Goal: Contribute content: Contribute content

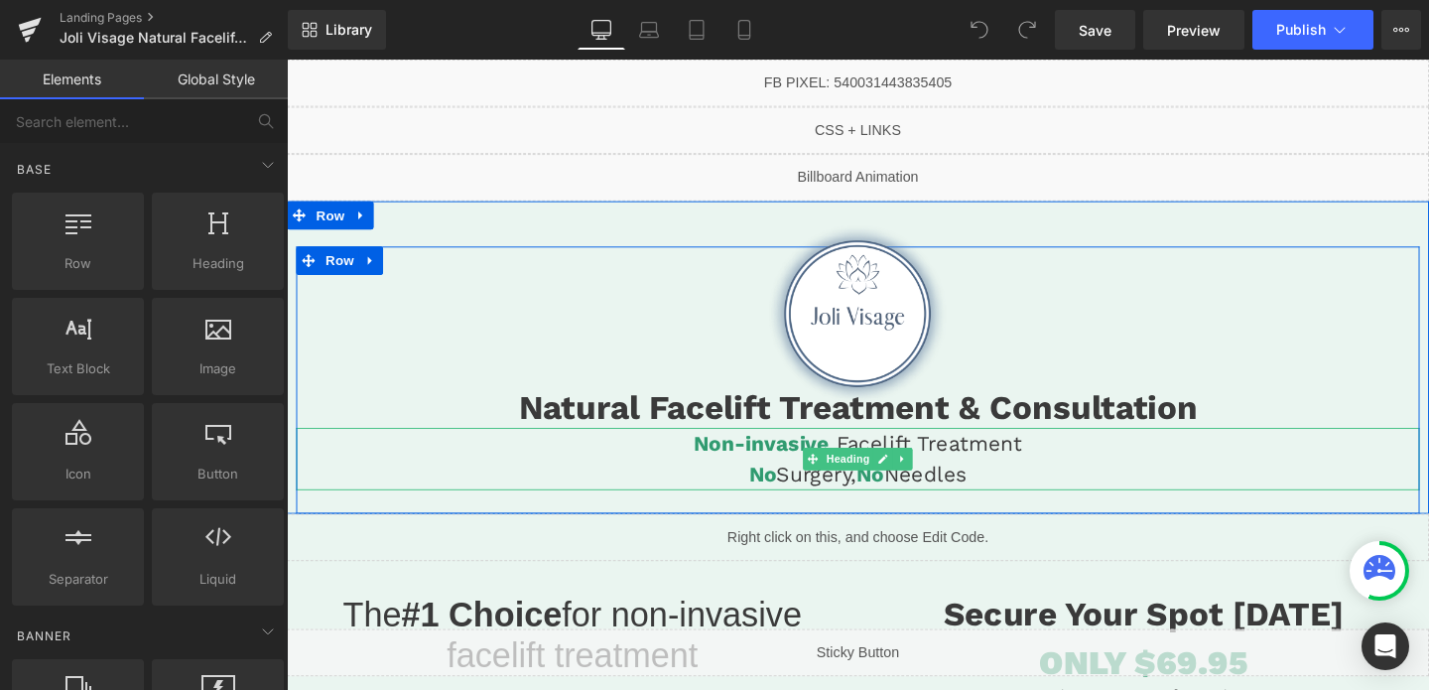
scroll to position [12, 0]
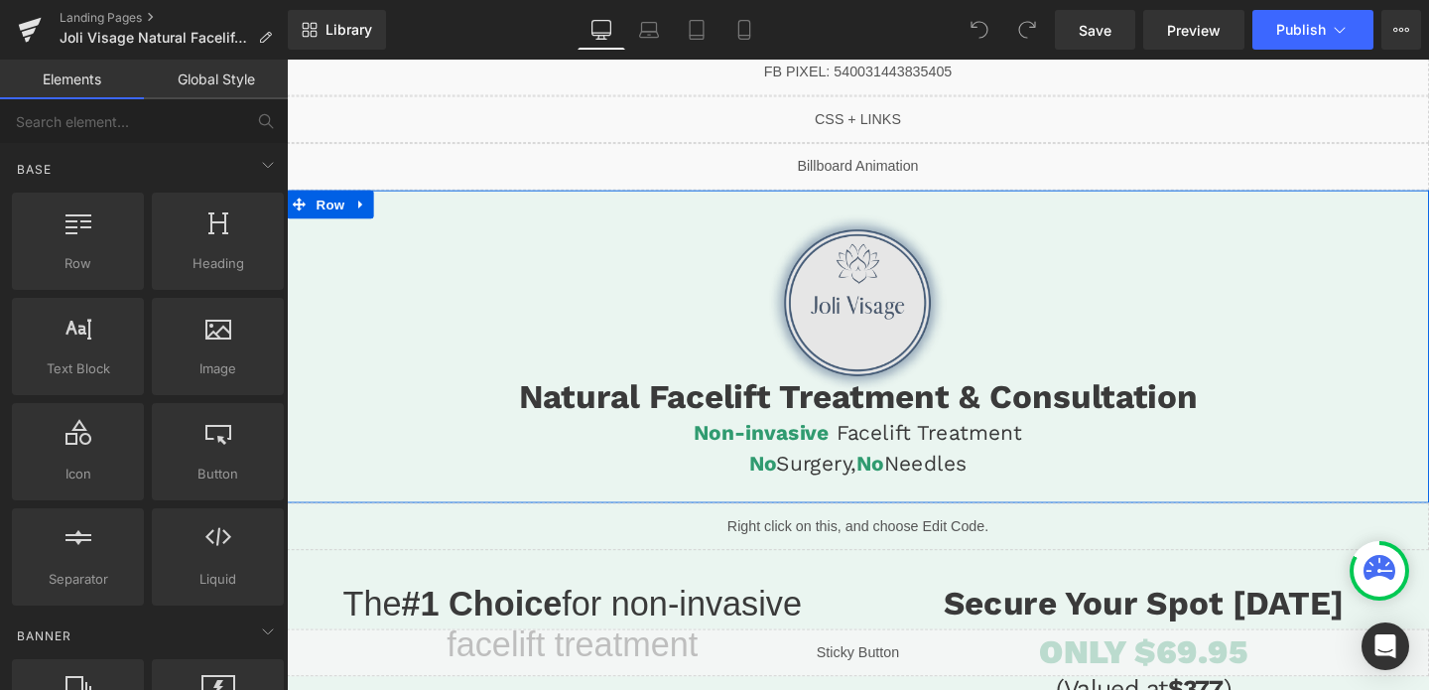
click at [838, 333] on img at bounding box center [887, 314] width 236 height 236
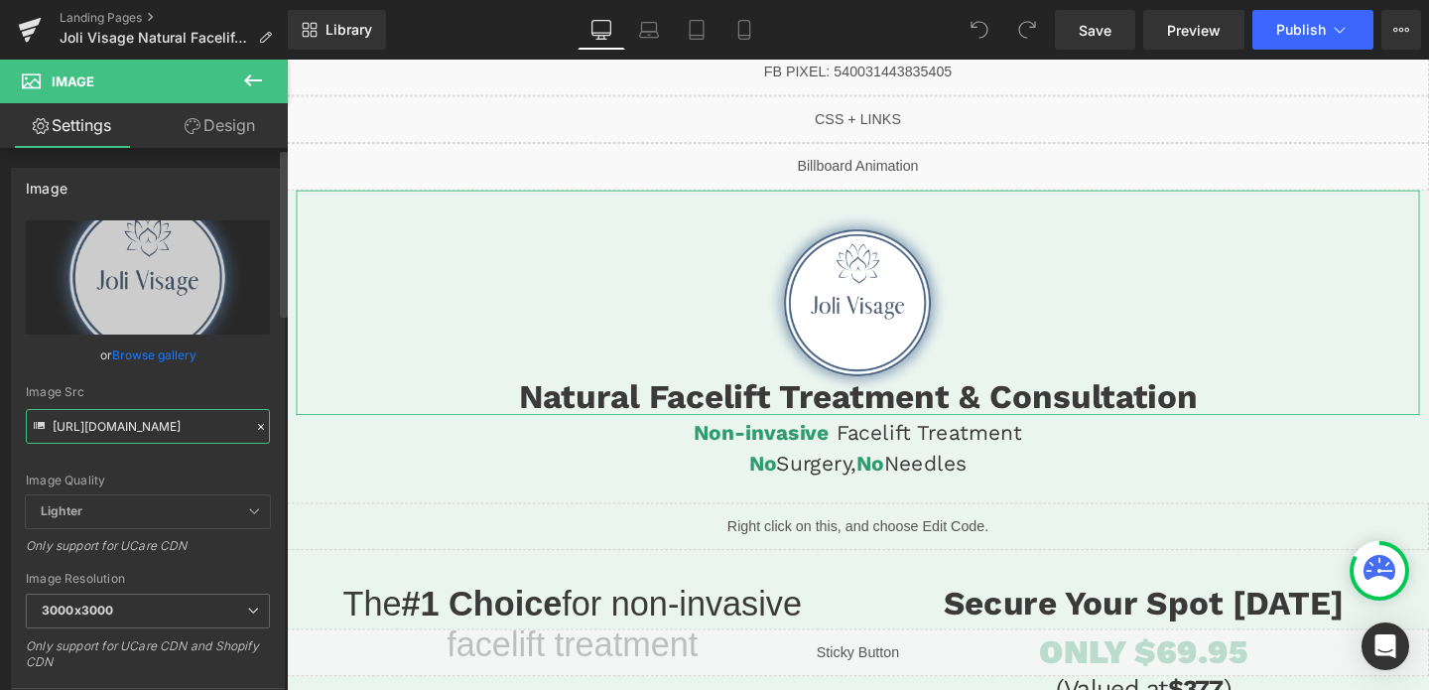
click at [156, 423] on input "[URL][DOMAIN_NAME]" at bounding box center [148, 426] width 244 height 35
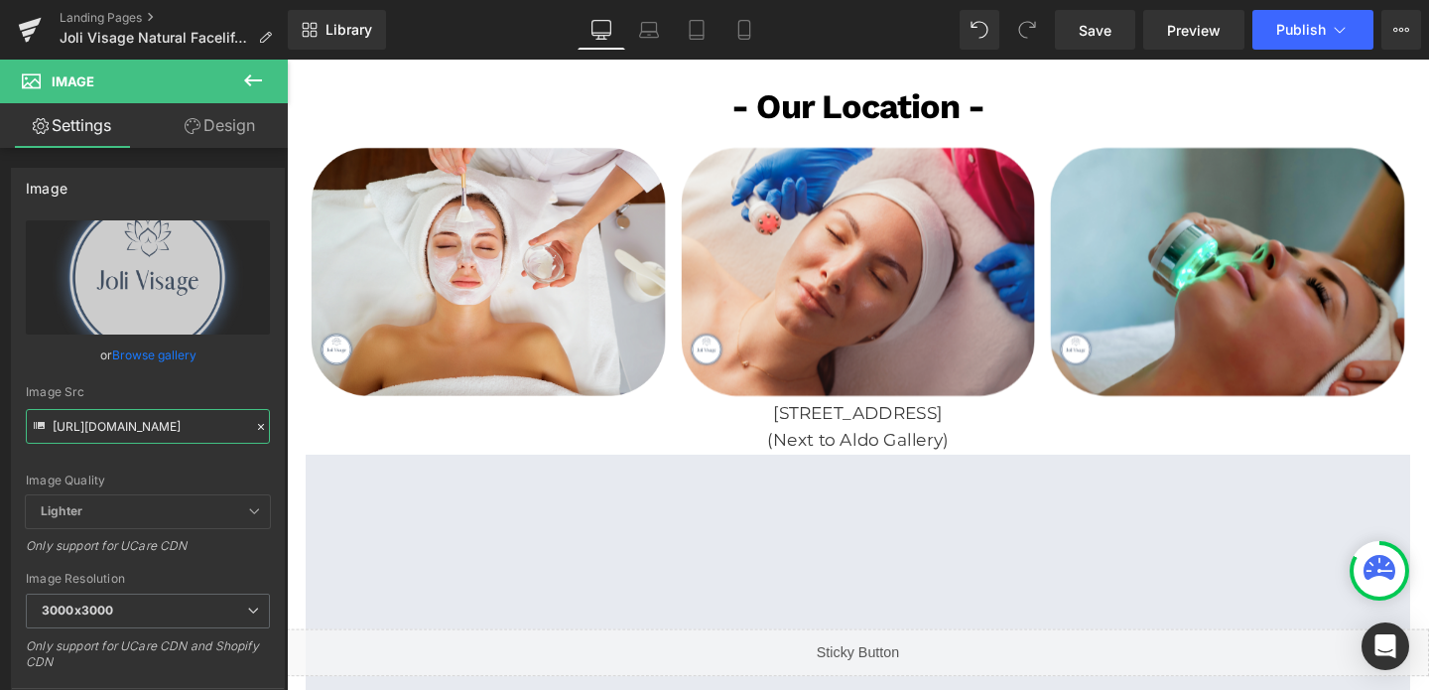
scroll to position [3524, 0]
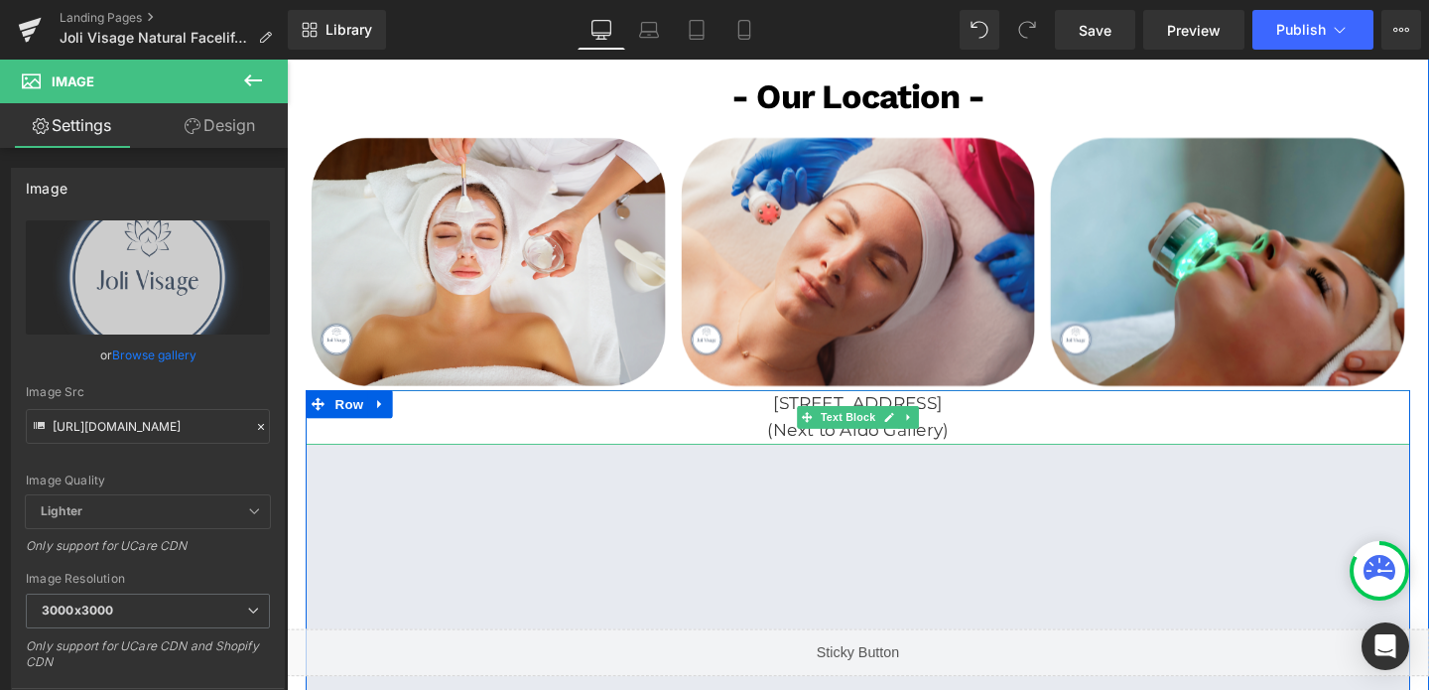
click at [818, 407] on p "[STREET_ADDRESS]" at bounding box center [887, 421] width 1161 height 29
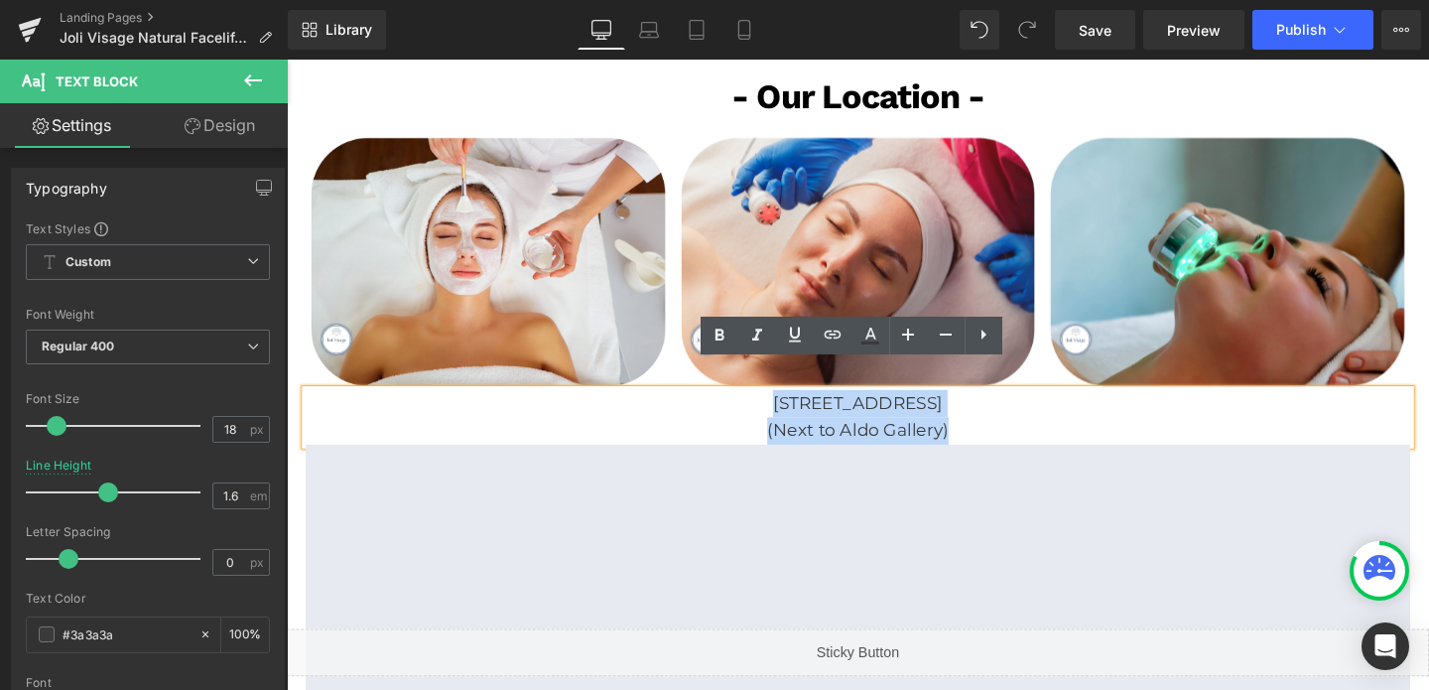
drag, startPoint x: 742, startPoint y: 392, endPoint x: 1035, endPoint y: 419, distance: 294.0
click at [1035, 419] on div "[STREET_ADDRESS] (Next to [PERSON_NAME] Gallery)" at bounding box center [887, 436] width 1161 height 58
copy div "[STREET_ADDRESS] (Next to [PERSON_NAME] Gallery)"
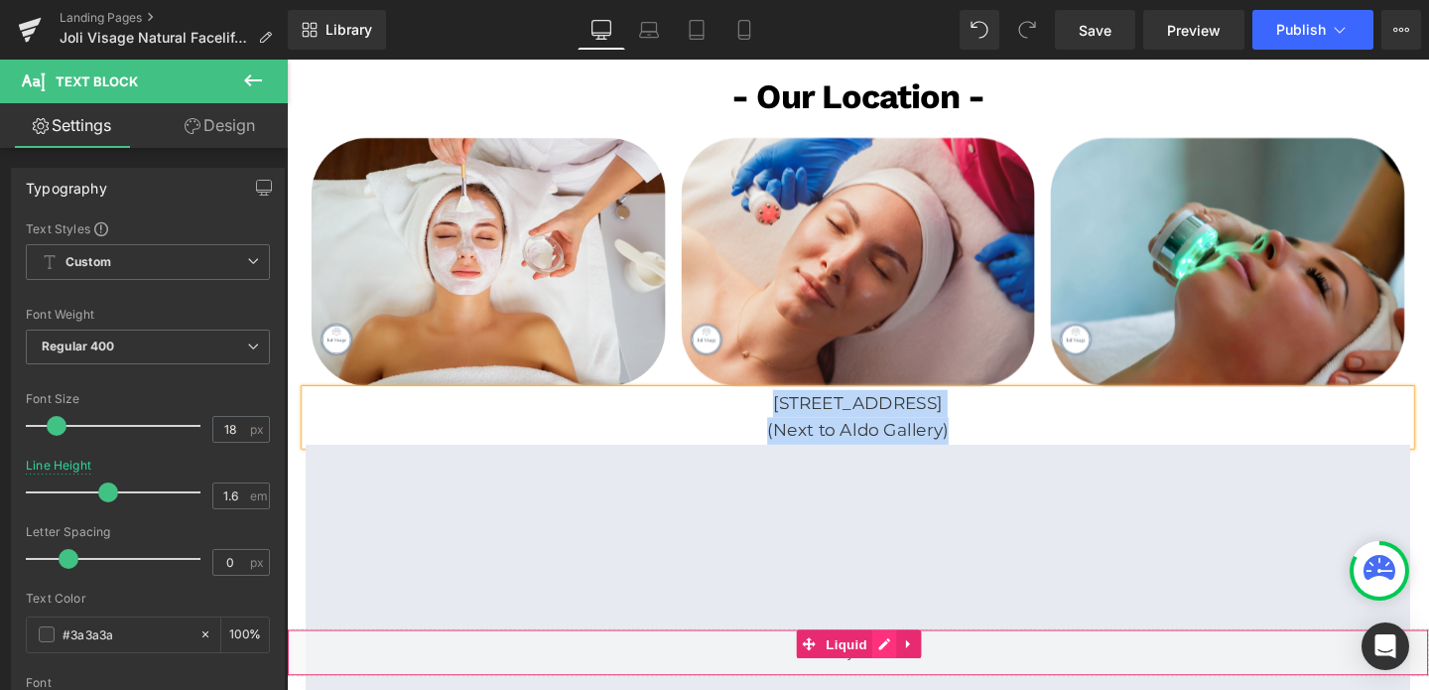
click at [922, 670] on div "Liquid" at bounding box center [887, 683] width 1201 height 50
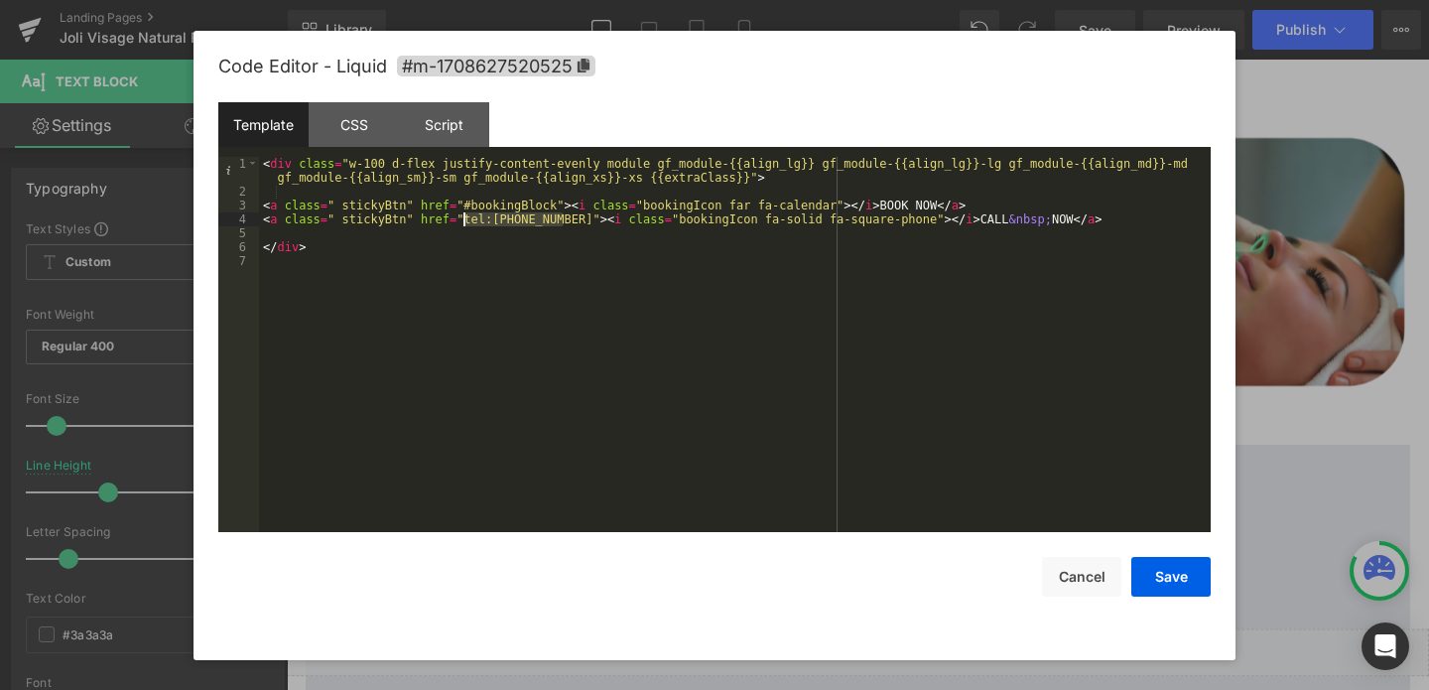
drag, startPoint x: 564, startPoint y: 221, endPoint x: 464, endPoint y: 224, distance: 99.3
click at [464, 224] on div "< div class = "w-100 d-flex justify-content-evenly module gf_module-{{align_lg}…" at bounding box center [735, 365] width 952 height 417
click at [1065, 580] on button "Cancel" at bounding box center [1081, 577] width 79 height 40
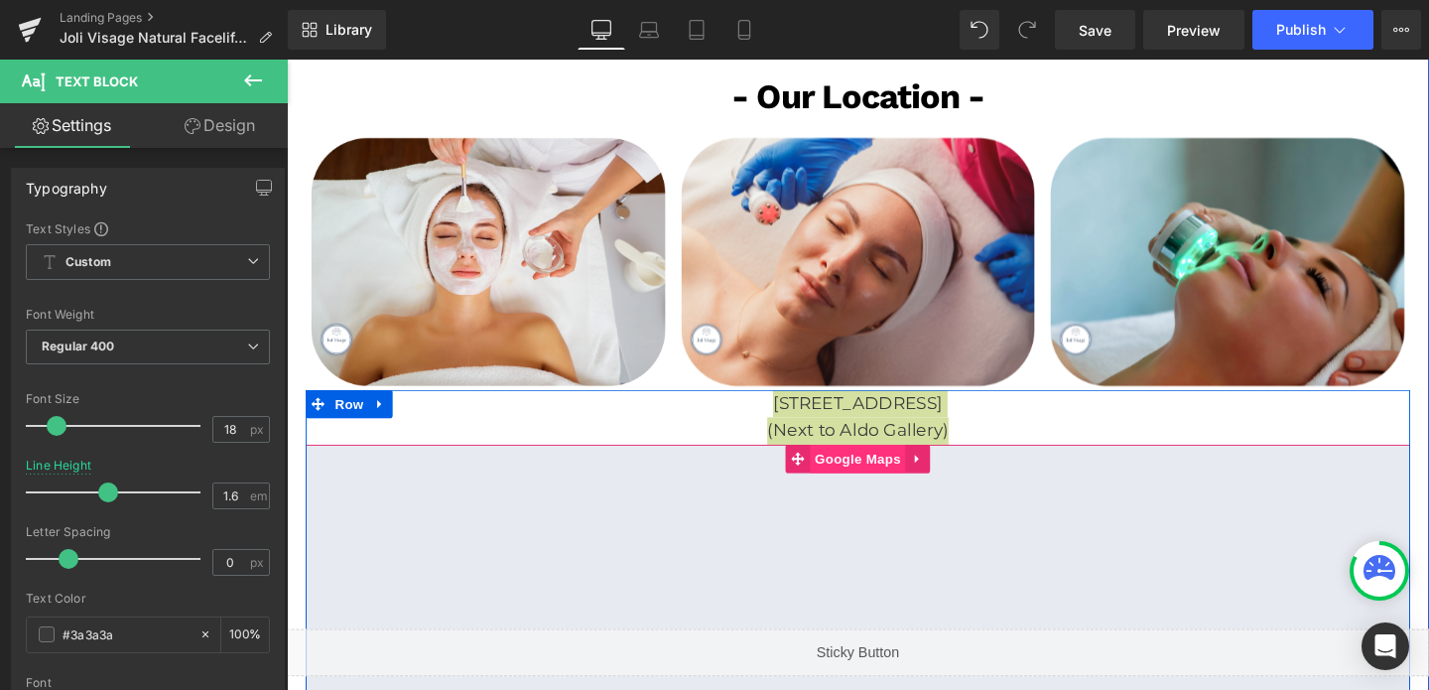
click at [894, 464] on span "Google Maps" at bounding box center [887, 479] width 100 height 30
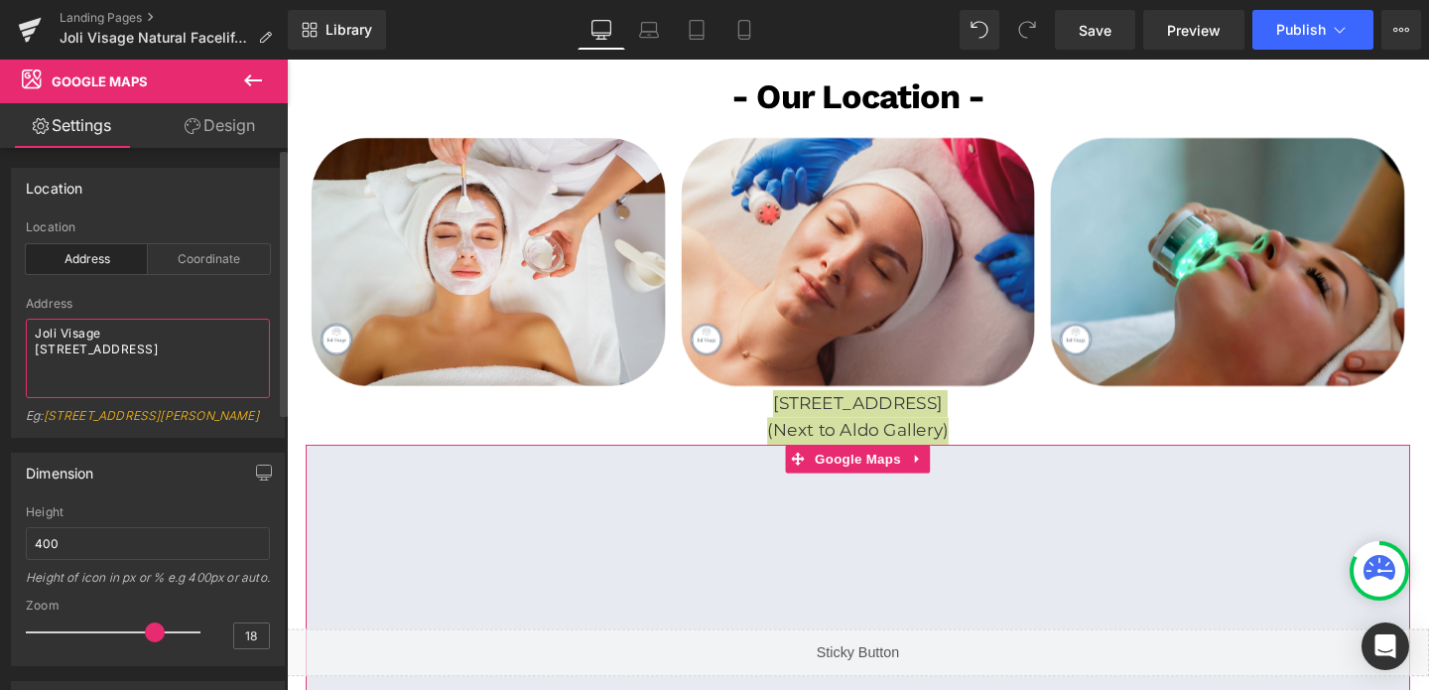
click at [149, 344] on textarea "Joli Visage [STREET_ADDRESS]" at bounding box center [148, 358] width 244 height 79
click at [57, 336] on textarea "Joli Visage [STREET_ADDRESS]" at bounding box center [148, 358] width 244 height 79
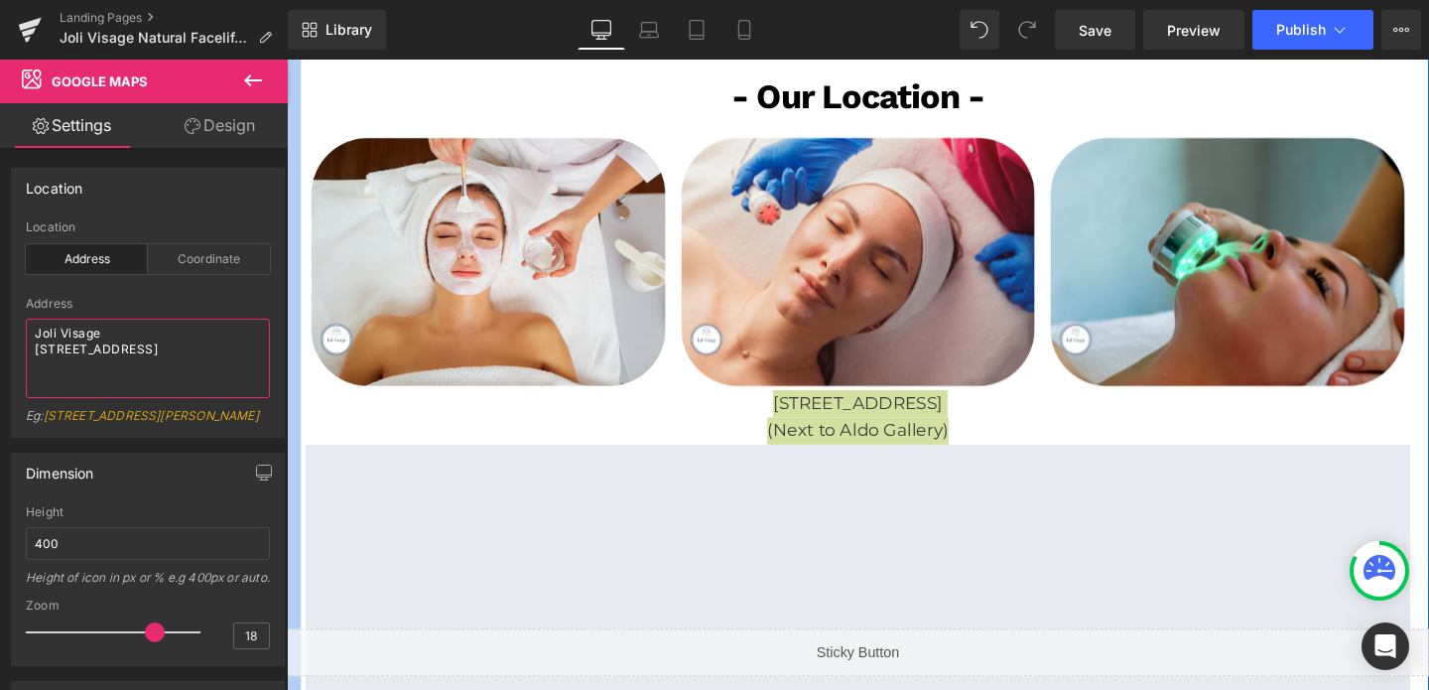
drag, startPoint x: 319, startPoint y: 390, endPoint x: 291, endPoint y: 407, distance: 32.5
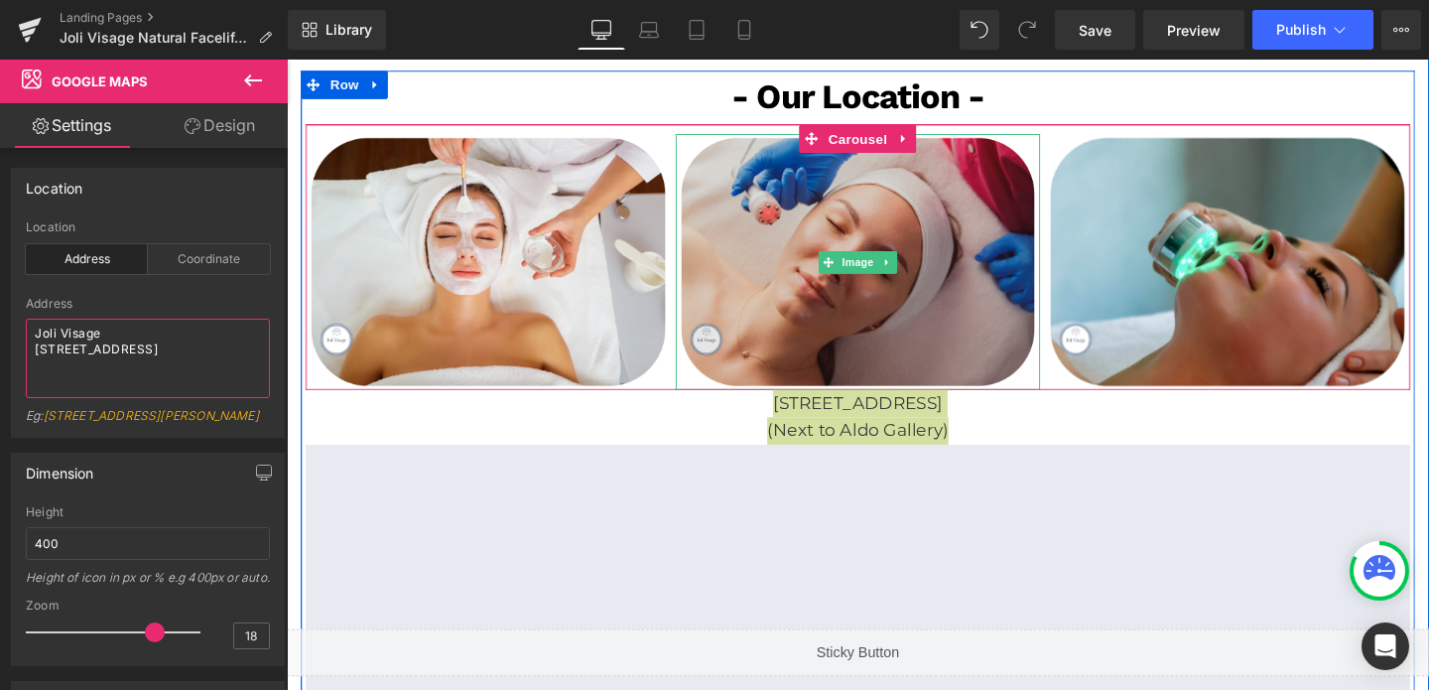
scroll to position [3543, 0]
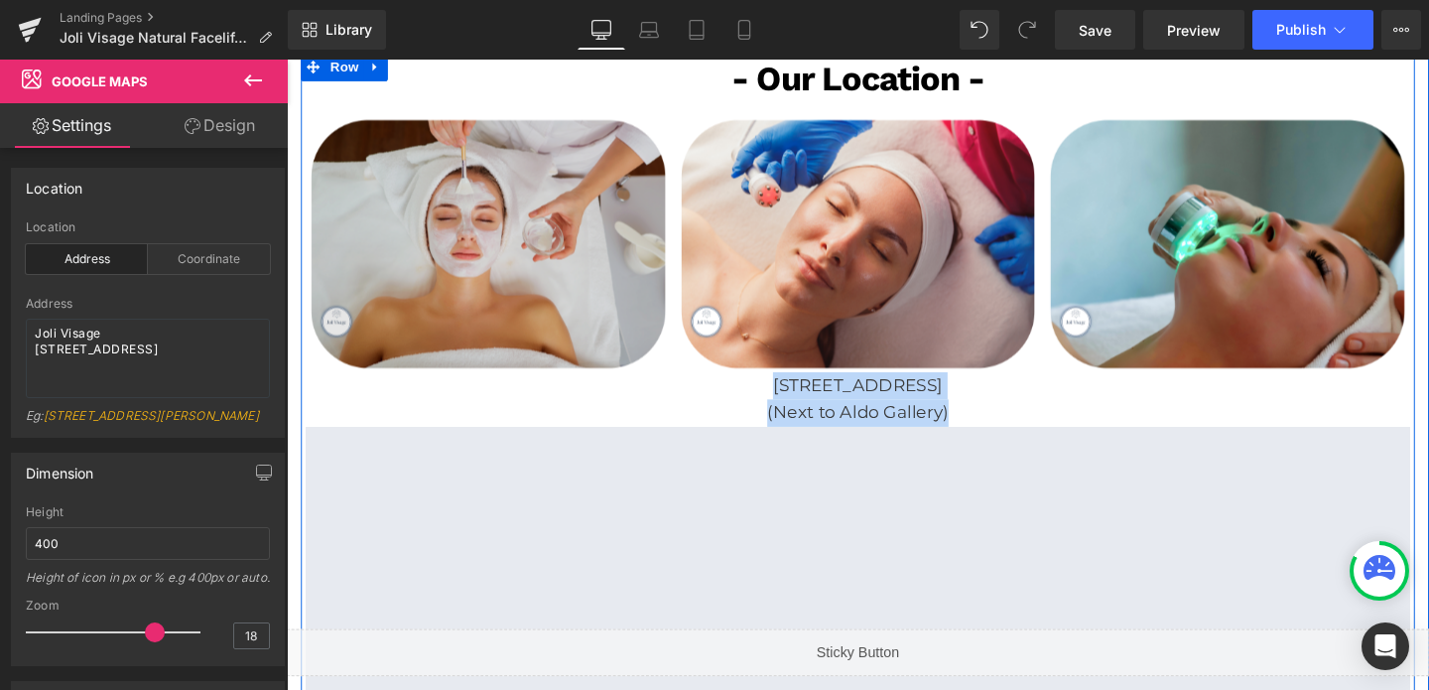
click at [611, 266] on img at bounding box center [499, 253] width 384 height 269
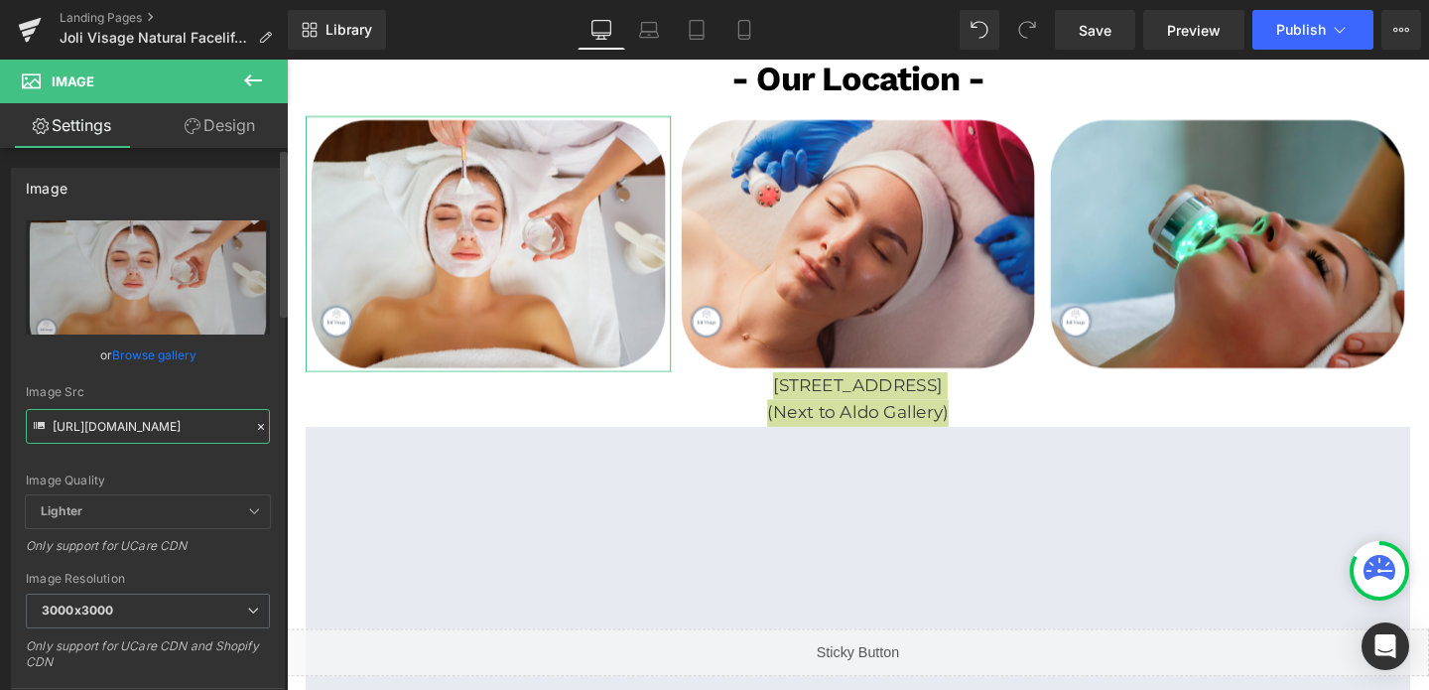
click at [163, 439] on input "[URL][DOMAIN_NAME]" at bounding box center [148, 426] width 244 height 35
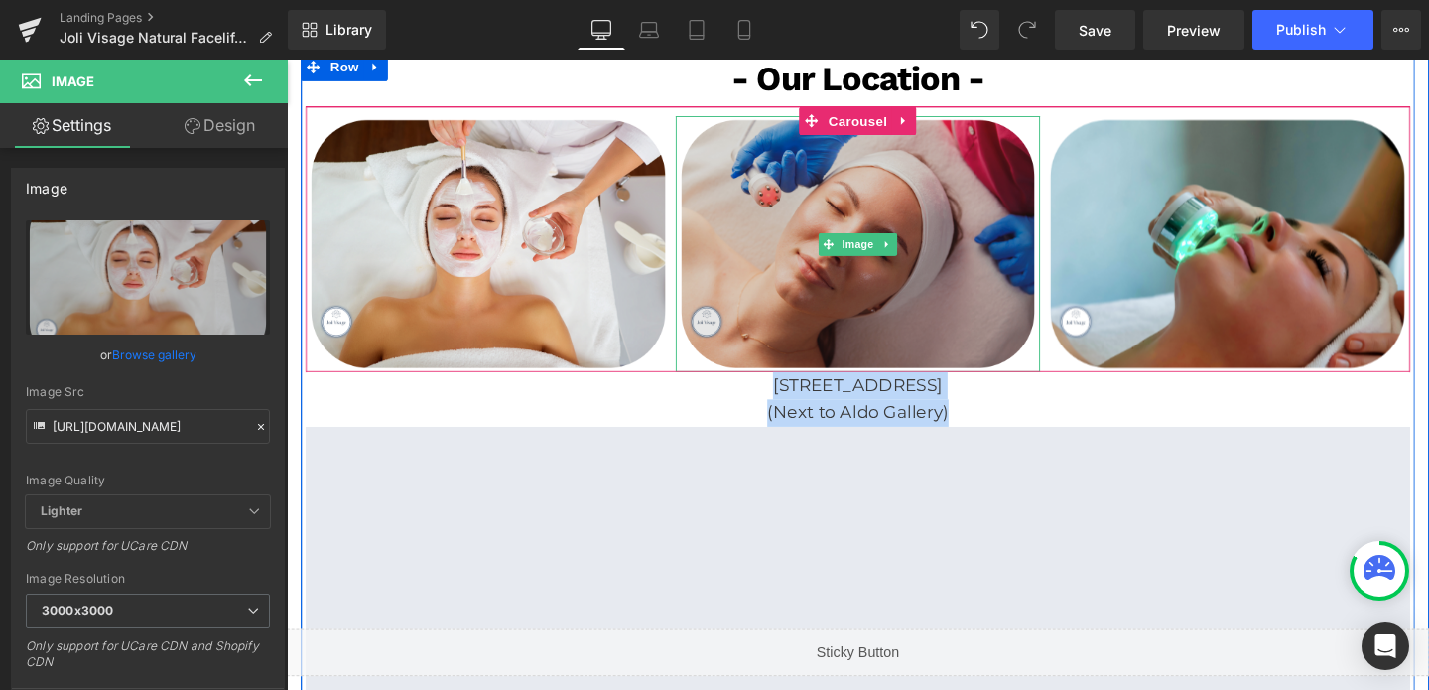
click at [938, 292] on img at bounding box center [888, 253] width 384 height 269
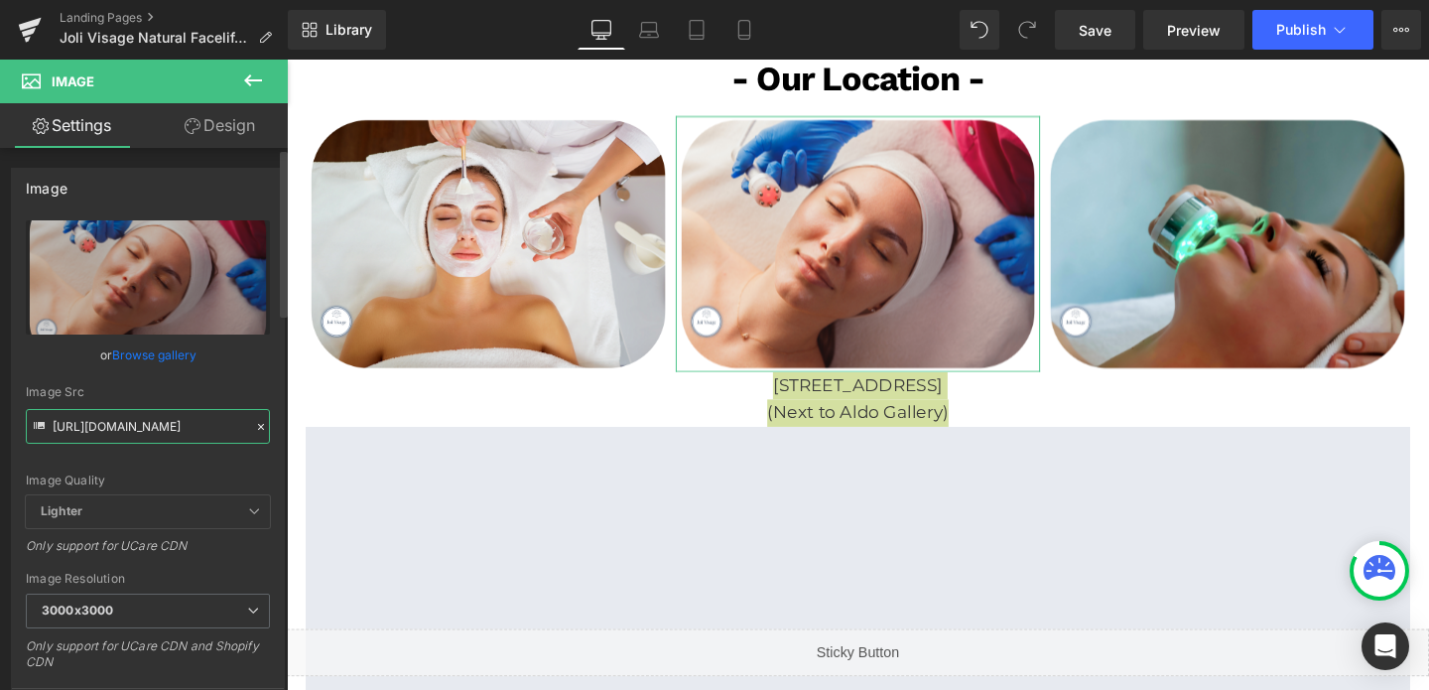
click at [187, 414] on input "[URL][DOMAIN_NAME]" at bounding box center [148, 426] width 244 height 35
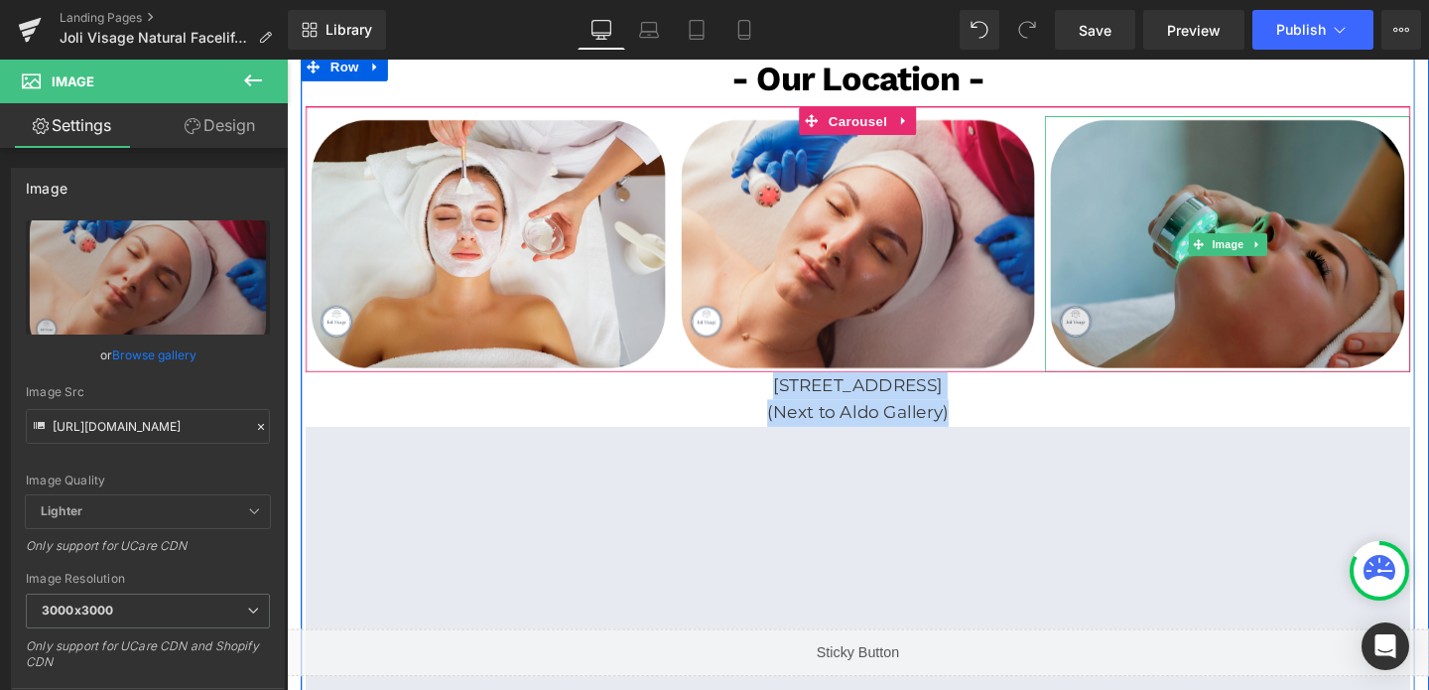
click at [1130, 225] on img at bounding box center [1276, 253] width 384 height 269
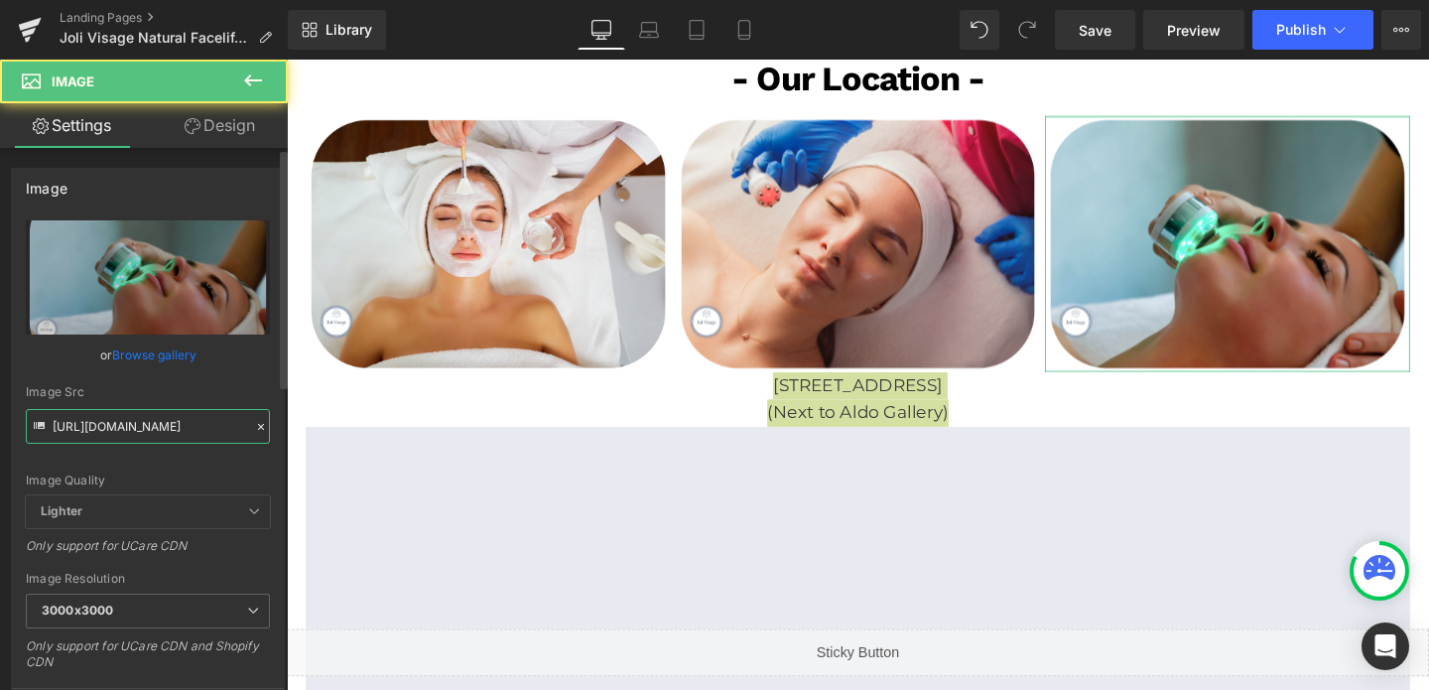
click at [157, 426] on input "[URL][DOMAIN_NAME]" at bounding box center [148, 426] width 244 height 35
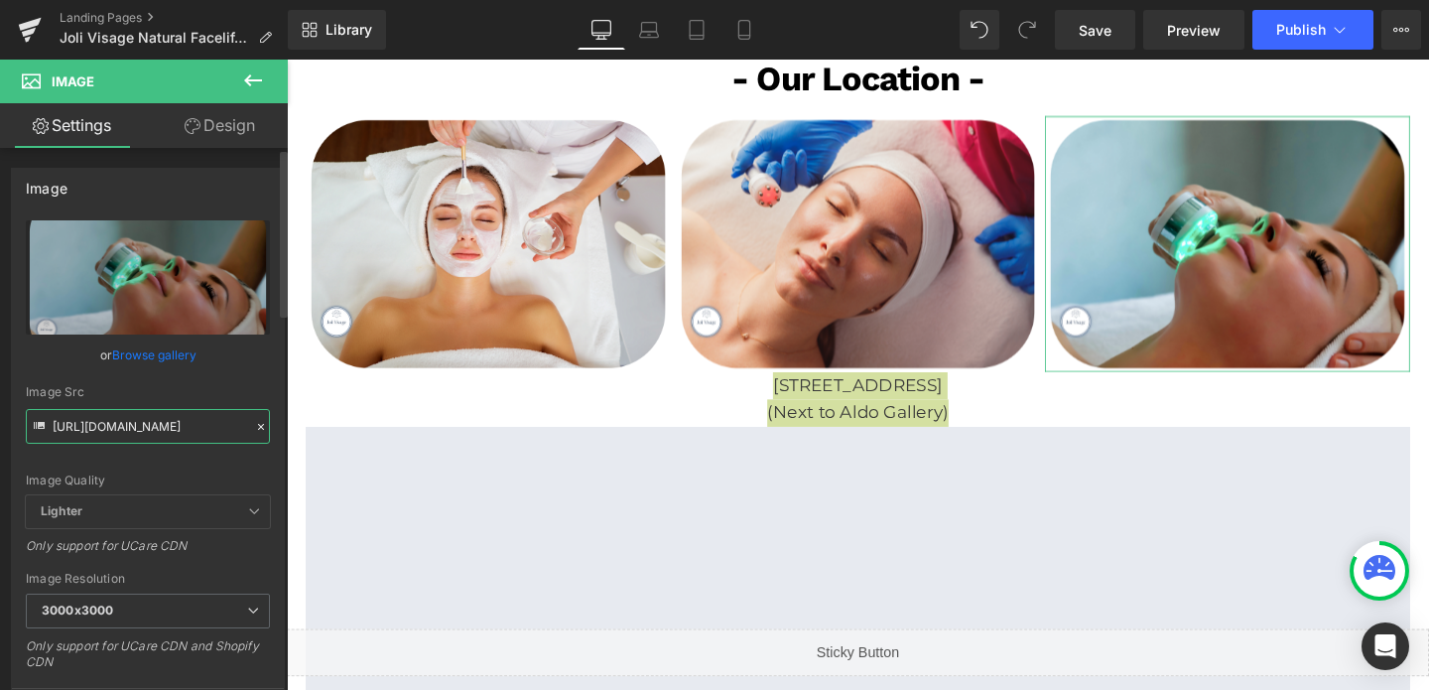
click at [157, 426] on input "[URL][DOMAIN_NAME]" at bounding box center [148, 426] width 244 height 35
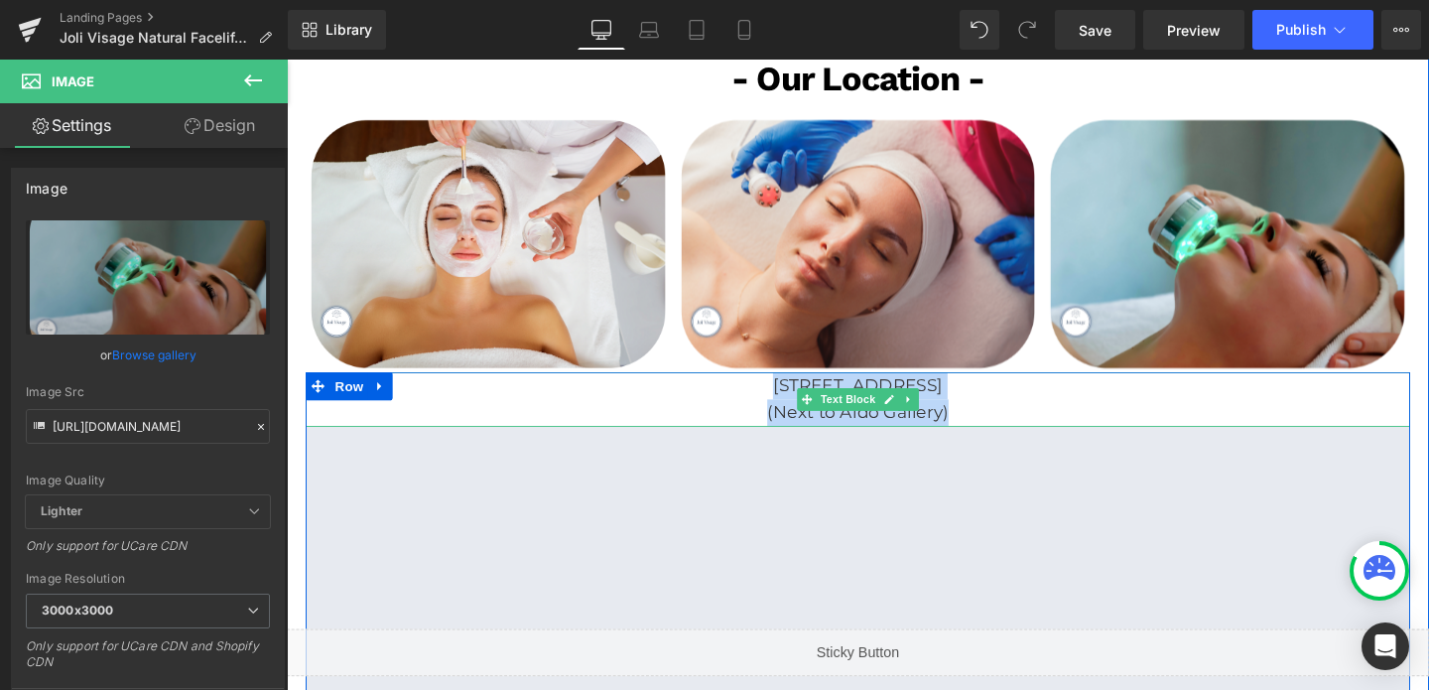
click at [823, 388] on p "[STREET_ADDRESS]" at bounding box center [887, 402] width 1161 height 29
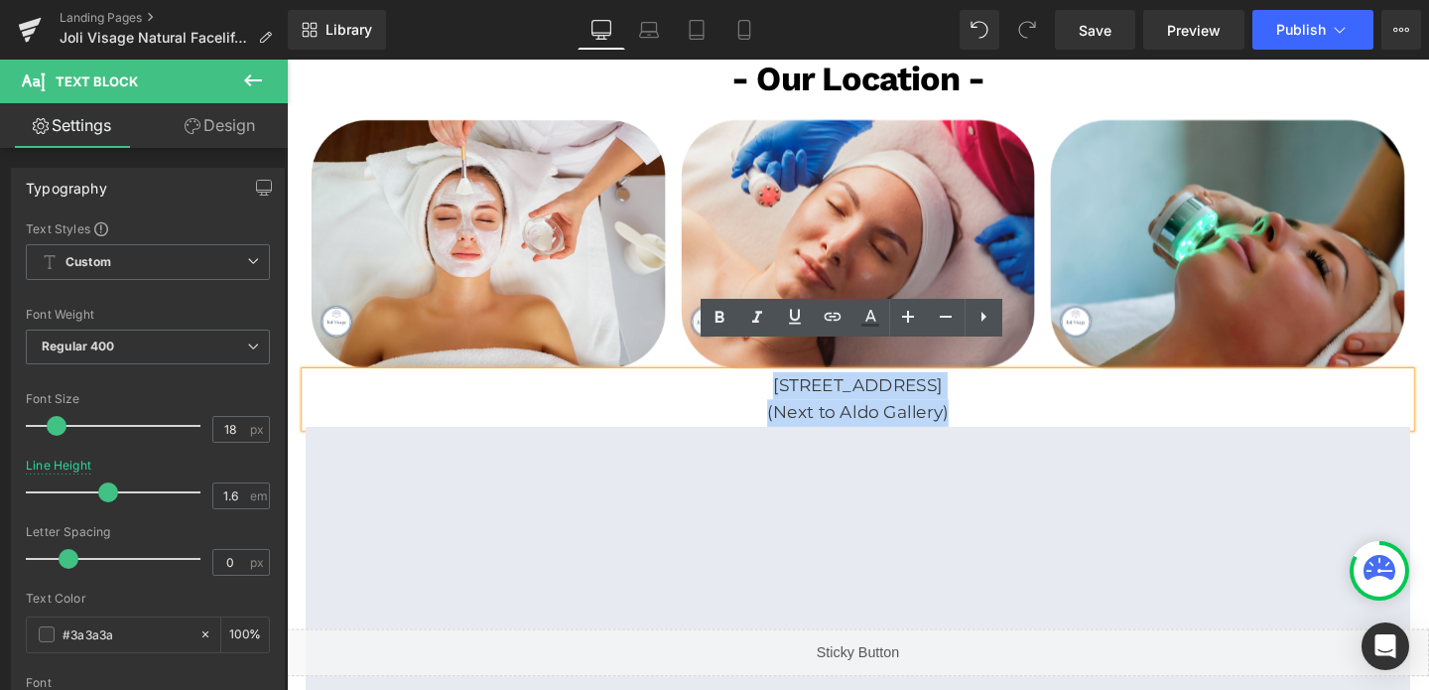
drag, startPoint x: 743, startPoint y: 374, endPoint x: 1000, endPoint y: 394, distance: 257.8
click at [1000, 394] on div "[STREET_ADDRESS] (Next to [PERSON_NAME] Gallery)" at bounding box center [887, 417] width 1161 height 58
copy div "[STREET_ADDRESS] (Next to [PERSON_NAME] Gallery)"
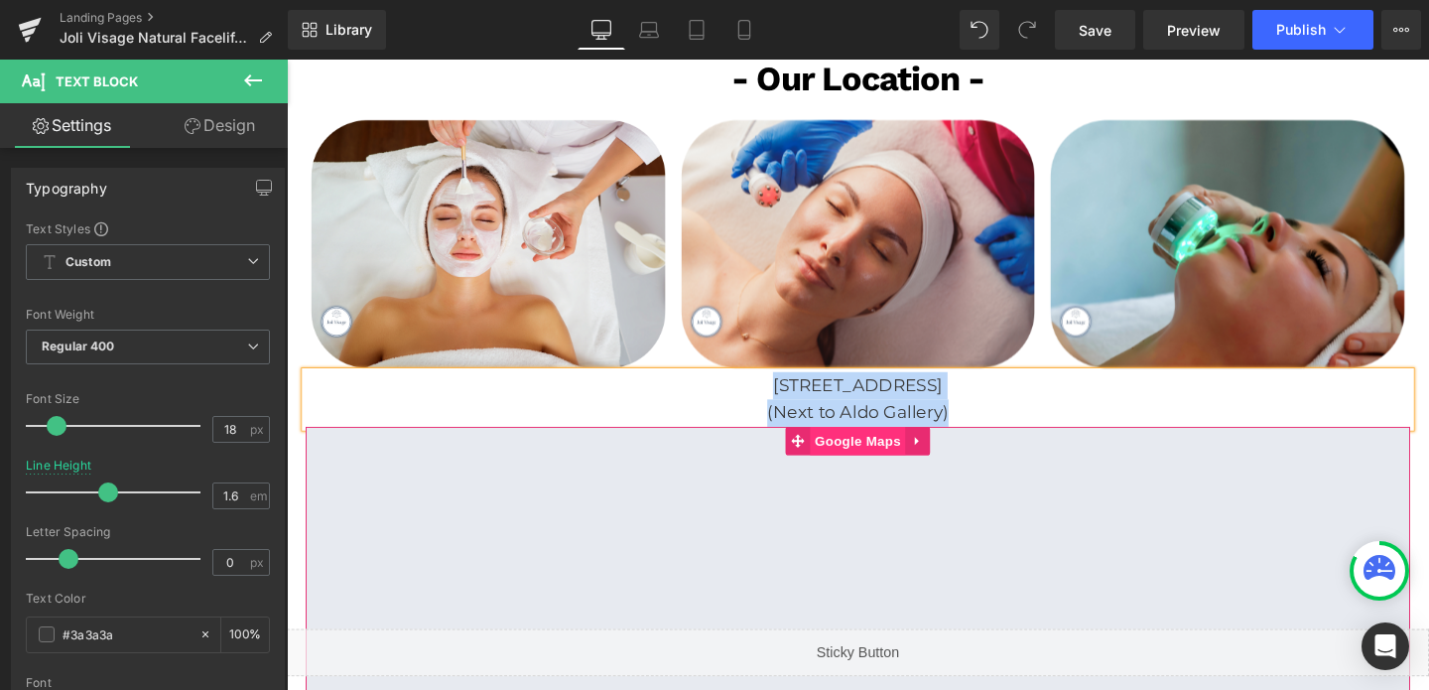
click at [880, 446] on span "Google Maps" at bounding box center [887, 461] width 100 height 30
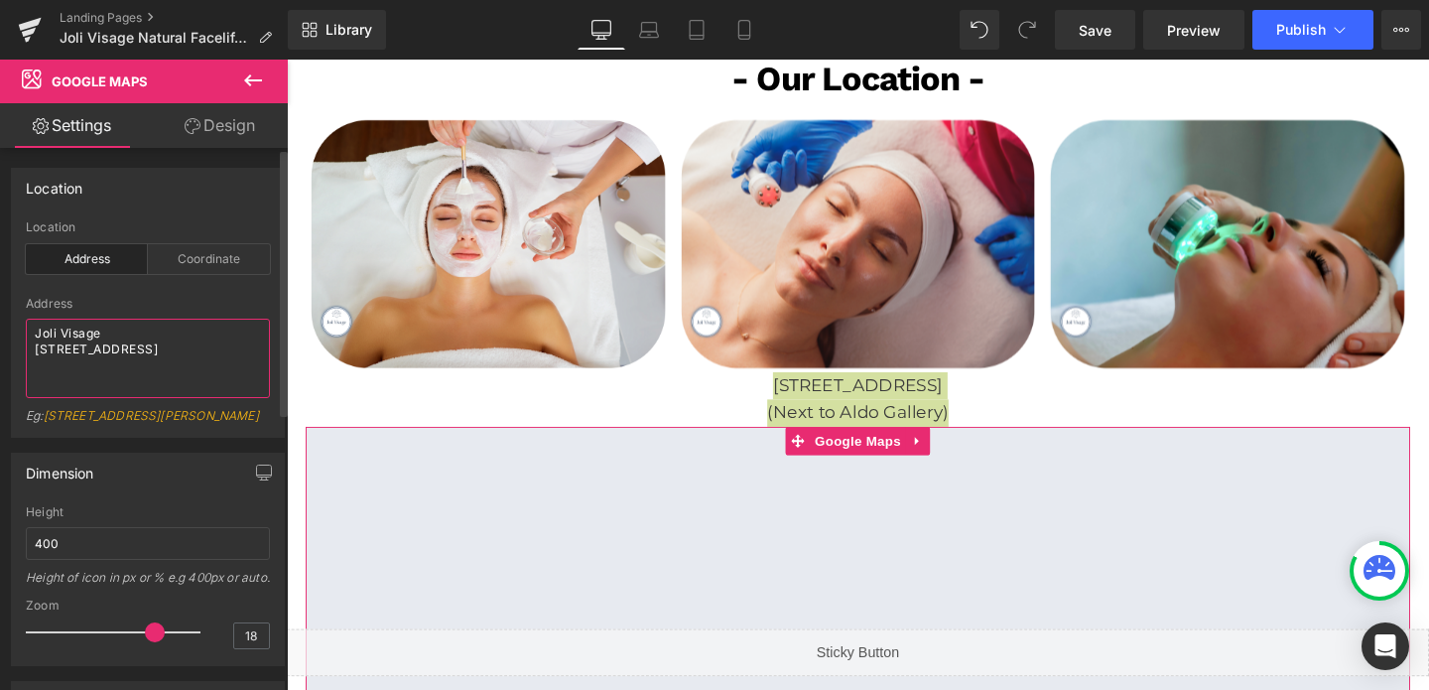
click at [95, 341] on textarea "Joli Visage [STREET_ADDRESS]" at bounding box center [148, 358] width 244 height 79
click at [35, 332] on textarea "Joli Visage [STREET_ADDRESS]" at bounding box center [148, 358] width 244 height 79
drag, startPoint x: 35, startPoint y: 332, endPoint x: 251, endPoint y: 364, distance: 218.7
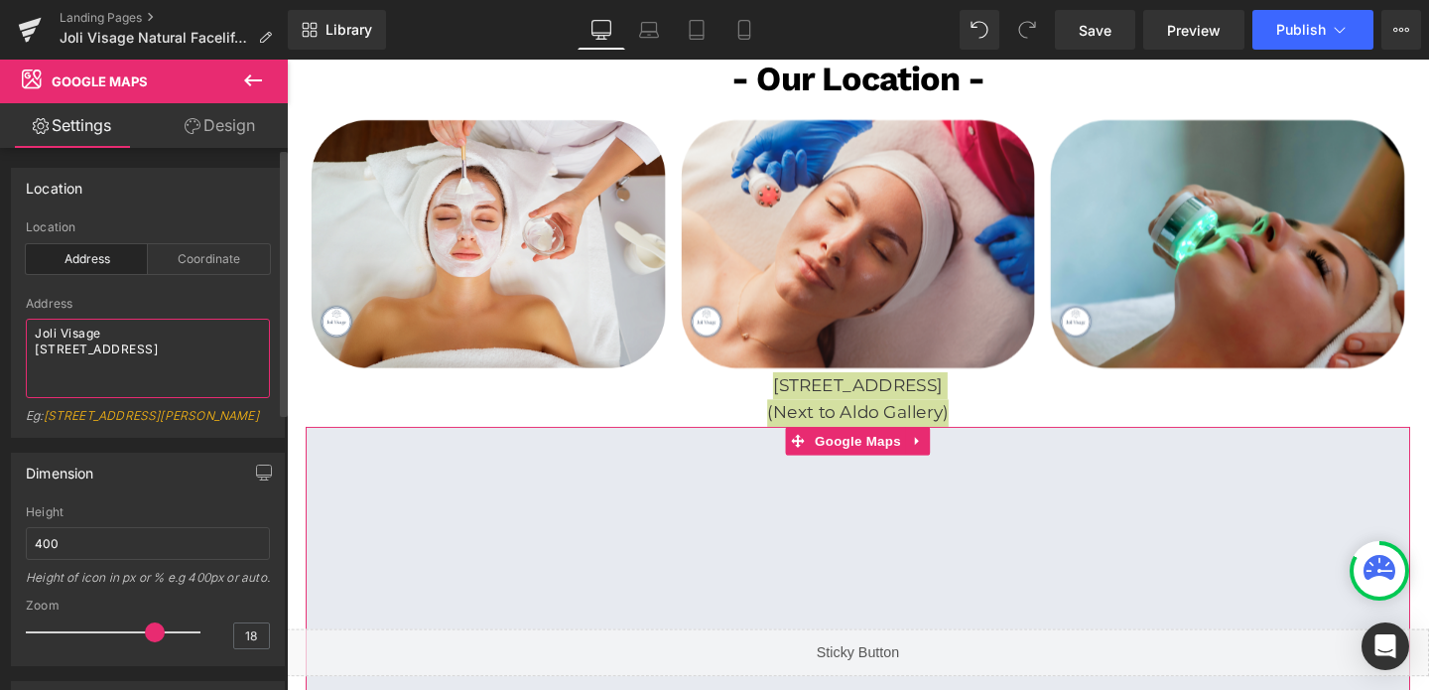
click at [251, 364] on textarea "Joli Visage [STREET_ADDRESS]" at bounding box center [148, 358] width 244 height 79
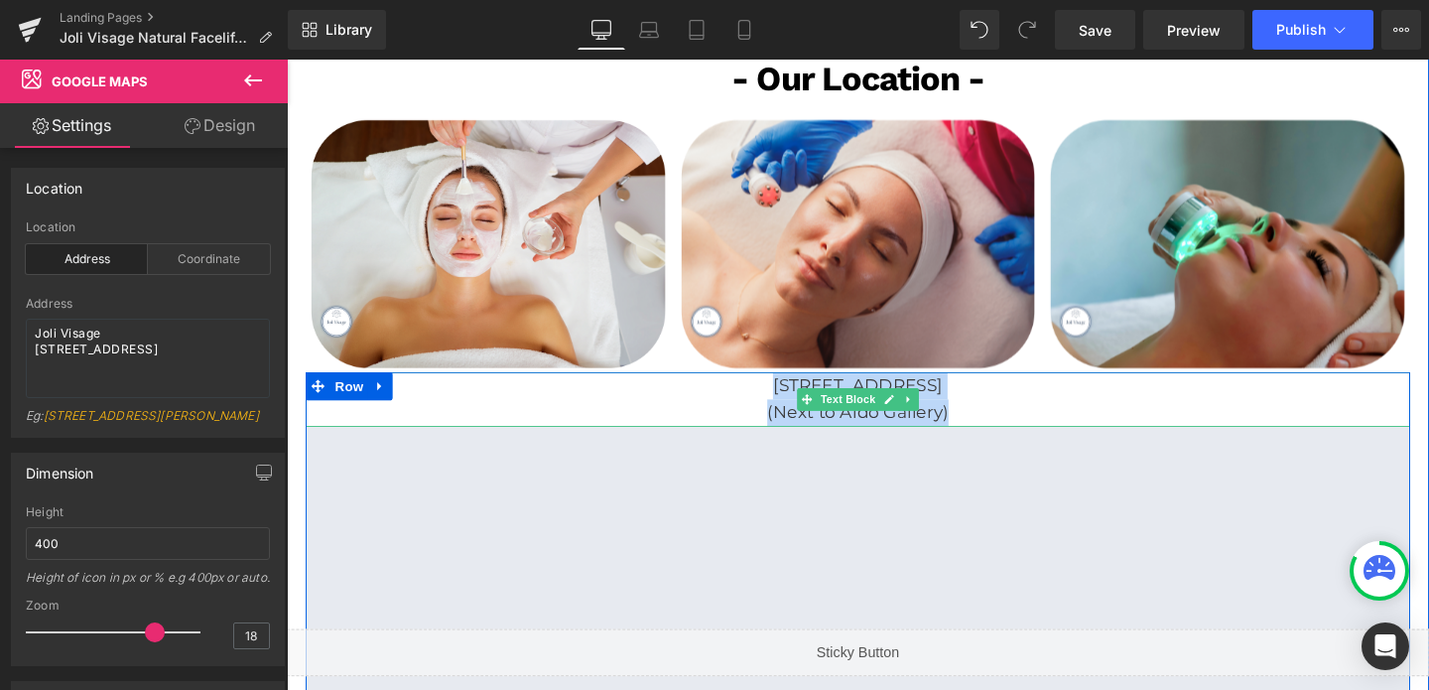
click at [749, 388] on p "[STREET_ADDRESS]" at bounding box center [887, 402] width 1161 height 29
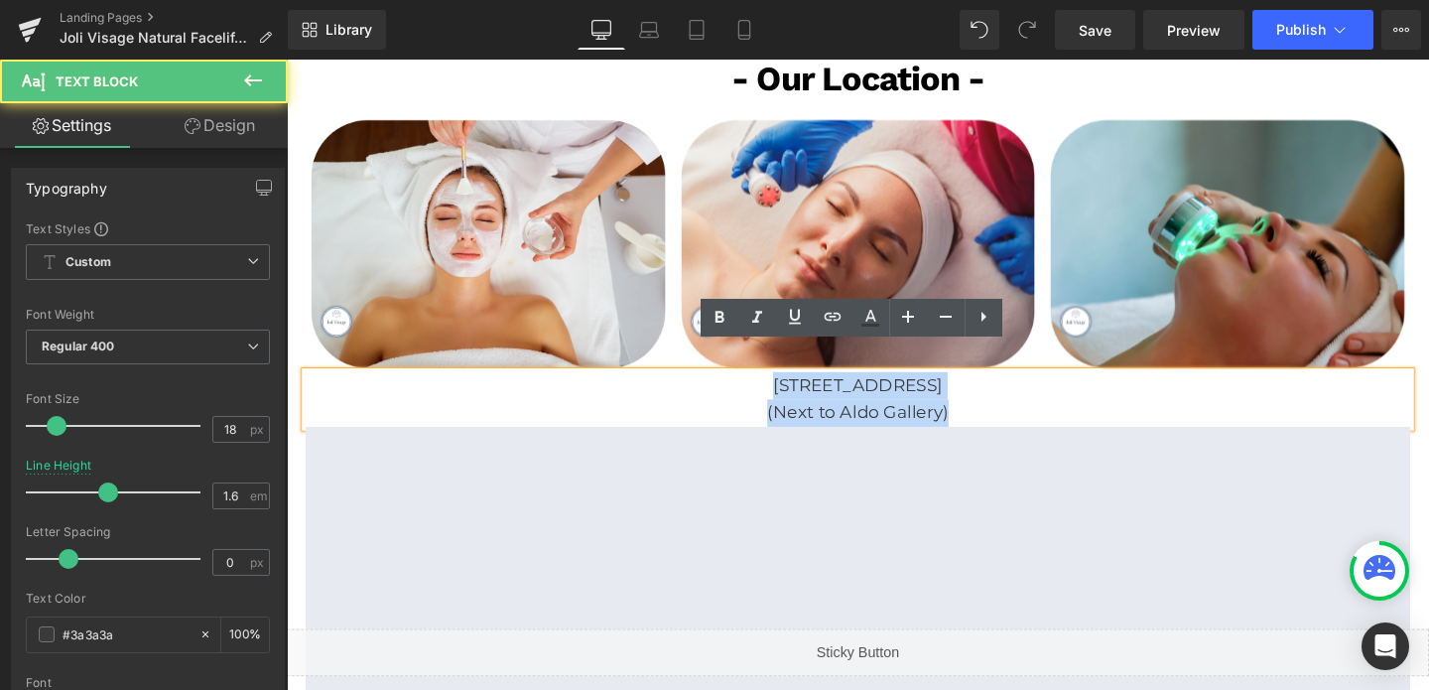
drag, startPoint x: 749, startPoint y: 371, endPoint x: 1044, endPoint y: 404, distance: 296.5
click at [1048, 407] on div "[STREET_ADDRESS] (Next to [PERSON_NAME] Gallery)" at bounding box center [887, 417] width 1161 height 58
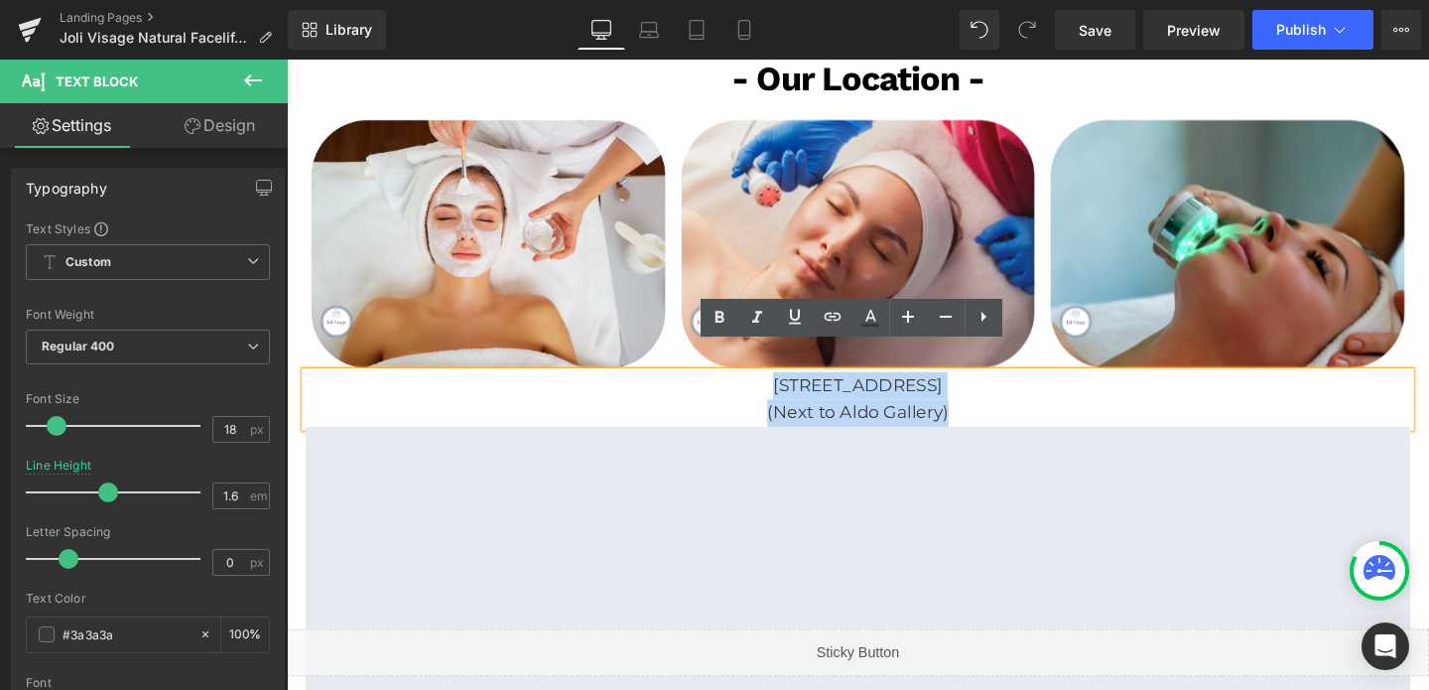
copy div "[STREET_ADDRESS] (Next to [PERSON_NAME] Gallery)"
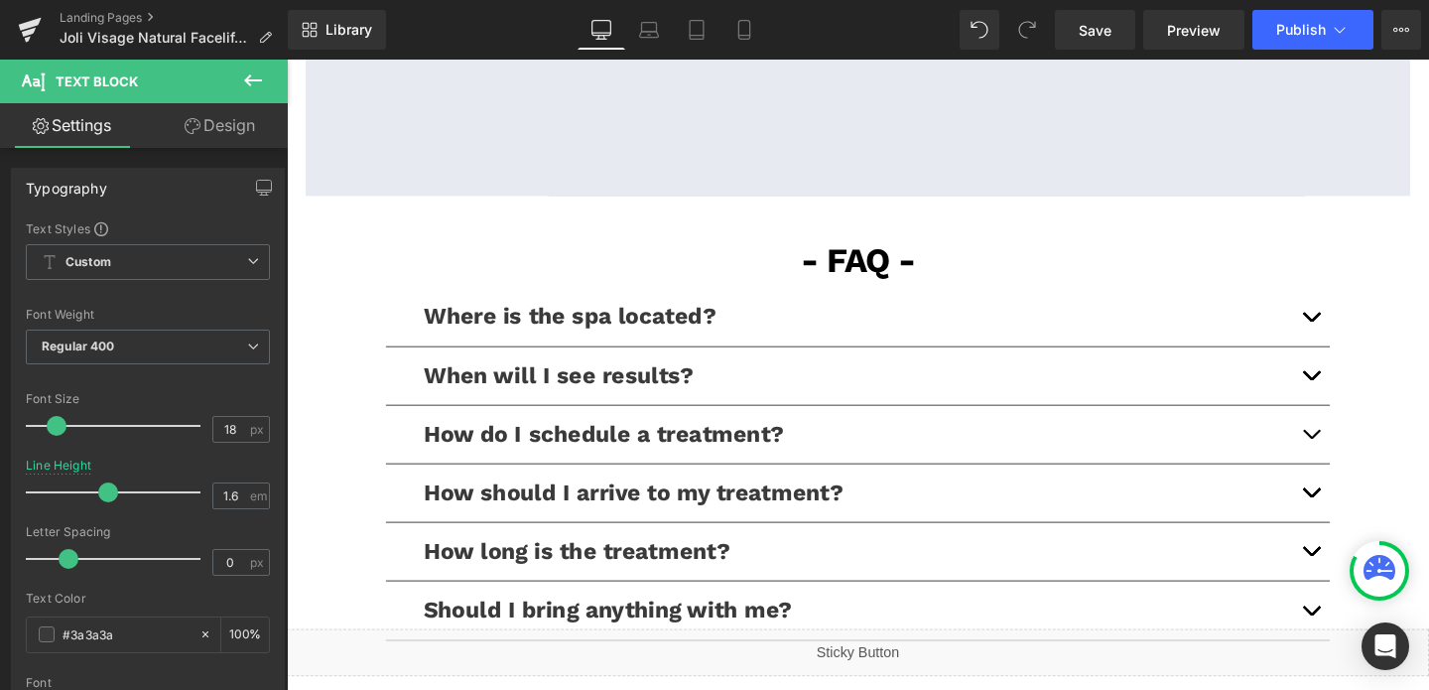
scroll to position [4272, 0]
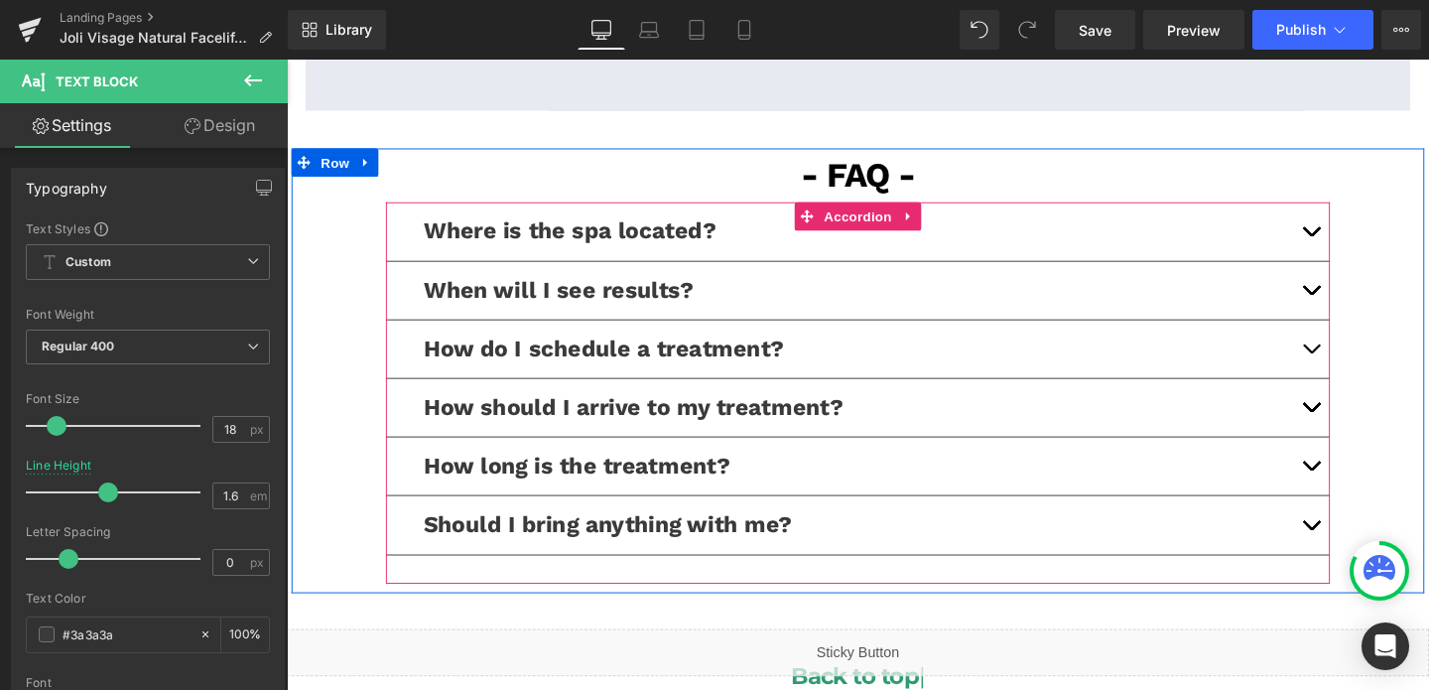
click at [1363, 245] on span "button" at bounding box center [1363, 245] width 0 height 0
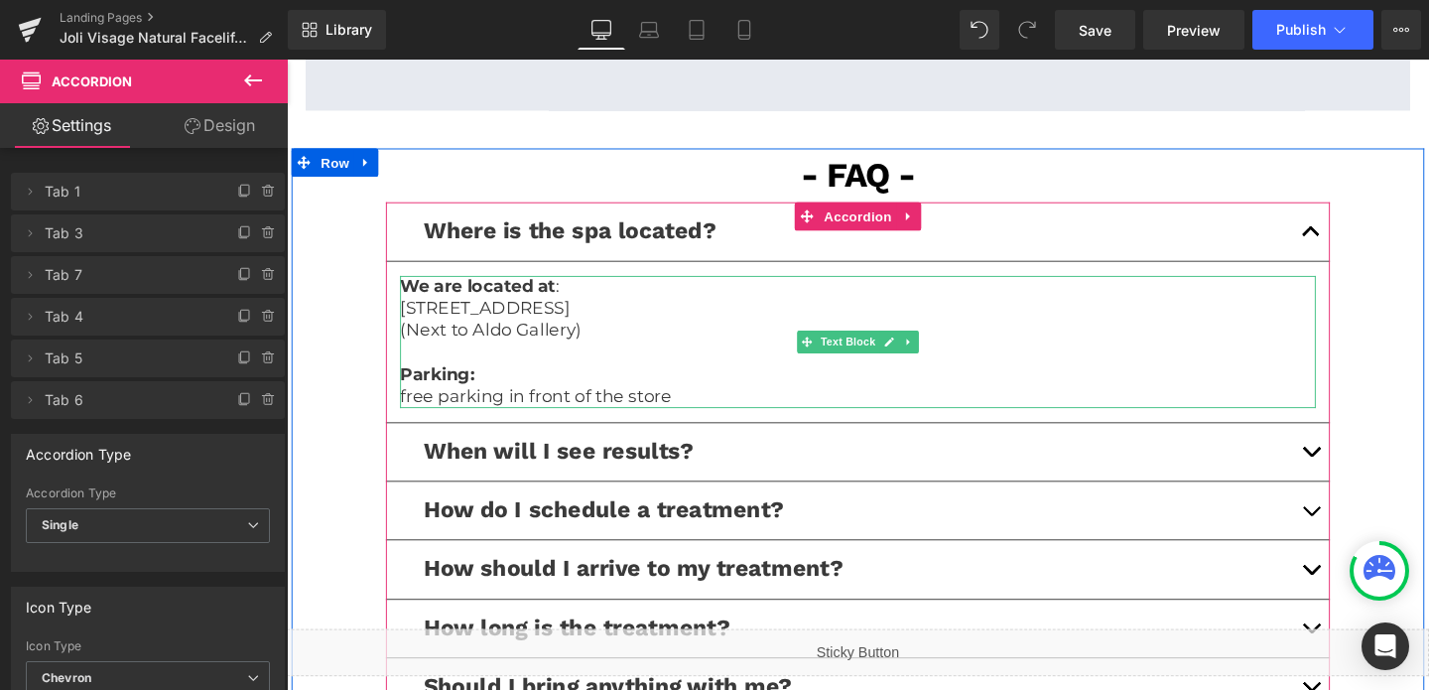
click at [647, 403] on p "free parking in front of the store" at bounding box center [887, 414] width 963 height 23
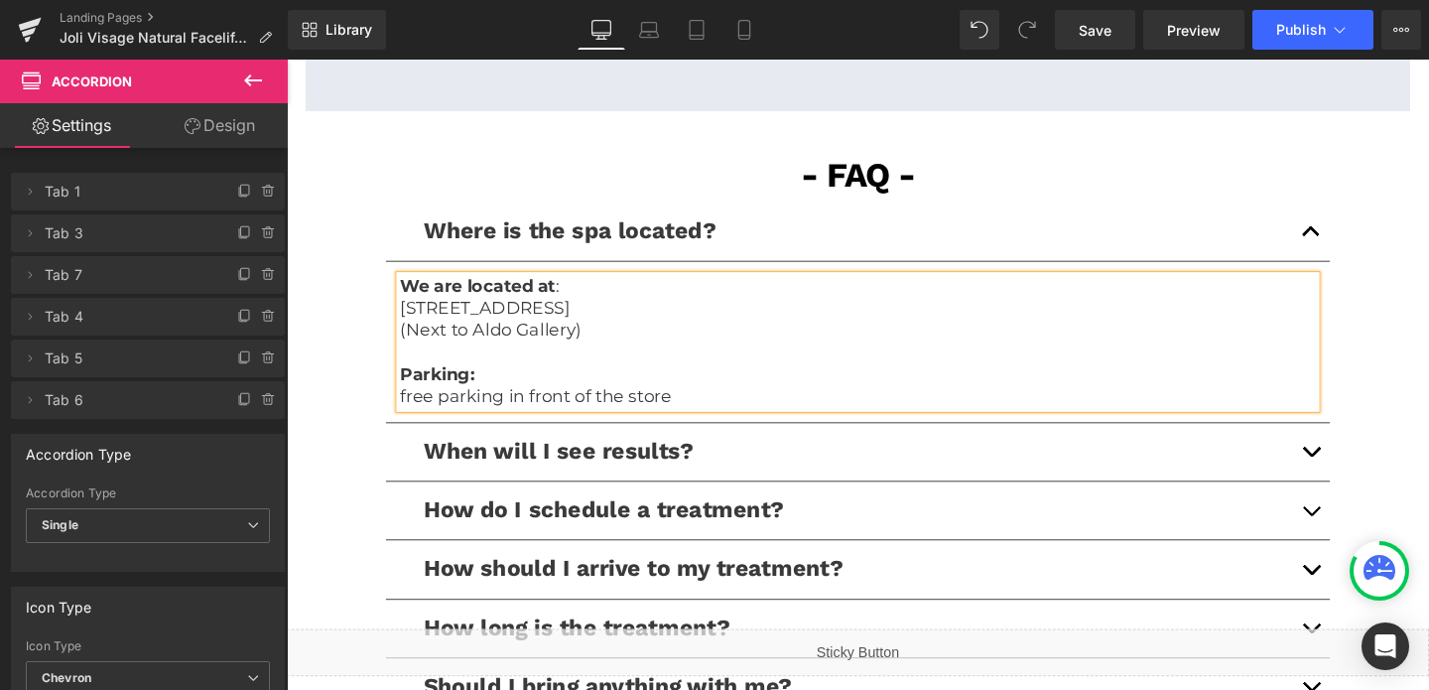
click at [647, 403] on p "free parking in front of the store" at bounding box center [887, 414] width 963 height 23
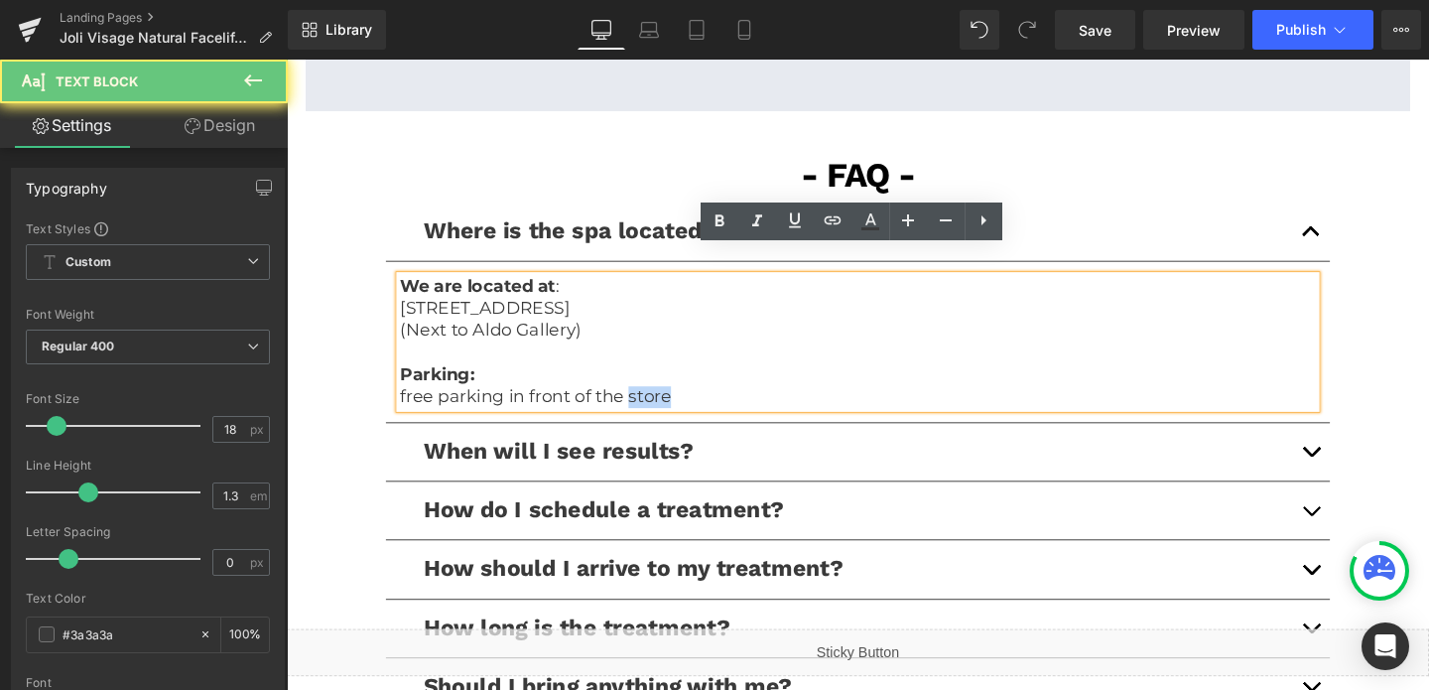
click at [647, 403] on p "free parking in front of the store" at bounding box center [887, 414] width 963 height 23
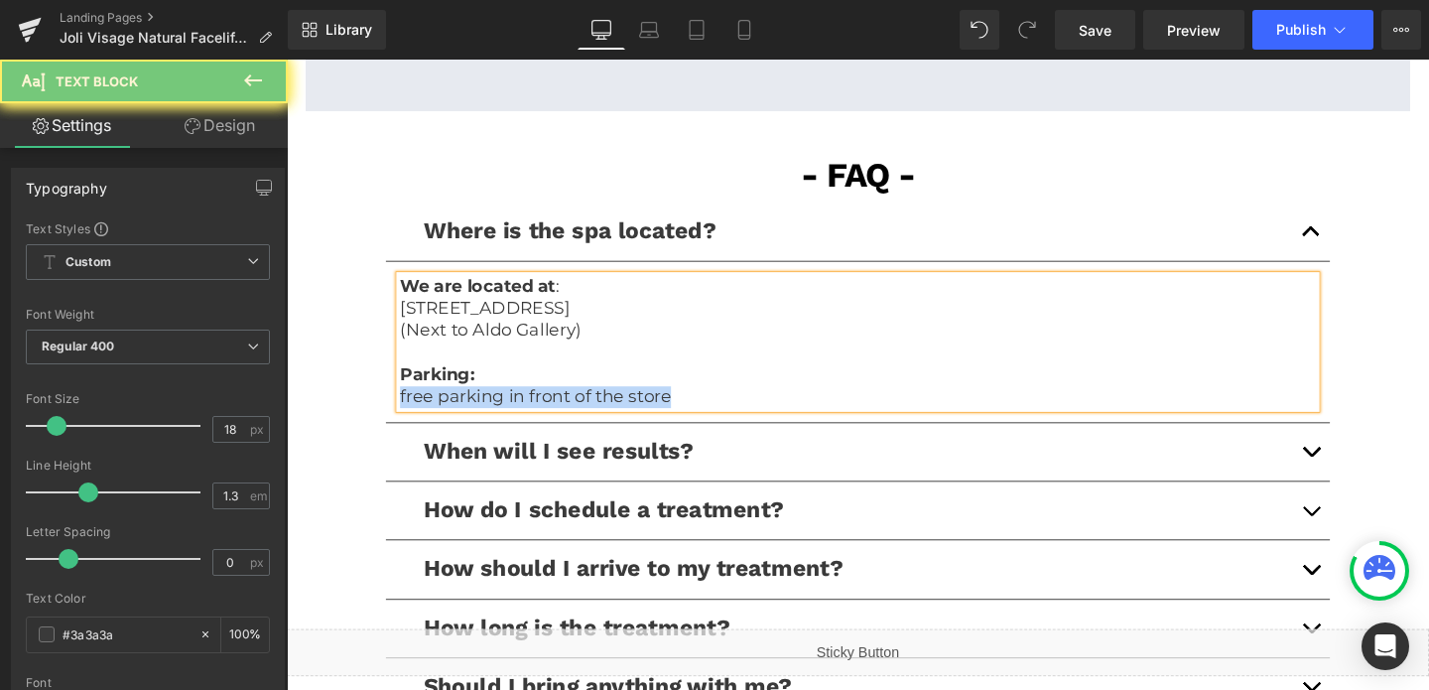
copy p "free parking in front of the store"
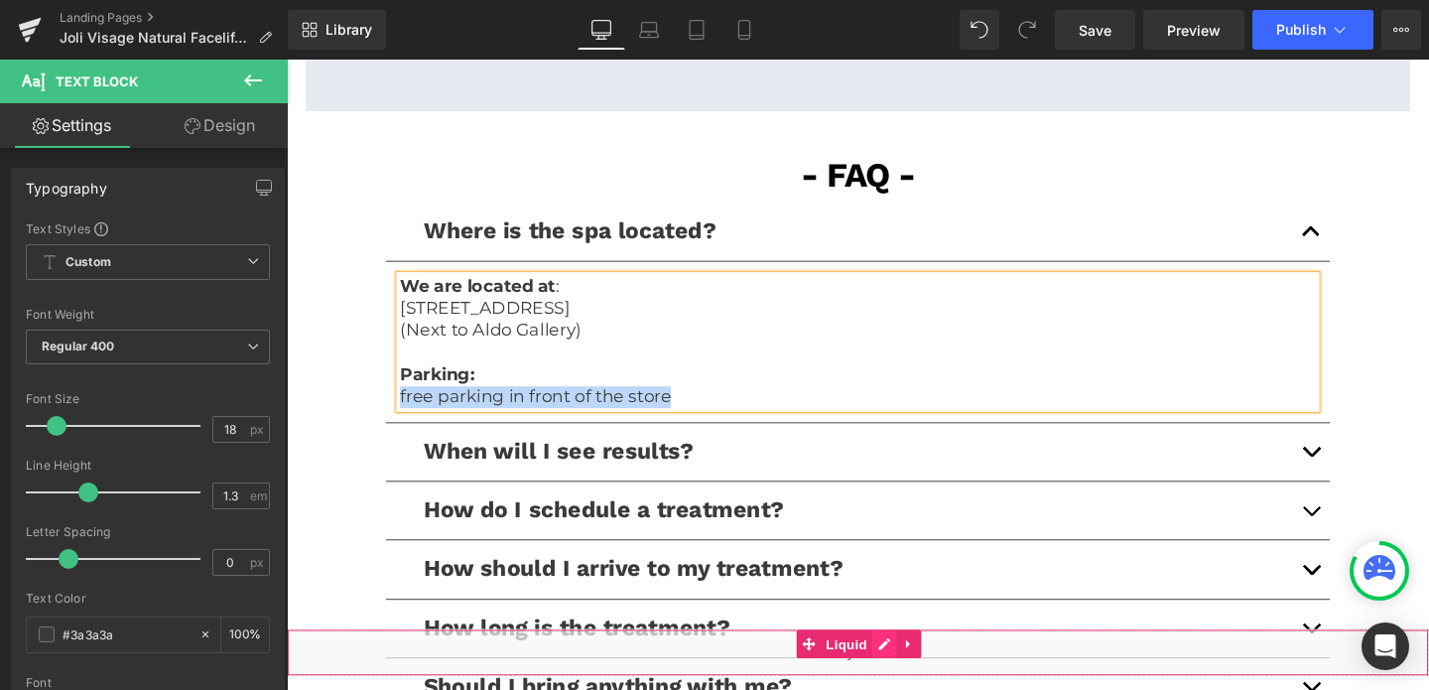
click at [903, 669] on div "Liquid" at bounding box center [887, 683] width 1201 height 50
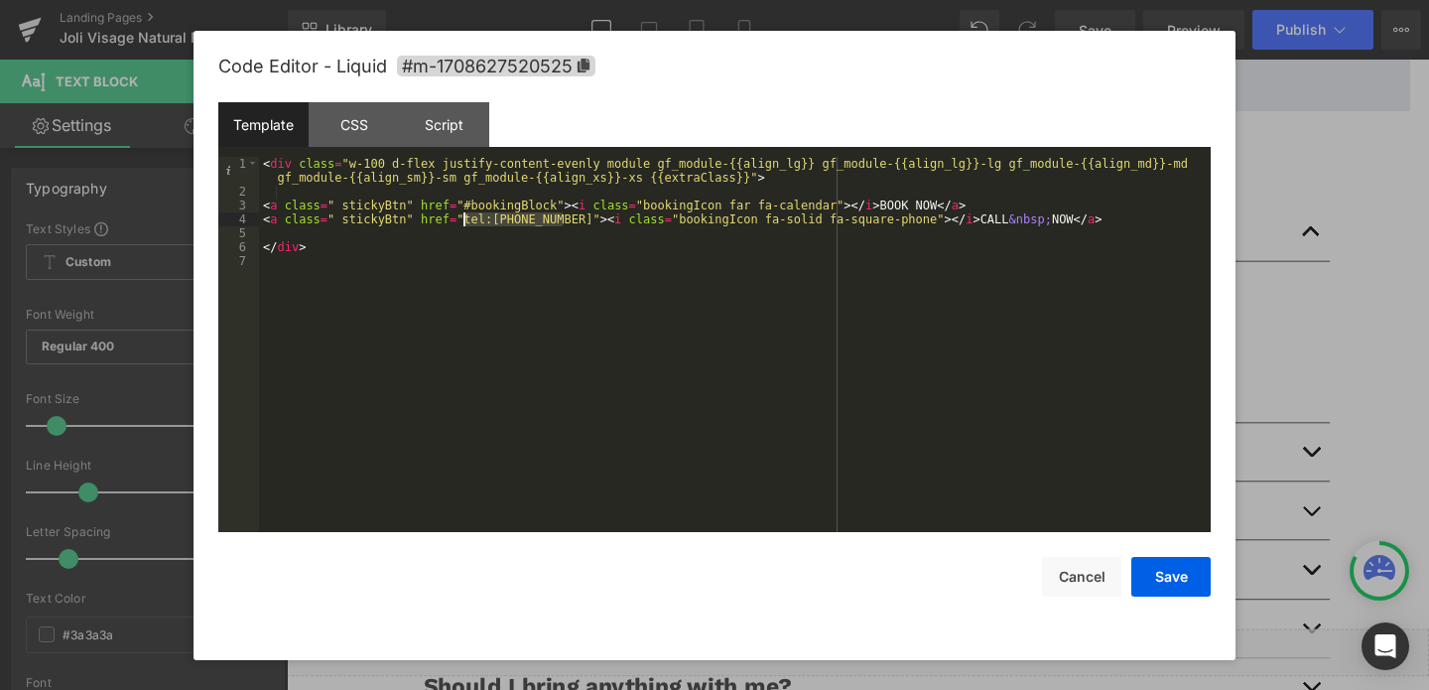
drag, startPoint x: 563, startPoint y: 220, endPoint x: 465, endPoint y: 221, distance: 97.3
click at [465, 221] on div "< div class = "w-100 d-flex justify-content-evenly module gf_module-{{align_lg}…" at bounding box center [735, 365] width 952 height 417
click at [1098, 587] on button "Cancel" at bounding box center [1081, 577] width 79 height 40
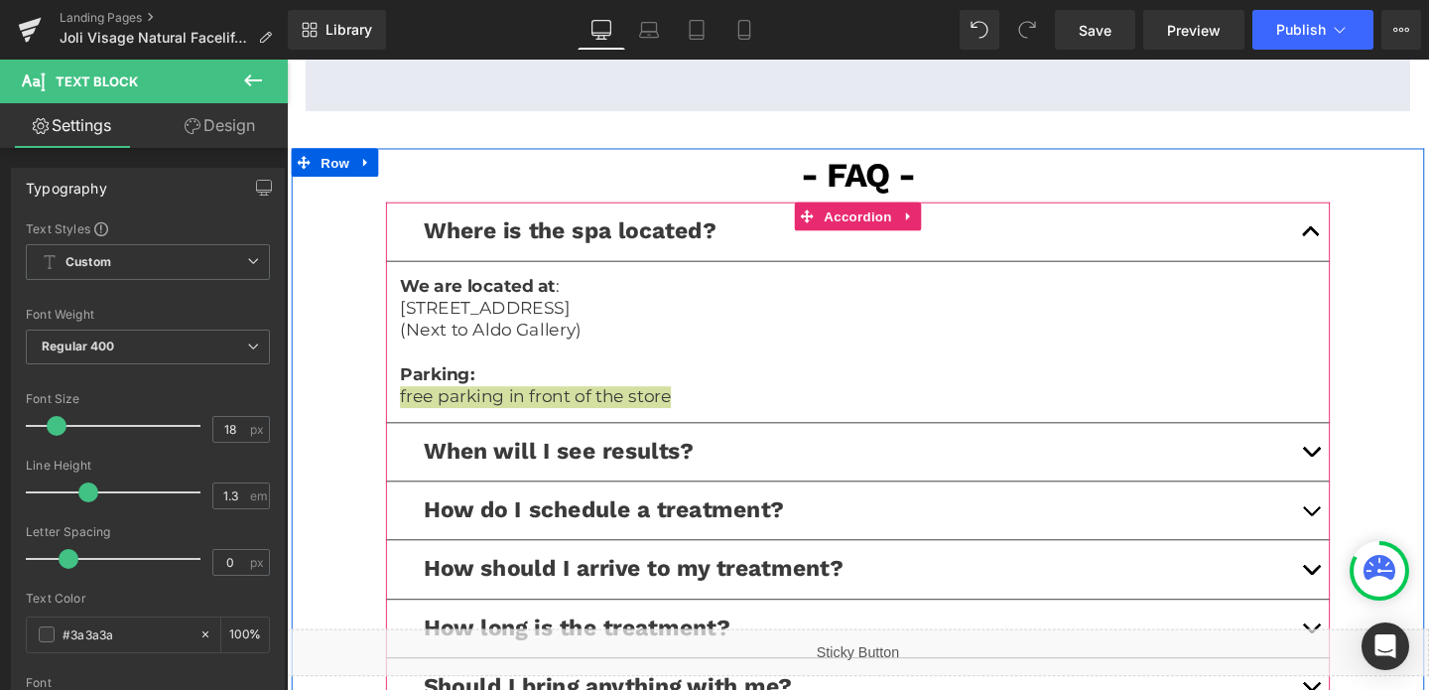
click at [1354, 565] on button "button" at bounding box center [1364, 595] width 40 height 61
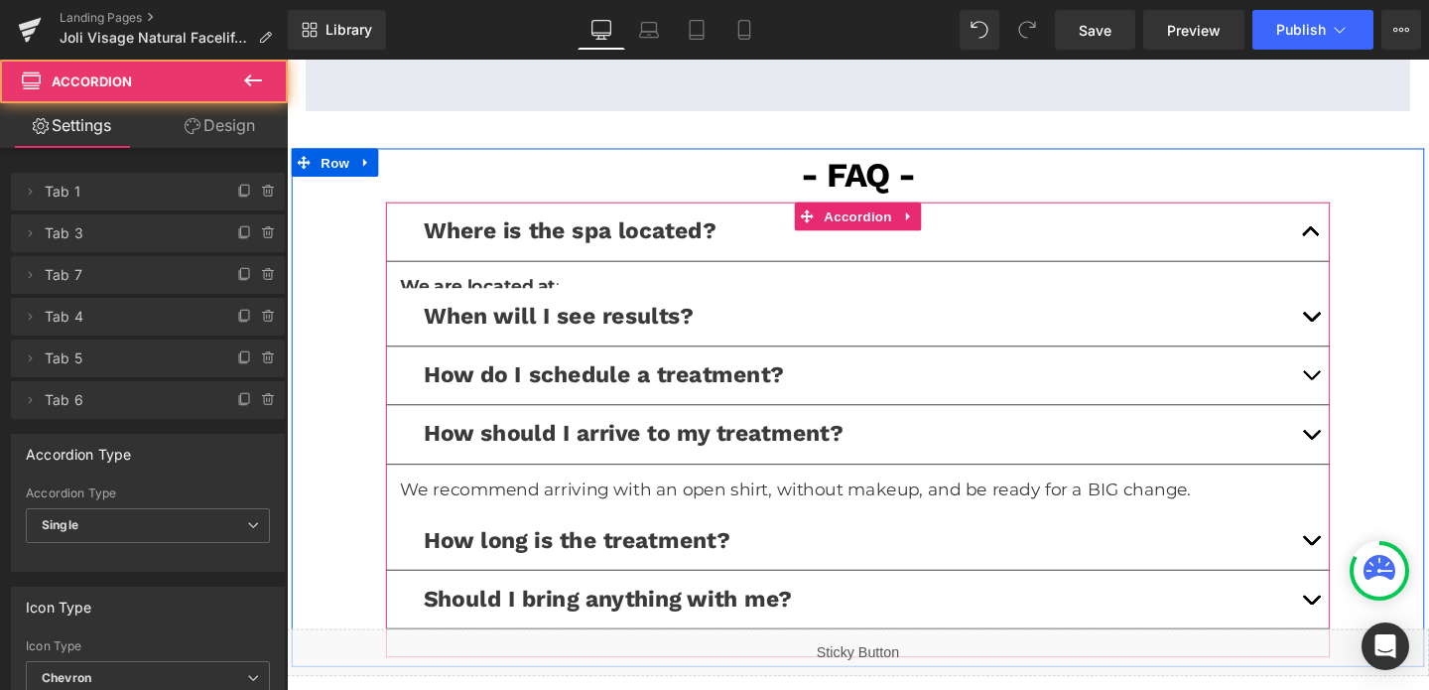
scroll to position [4315, 0]
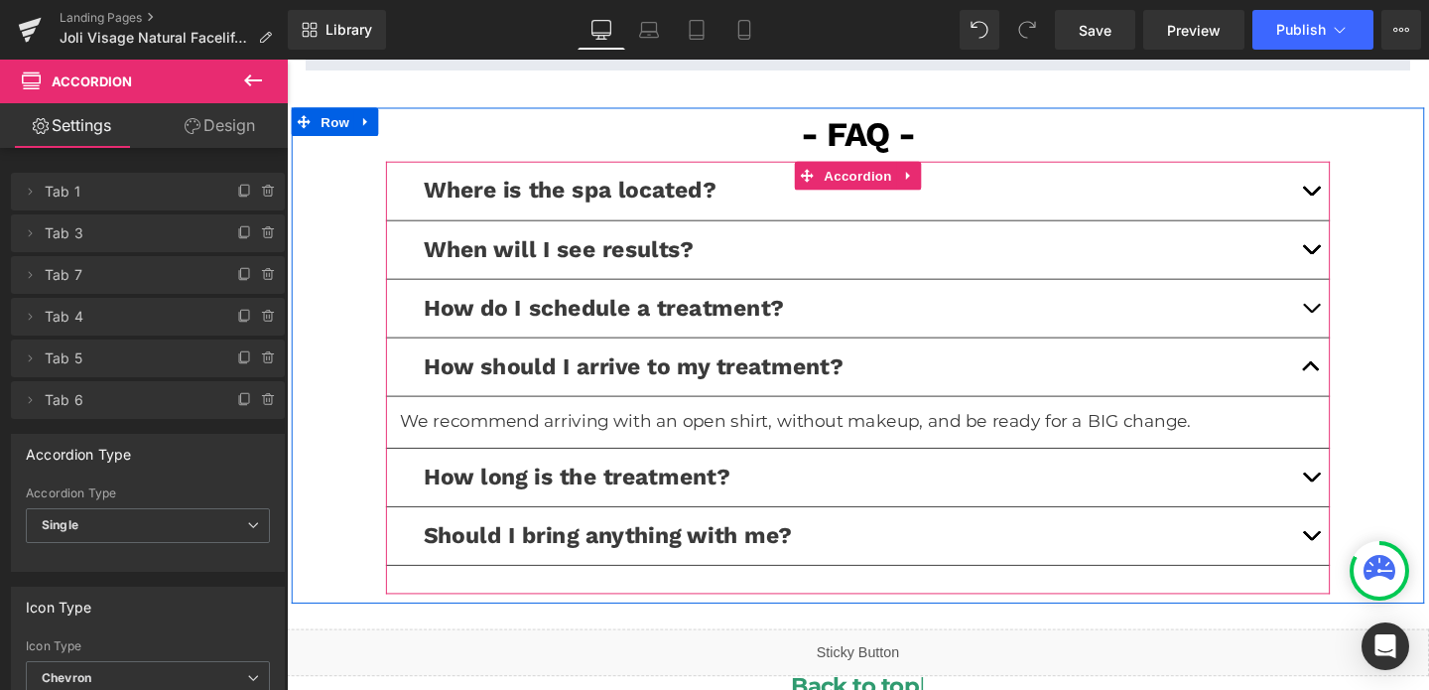
click at [1352, 468] on button "button" at bounding box center [1364, 498] width 40 height 61
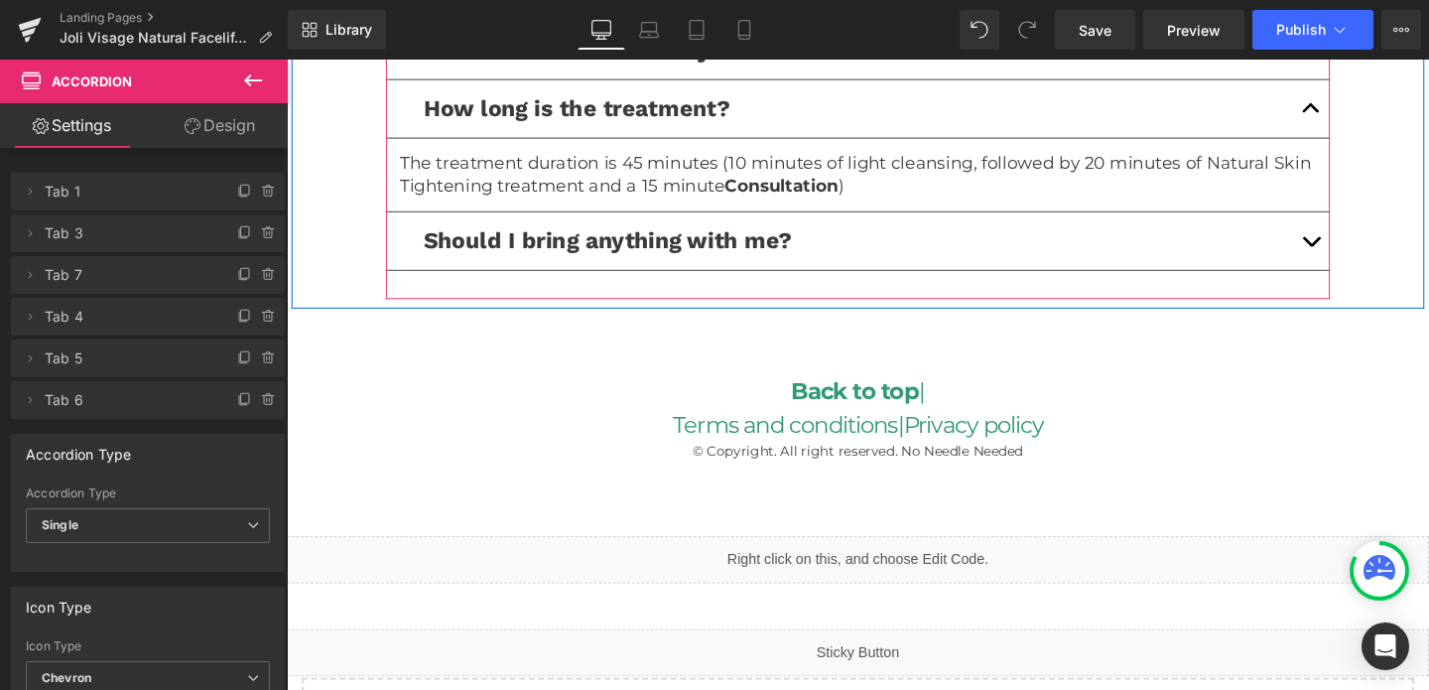
scroll to position [4681, 0]
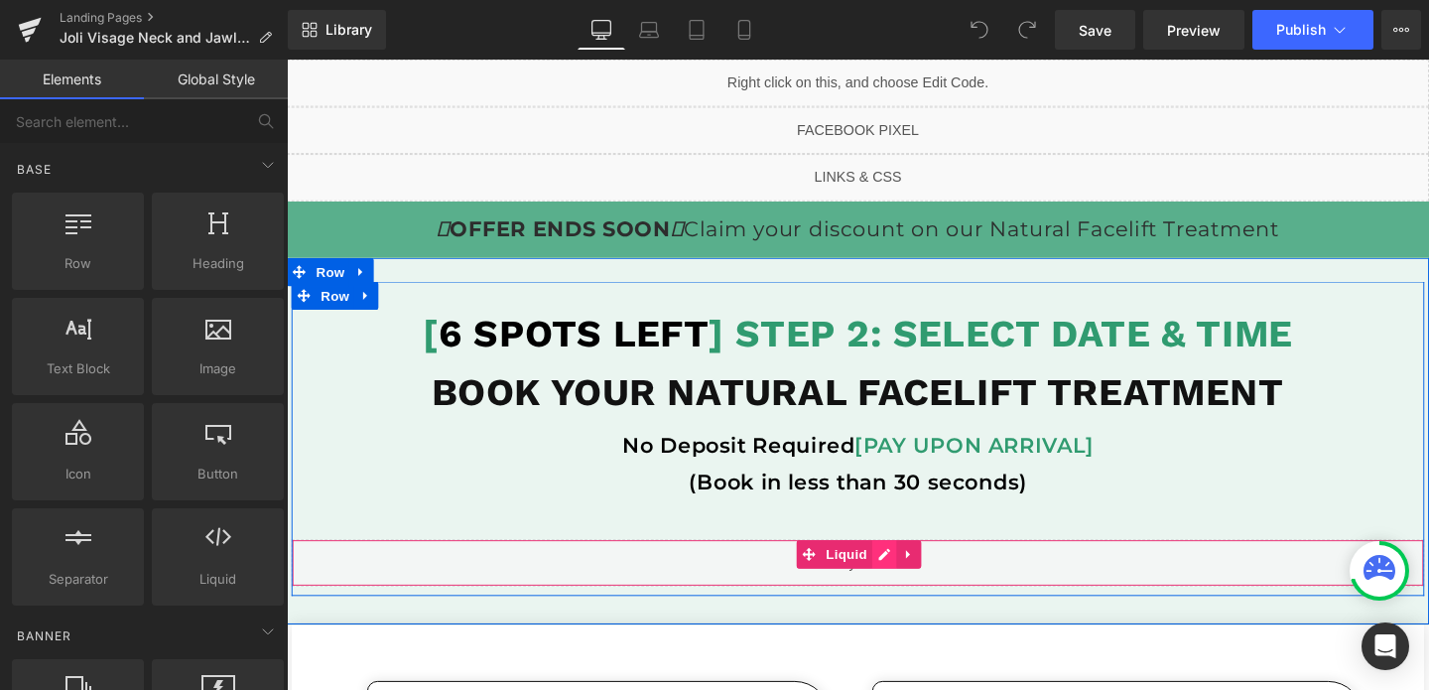
click at [911, 581] on div "Liquid" at bounding box center [887, 589] width 1191 height 50
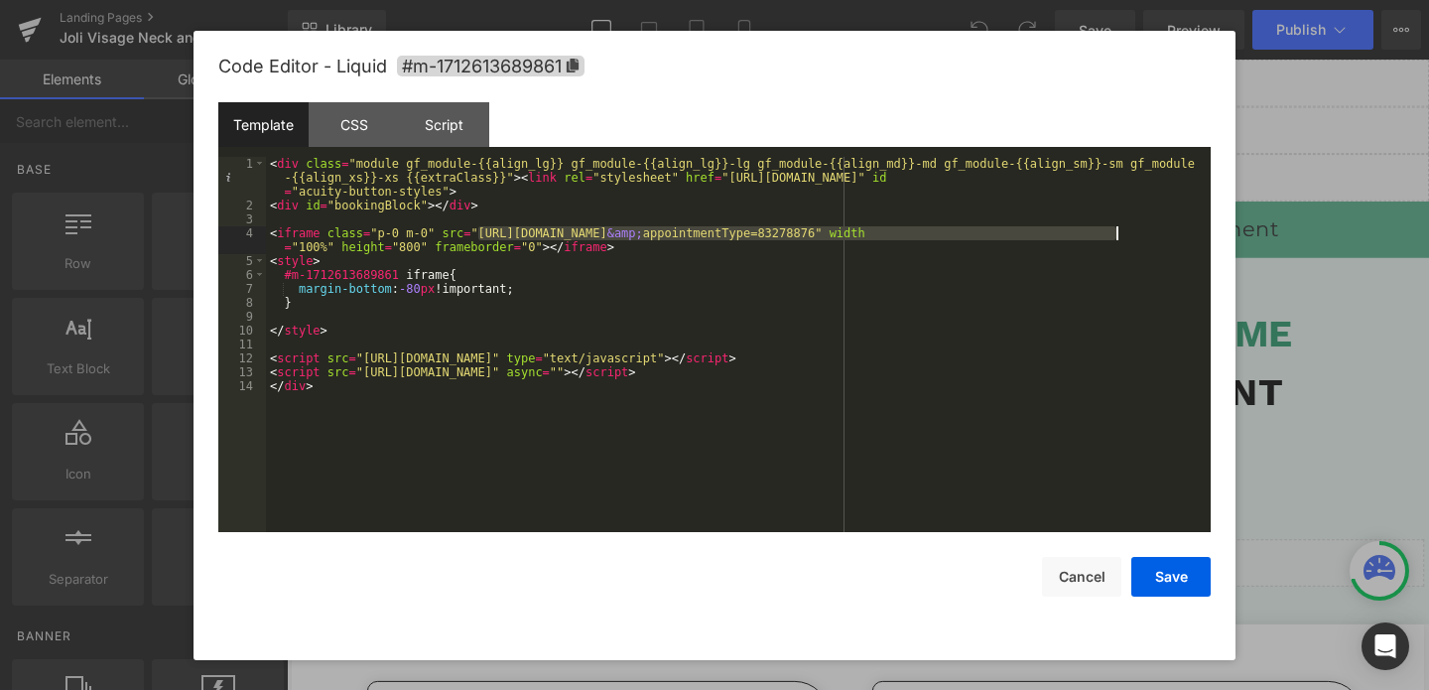
drag, startPoint x: 479, startPoint y: 231, endPoint x: 1117, endPoint y: 230, distance: 638.1
click at [1117, 230] on div "< div class = "module gf_module-{{align_lg}} gf_module-{{align_lg}}-lg gf_modul…" at bounding box center [738, 372] width 945 height 431
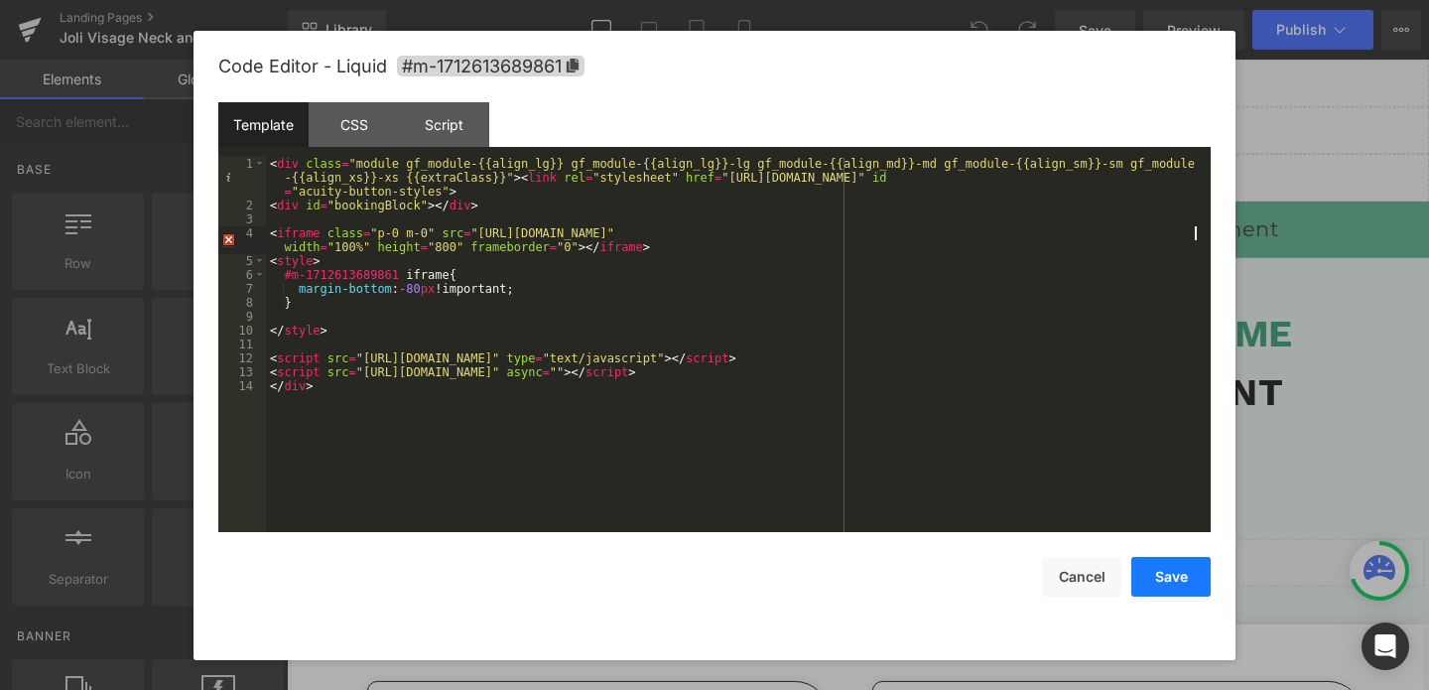
click at [1154, 586] on button "Save" at bounding box center [1170, 577] width 79 height 40
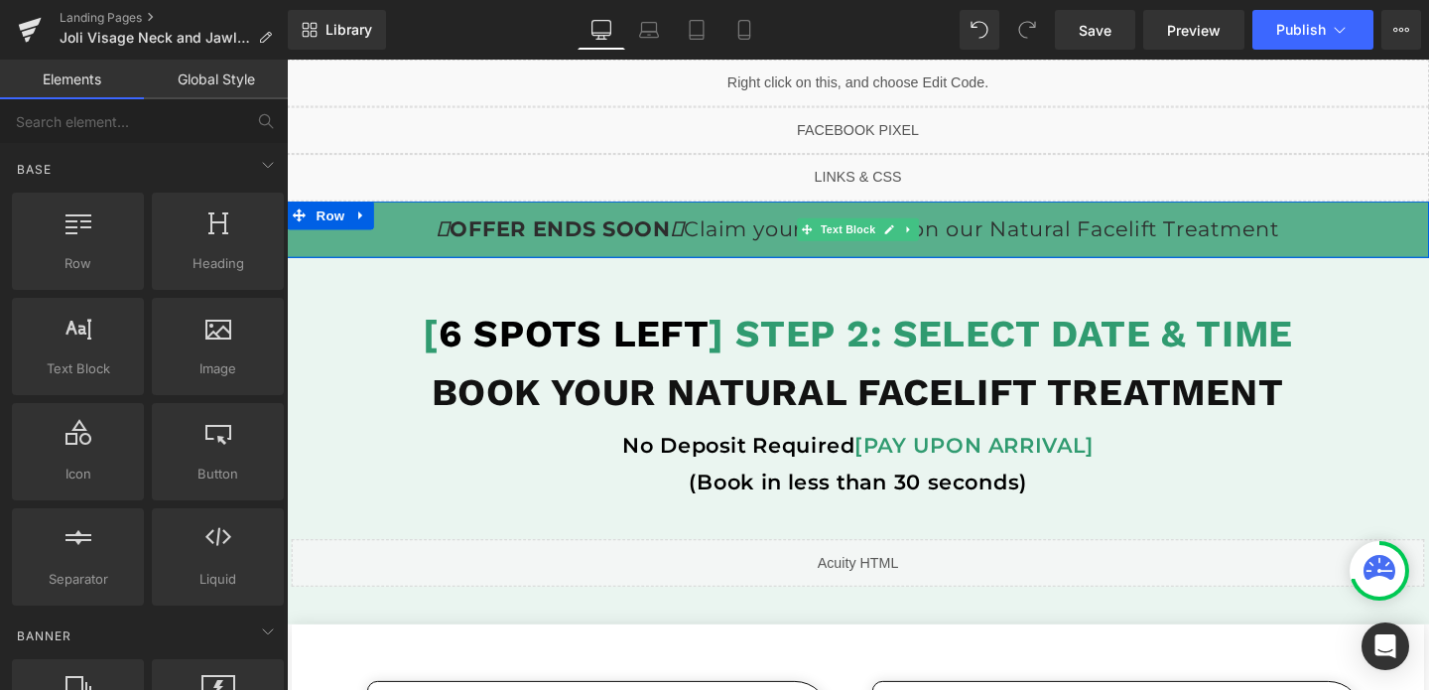
click at [1141, 243] on p "OFFER ENDS SOON Claim your discount on our Natural Facelift Treatment" at bounding box center [887, 238] width 1201 height 40
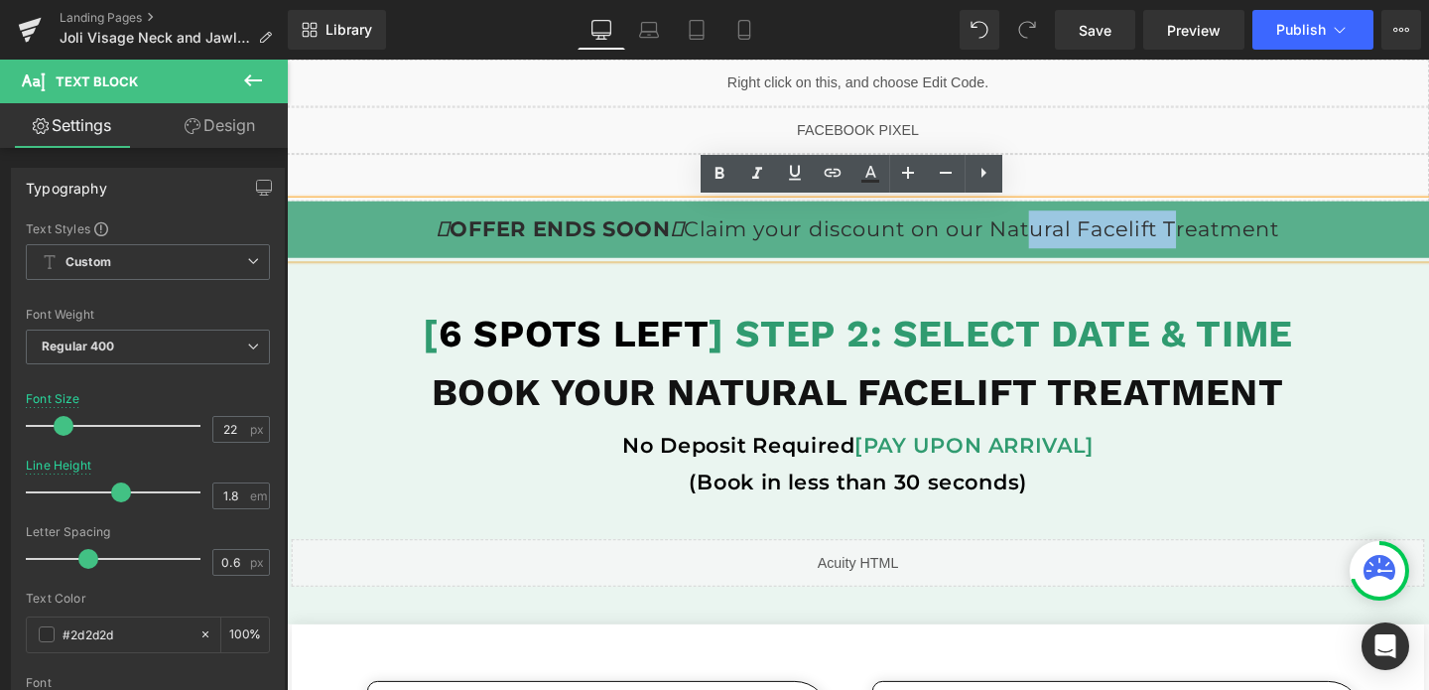
drag, startPoint x: 1213, startPoint y: 243, endPoint x: 1057, endPoint y: 245, distance: 155.8
click at [1057, 245] on p "OFFER ENDS SOON Claim your discount on our Natural Facelift Treatment" at bounding box center [887, 238] width 1201 height 40
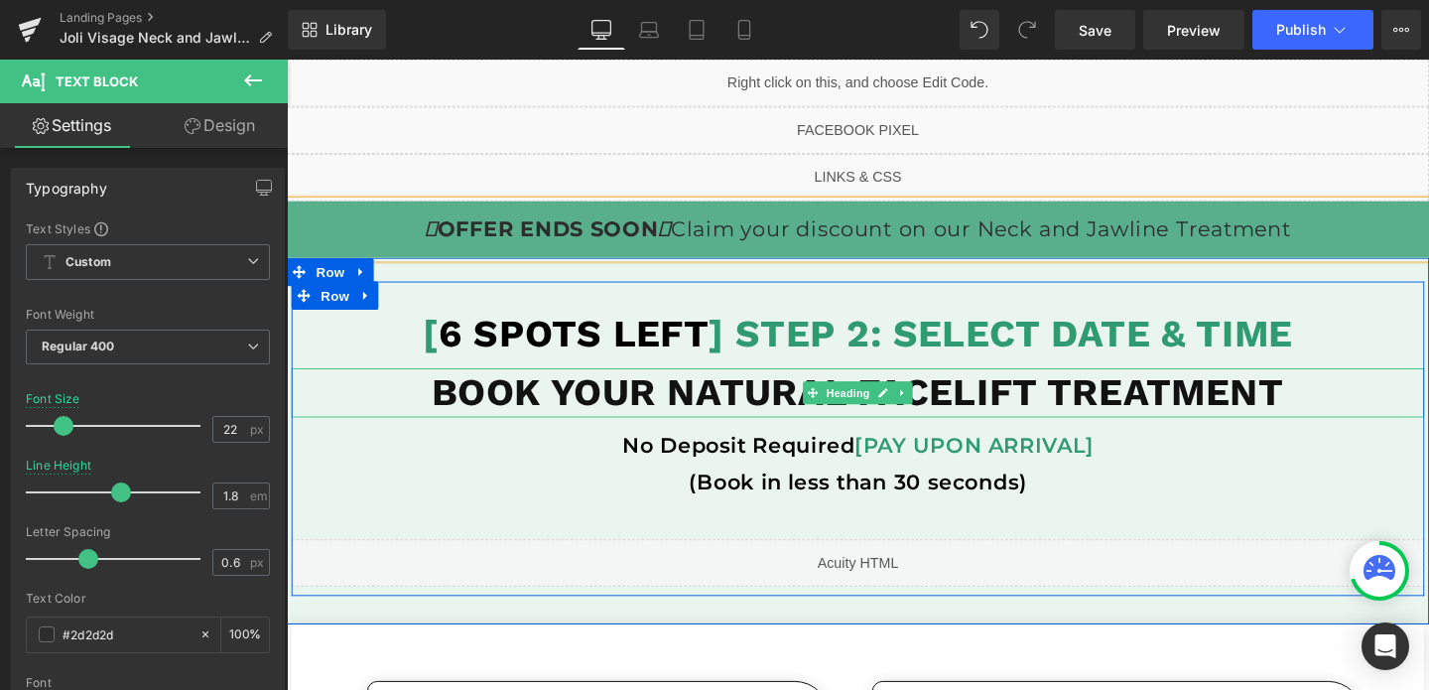
click at [1061, 404] on b "BOOK YOUR NATURAL FACELIFT TREATMENT" at bounding box center [888, 409] width 896 height 47
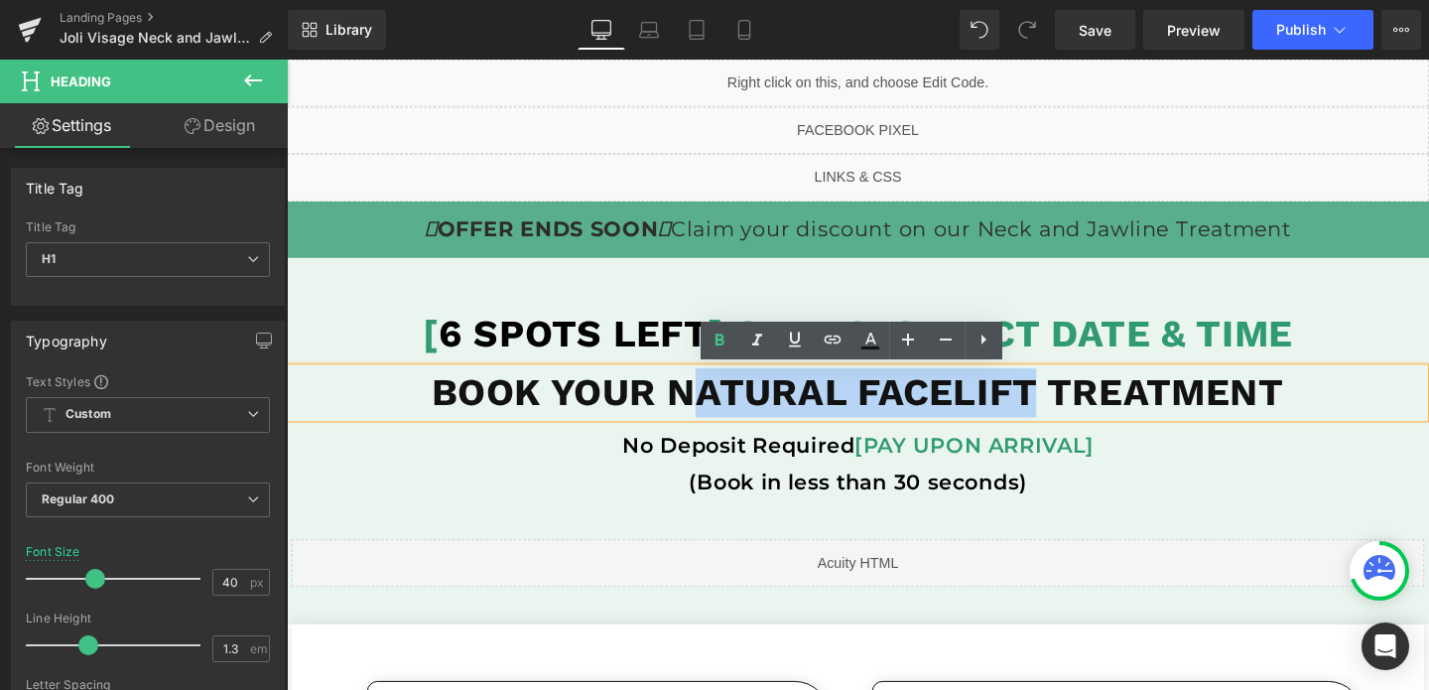
drag, startPoint x: 1068, startPoint y: 405, endPoint x: 725, endPoint y: 416, distance: 342.5
click at [725, 416] on b "BOOK YOUR NATURAL FACELIFT TREATMENT" at bounding box center [888, 409] width 896 height 47
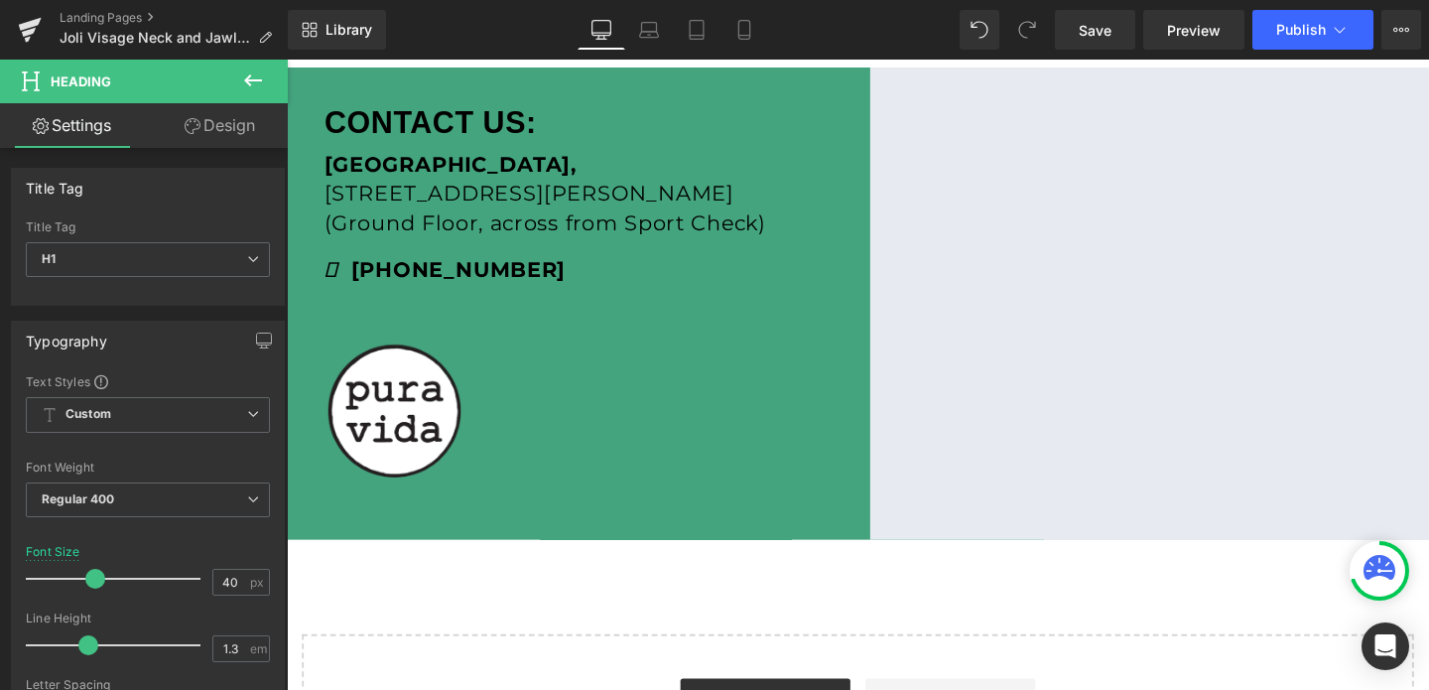
scroll to position [1488, 0]
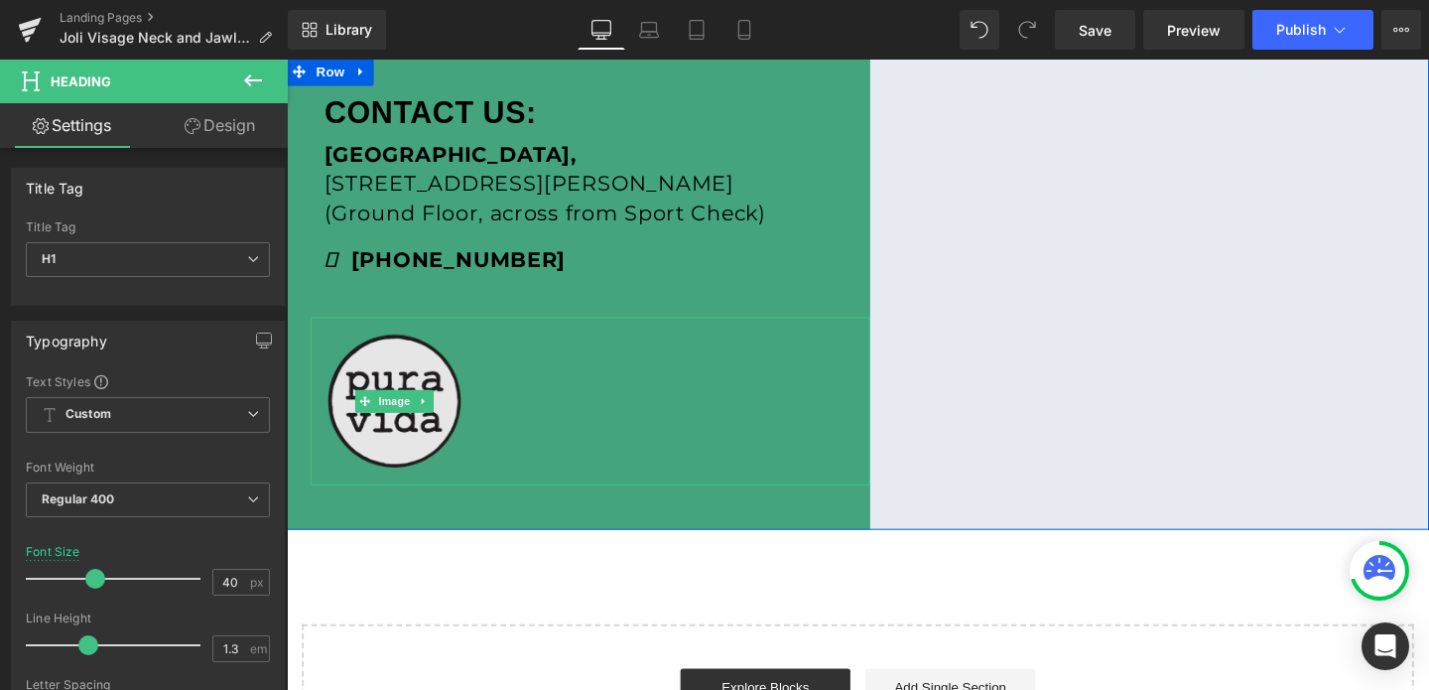
click at [397, 380] on img at bounding box center [400, 418] width 177 height 177
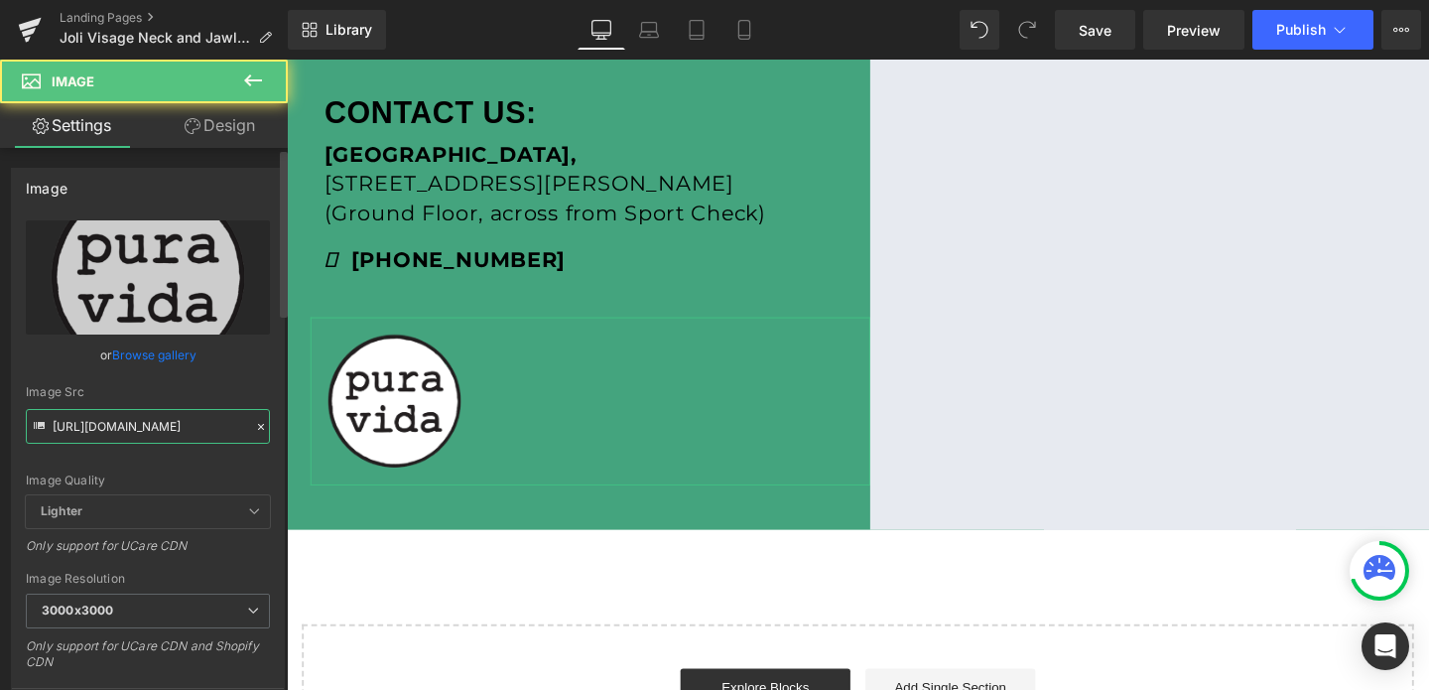
click at [105, 416] on input "https://cdn.shopify.com/s/files/1/0570/4895/7112/files/PuraVidaAB_1_3000x3000.p…" at bounding box center [148, 426] width 244 height 35
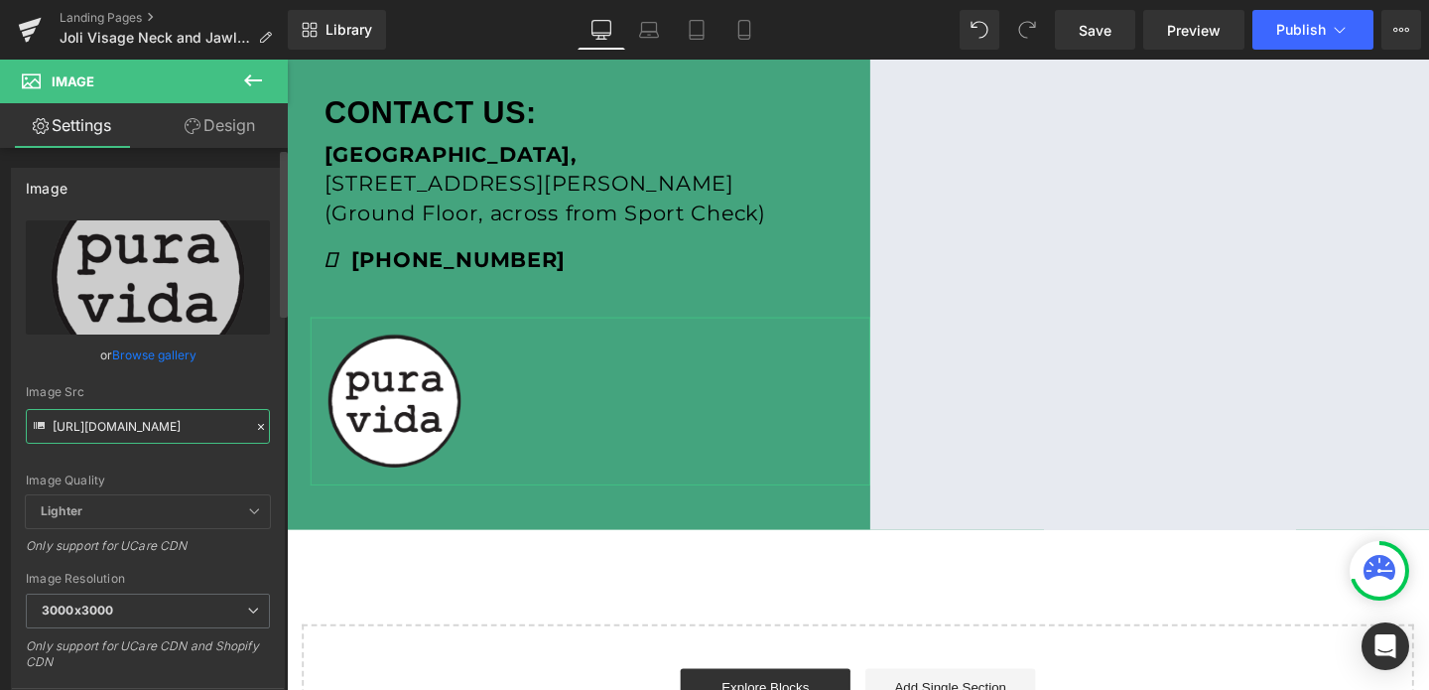
click at [105, 416] on input "https://cdn.shopify.com/s/files/1/0570/4895/7112/files/PuraVidaAB_1_3000x3000.p…" at bounding box center [148, 426] width 244 height 35
paste input "Joli_Visage1_3000x3000.png?v=1725981691"
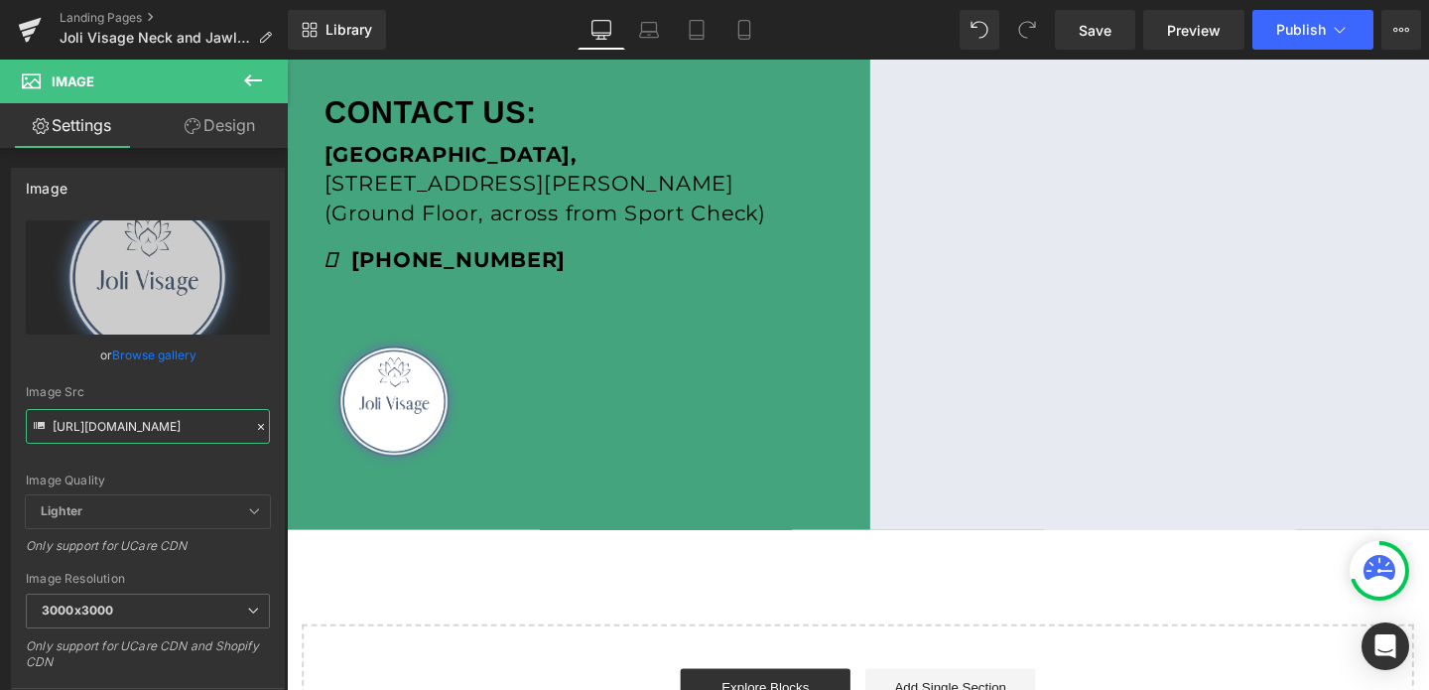
type input "[URL][DOMAIN_NAME]"
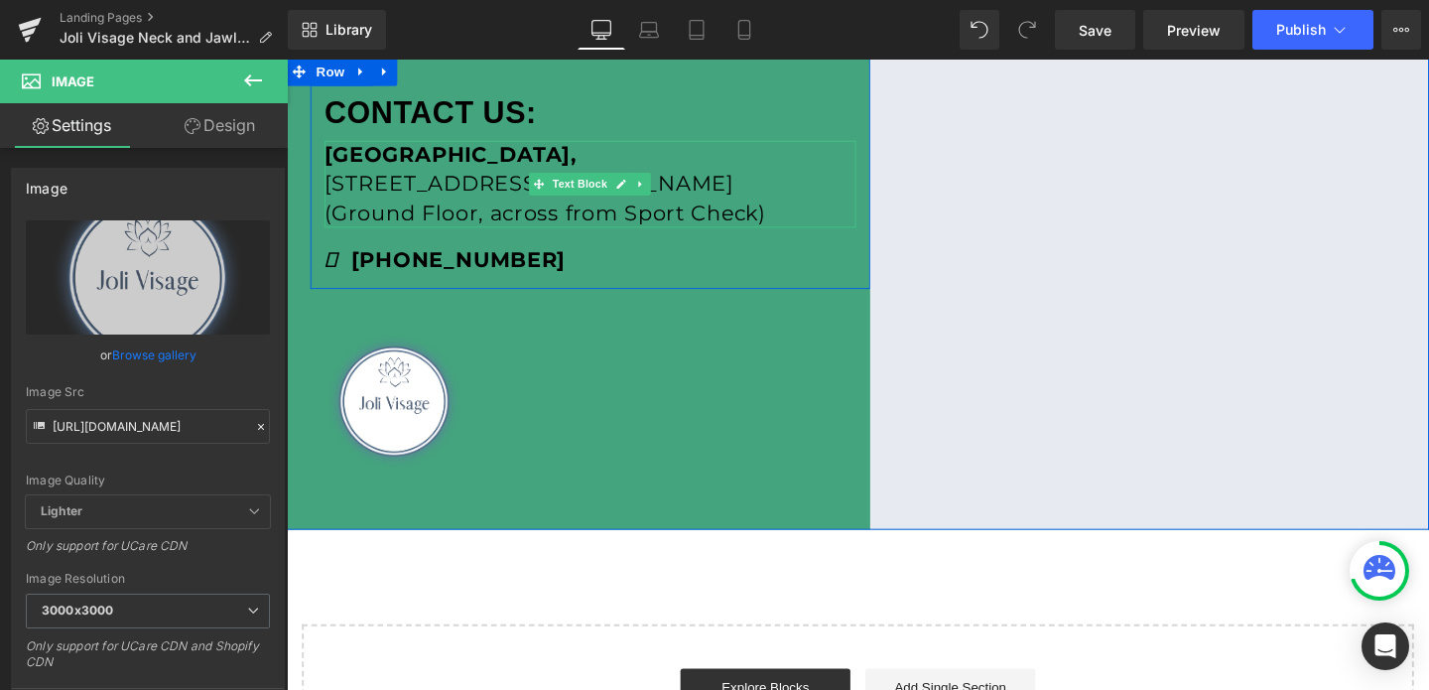
click at [470, 210] on span "(Ground Floor, across from Sport Check)" at bounding box center [557, 220] width 463 height 27
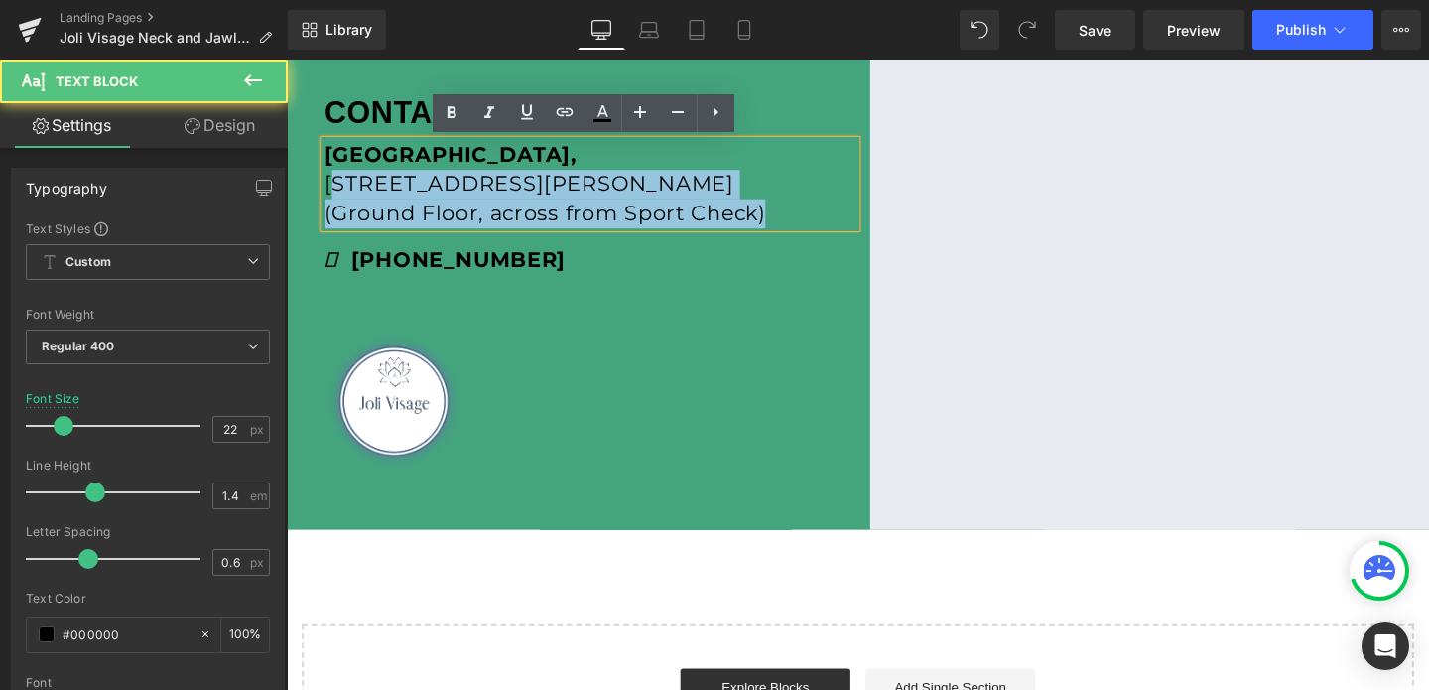
drag, startPoint x: 331, startPoint y: 187, endPoint x: 850, endPoint y: 245, distance: 522.3
click at [850, 245] on div "CONTACT US: Text Block Southcentre Mall, 100 Anderson Rd SE, Calgary, AB T2J 3V…" at bounding box center [606, 188] width 588 height 203
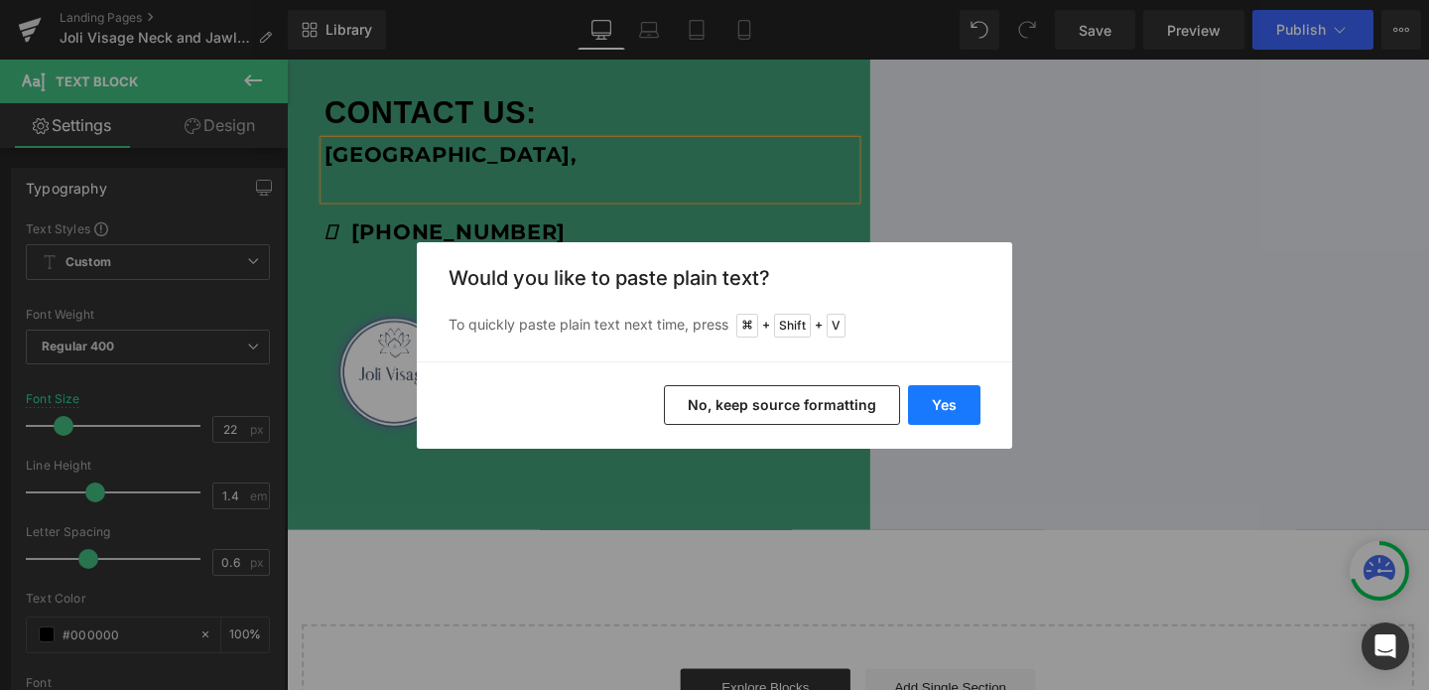
click at [940, 396] on button "Yes" at bounding box center [944, 405] width 72 height 40
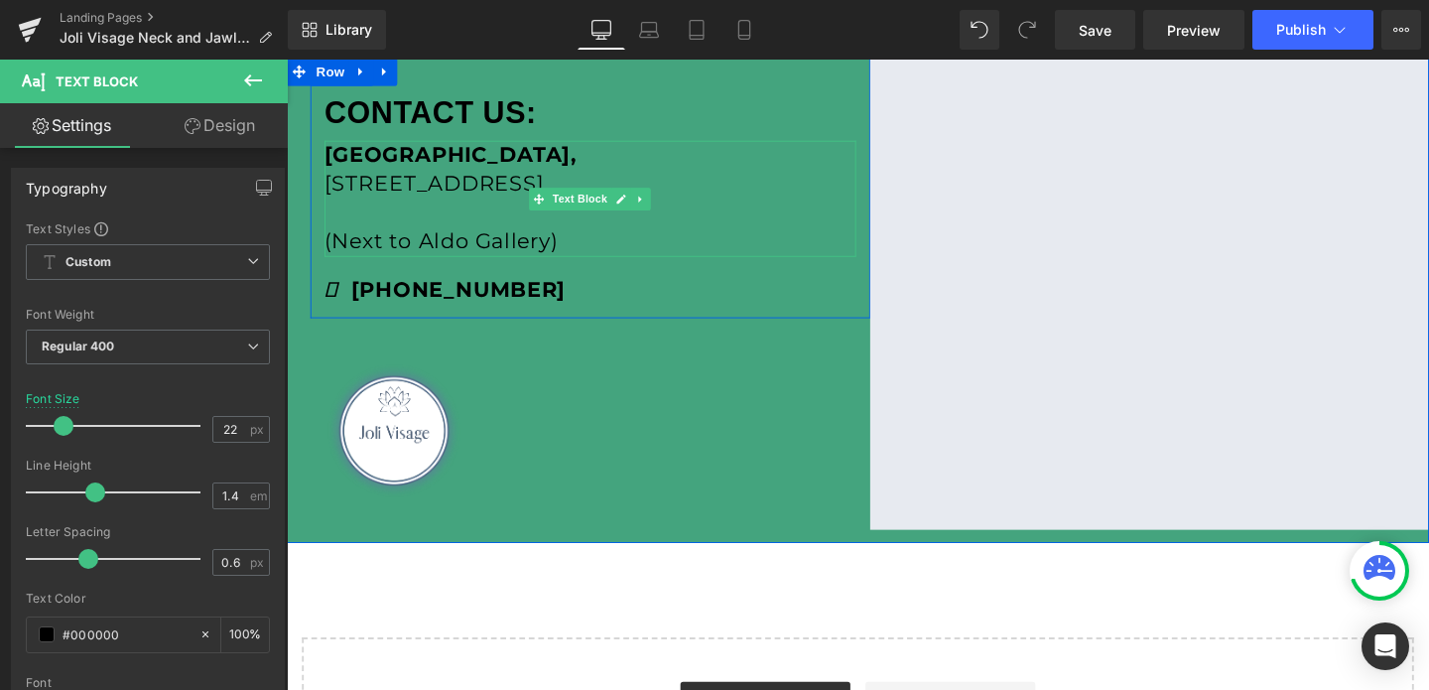
click at [497, 156] on strong "Southcentre Mall," at bounding box center [458, 159] width 265 height 27
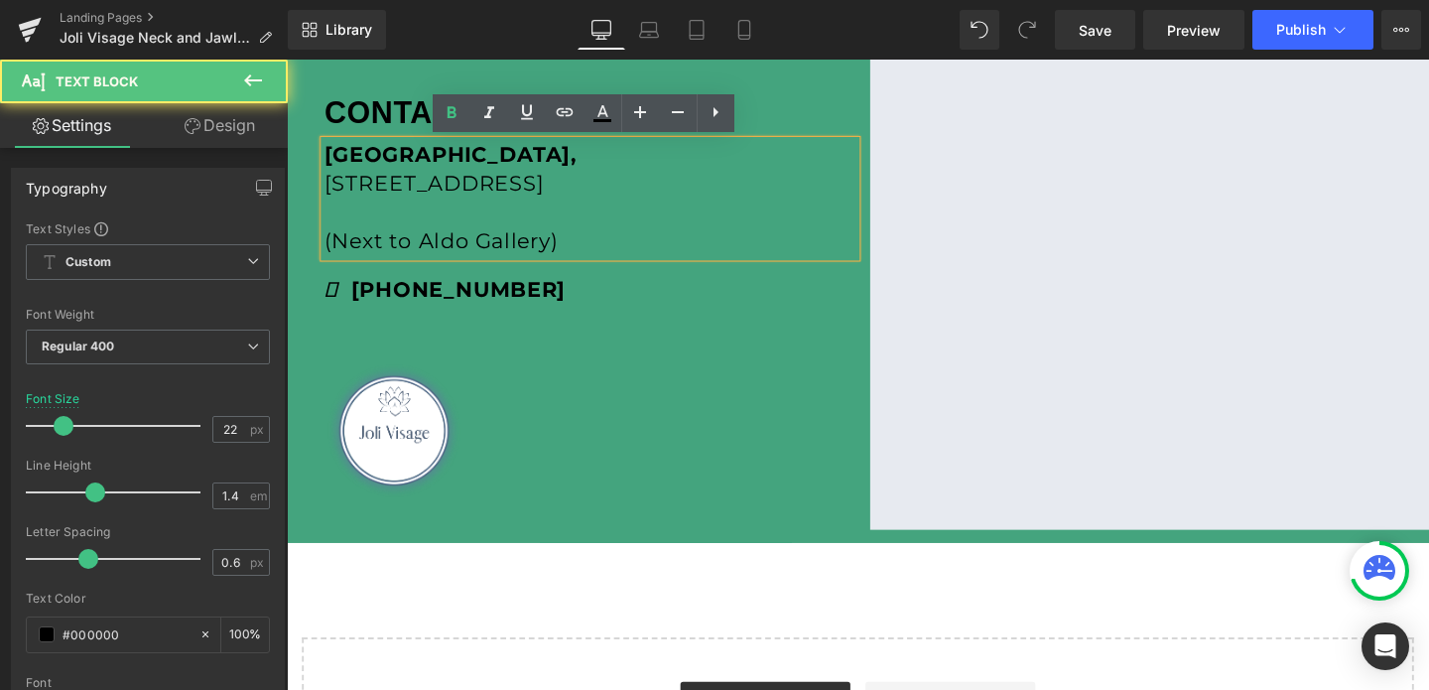
click at [497, 156] on strong "Southcentre Mall," at bounding box center [458, 159] width 265 height 27
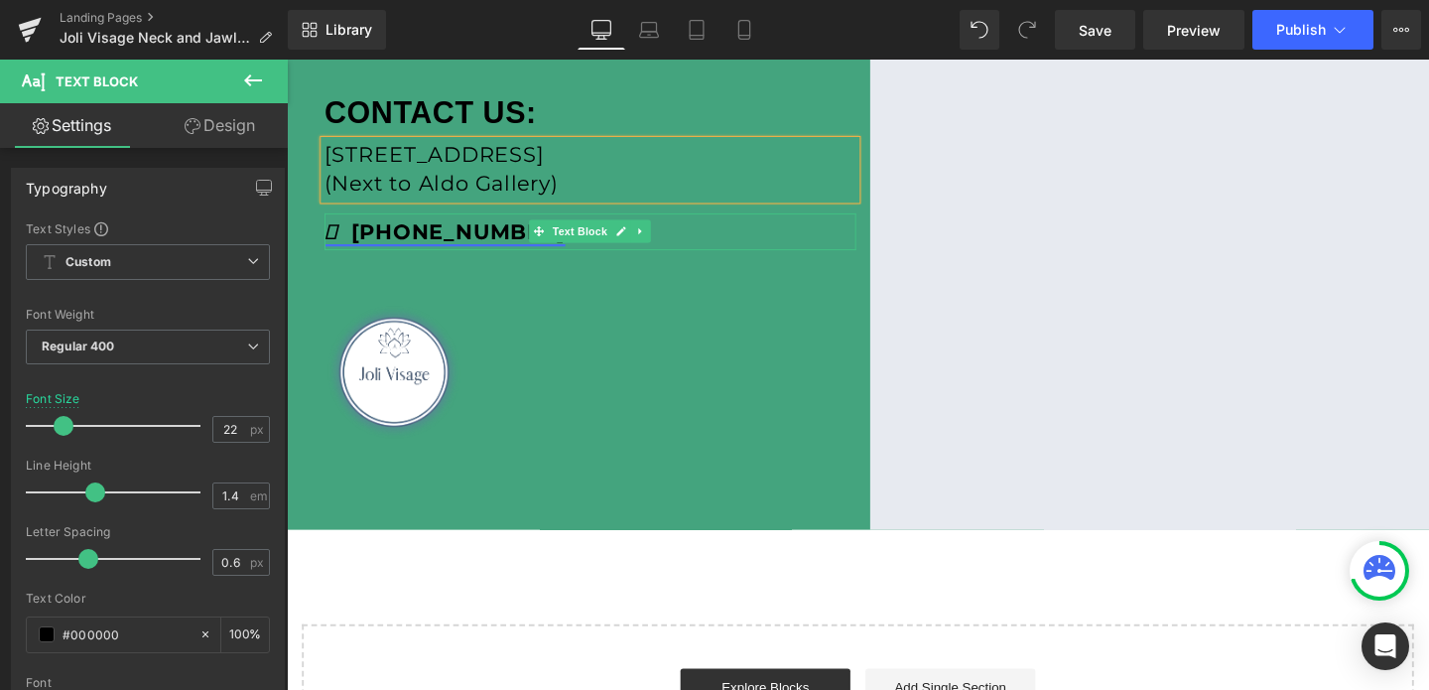
click at [513, 238] on strong "(587) 328-6478" at bounding box center [452, 240] width 253 height 27
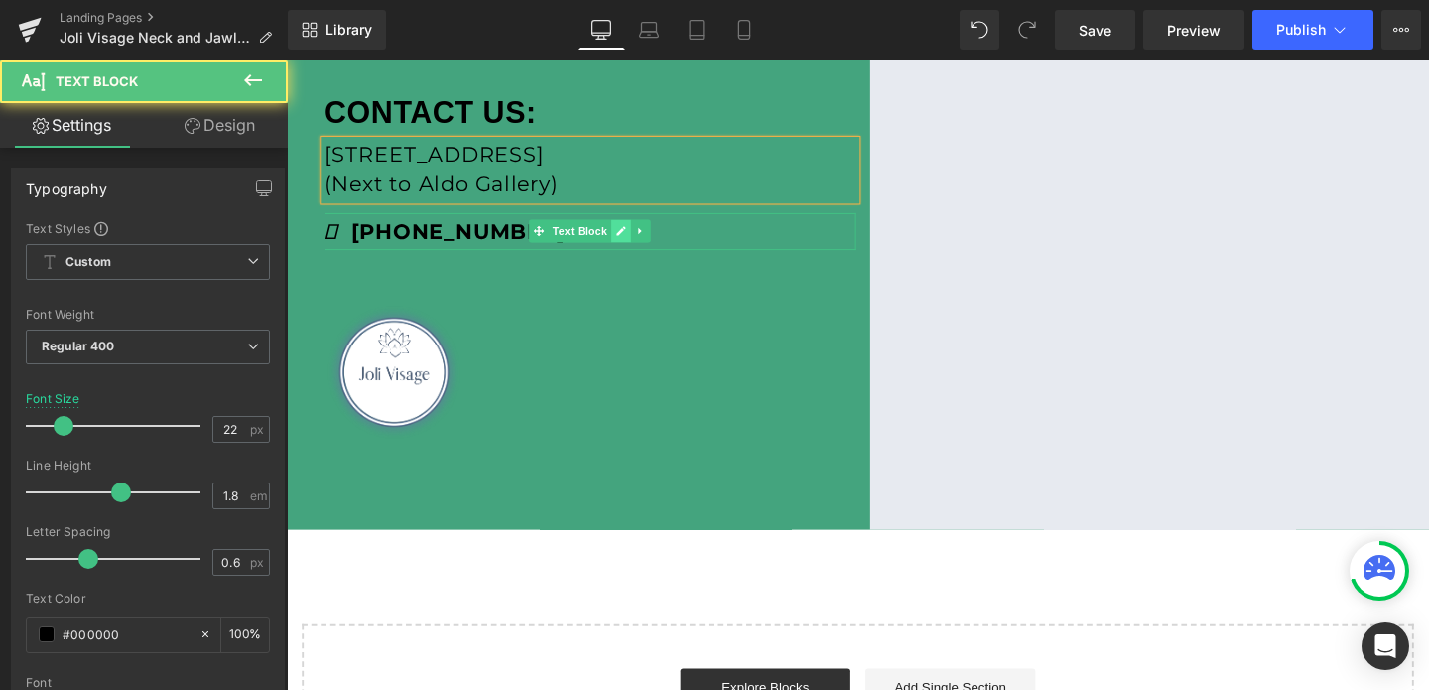
click at [642, 239] on icon at bounding box center [639, 241] width 10 height 10
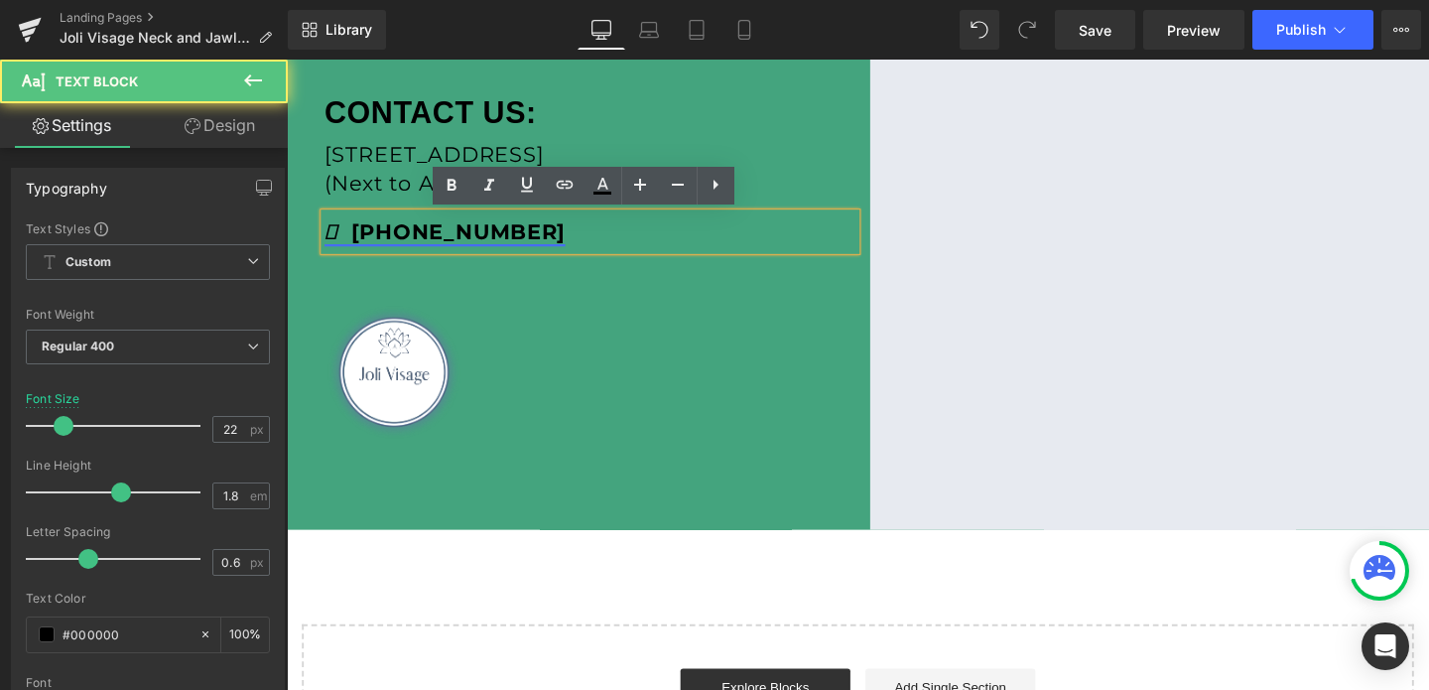
click at [510, 247] on strong "(587) 328-6478" at bounding box center [452, 240] width 253 height 27
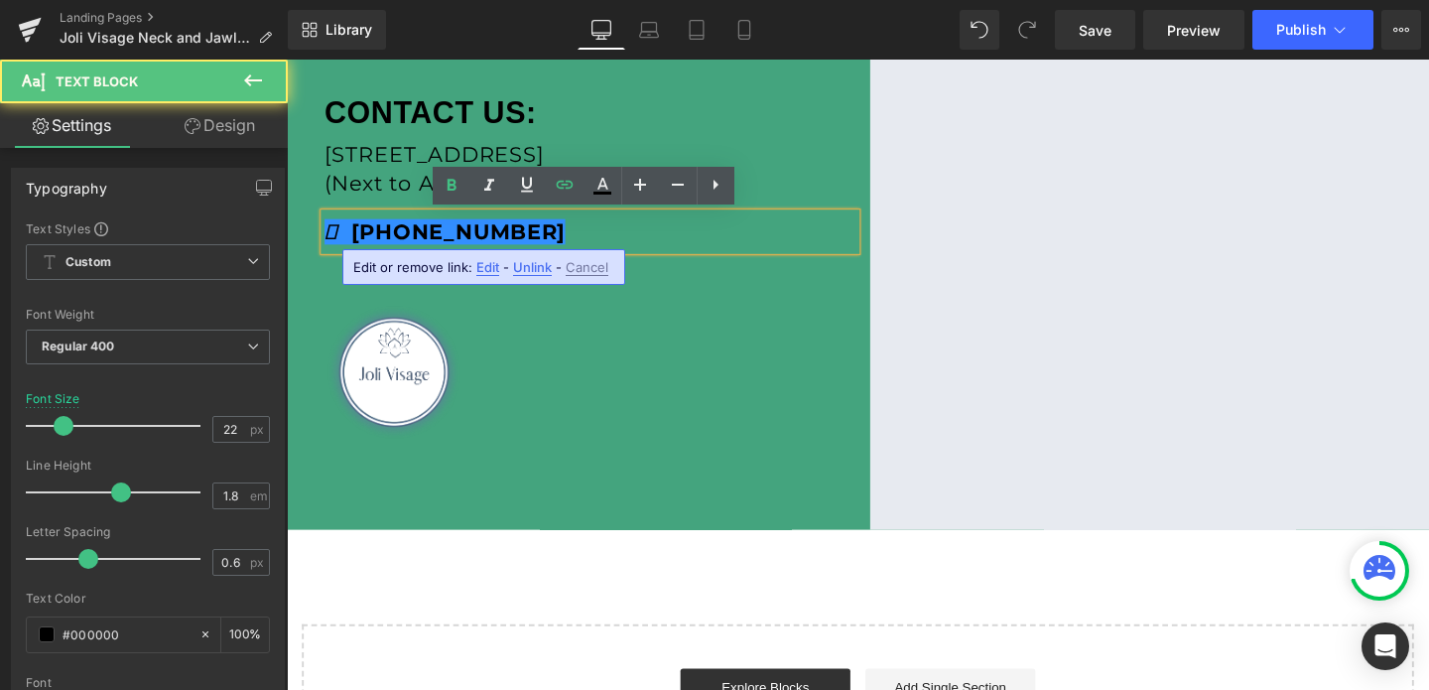
click at [498, 276] on div "Edit or remove link: Edit - Unlink - Cancel" at bounding box center [483, 267] width 283 height 36
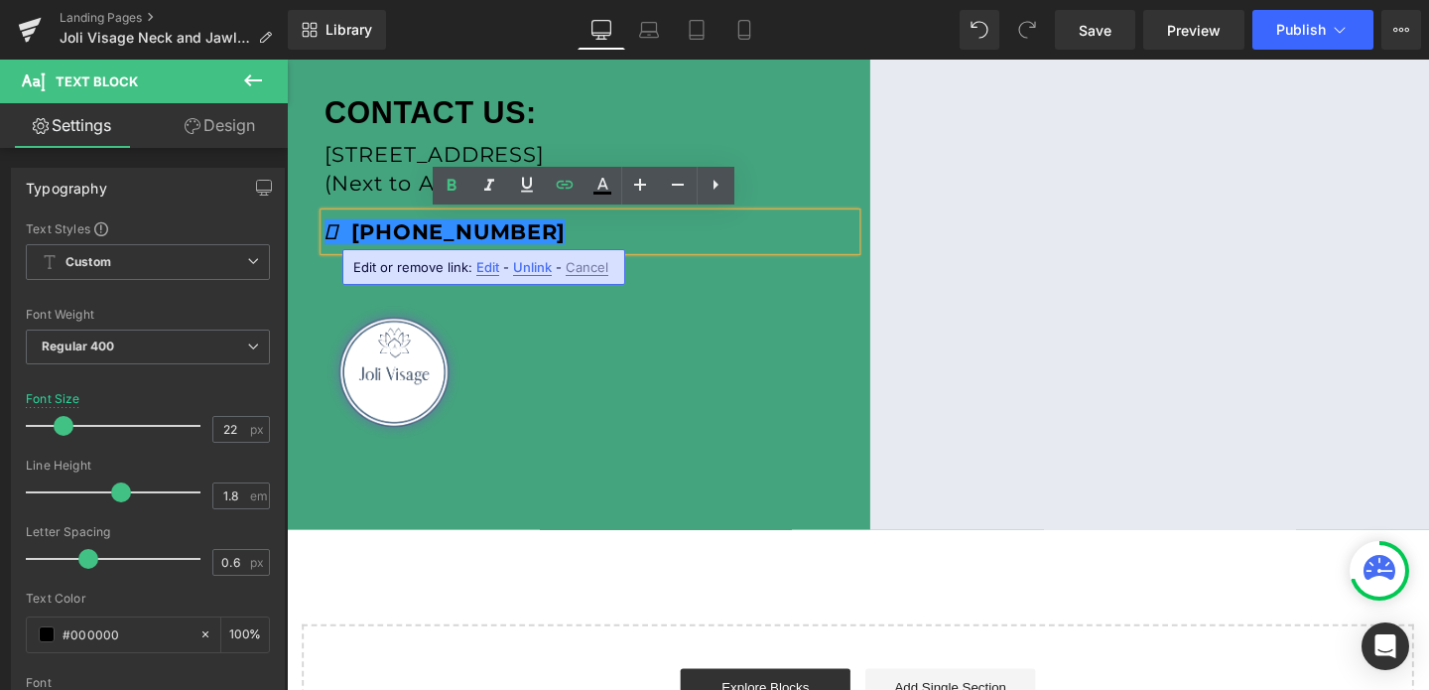
click at [492, 265] on span "Edit" at bounding box center [487, 267] width 23 height 17
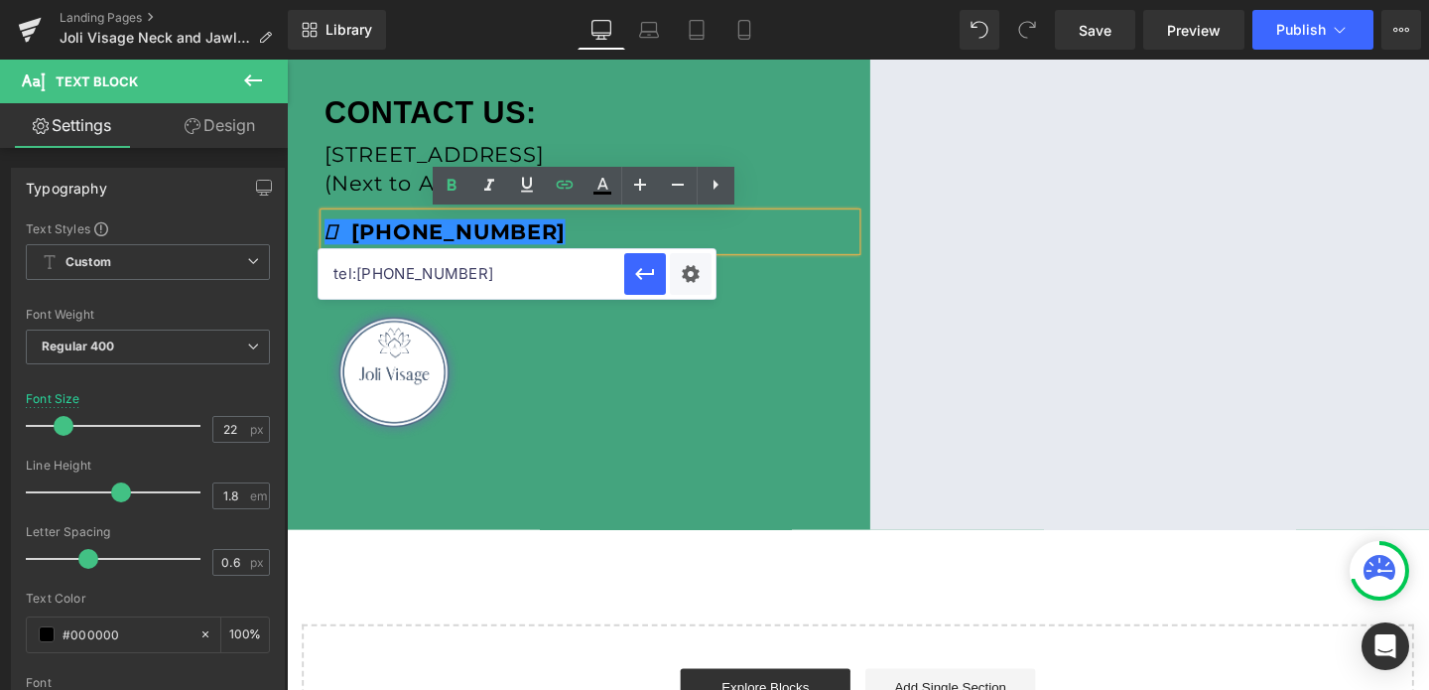
click at [431, 272] on input "tel:5873286478" at bounding box center [472, 274] width 306 height 50
paste input "2394383252"
type input "tel:2394383252"
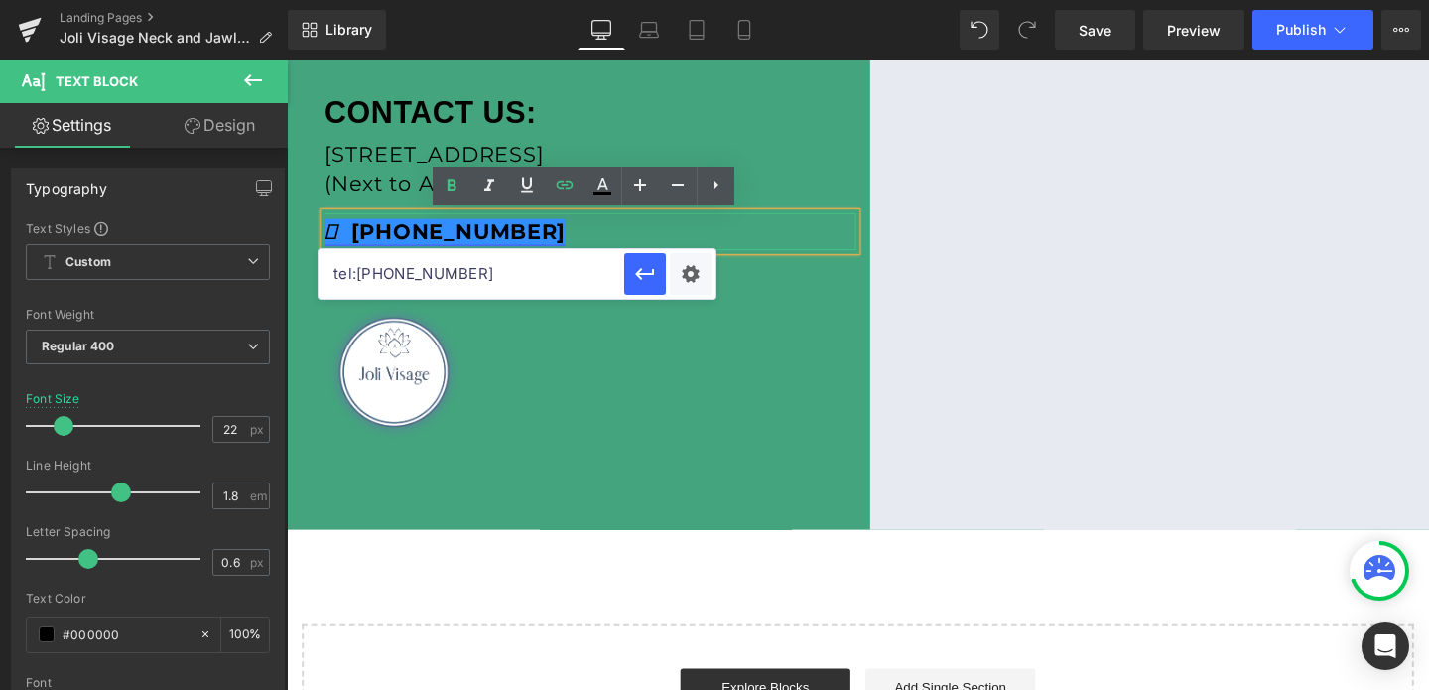
click at [387, 236] on strong "(587) 328-6478" at bounding box center [452, 240] width 253 height 27
click at [384, 276] on input "tel:2394383252" at bounding box center [472, 274] width 306 height 50
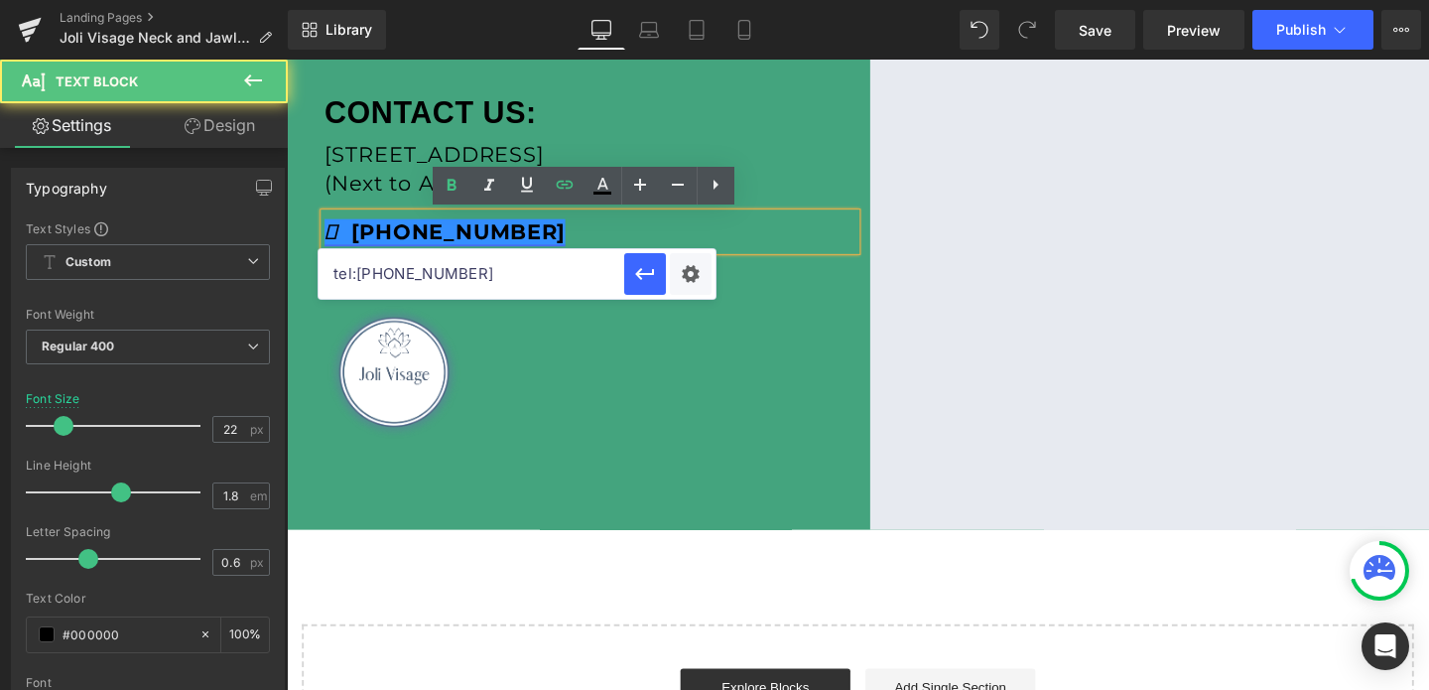
click at [449, 238] on strong "(239) 328-6478" at bounding box center [452, 240] width 253 height 27
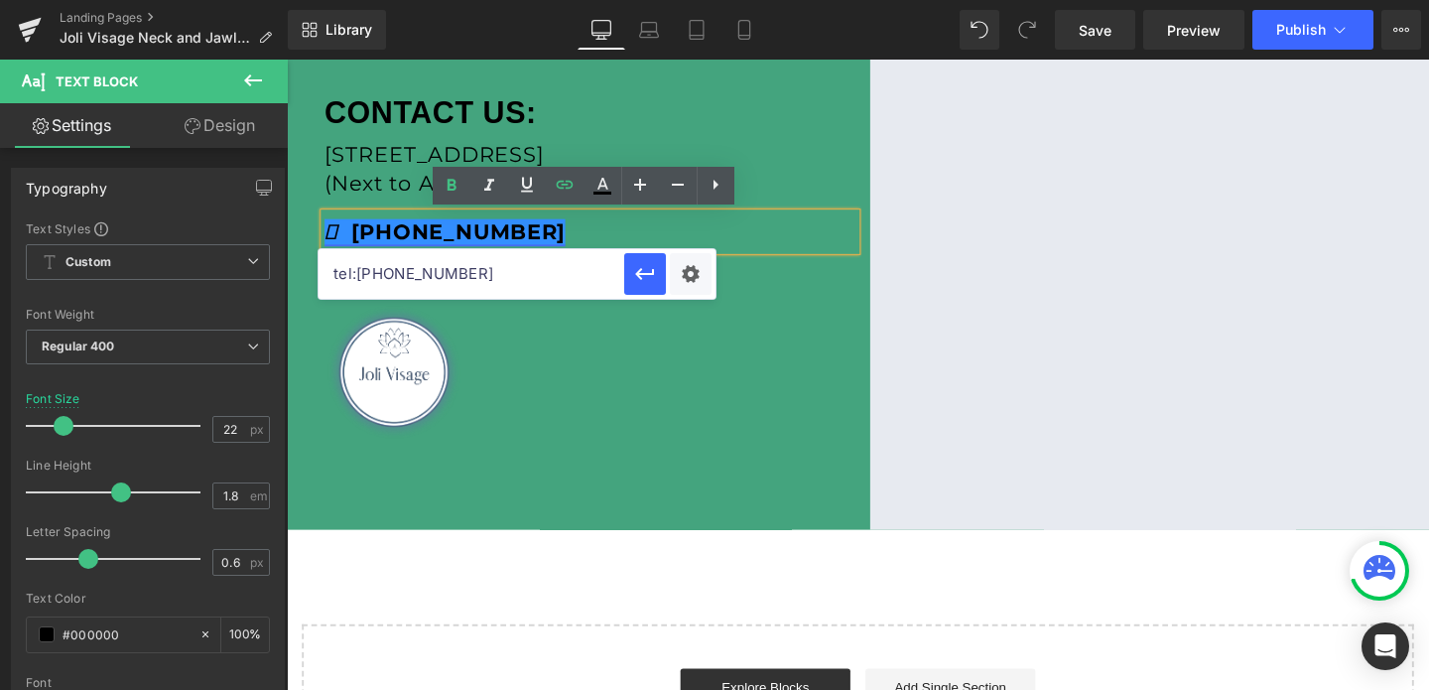
click at [505, 243] on strong "(239) 438-6478" at bounding box center [452, 240] width 253 height 27
click at [660, 277] on button "button" at bounding box center [645, 274] width 42 height 42
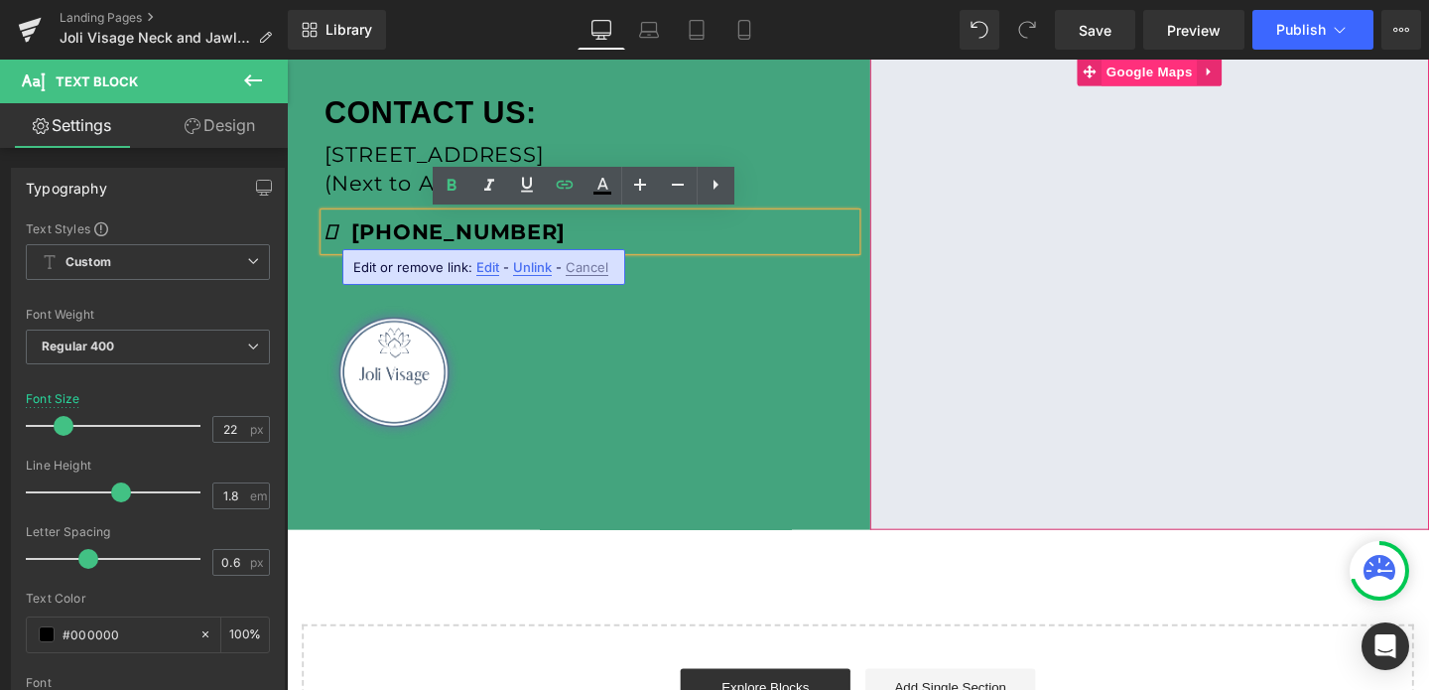
click at [1193, 76] on span "Google Maps" at bounding box center [1193, 73] width 100 height 30
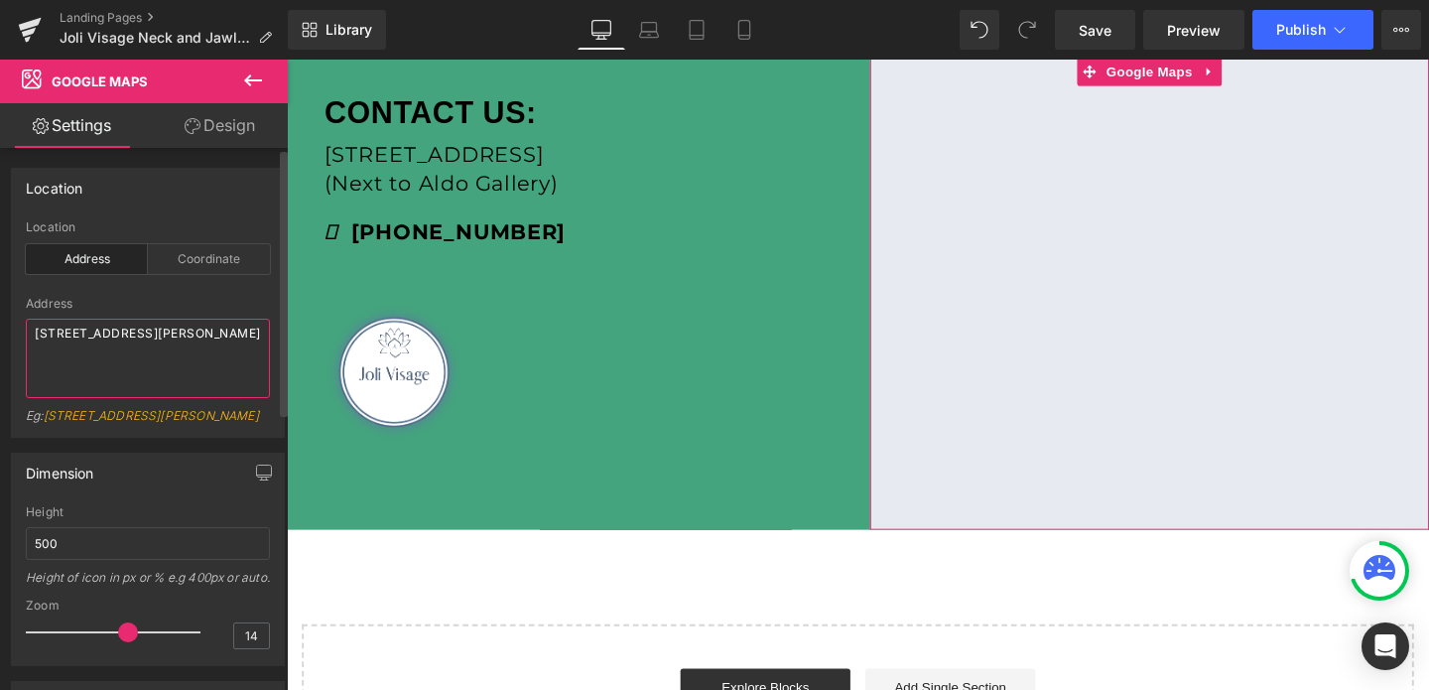
click at [118, 356] on textarea "100 Anderson Rd SE, Calgary, AB T2J 3V1, Canada" at bounding box center [148, 358] width 244 height 79
paste textarea "Joli Visage [STREET_ADDRESS]"
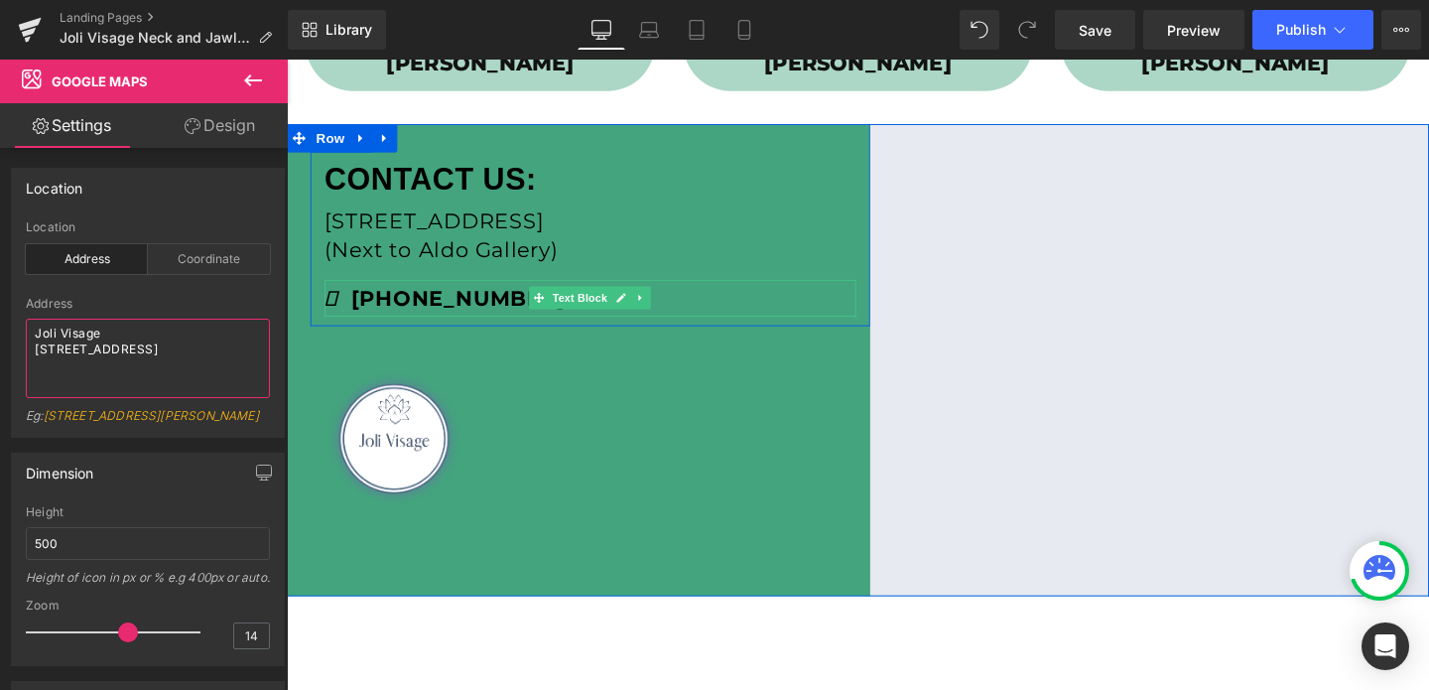
scroll to position [1416, 0]
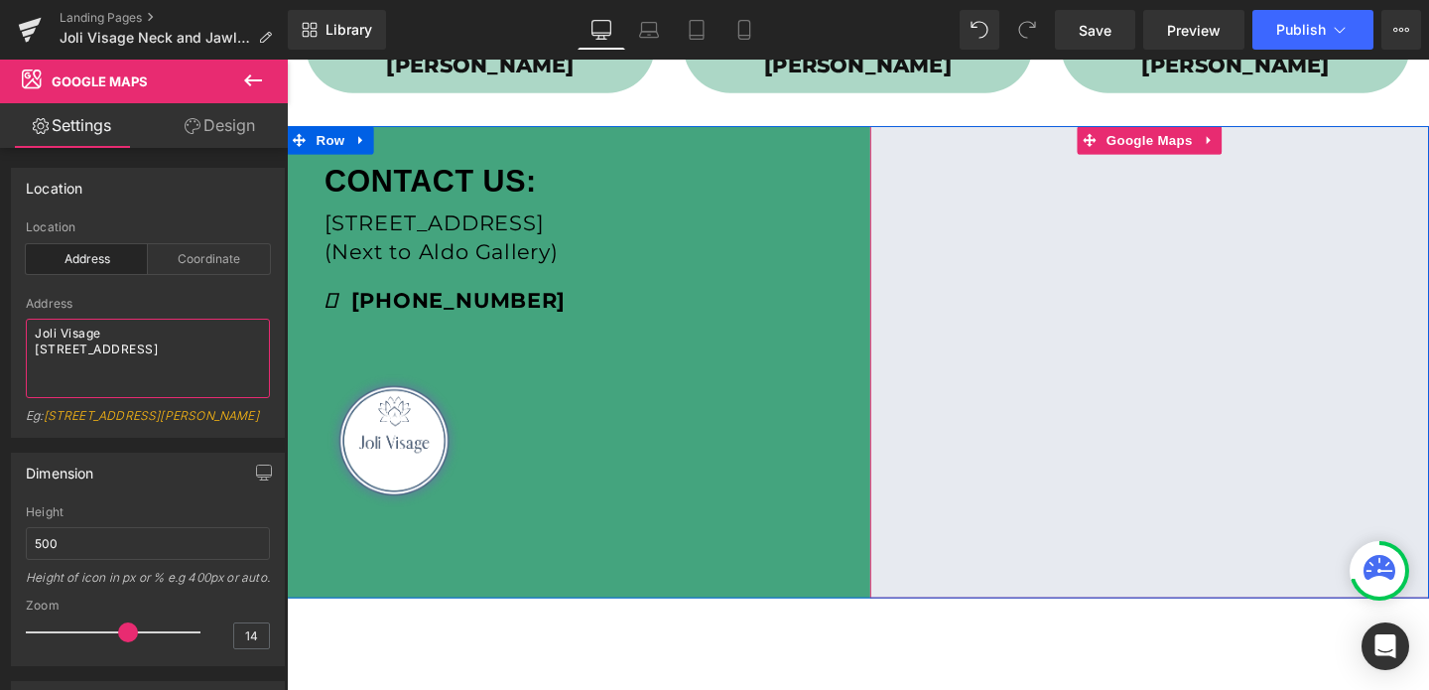
type textarea "Joli Visage [STREET_ADDRESS]"
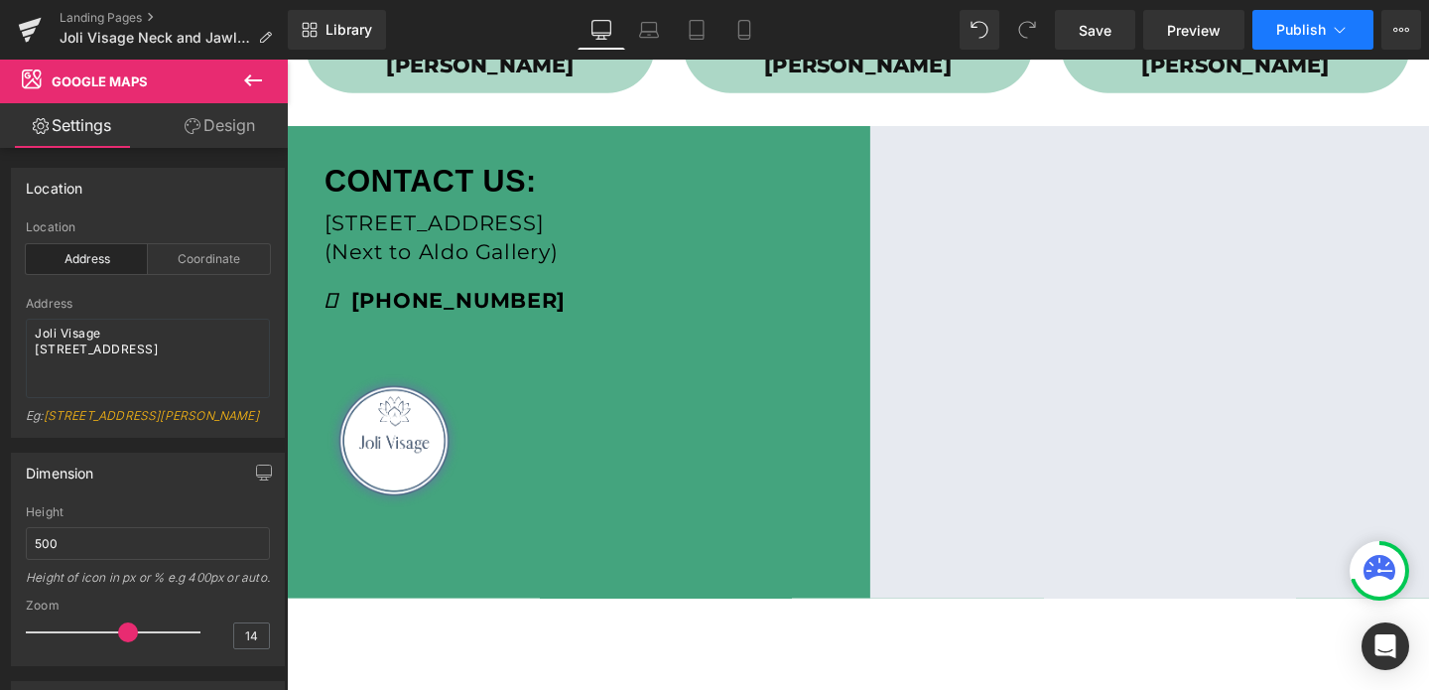
click at [1283, 34] on span "Publish" at bounding box center [1301, 30] width 50 height 16
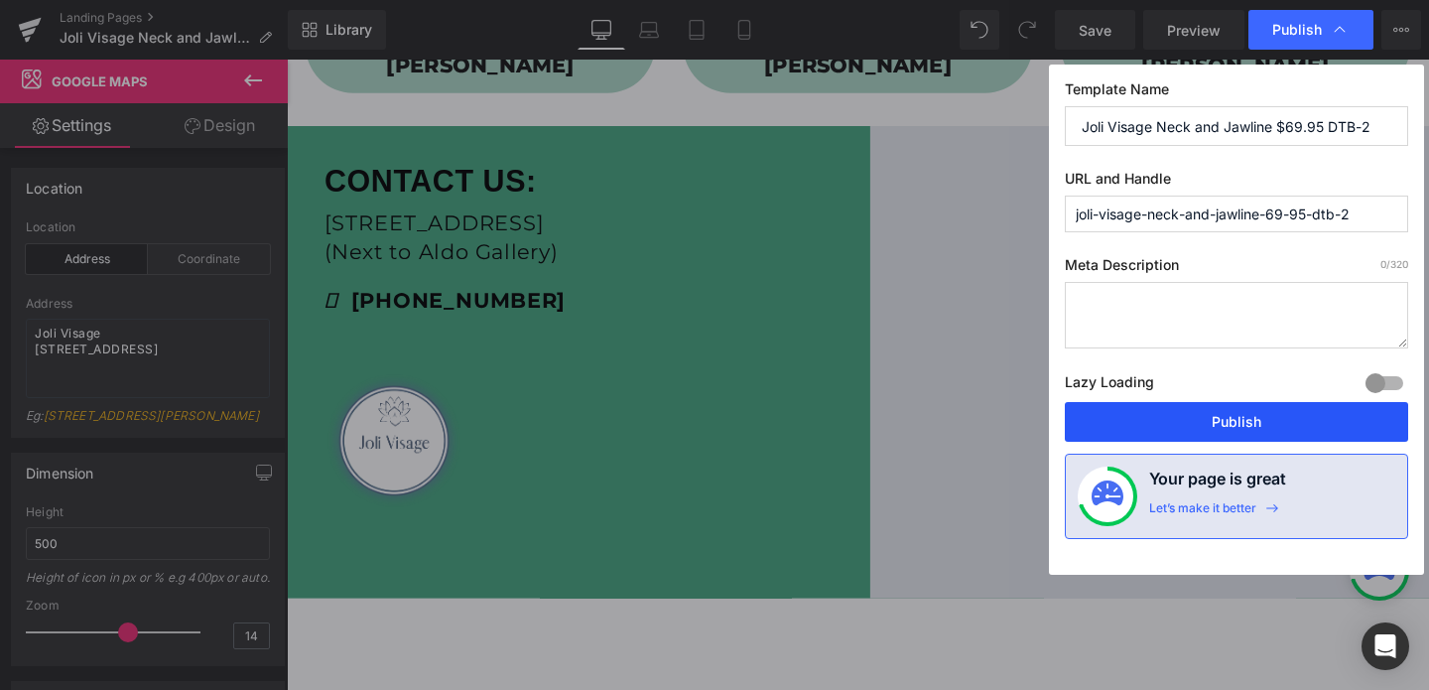
click at [1216, 431] on button "Publish" at bounding box center [1236, 422] width 343 height 40
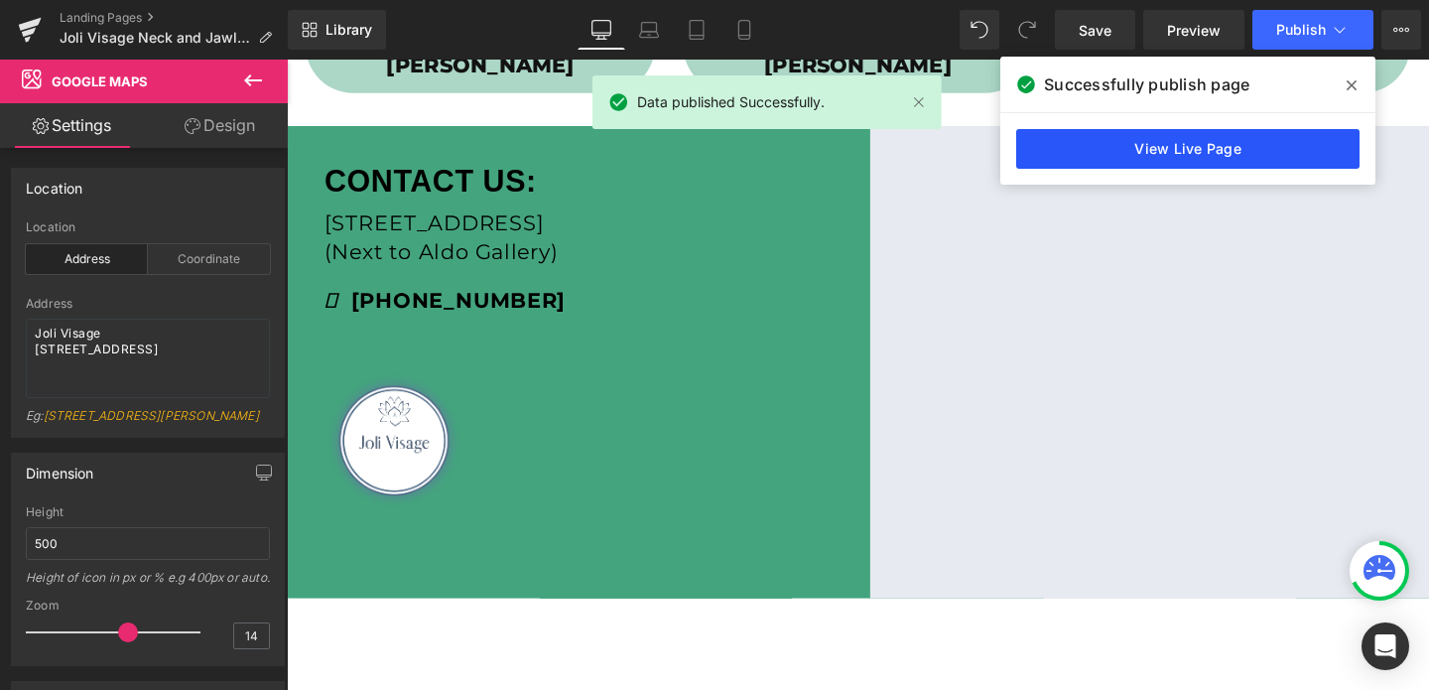
click at [1251, 154] on link "View Live Page" at bounding box center [1187, 149] width 343 height 40
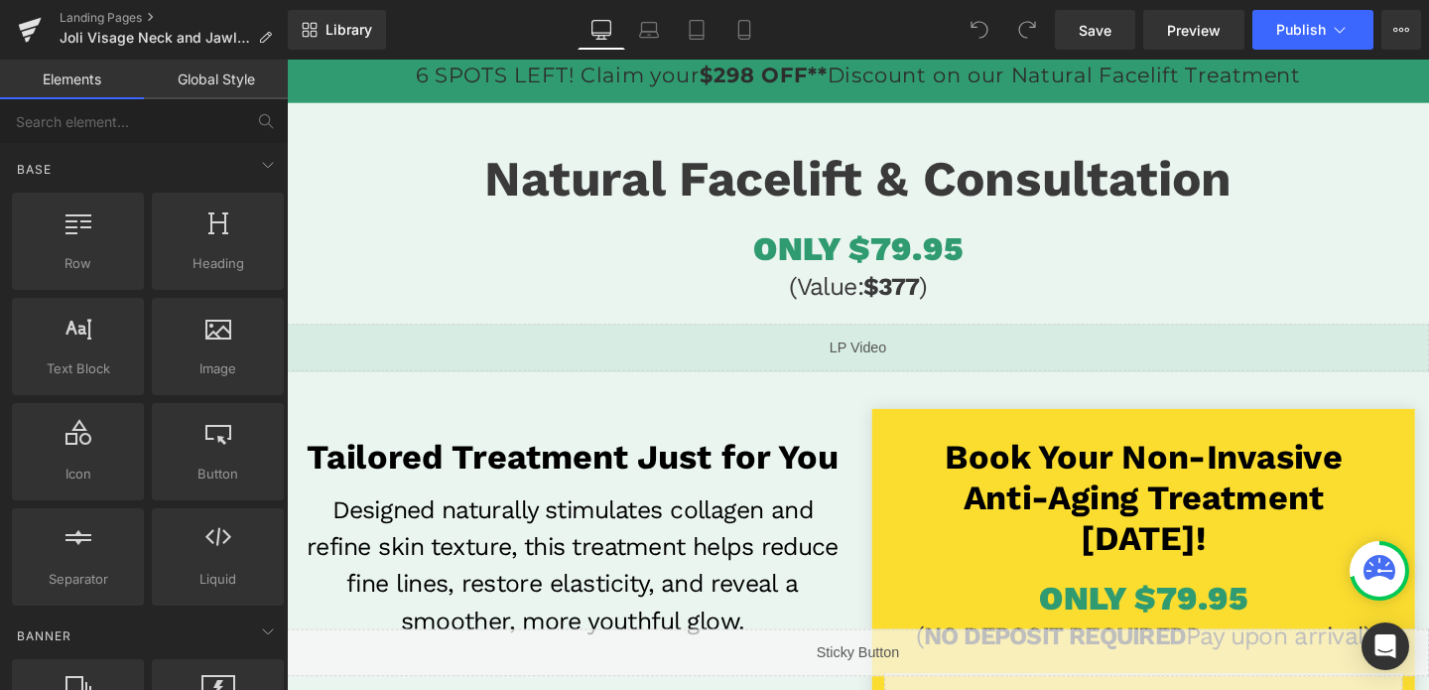
scroll to position [306, 0]
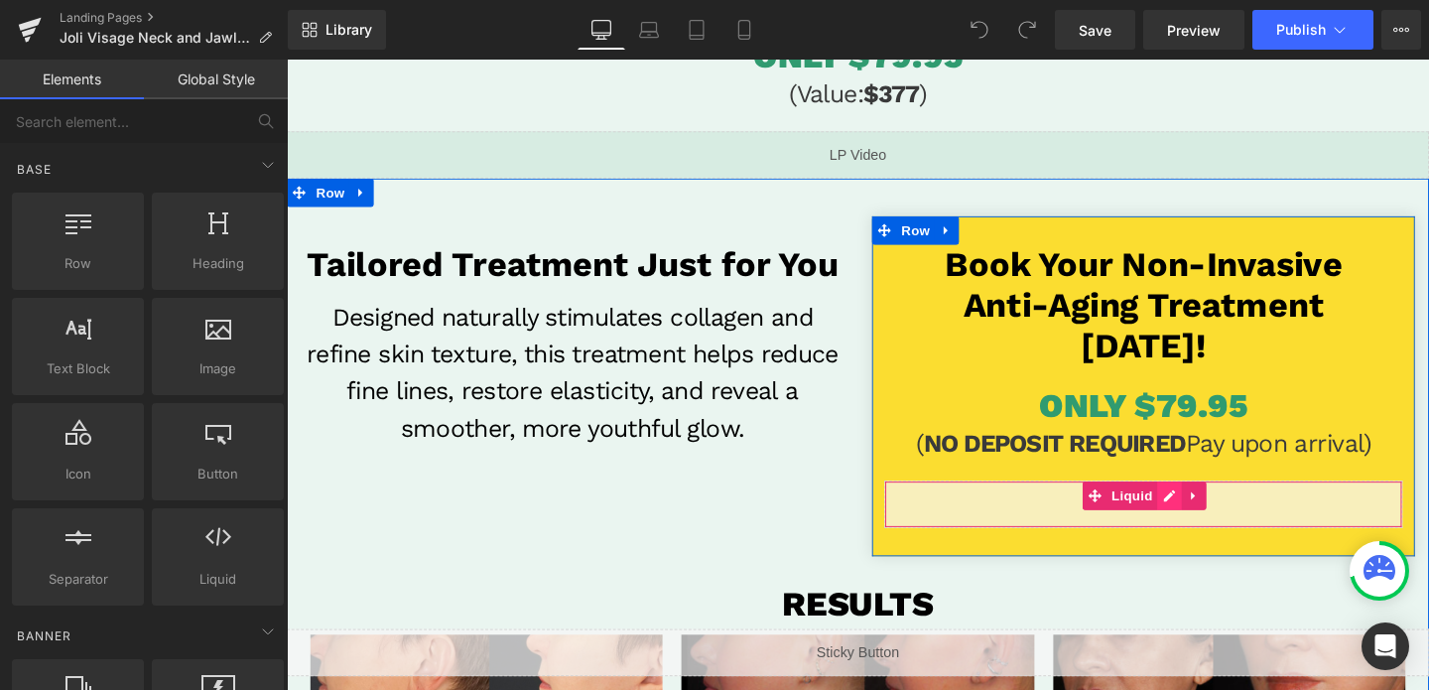
click at [1208, 518] on div "Liquid" at bounding box center [1187, 527] width 545 height 50
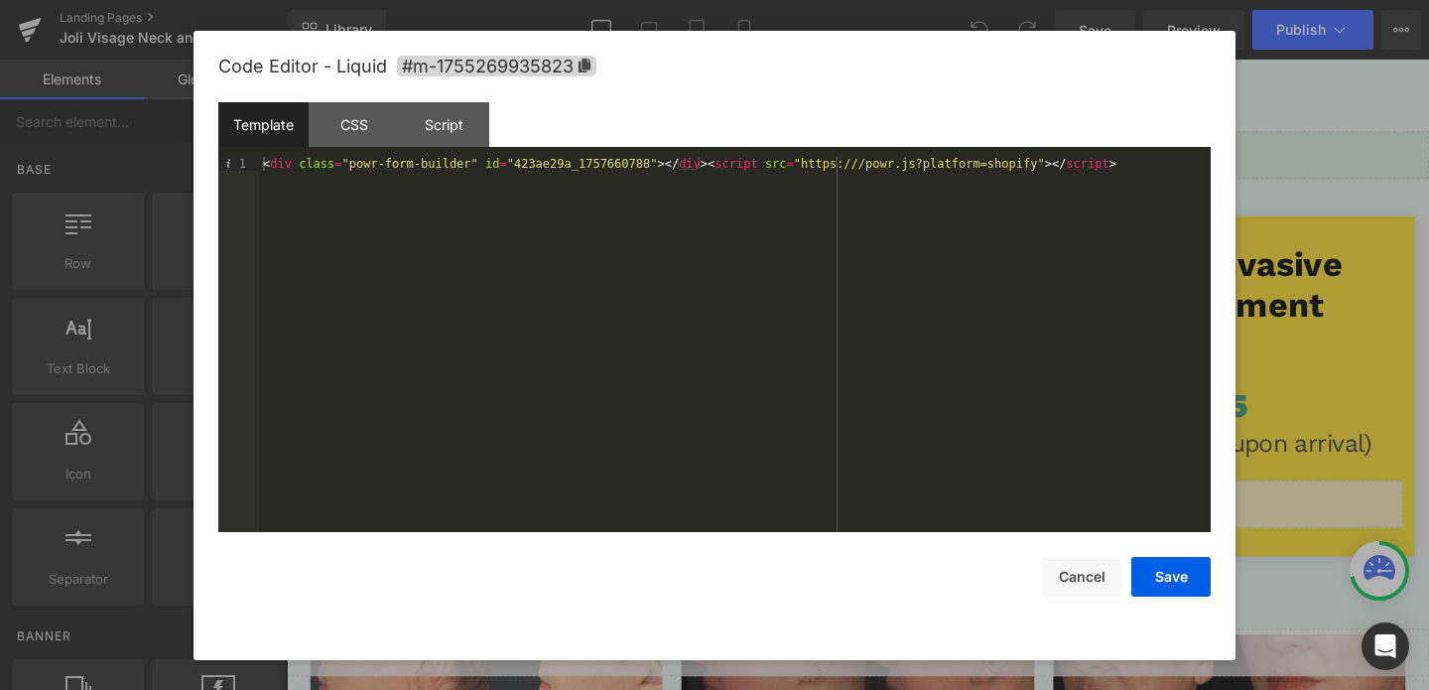
click at [872, 161] on div "< div class = "powr-form-builder" id = "423ae29a_1757660788" > </ div > < scrip…" at bounding box center [735, 358] width 952 height 403
click at [1178, 570] on button "Save" at bounding box center [1170, 577] width 79 height 40
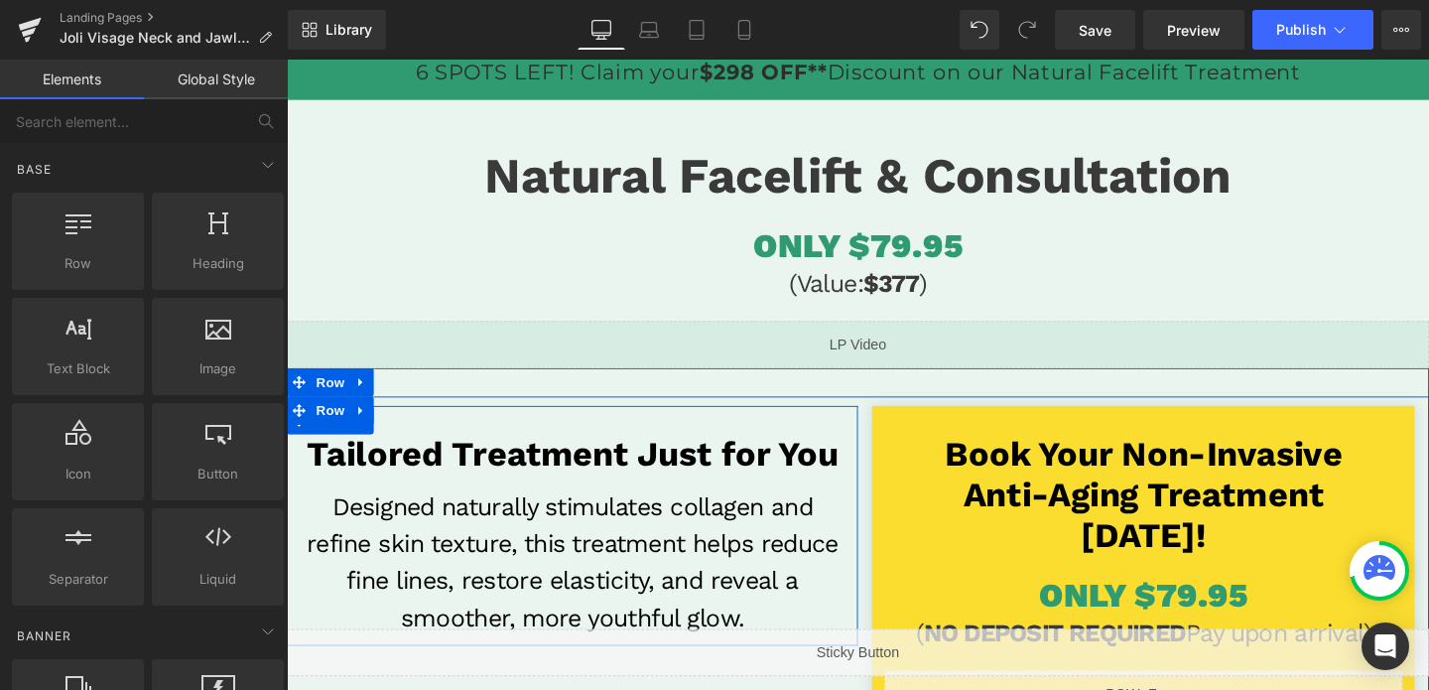
scroll to position [0, 0]
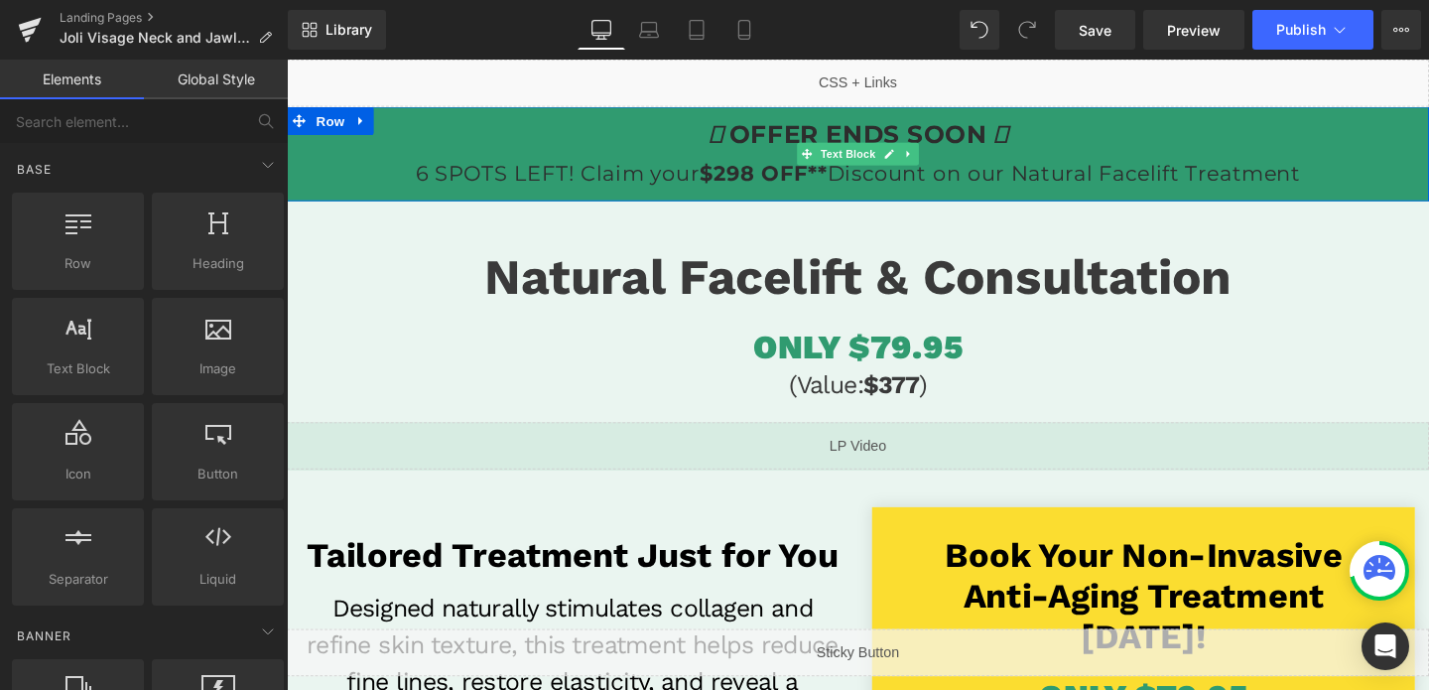
click at [1245, 179] on p "OFFER ENDS SOON 6 SPOTS LEFT! Claim your $298 OFF** Discount on our Natural Fac…" at bounding box center [887, 158] width 1201 height 79
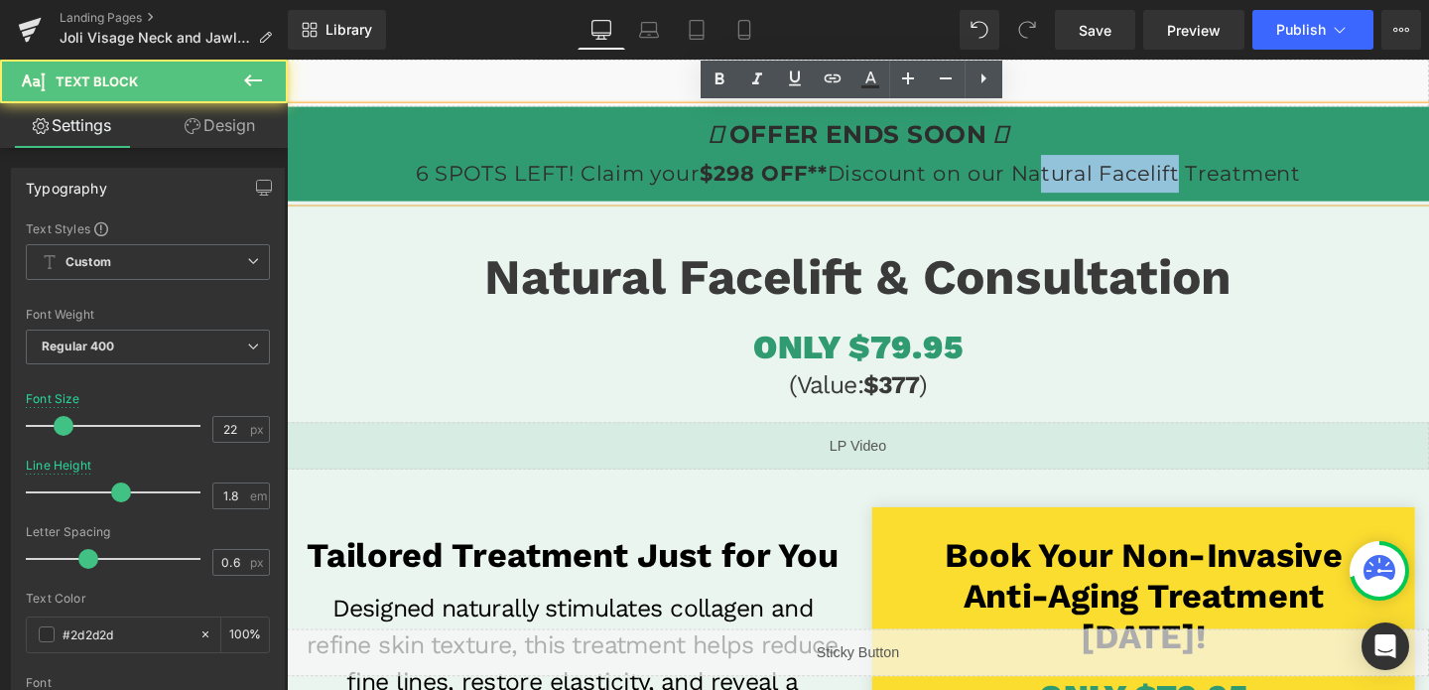
drag, startPoint x: 1224, startPoint y: 181, endPoint x: 1068, endPoint y: 185, distance: 155.8
click at [1068, 185] on p "OFFER ENDS SOON 6 SPOTS LEFT! Claim your $298 OFF** Discount on our Natural Fac…" at bounding box center [887, 158] width 1201 height 79
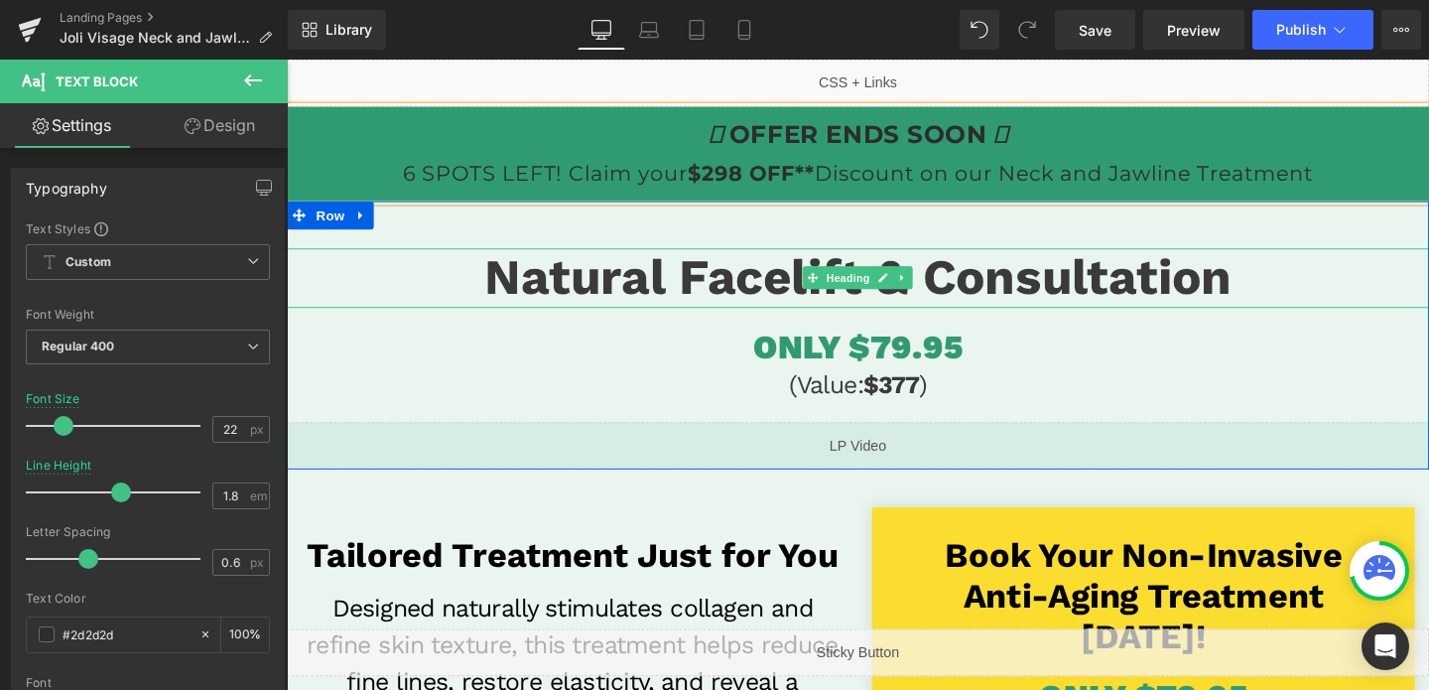
click at [767, 281] on span "Natural Facelift & Consultation" at bounding box center [887, 288] width 785 height 61
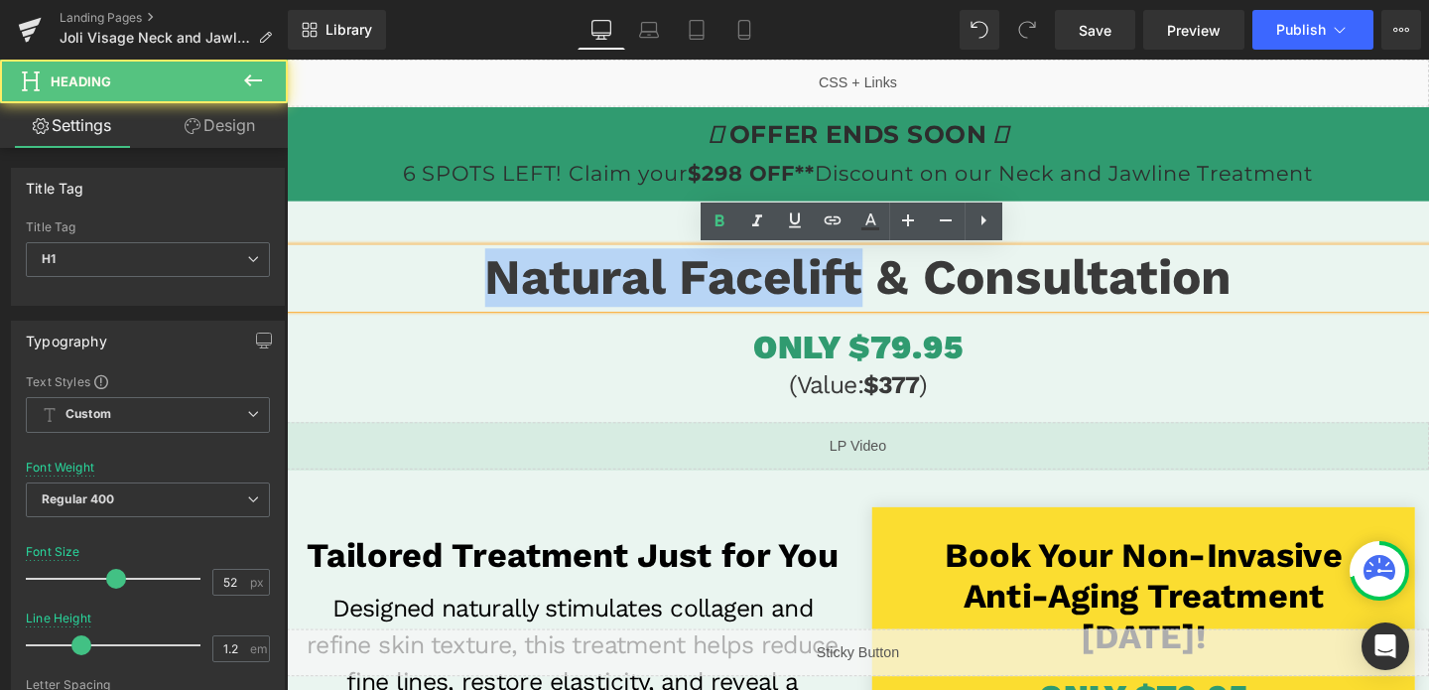
drag, startPoint x: 889, startPoint y: 290, endPoint x: 500, endPoint y: 309, distance: 389.5
click at [500, 309] on span "Natural Facelift & Consultation" at bounding box center [887, 288] width 785 height 61
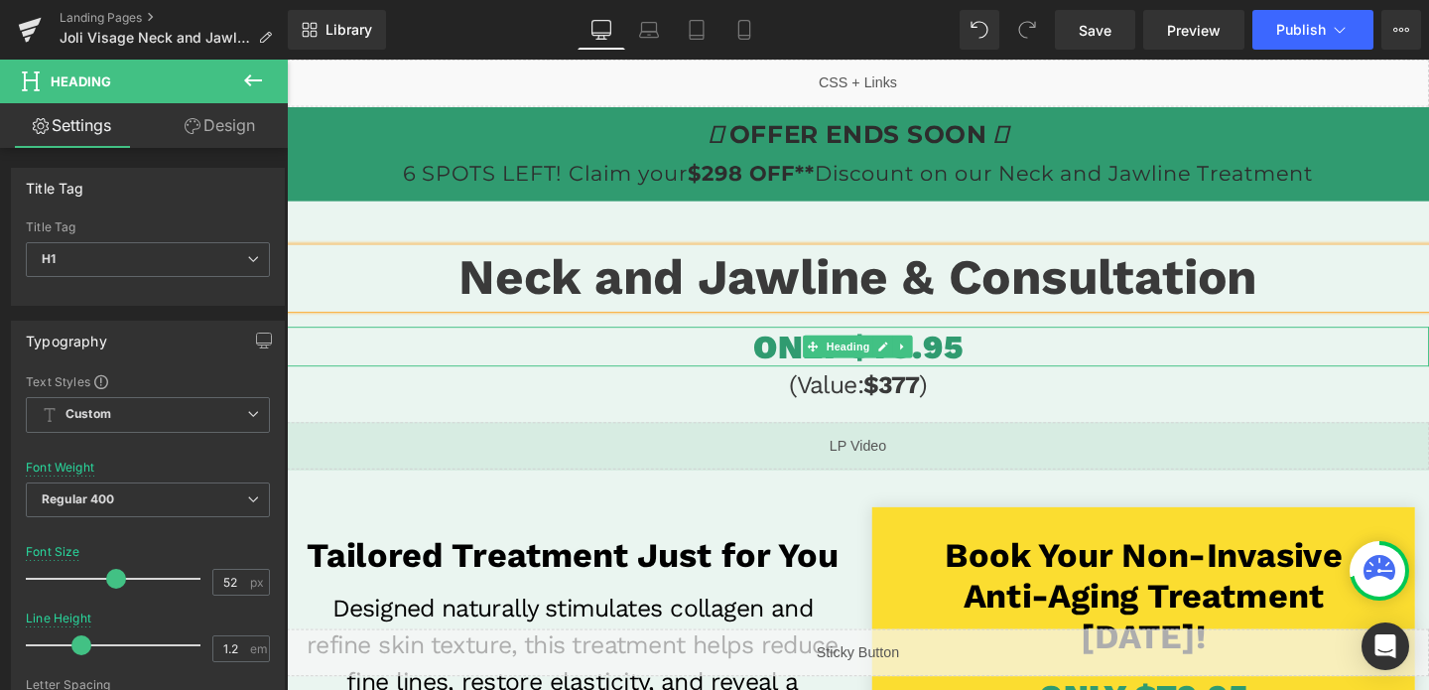
click at [1009, 368] on h1 "ONLY $79.95" at bounding box center [887, 361] width 1201 height 42
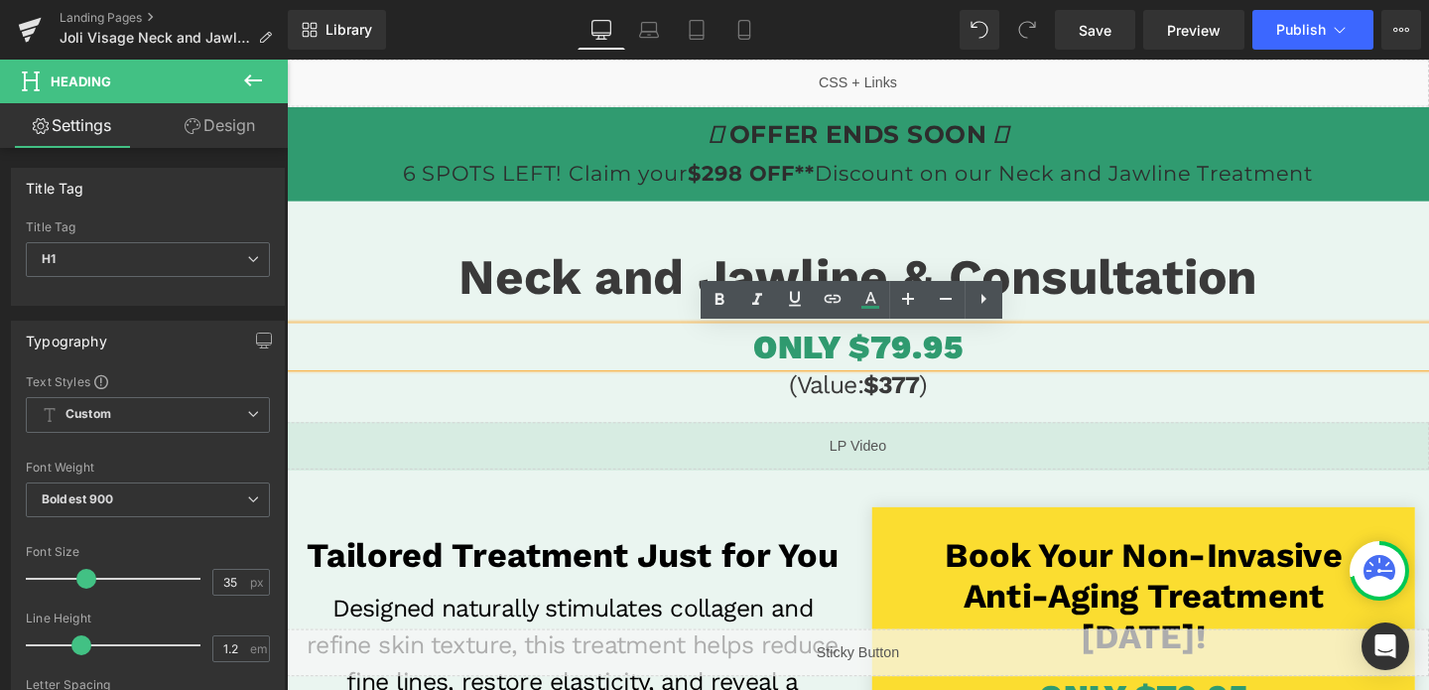
click at [913, 355] on span "ONLY $79.95" at bounding box center [887, 361] width 219 height 42
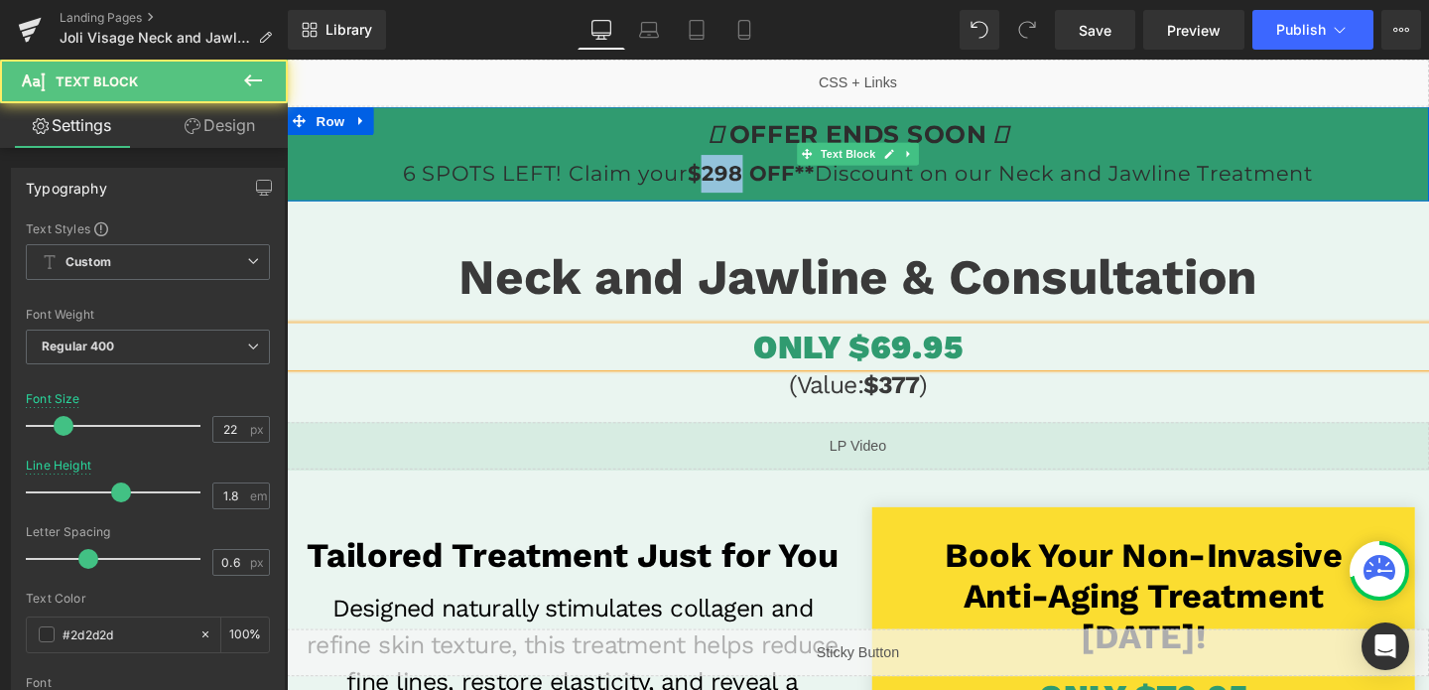
drag, startPoint x: 761, startPoint y: 182, endPoint x: 728, endPoint y: 185, distance: 32.9
click at [728, 185] on strong "$298 OFF**" at bounding box center [776, 179] width 134 height 27
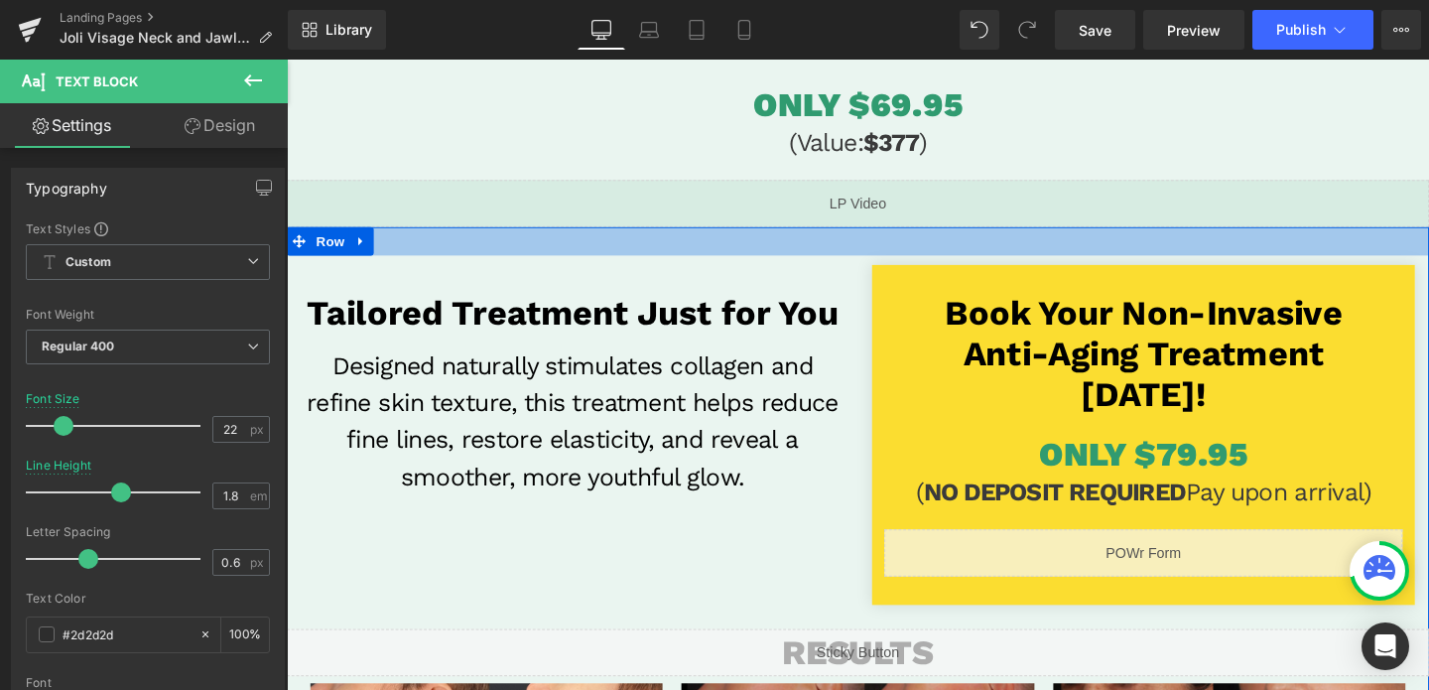
scroll to position [267, 0]
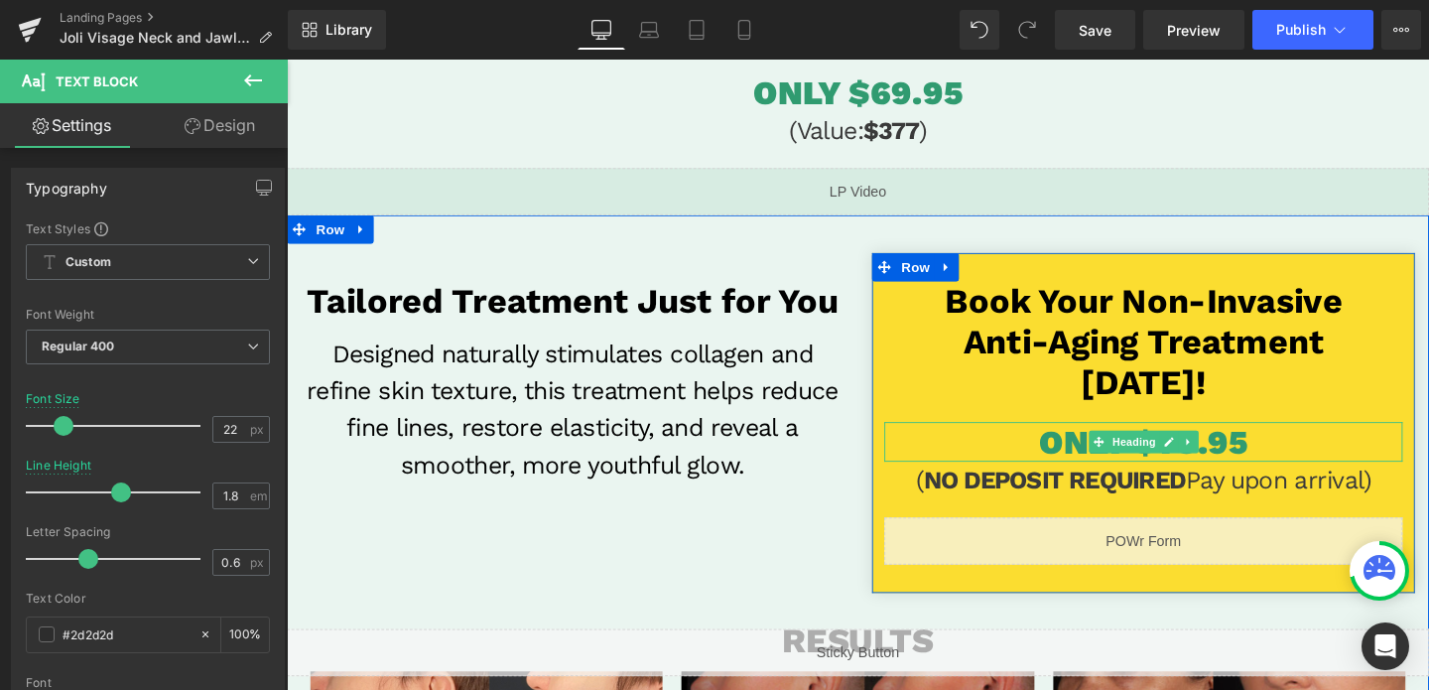
click at [1291, 454] on span "ONLY $79.95" at bounding box center [1187, 462] width 219 height 42
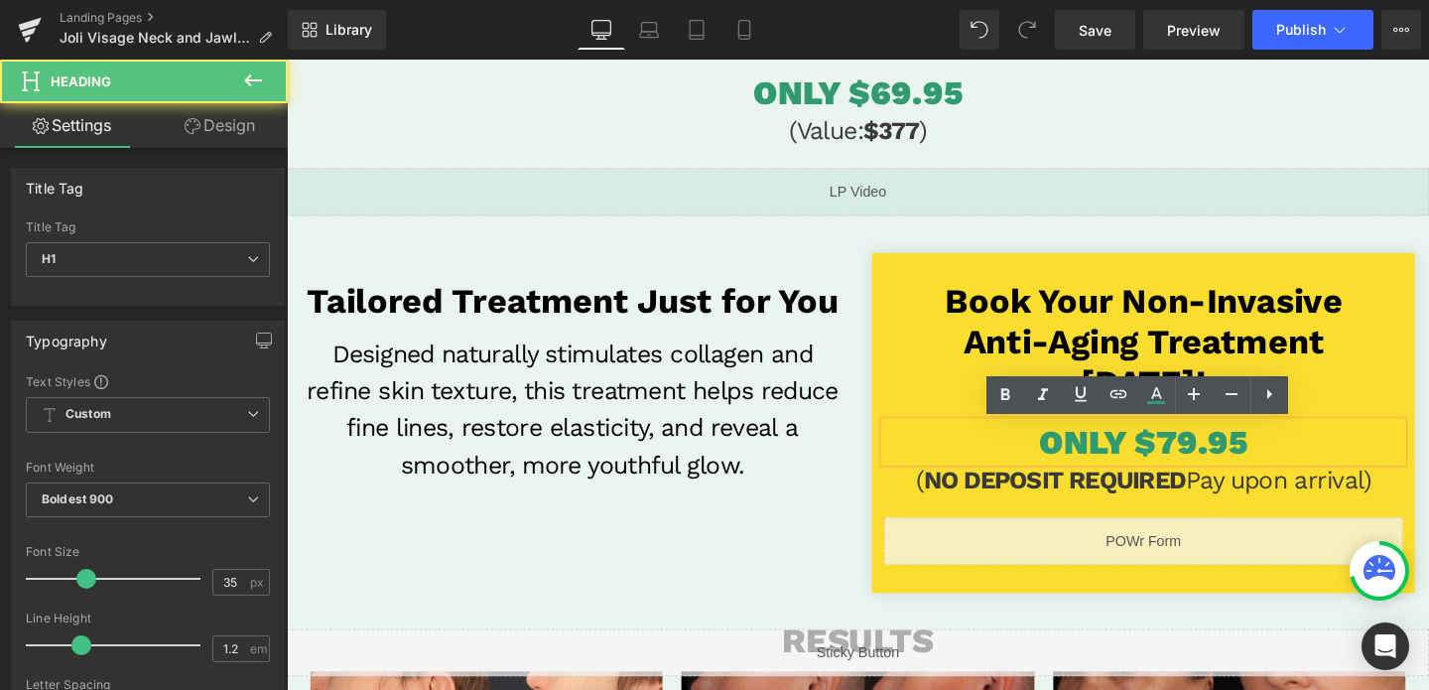
click at [1220, 457] on span "ONLY $79.95" at bounding box center [1187, 462] width 219 height 42
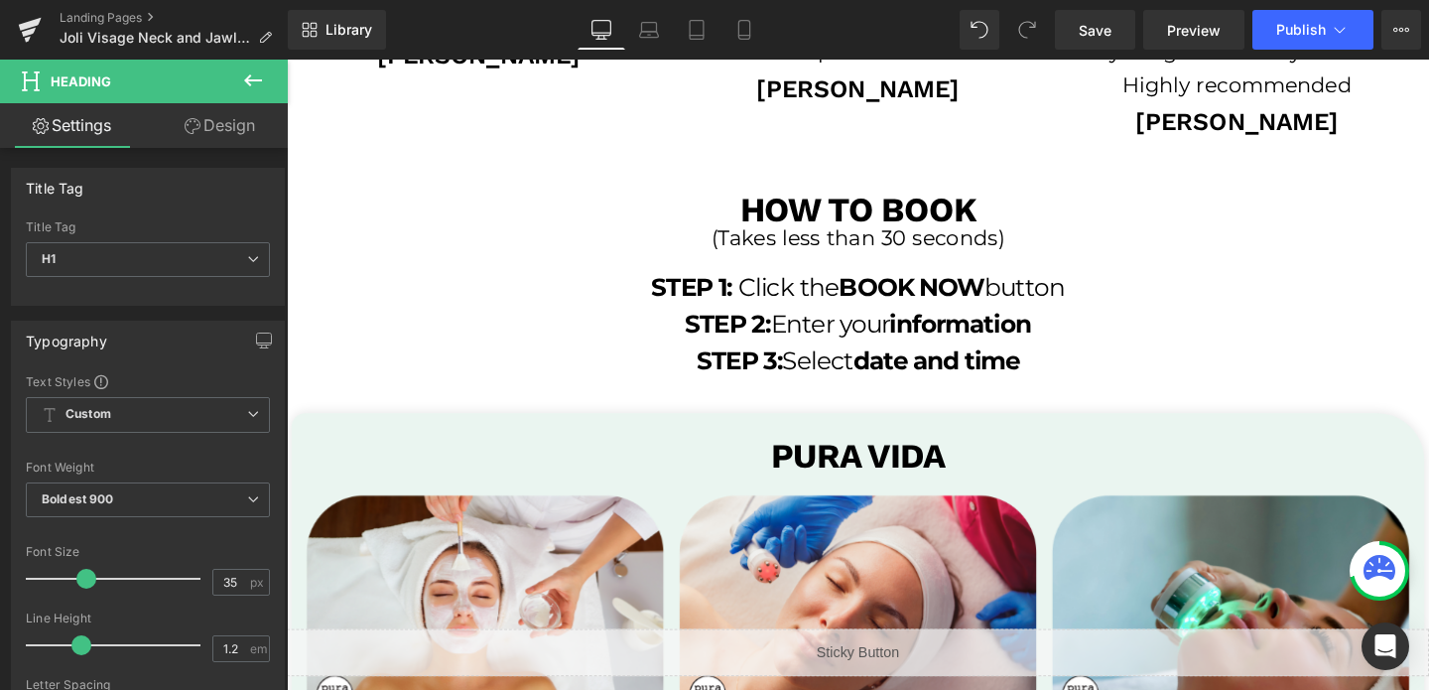
scroll to position [3535, 0]
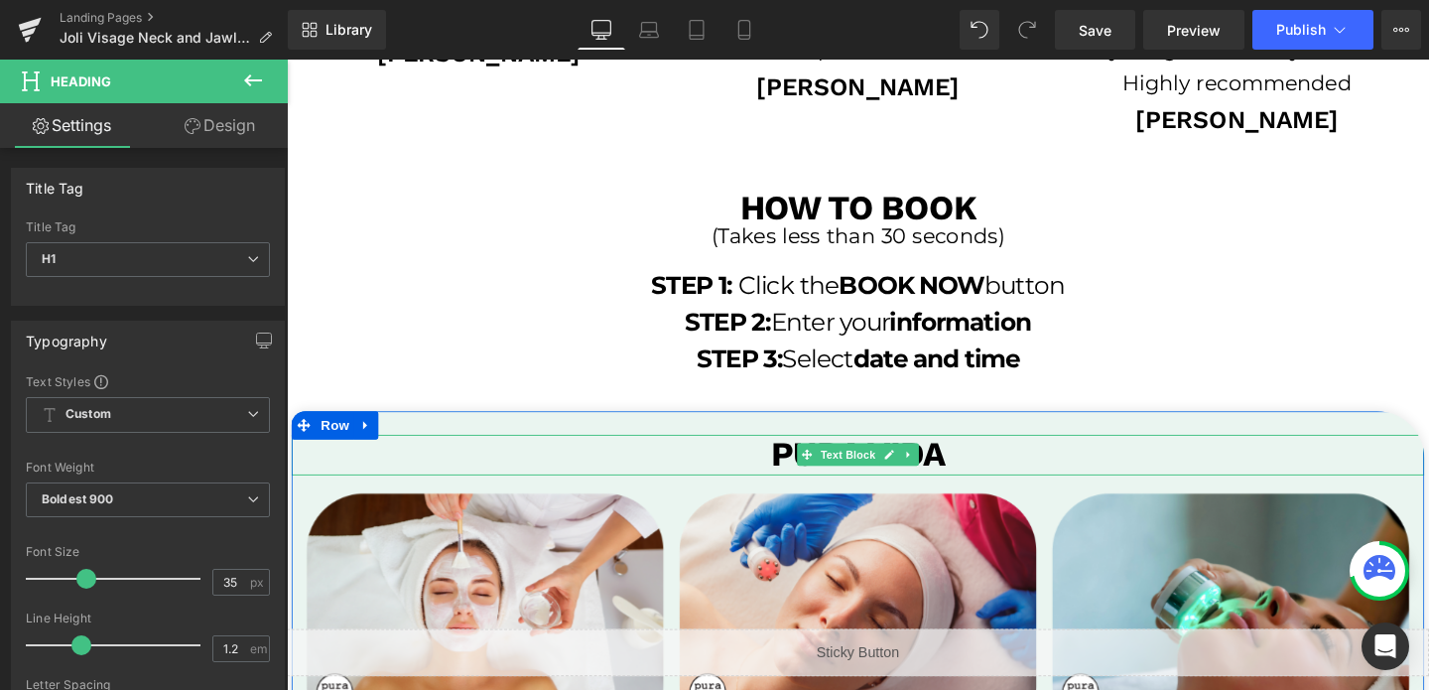
click at [1010, 476] on p "PURA VIDA" at bounding box center [887, 475] width 1191 height 43
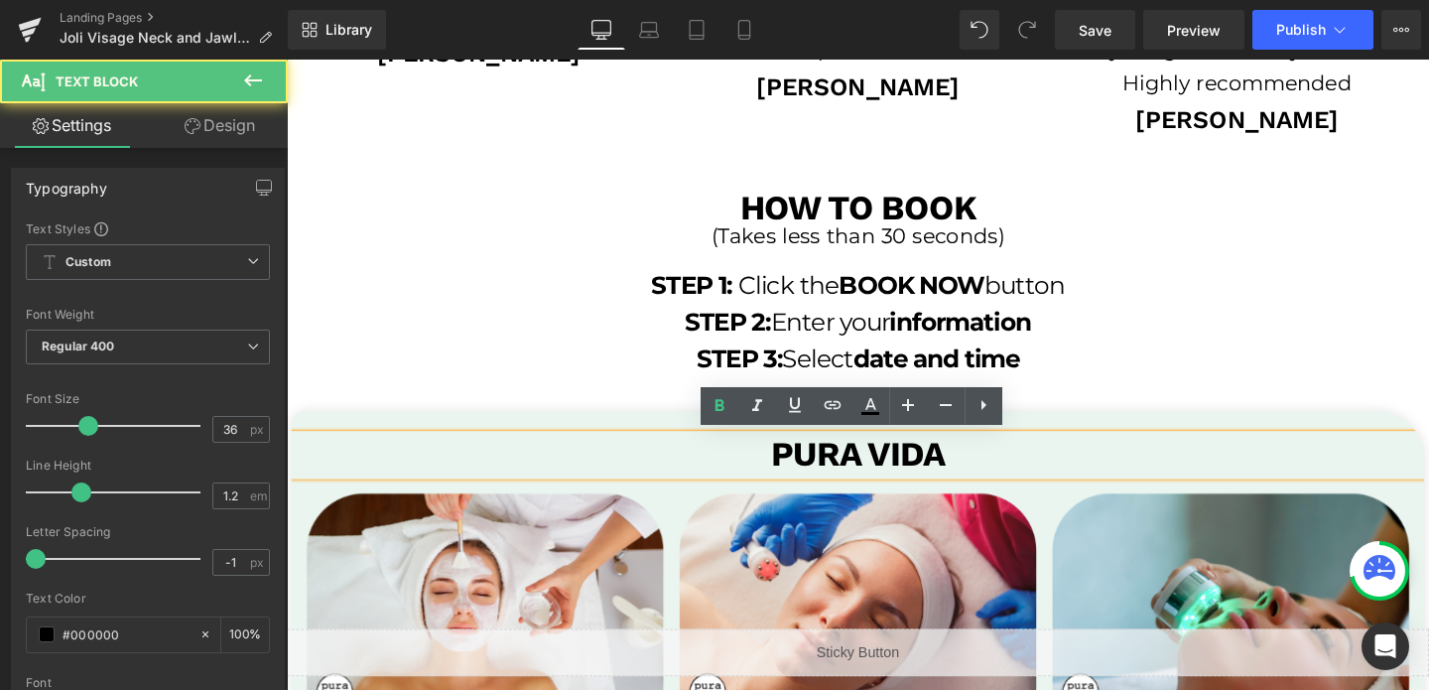
click at [1010, 476] on p "PURA VIDA" at bounding box center [887, 475] width 1191 height 43
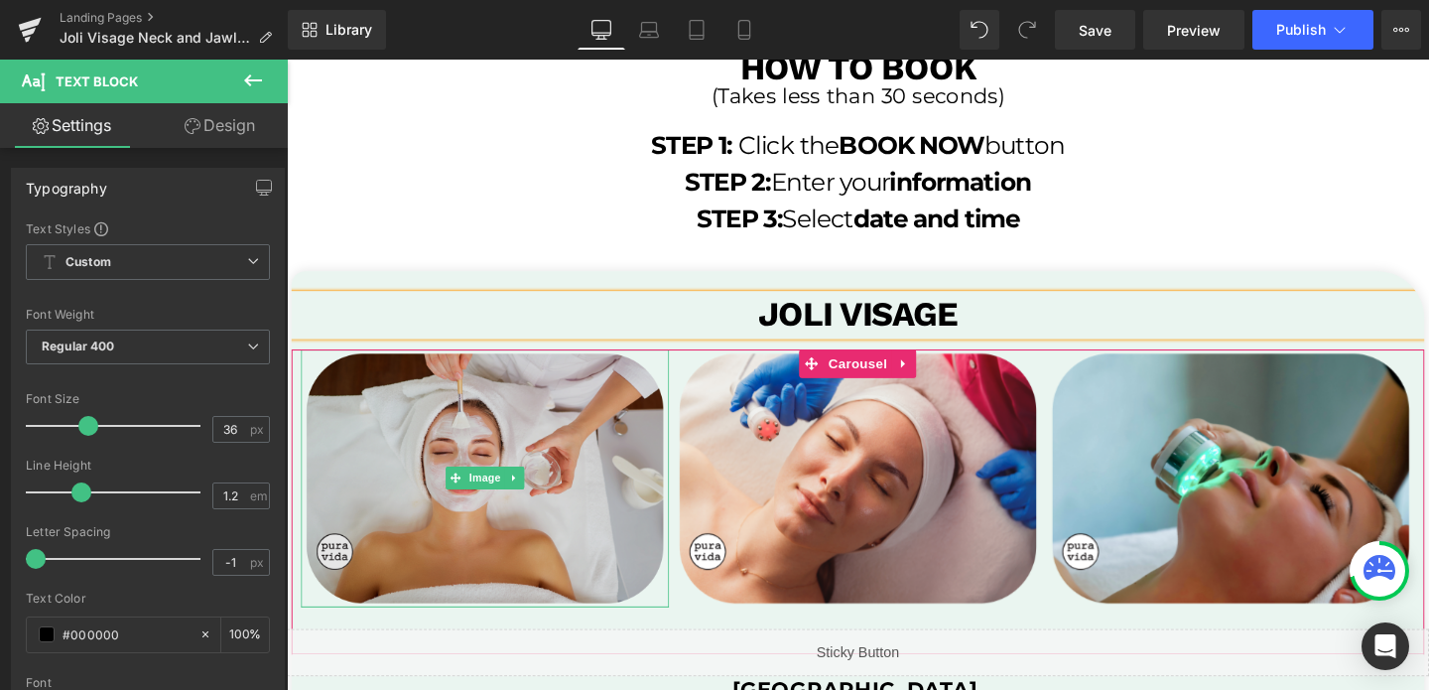
scroll to position [3886, 0]
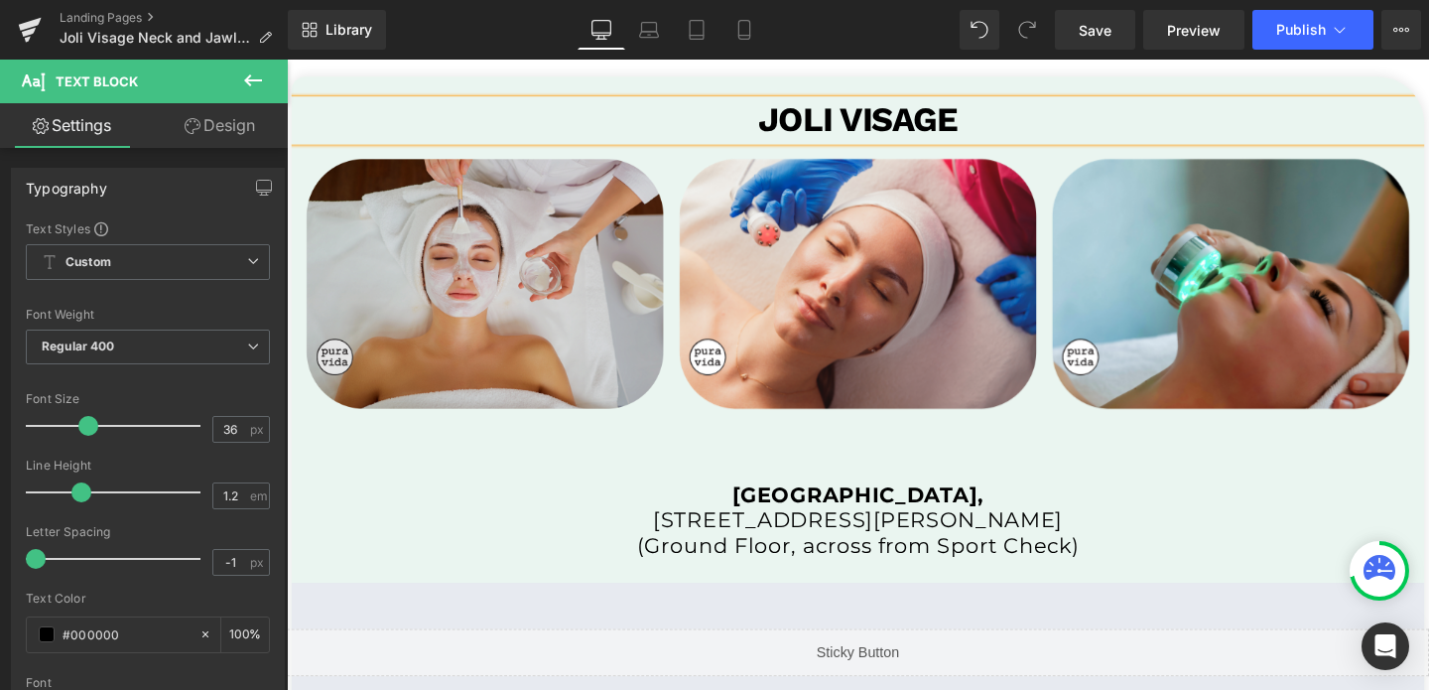
click at [521, 341] on img at bounding box center [495, 295] width 387 height 271
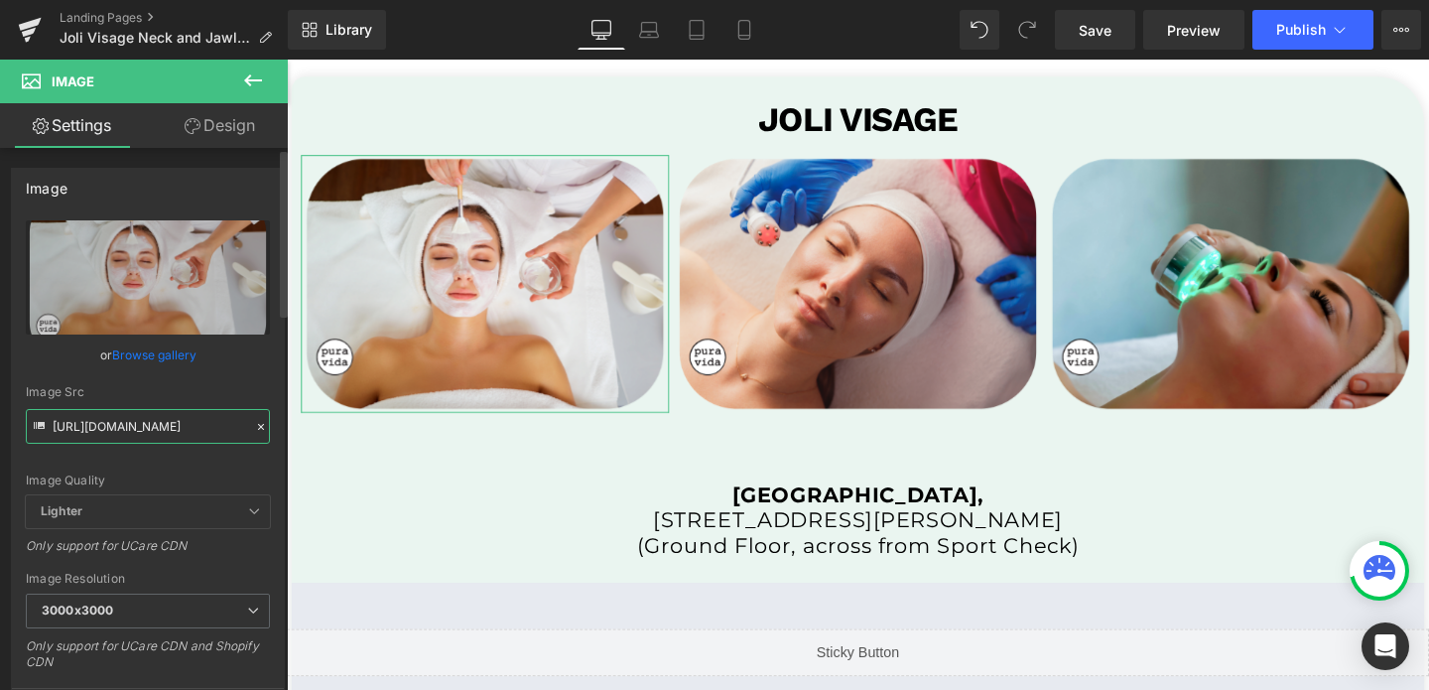
click at [73, 430] on input "[URL][DOMAIN_NAME]" at bounding box center [148, 426] width 244 height 35
paste input "joli_tempnew_3000x3000.png?v=175509622"
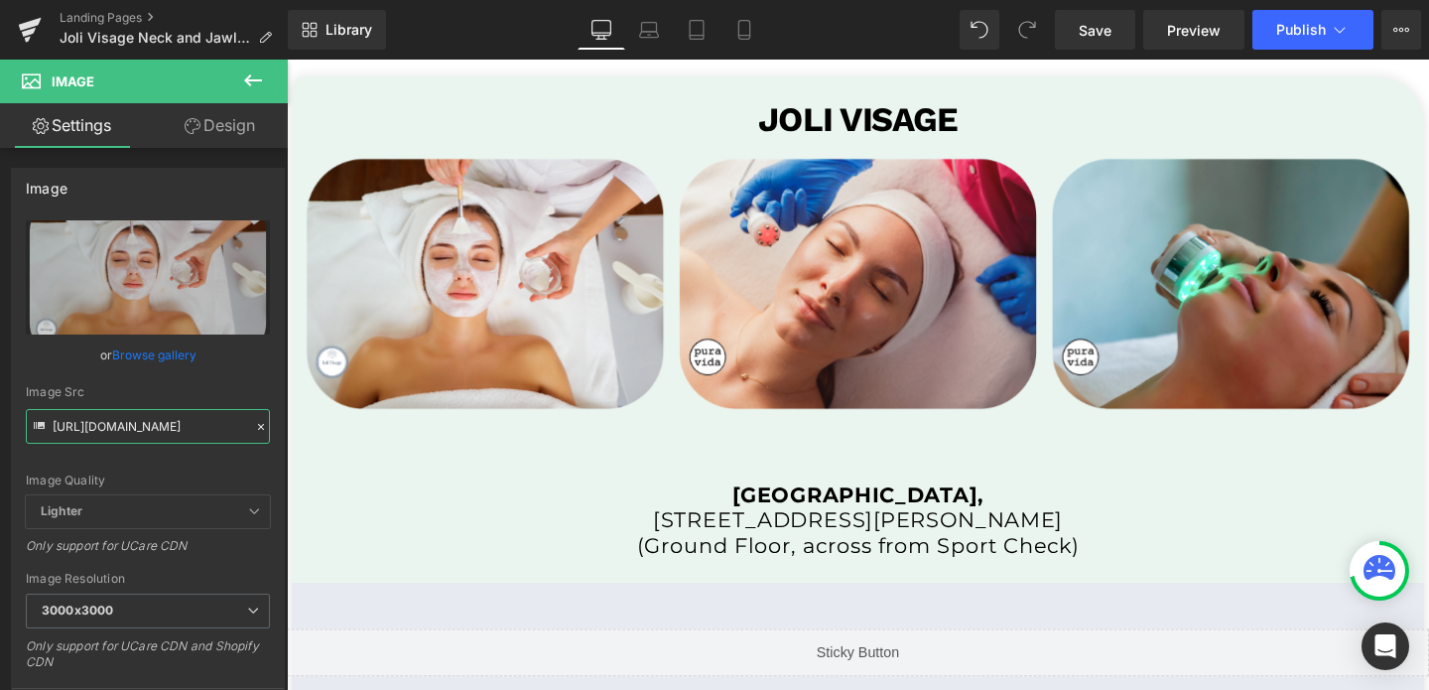
type input "[URL][DOMAIN_NAME]"
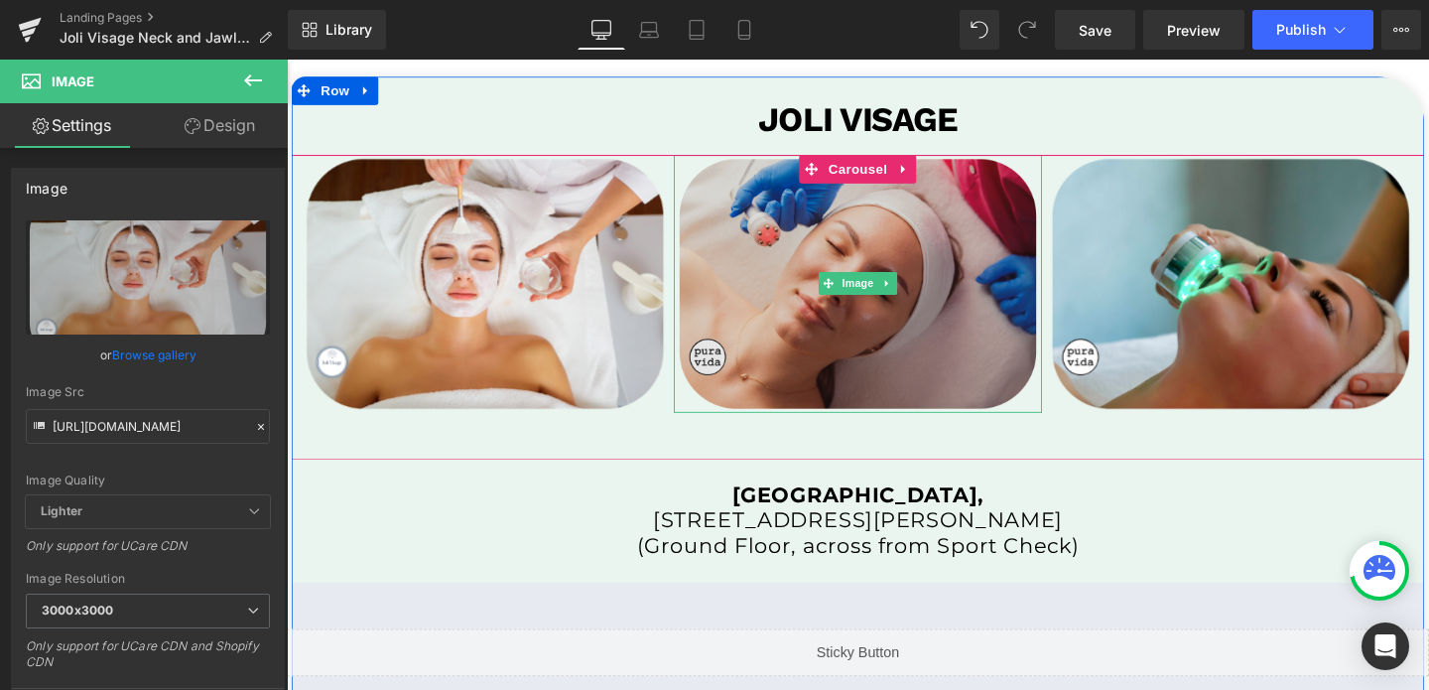
click at [913, 279] on img at bounding box center [887, 295] width 387 height 271
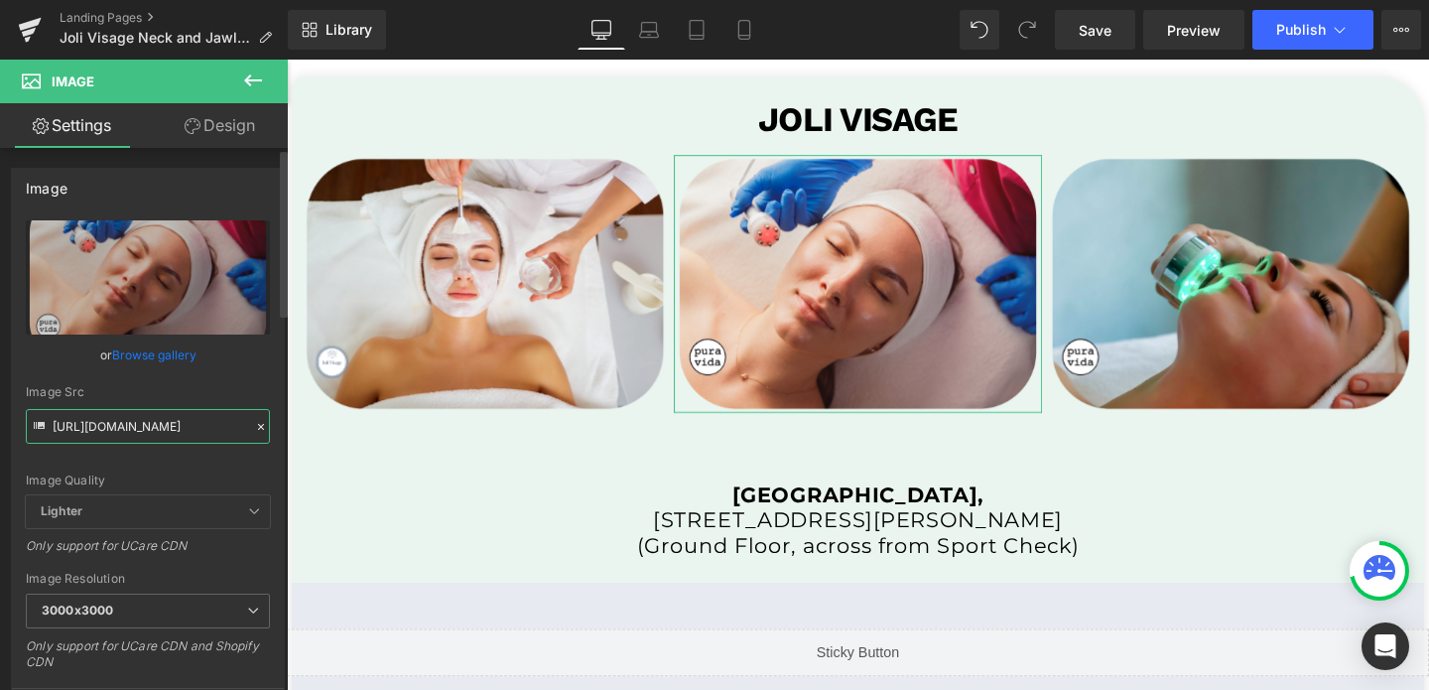
click at [148, 436] on input "[URL][DOMAIN_NAME]" at bounding box center [148, 426] width 244 height 35
paste input "joli_tempnew_2_3000x3000.png?v=1755096231"
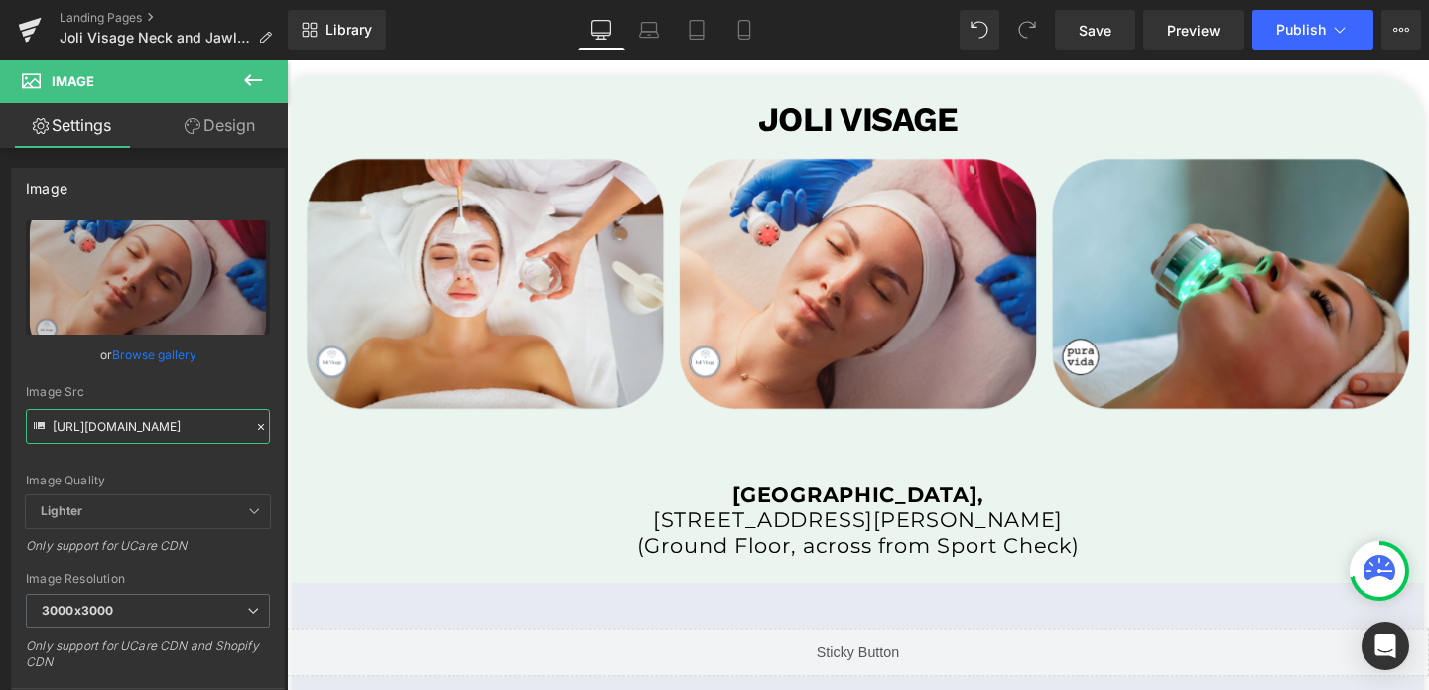
type input "[URL][DOMAIN_NAME]"
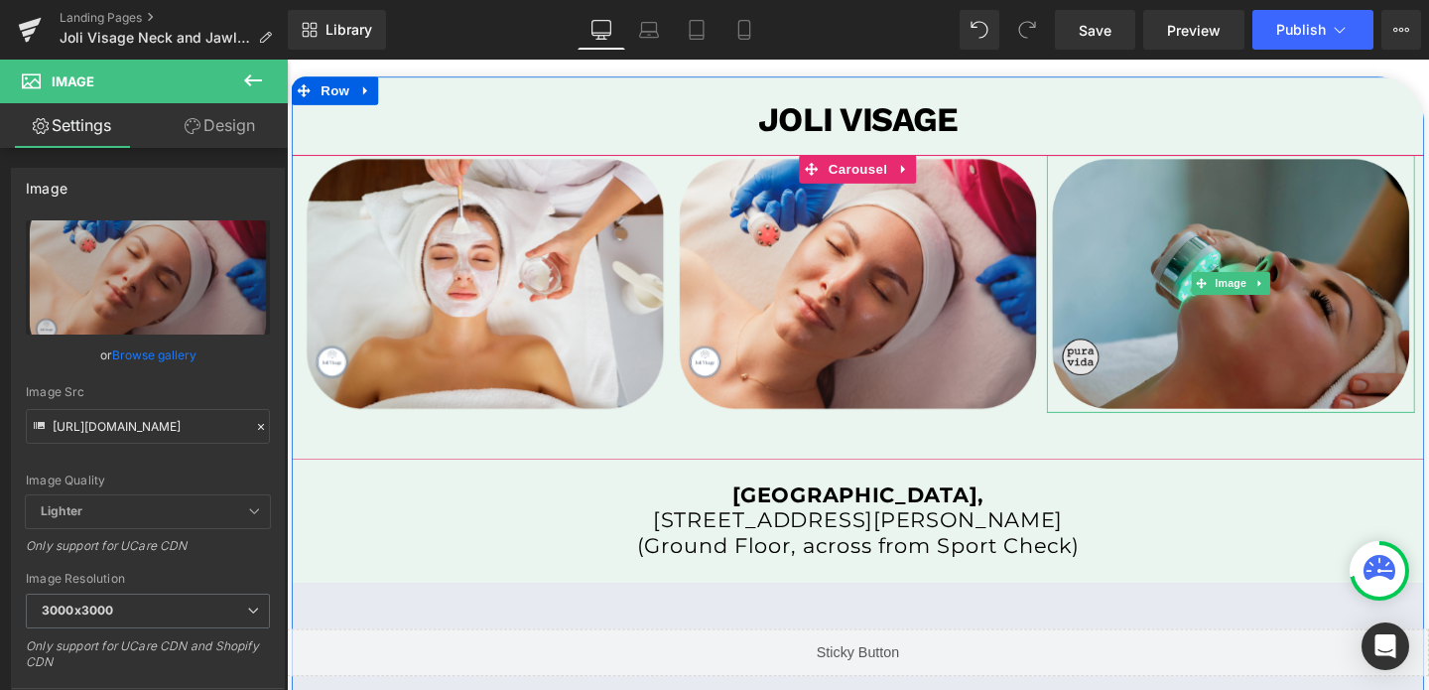
click at [1182, 304] on img at bounding box center [1279, 295] width 387 height 271
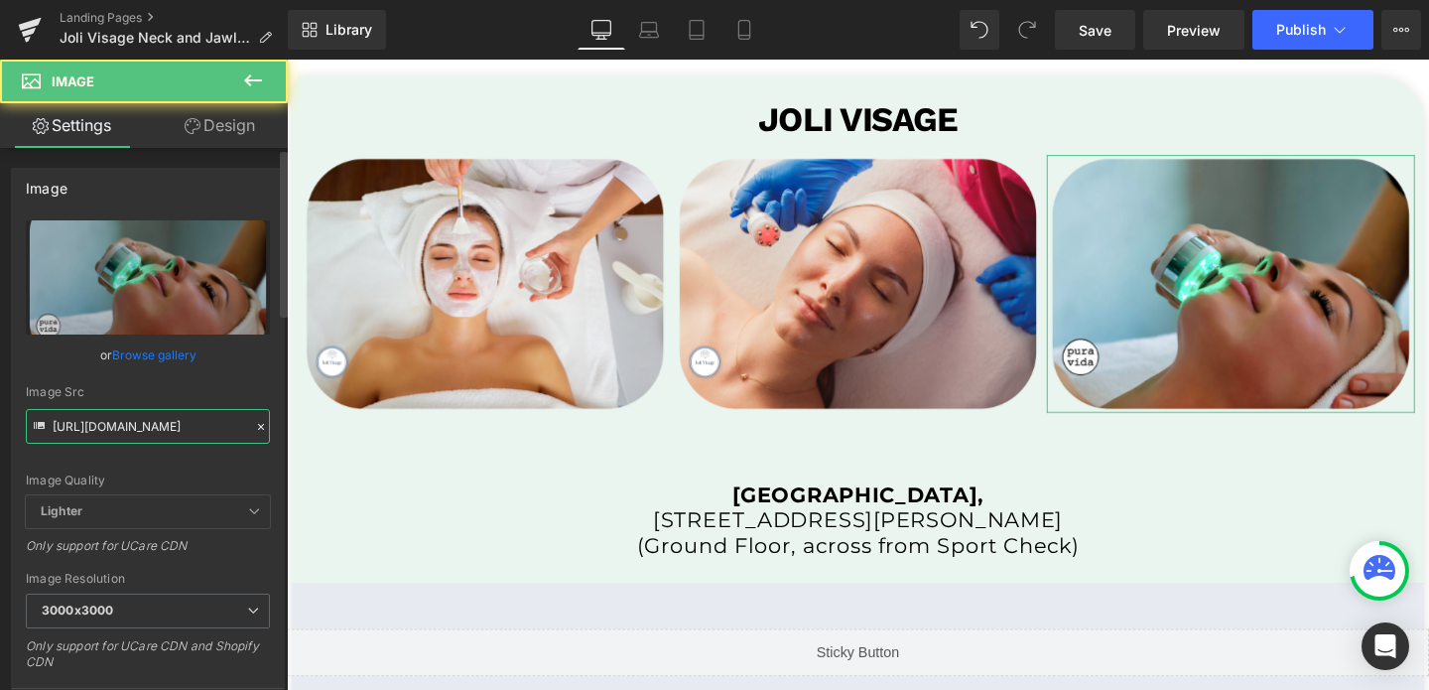
click at [153, 423] on input "[URL][DOMAIN_NAME]" at bounding box center [148, 426] width 244 height 35
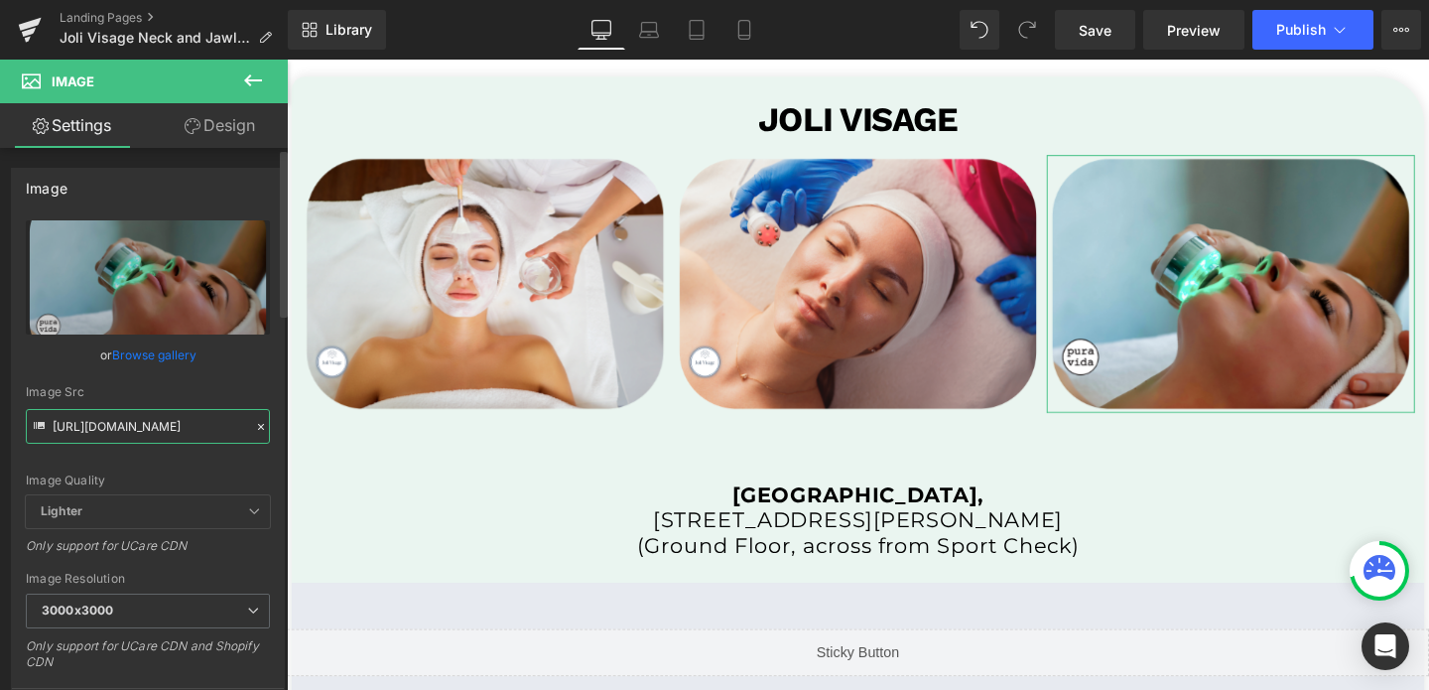
click at [153, 423] on input "[URL][DOMAIN_NAME]" at bounding box center [148, 426] width 244 height 35
paste input "joli_tempnew_3_3000x3000.png?v=1755096233"
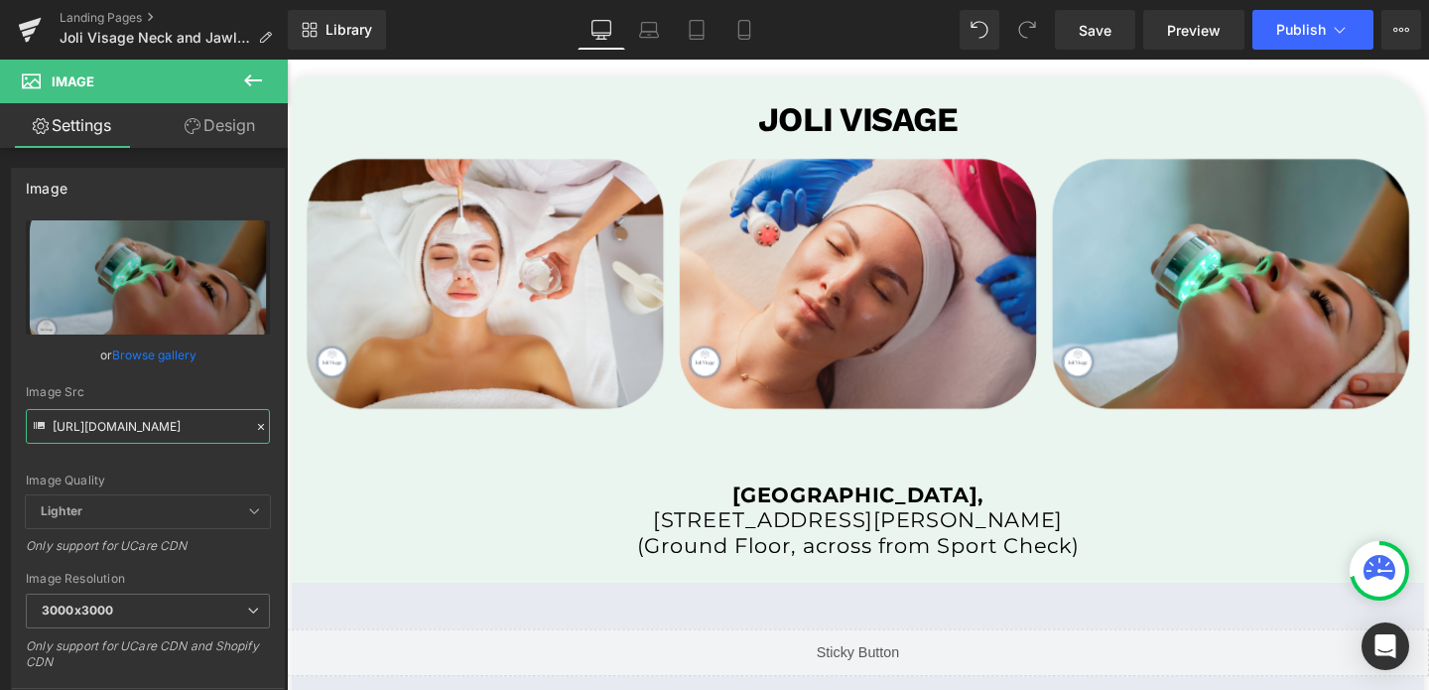
type input "[URL][DOMAIN_NAME]"
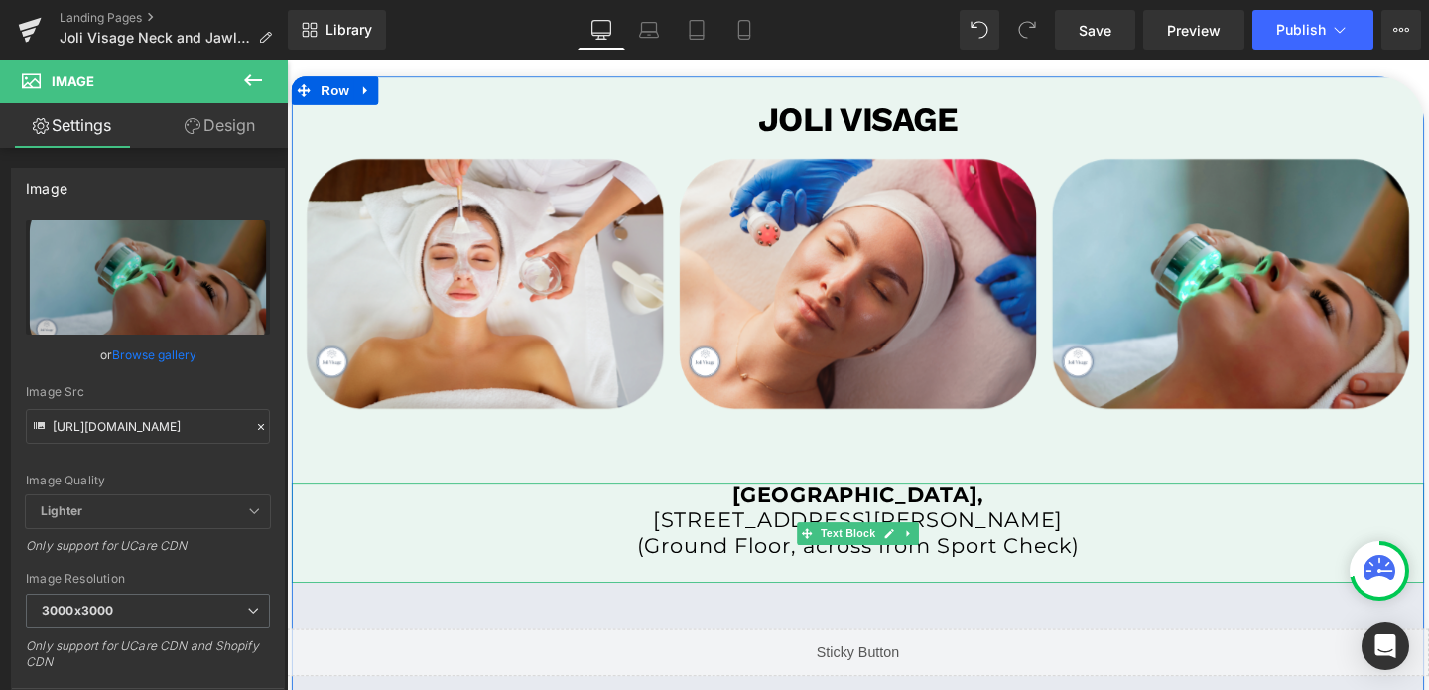
click at [830, 540] on span "[STREET_ADDRESS][PERSON_NAME]" at bounding box center [887, 543] width 430 height 27
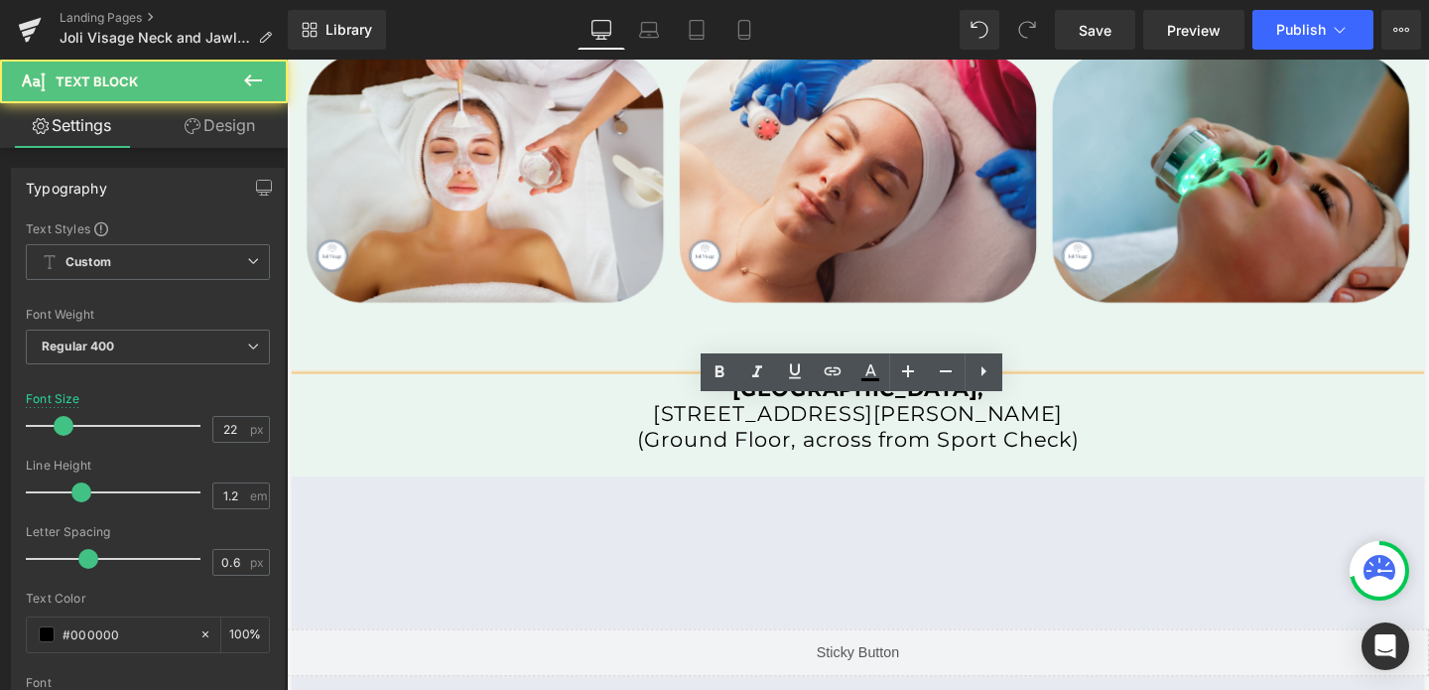
scroll to position [4001, 0]
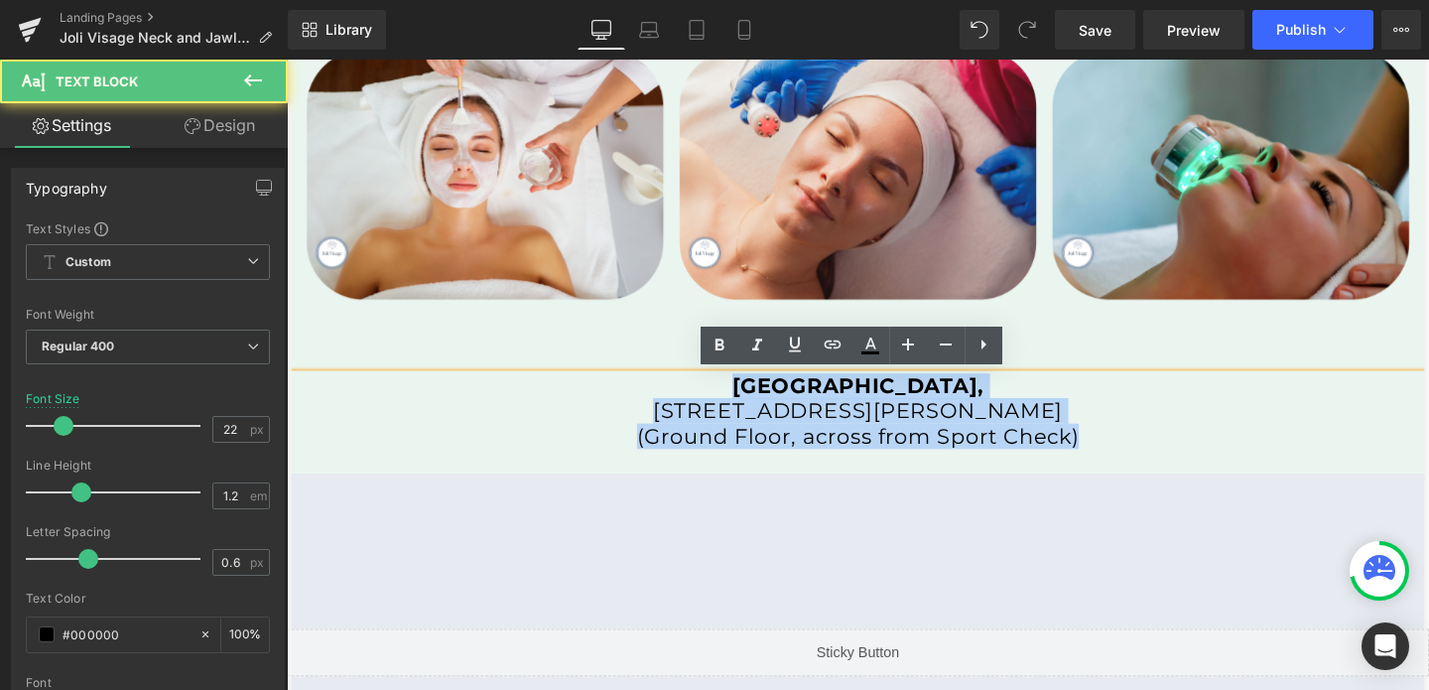
drag, startPoint x: 766, startPoint y: 408, endPoint x: 1206, endPoint y: 454, distance: 442.1
click at [1206, 454] on div "[GEOGRAPHIC_DATA], [STREET_ADDRESS][PERSON_NAME] (Ground Floor, across from Spo…" at bounding box center [887, 442] width 1191 height 105
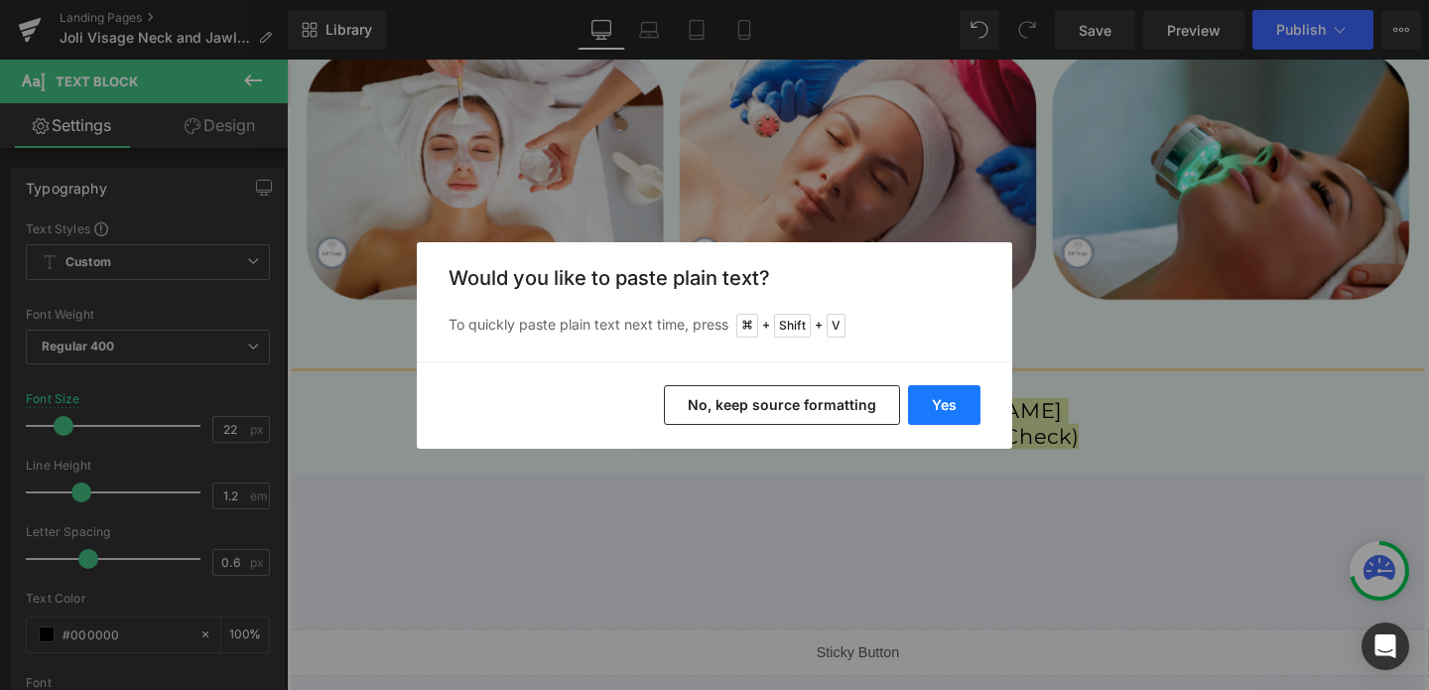
click at [956, 399] on button "Yes" at bounding box center [944, 405] width 72 height 40
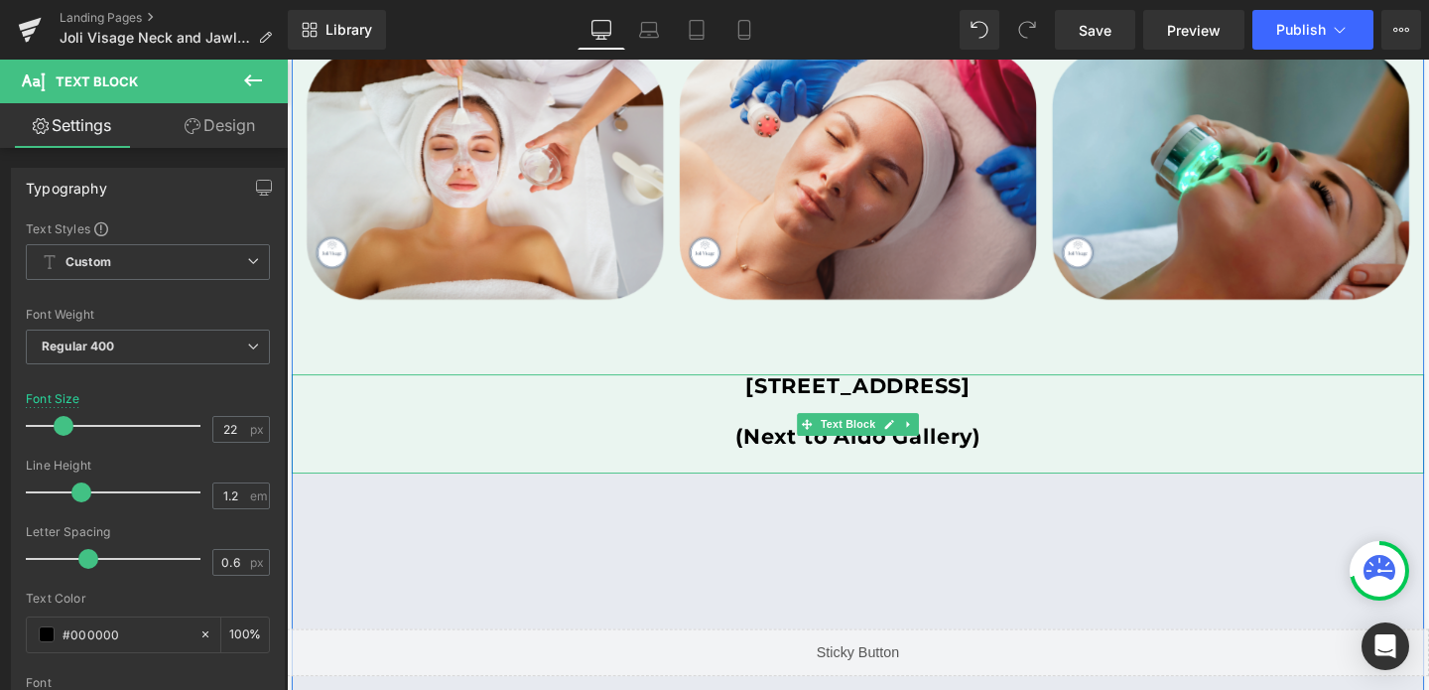
click at [749, 452] on p "(Next to Aldo Gallery)" at bounding box center [887, 456] width 1191 height 26
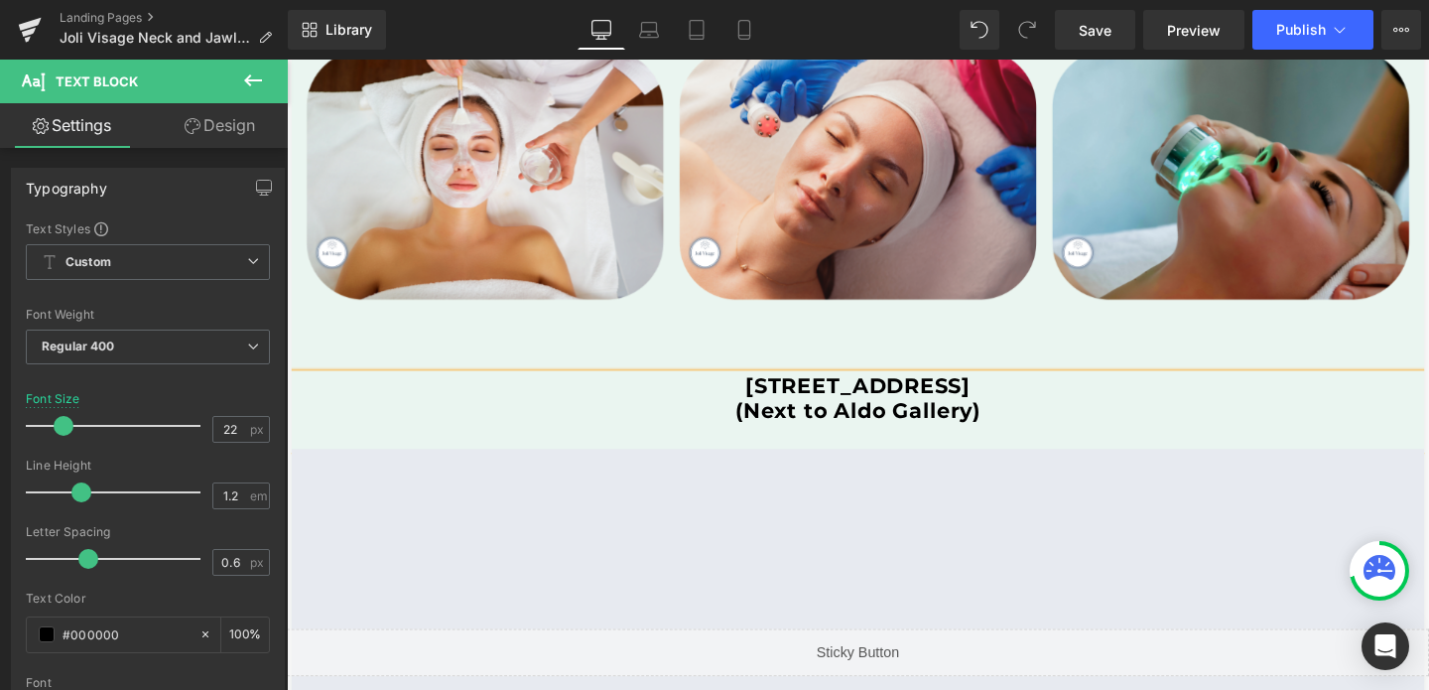
click at [827, 432] on b "(Next to Aldo Gallery)" at bounding box center [887, 428] width 258 height 27
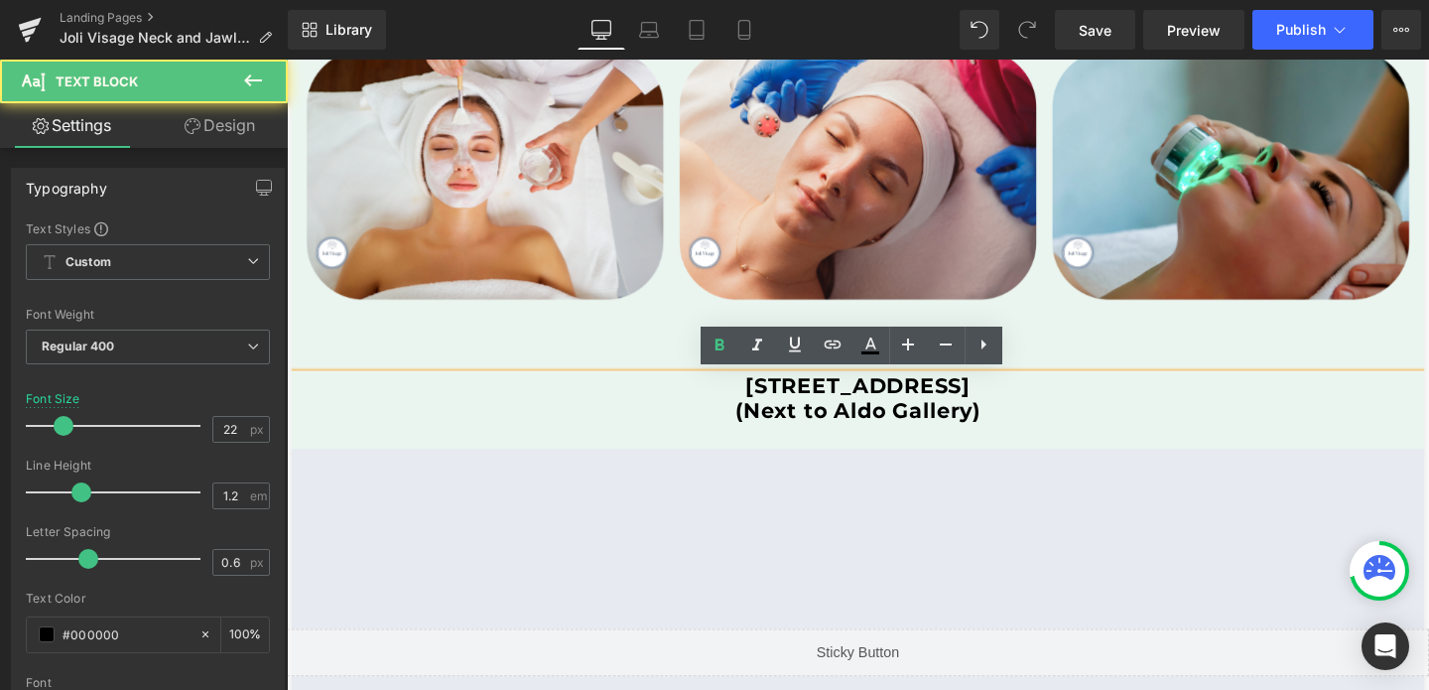
click at [827, 432] on b "(Next to Aldo Gallery)" at bounding box center [887, 428] width 258 height 27
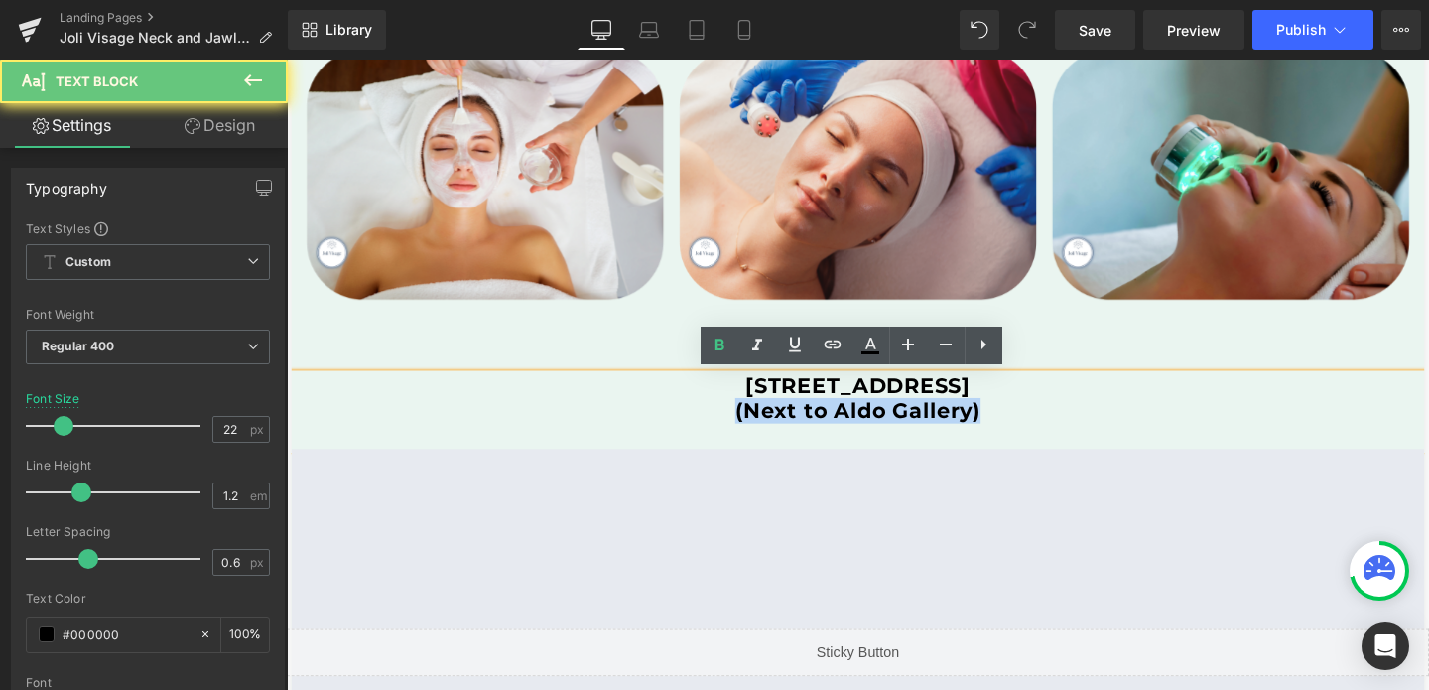
click at [827, 432] on b "(Next to Aldo Gallery)" at bounding box center [887, 428] width 258 height 27
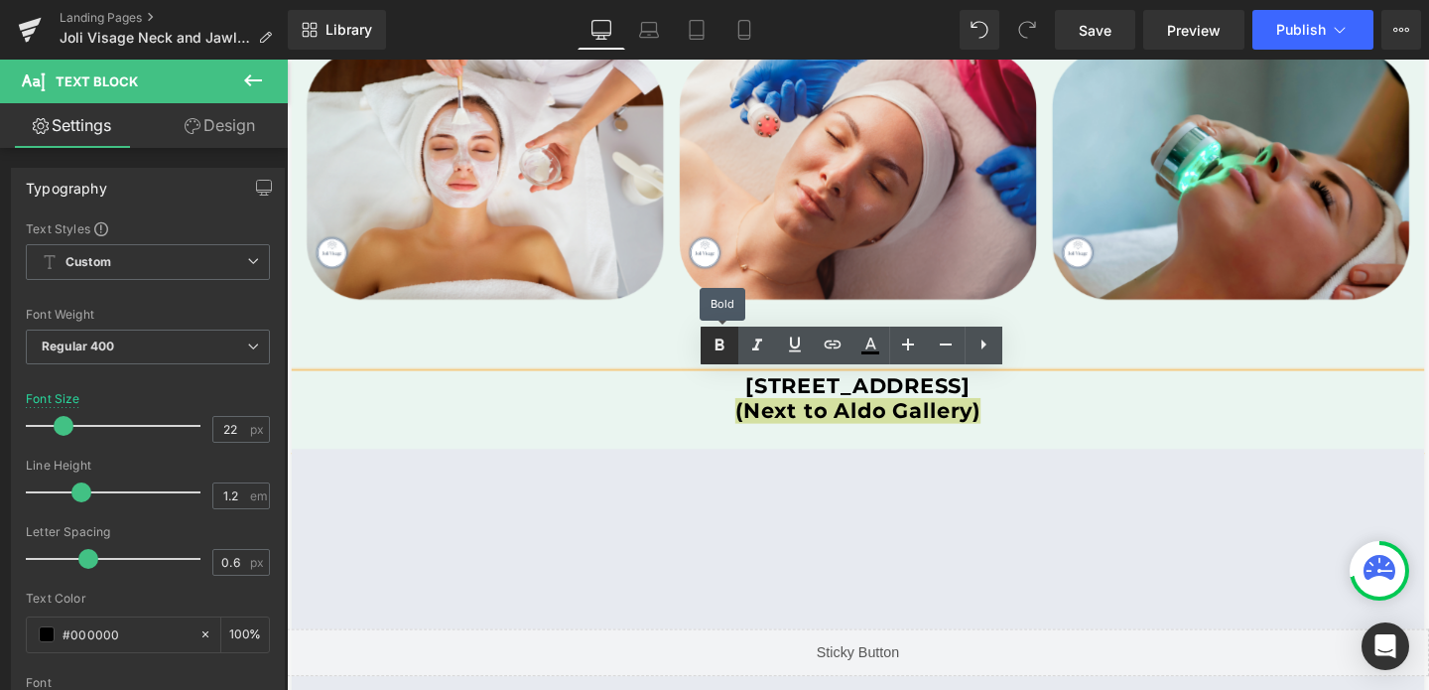
click at [711, 345] on icon at bounding box center [720, 345] width 24 height 24
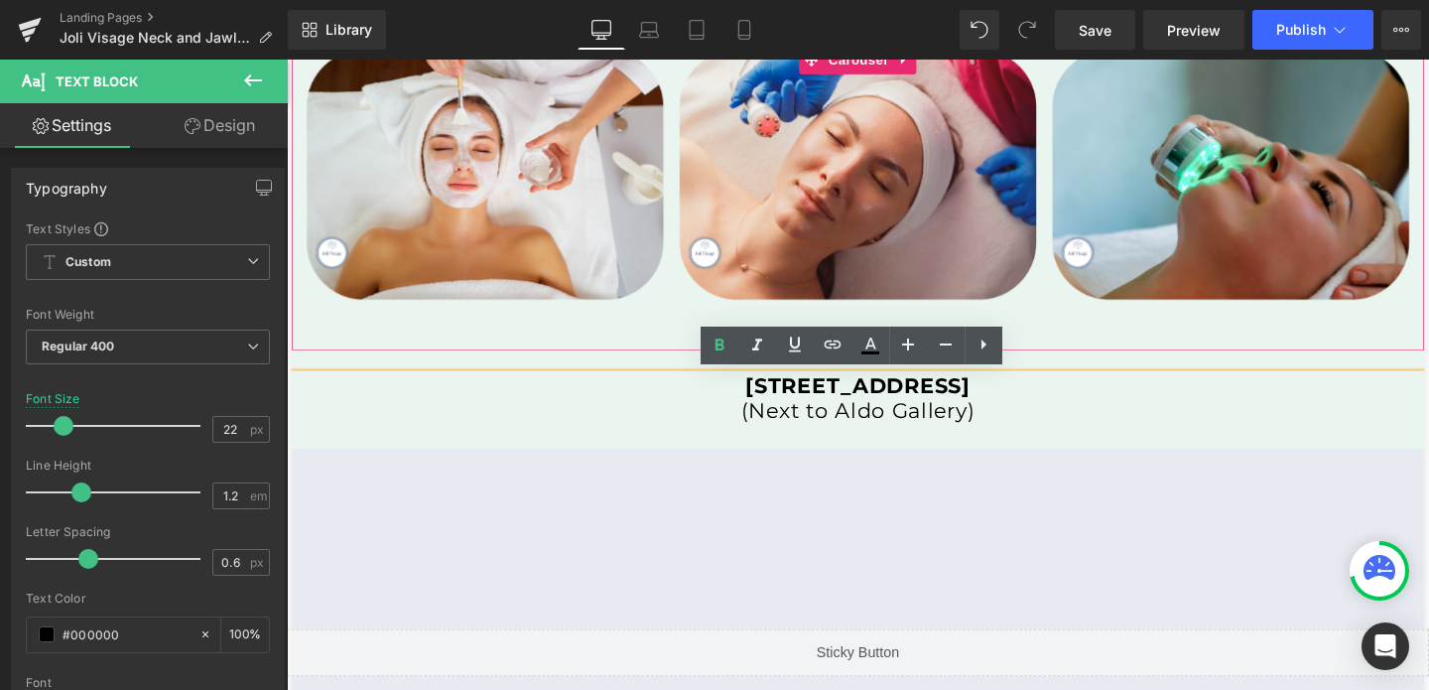
click at [637, 328] on div "Image Image Image" at bounding box center [890, 205] width 1176 height 321
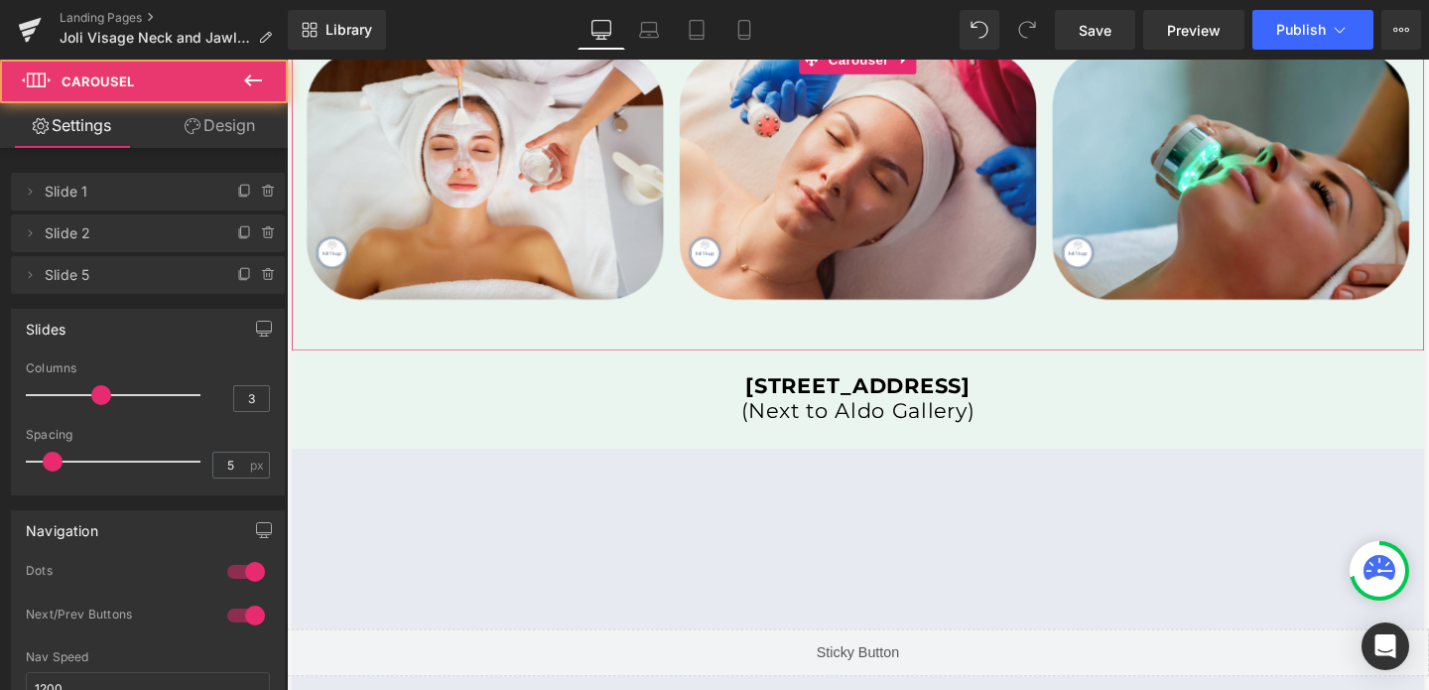
click at [220, 123] on link "Design" at bounding box center [220, 125] width 144 height 45
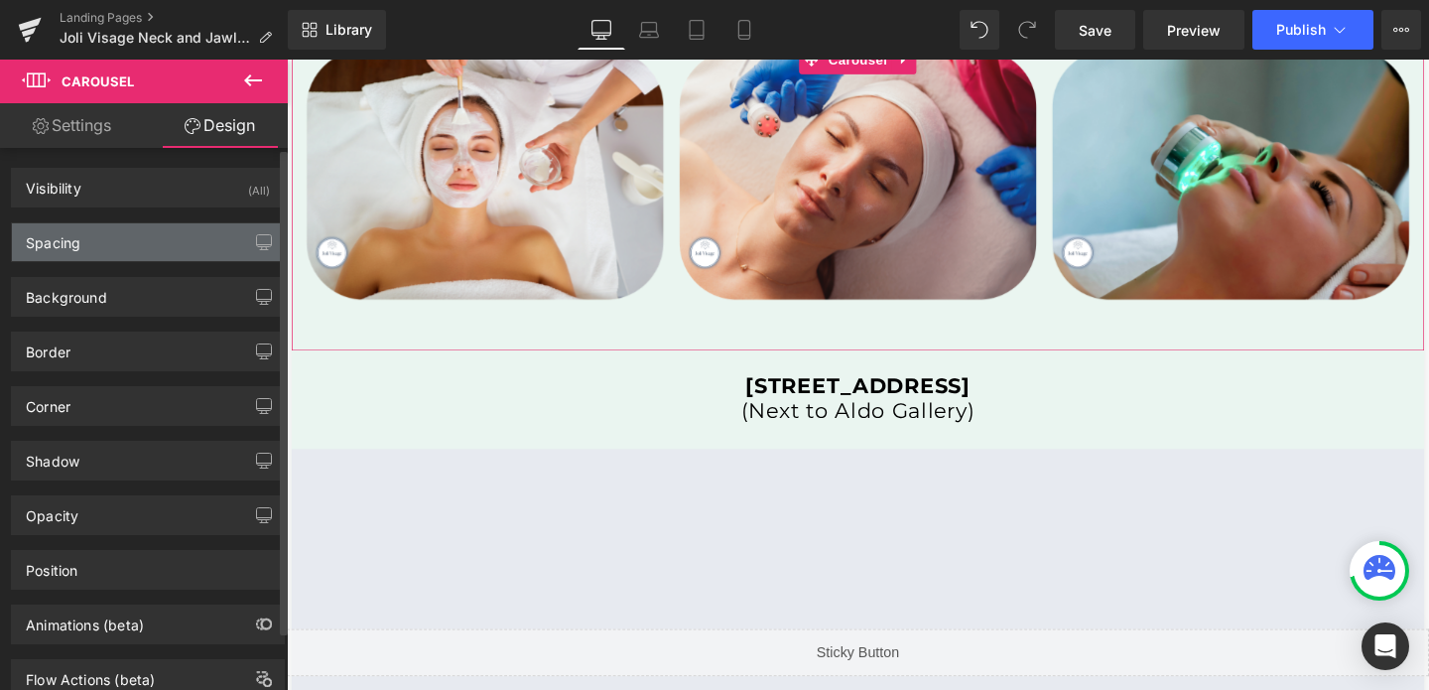
click at [110, 223] on div "Spacing" at bounding box center [148, 242] width 272 height 38
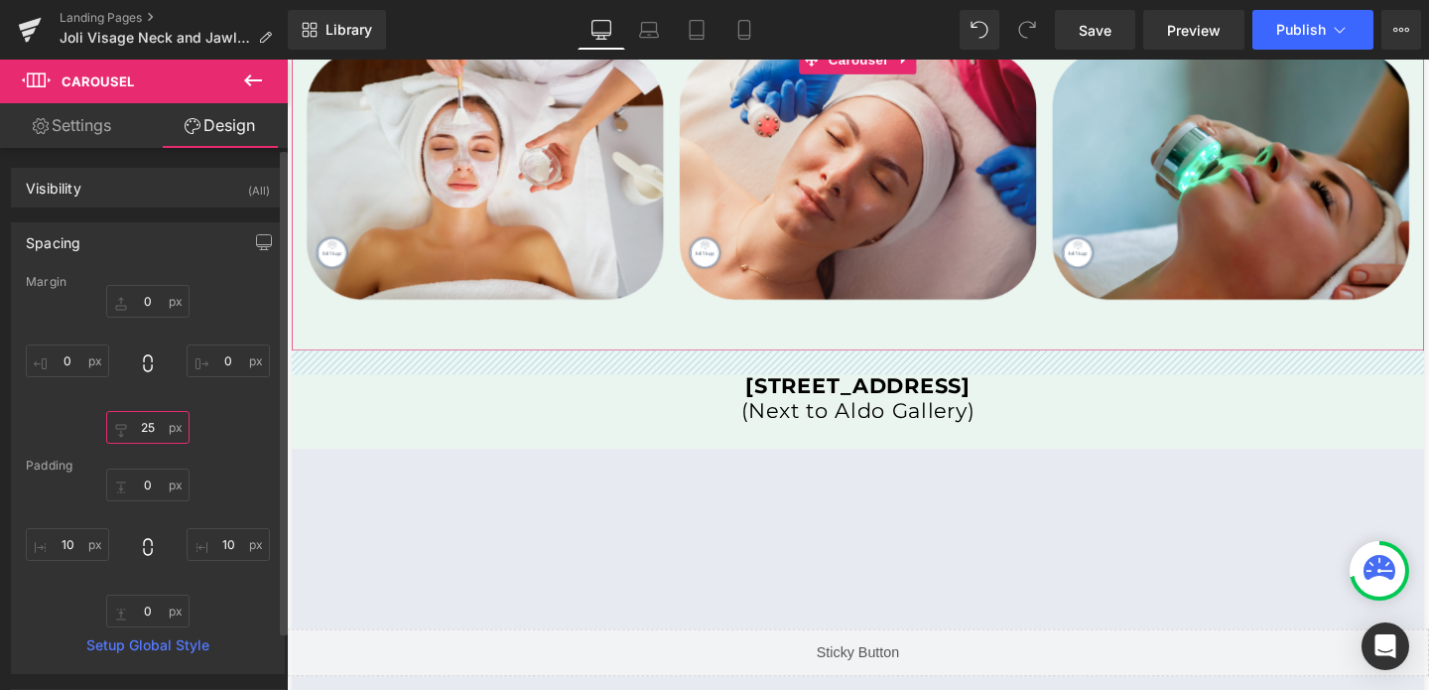
click at [152, 420] on input "25" at bounding box center [147, 427] width 83 height 33
type input "1"
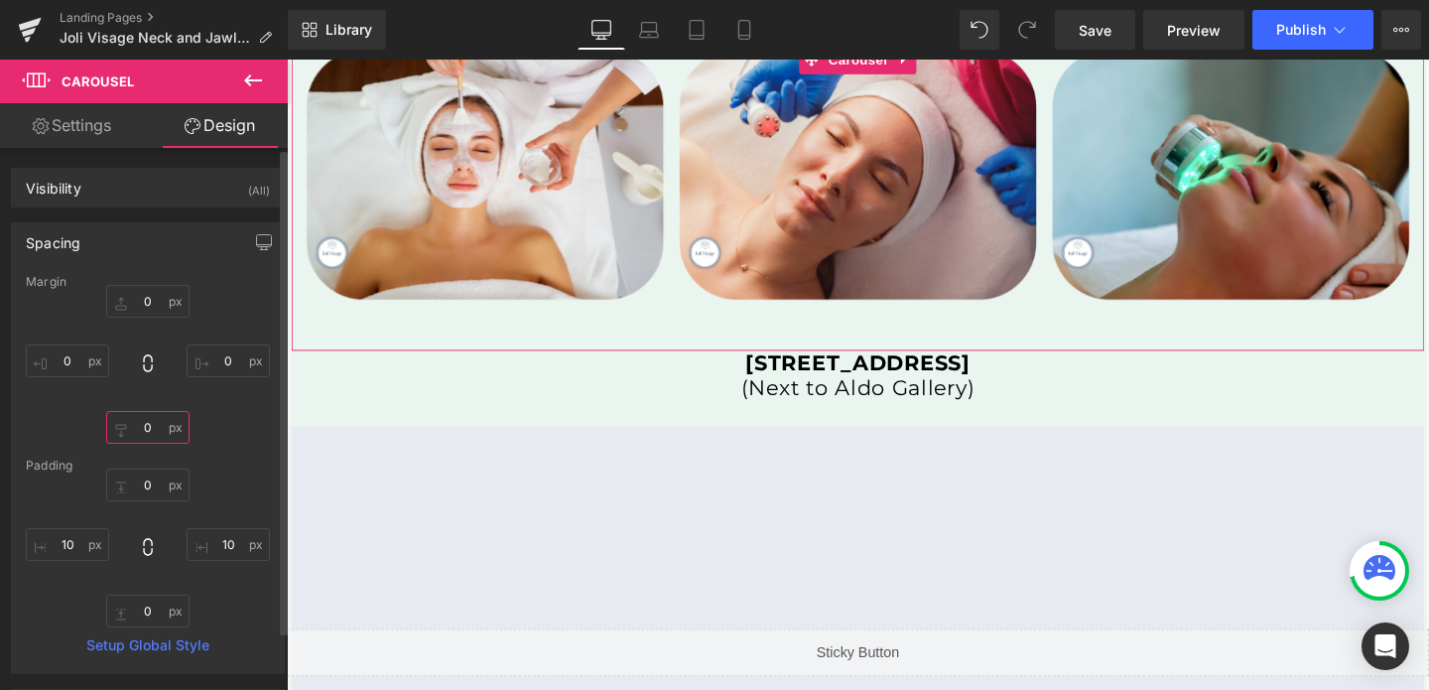
type input "5"
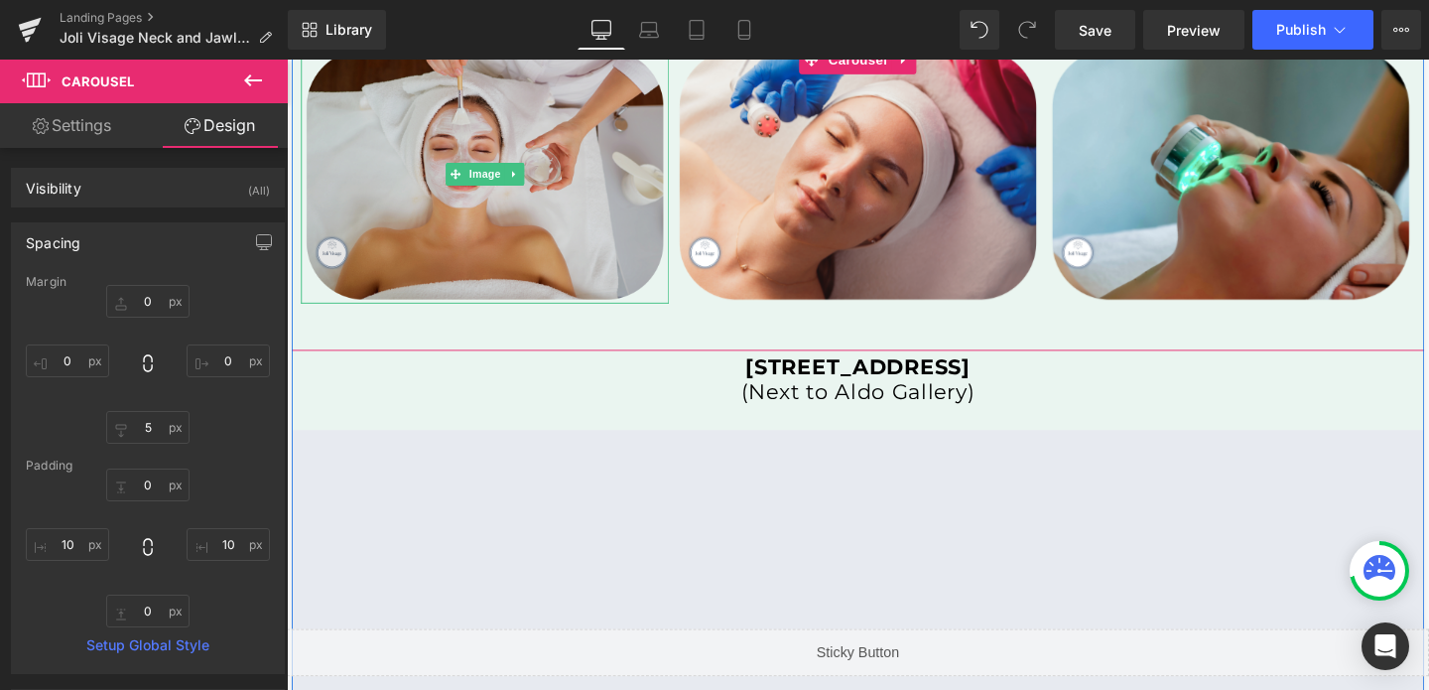
click at [514, 240] on img at bounding box center [495, 180] width 387 height 271
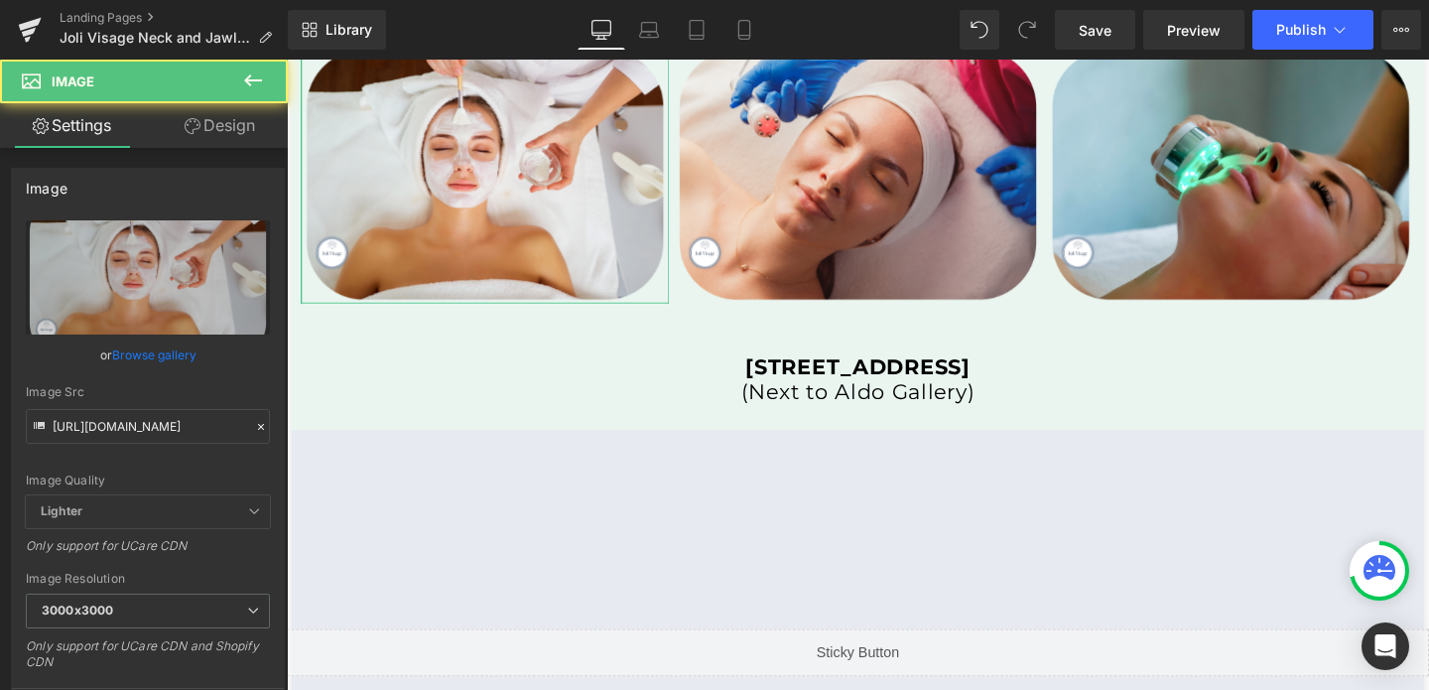
click at [229, 120] on link "Design" at bounding box center [220, 125] width 144 height 45
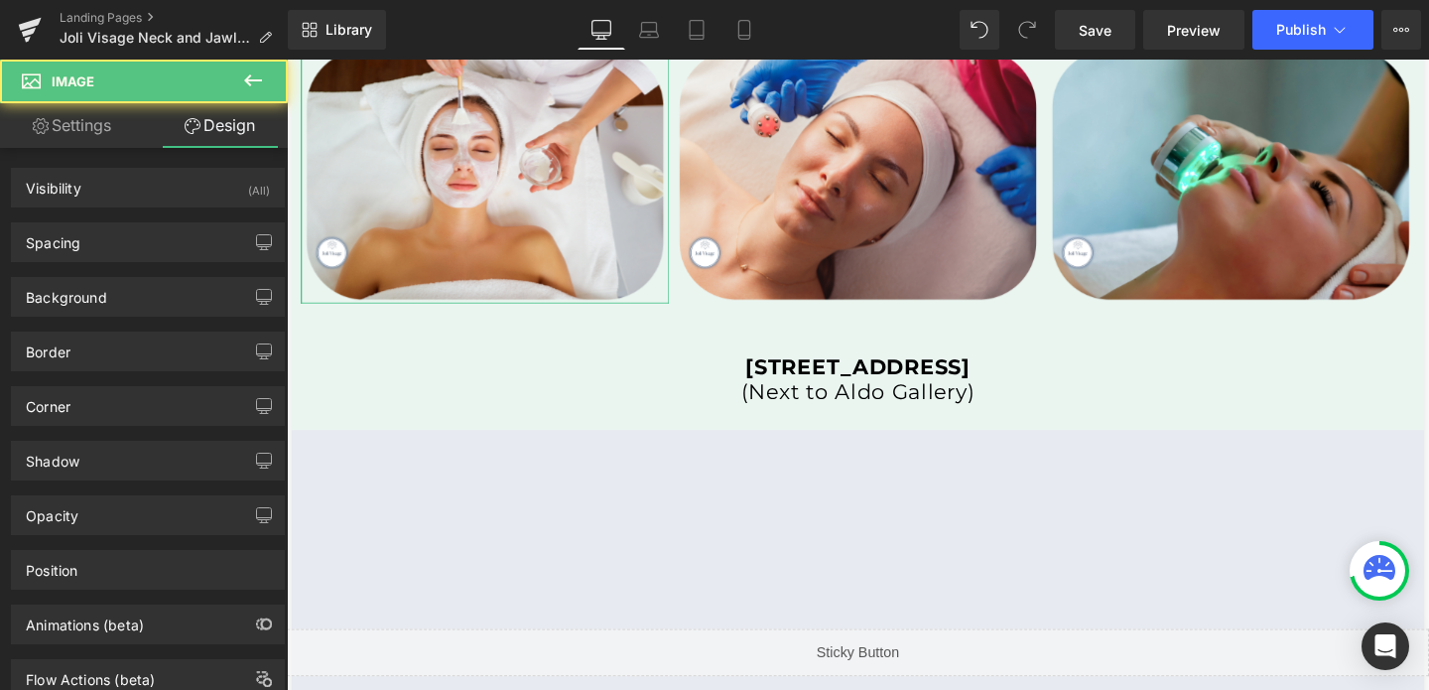
type input "0"
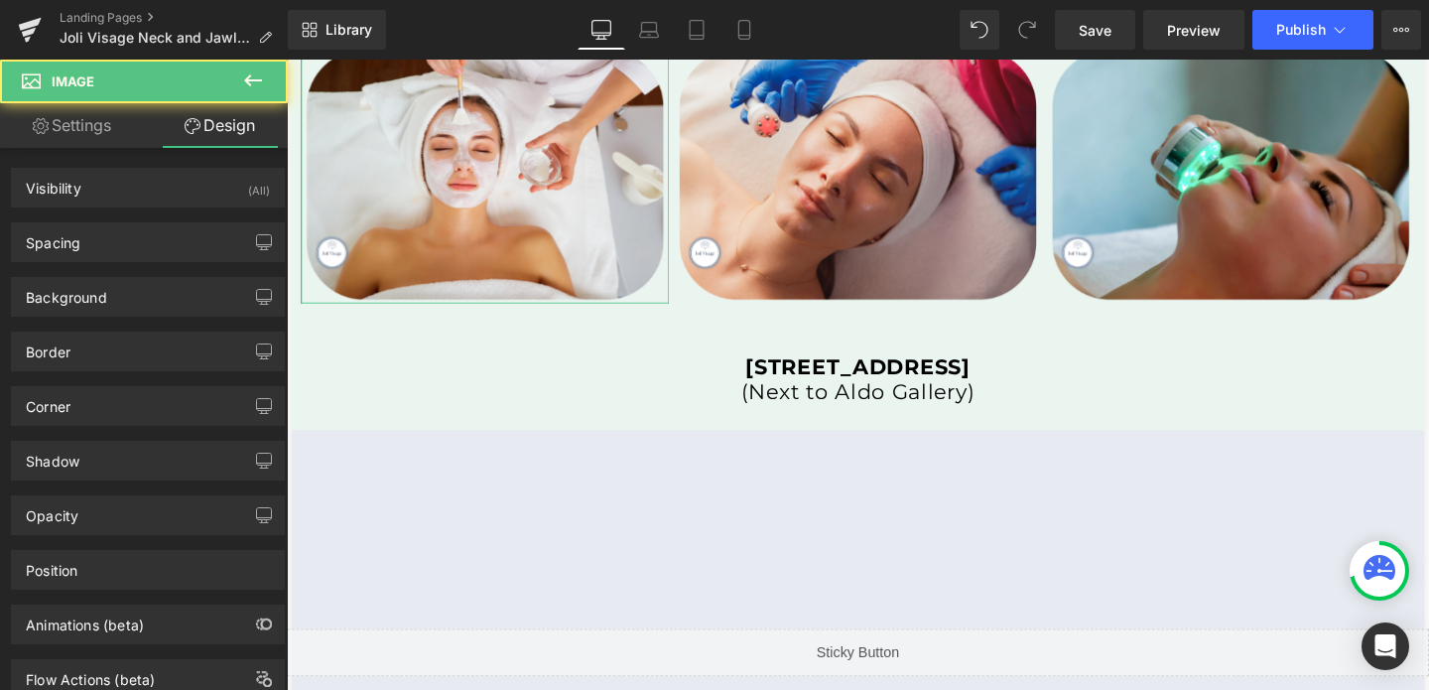
type input "0"
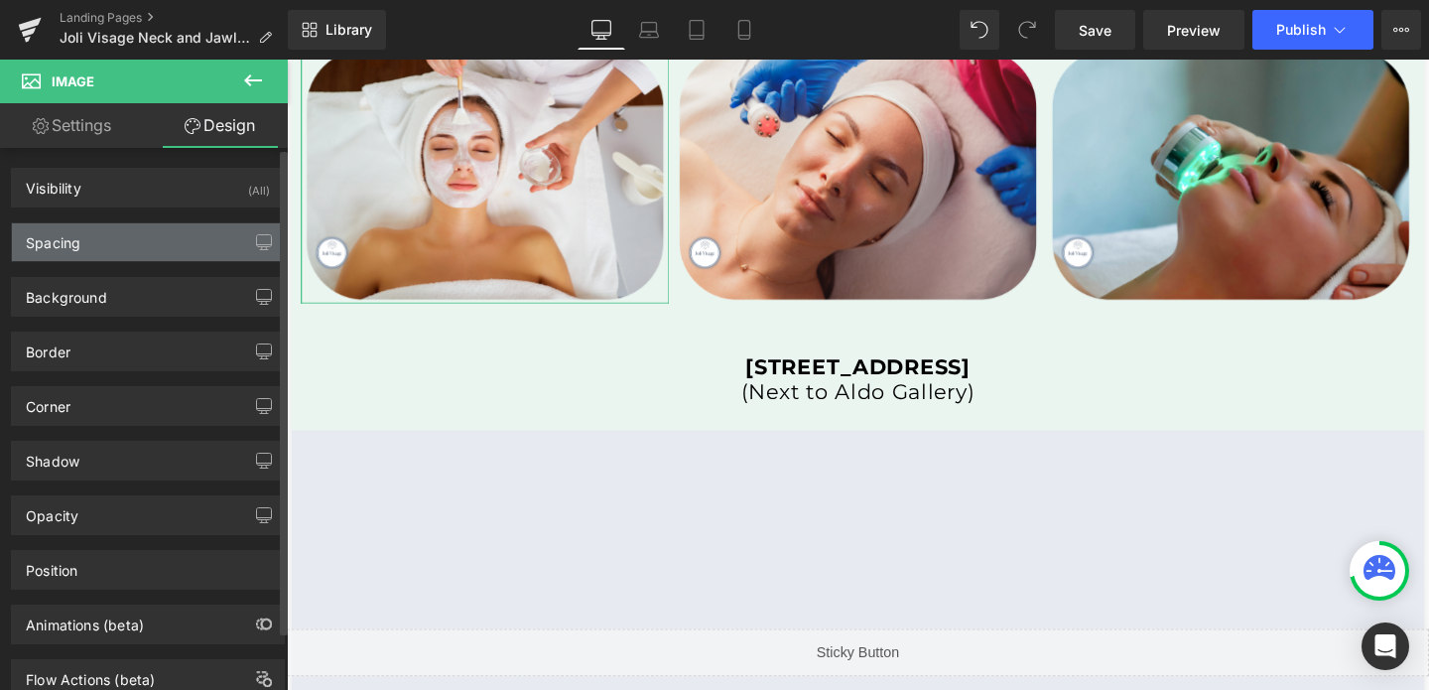
click at [100, 258] on div "Spacing" at bounding box center [148, 242] width 272 height 38
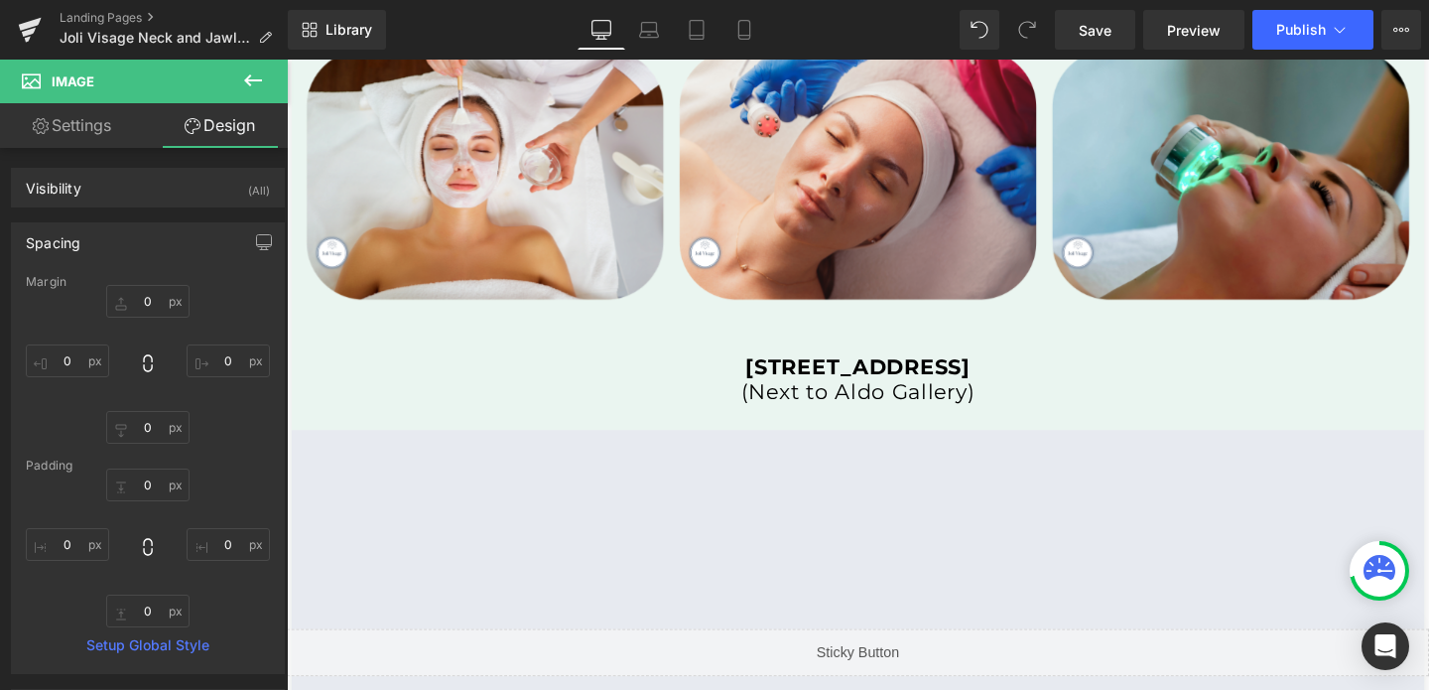
click at [259, 79] on icon at bounding box center [253, 80] width 18 height 12
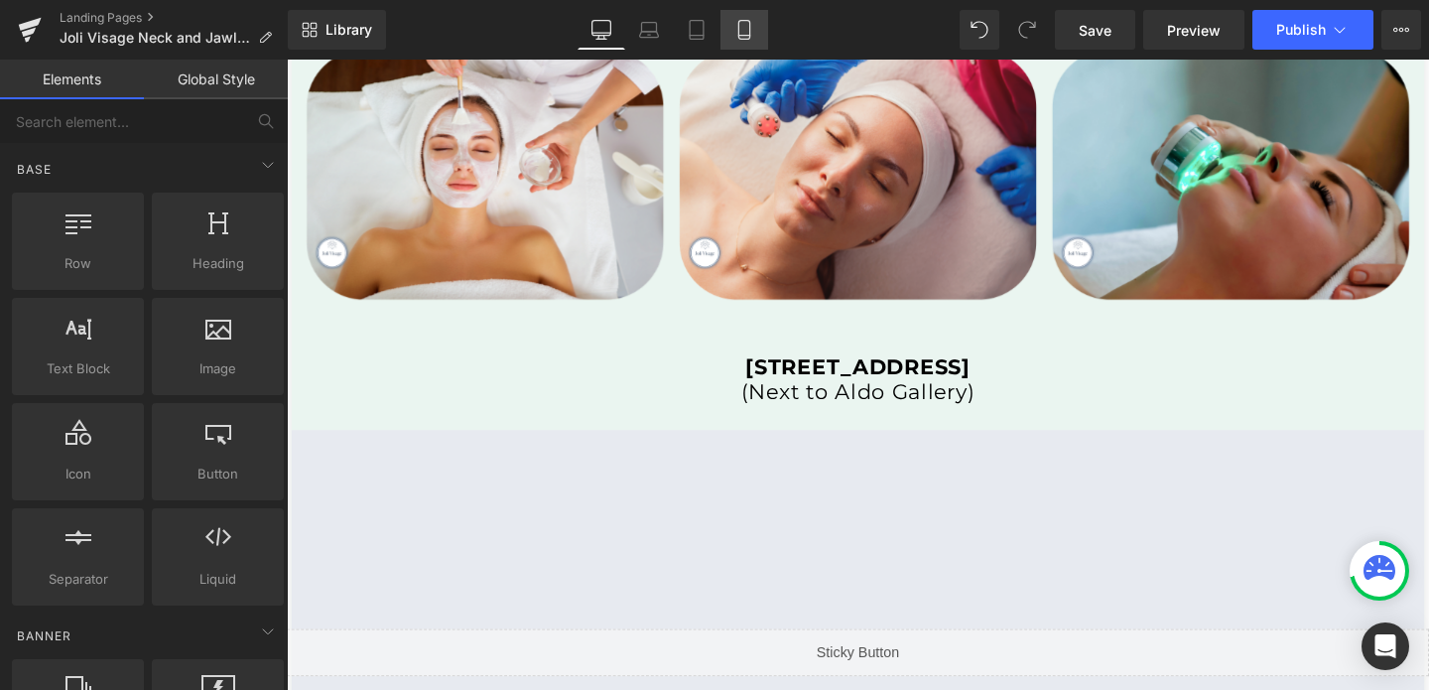
click at [735, 26] on icon at bounding box center [744, 30] width 20 height 20
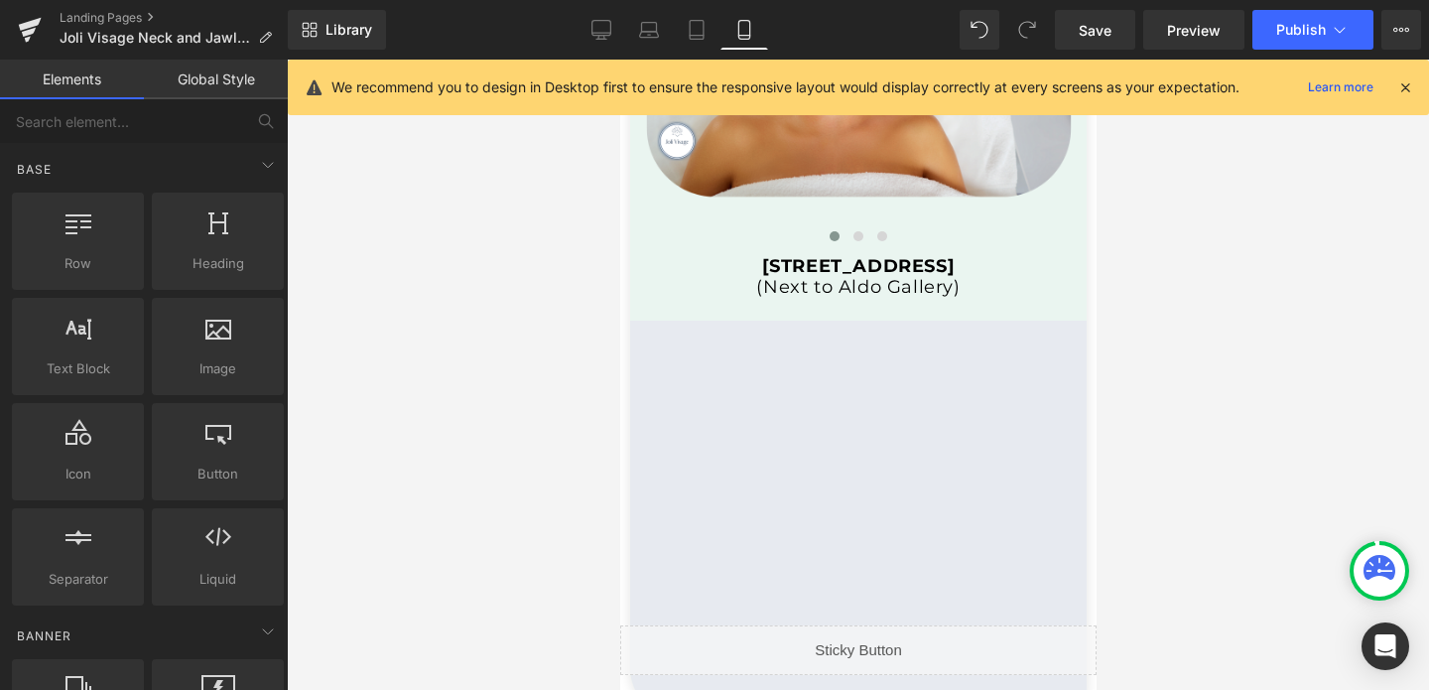
scroll to position [6358, 0]
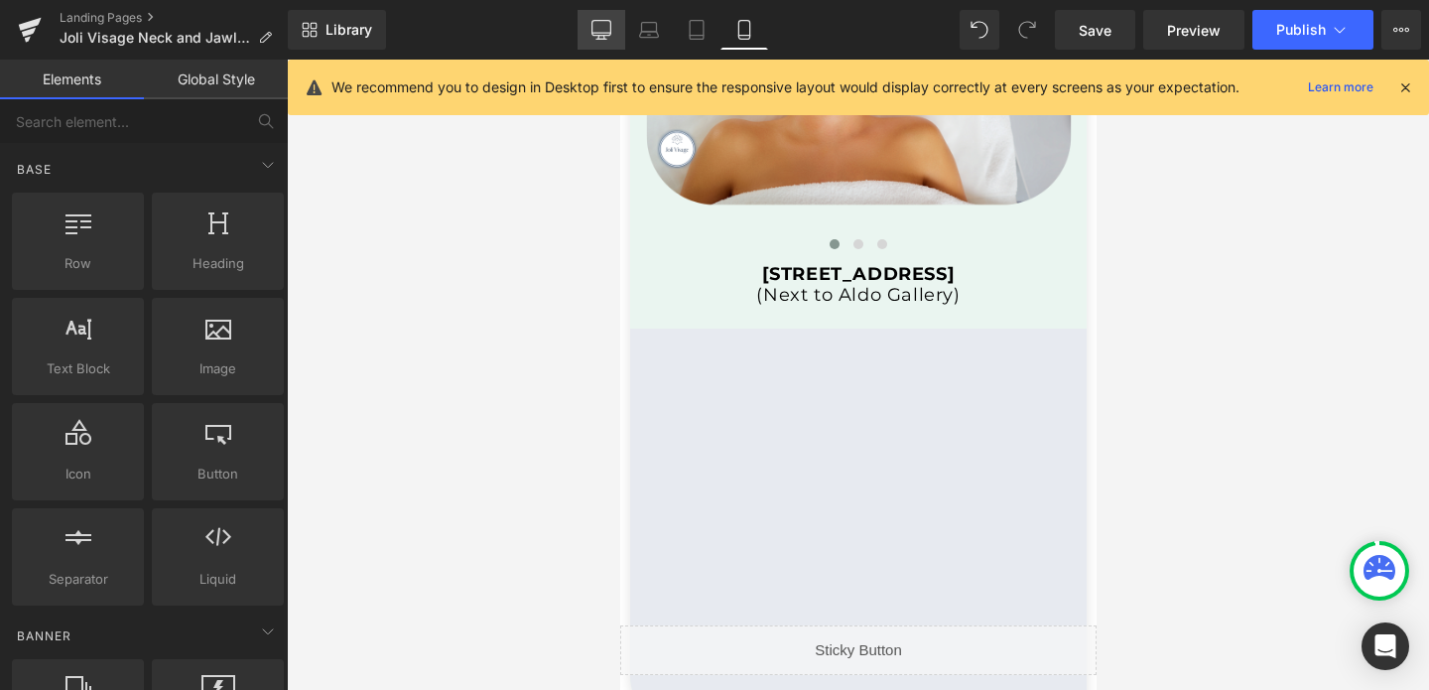
click at [597, 36] on icon at bounding box center [601, 28] width 19 height 15
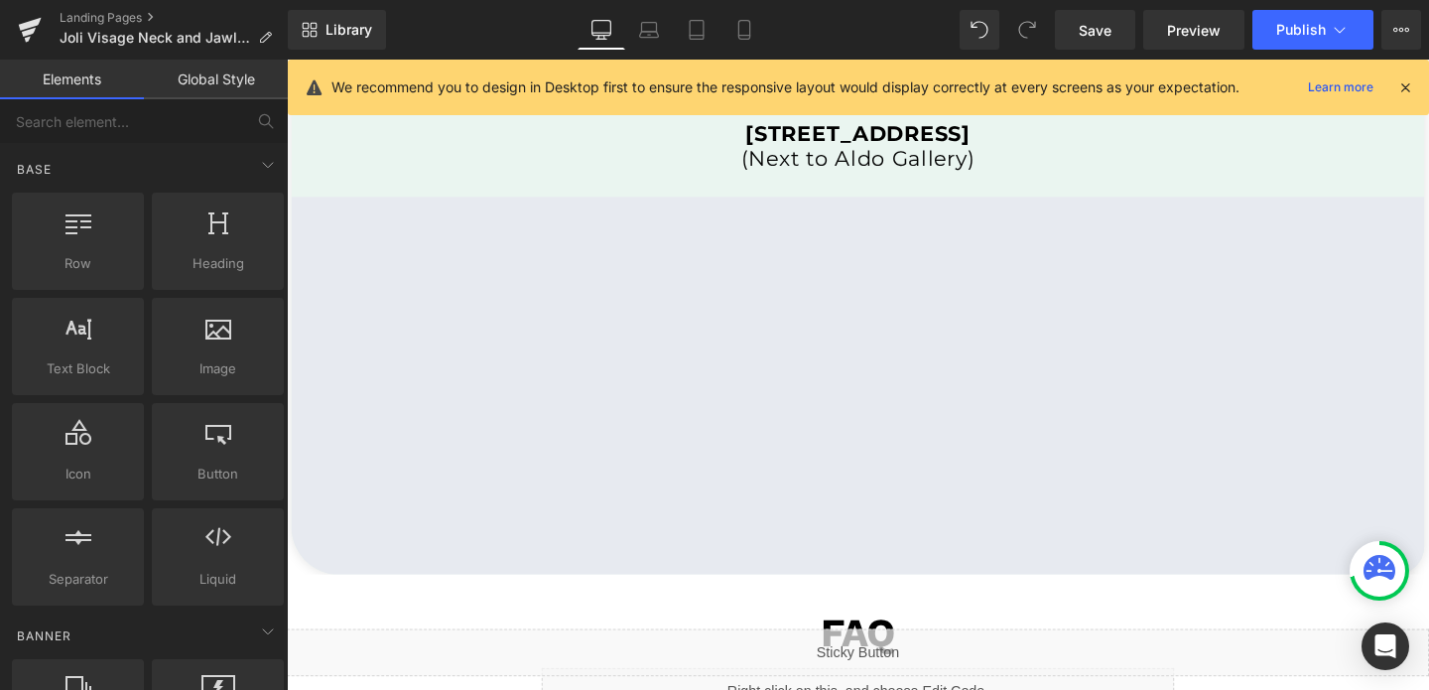
scroll to position [4248, 0]
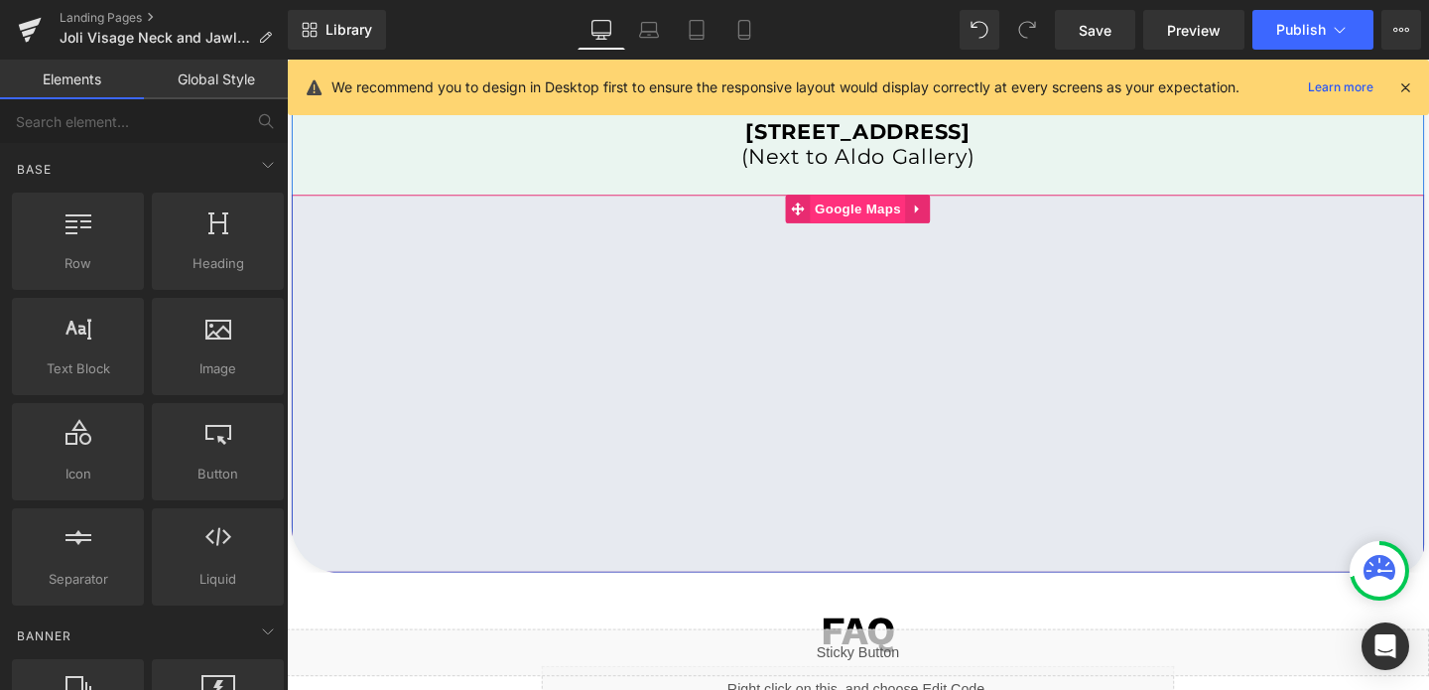
click at [891, 220] on span "Google Maps" at bounding box center [887, 216] width 100 height 30
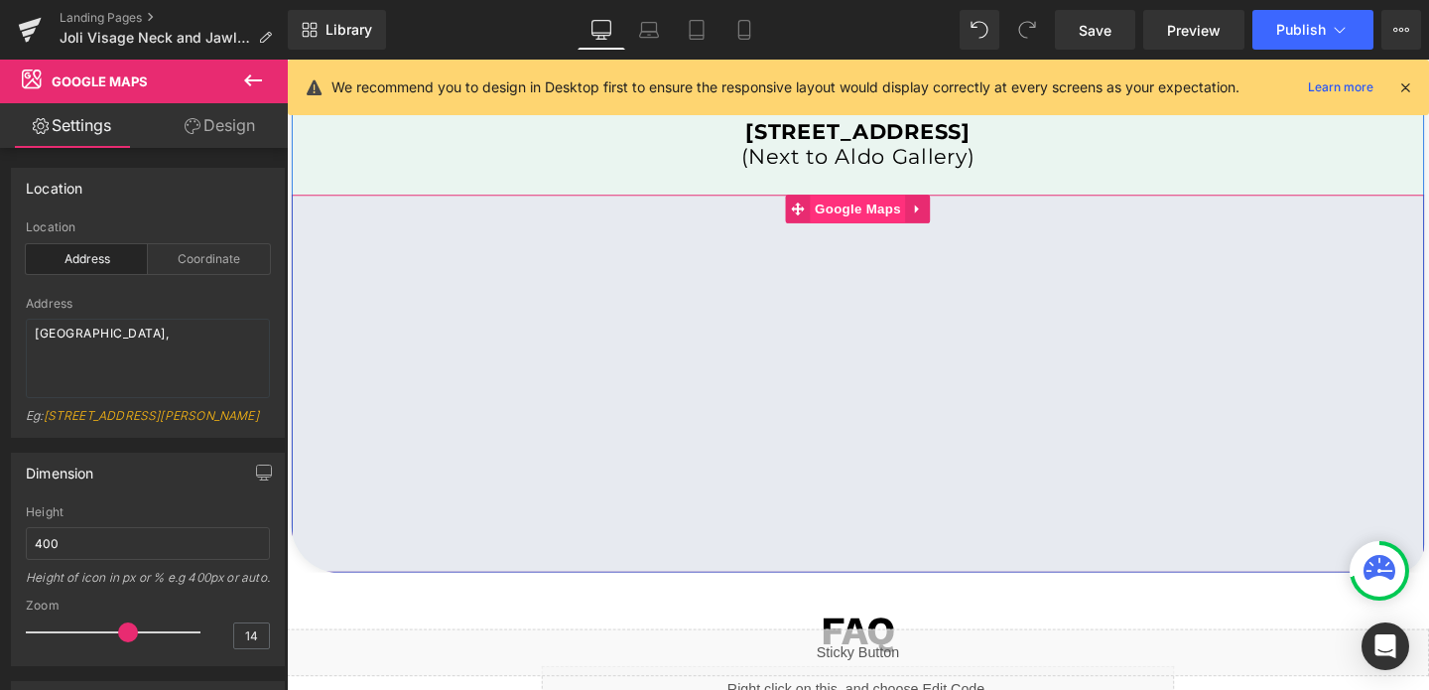
click at [882, 223] on span "Google Maps" at bounding box center [887, 216] width 100 height 30
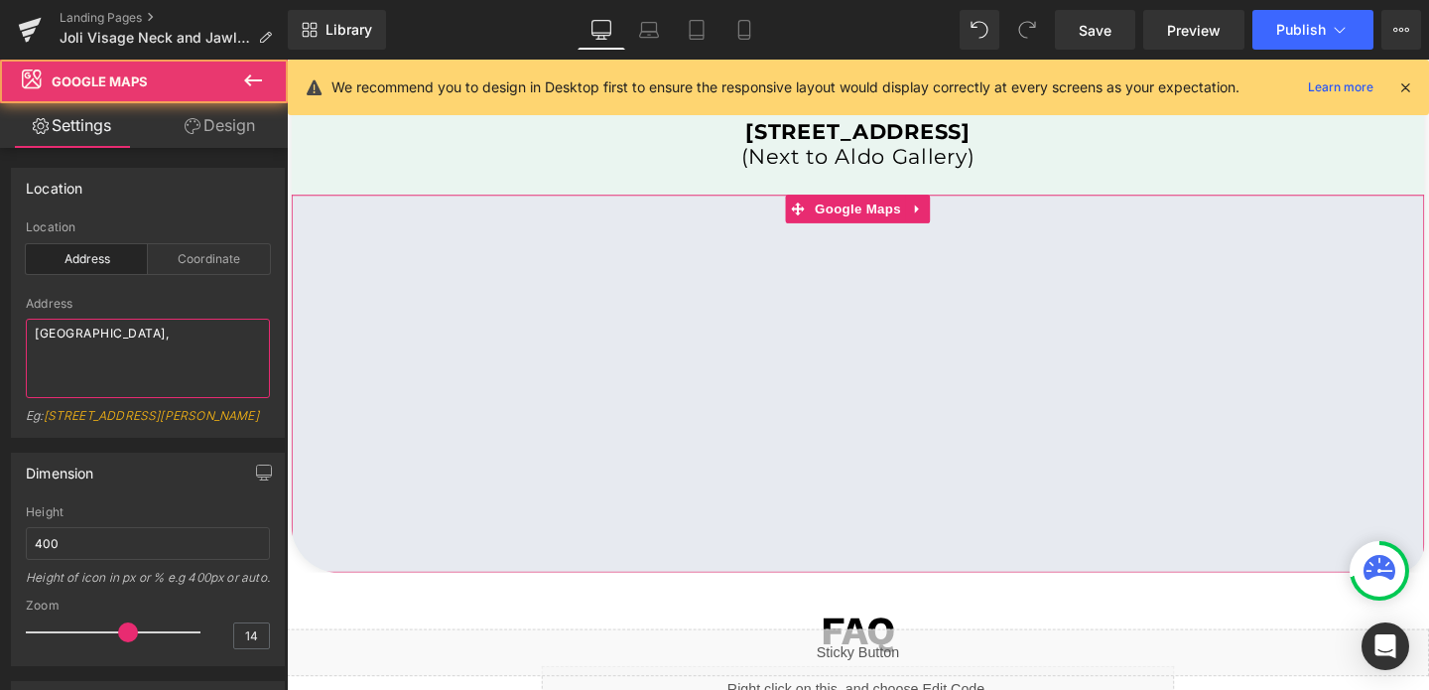
click at [113, 339] on textarea "[GEOGRAPHIC_DATA]," at bounding box center [148, 358] width 244 height 79
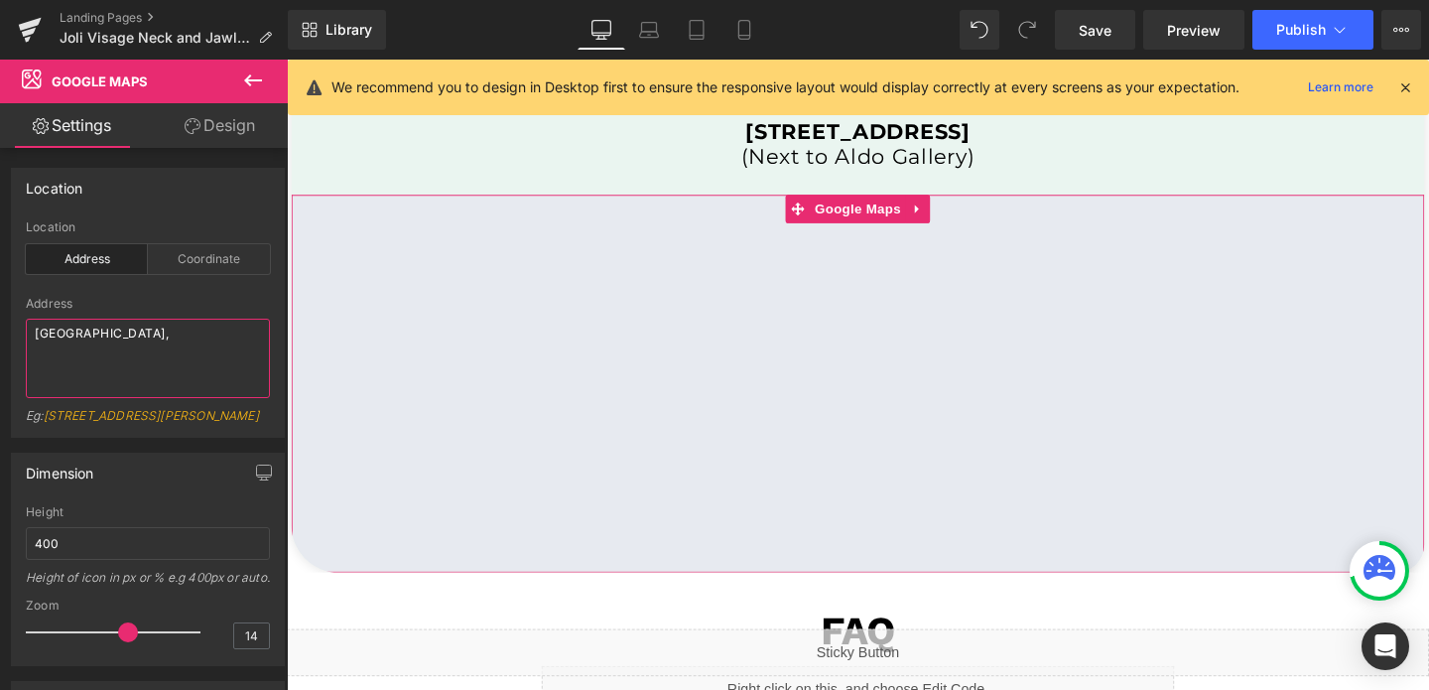
click at [113, 339] on textarea "[GEOGRAPHIC_DATA]," at bounding box center [148, 358] width 244 height 79
paste textarea "Joli Visage [STREET_ADDRESS]"
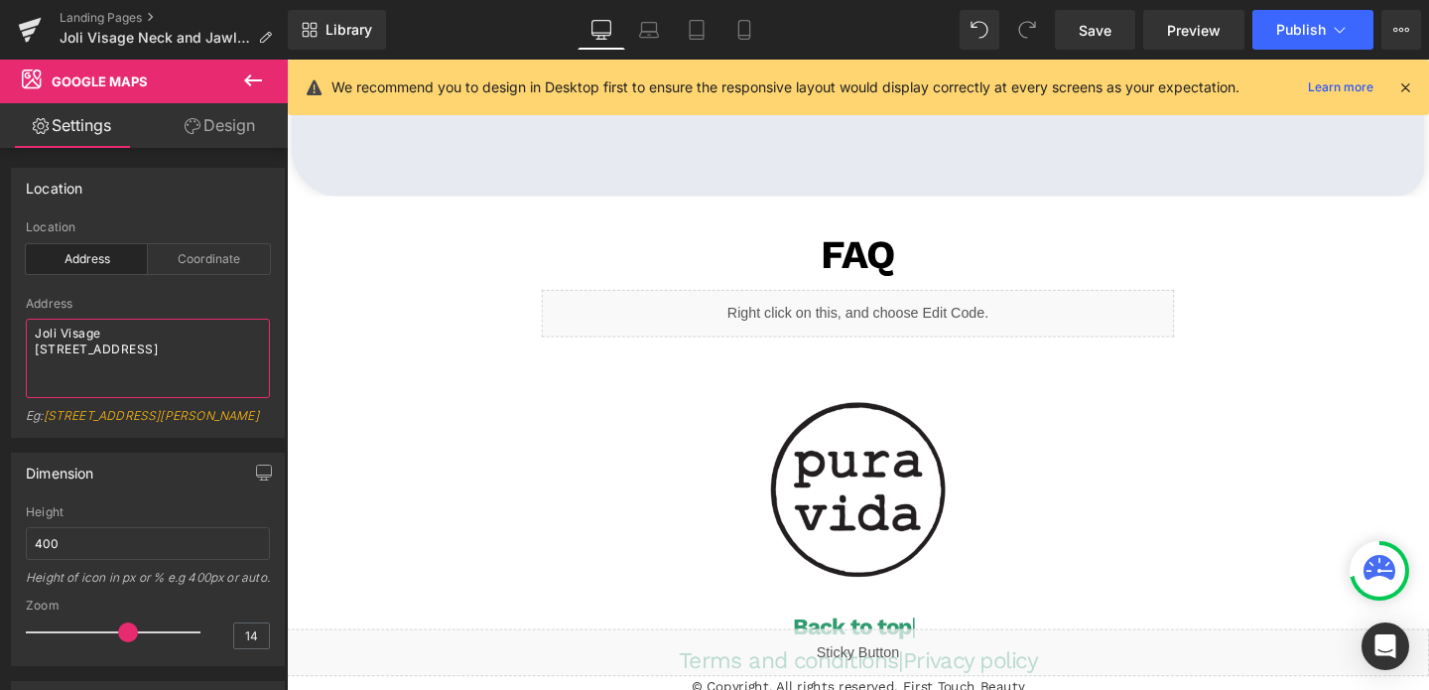
scroll to position [4646, 0]
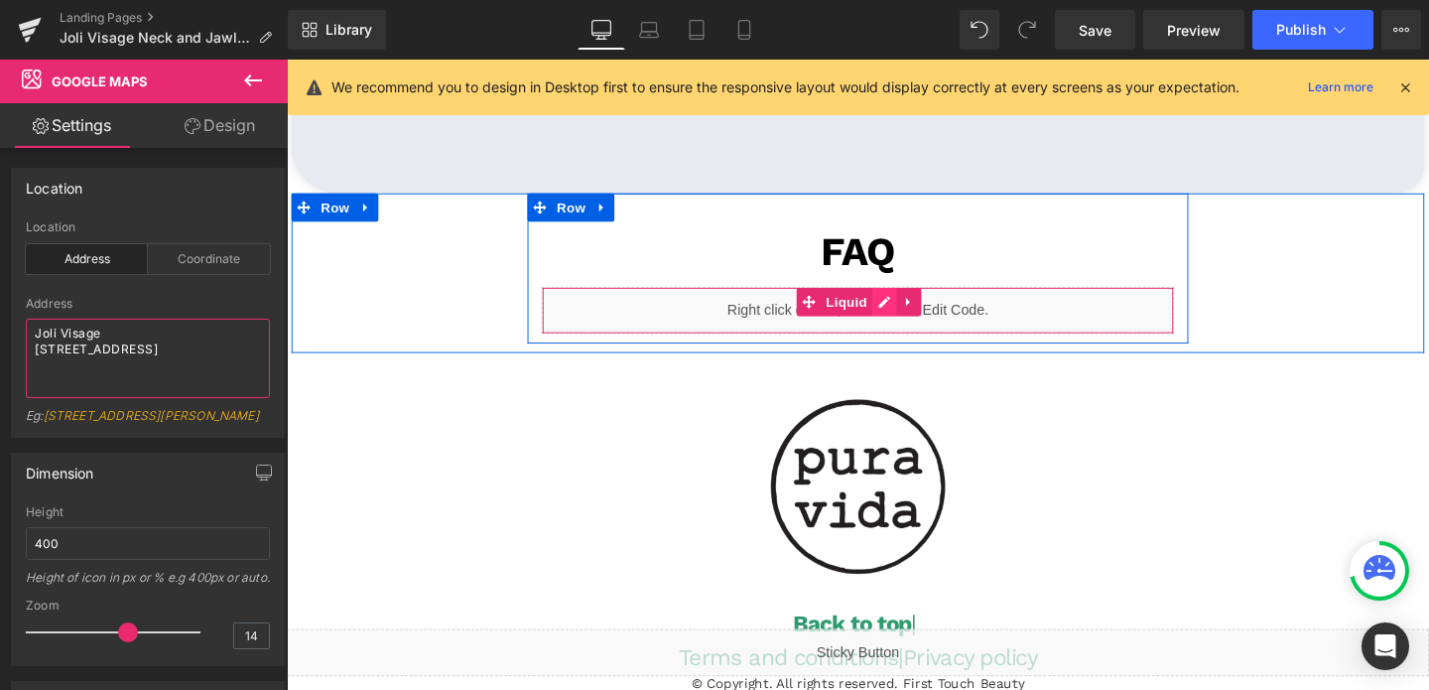
click at [912, 316] on div "Liquid" at bounding box center [887, 324] width 665 height 50
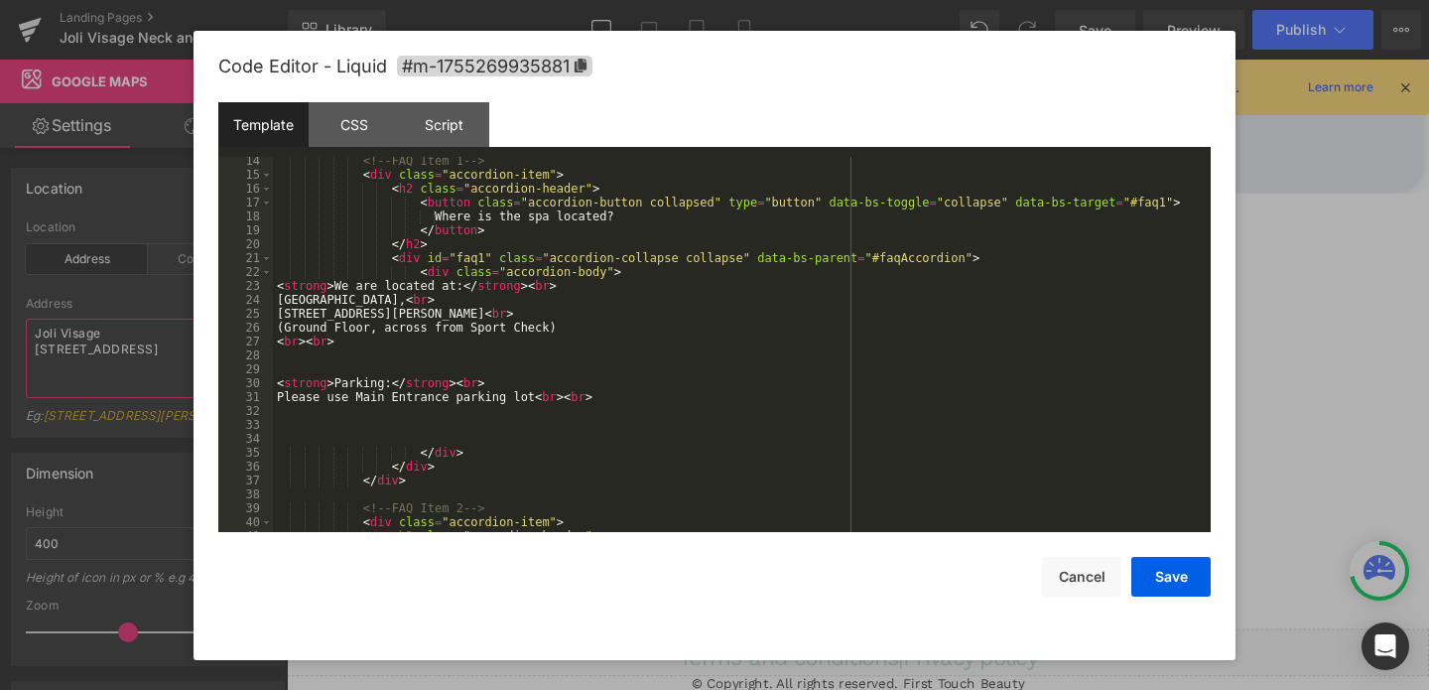
scroll to position [256, 0]
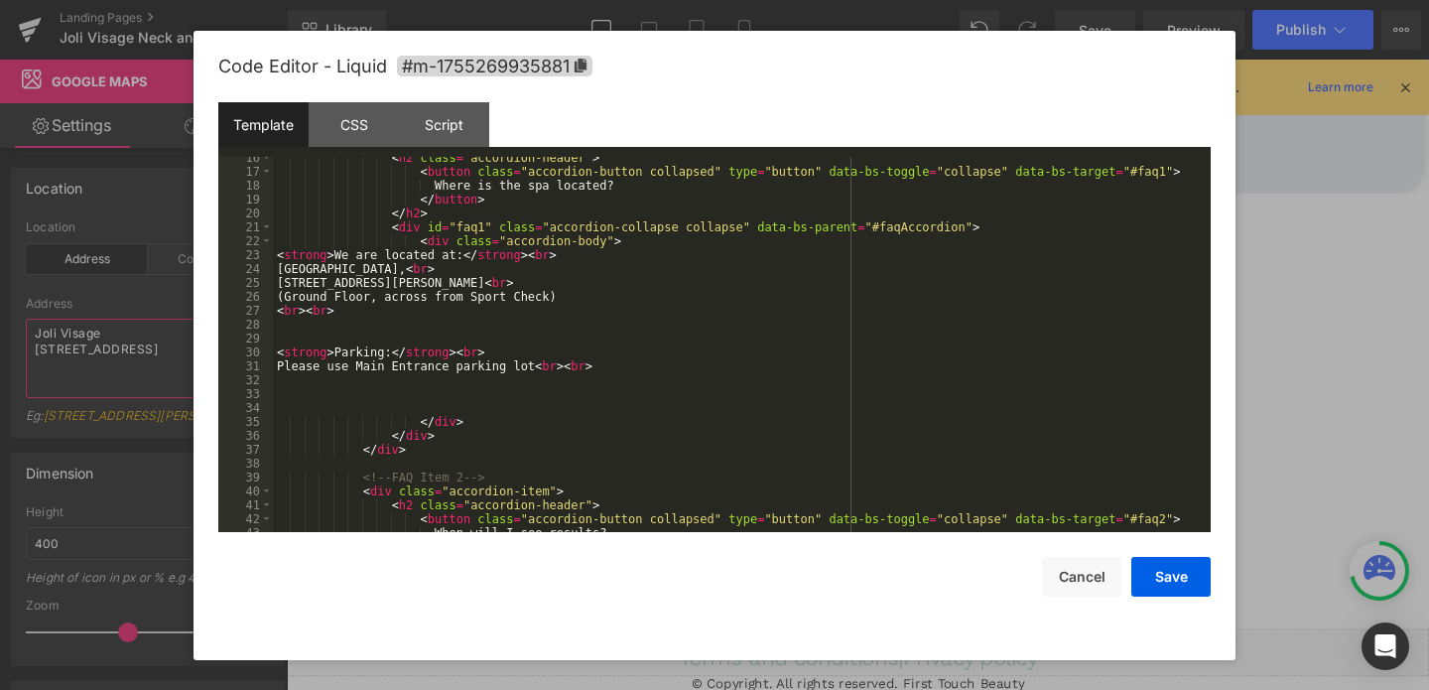
type textarea "Joli Visage [STREET_ADDRESS]"
click at [421, 285] on div "< h2 class = "accordion-header" > < button class = "accordion-button collapsed"…" at bounding box center [738, 352] width 930 height 403
drag, startPoint x: 395, startPoint y: 269, endPoint x: 279, endPoint y: 273, distance: 116.2
click at [279, 273] on div "< h2 class = "accordion-header" > < button class = "accordion-button collapsed"…" at bounding box center [738, 352] width 930 height 403
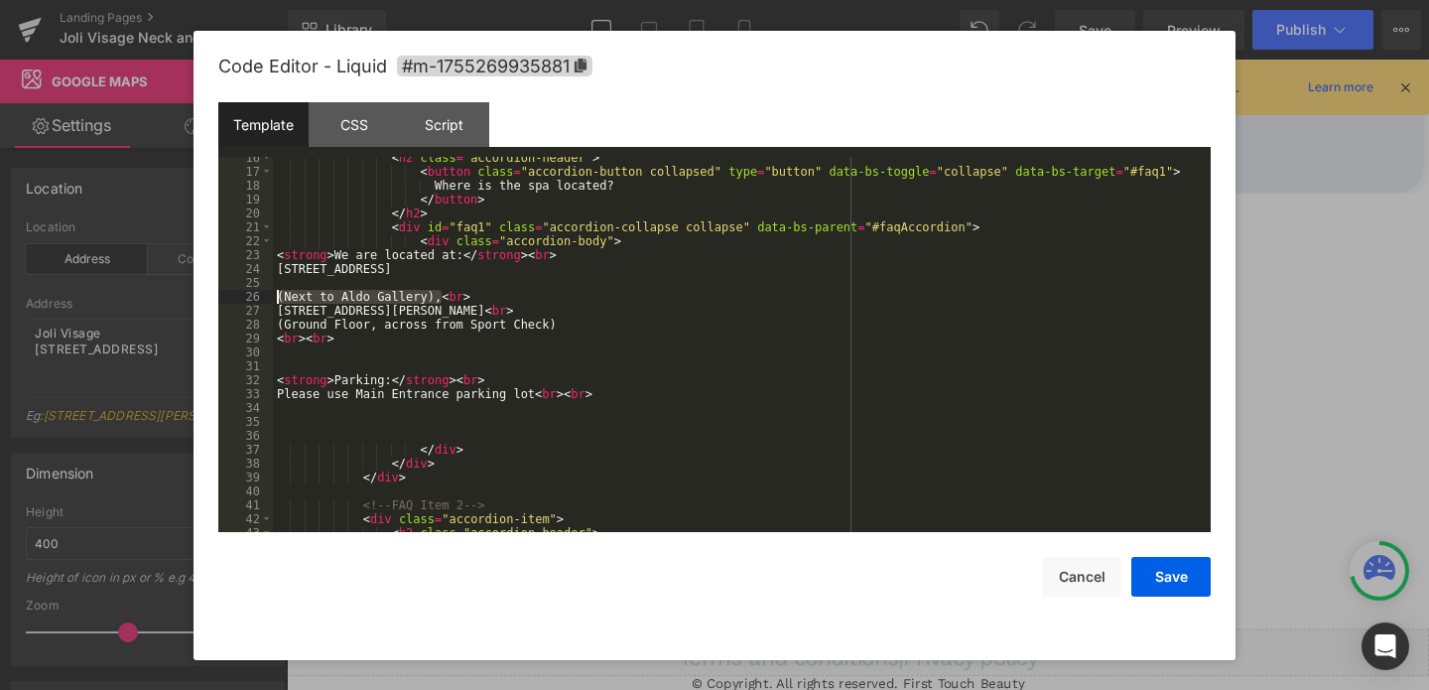
drag, startPoint x: 440, startPoint y: 298, endPoint x: 259, endPoint y: 301, distance: 180.6
click at [259, 301] on pre "16 17 18 19 20 21 22 23 24 25 26 27 28 29 30 31 32 33 34 35 36 37 38 39 40 41 4…" at bounding box center [714, 344] width 992 height 375
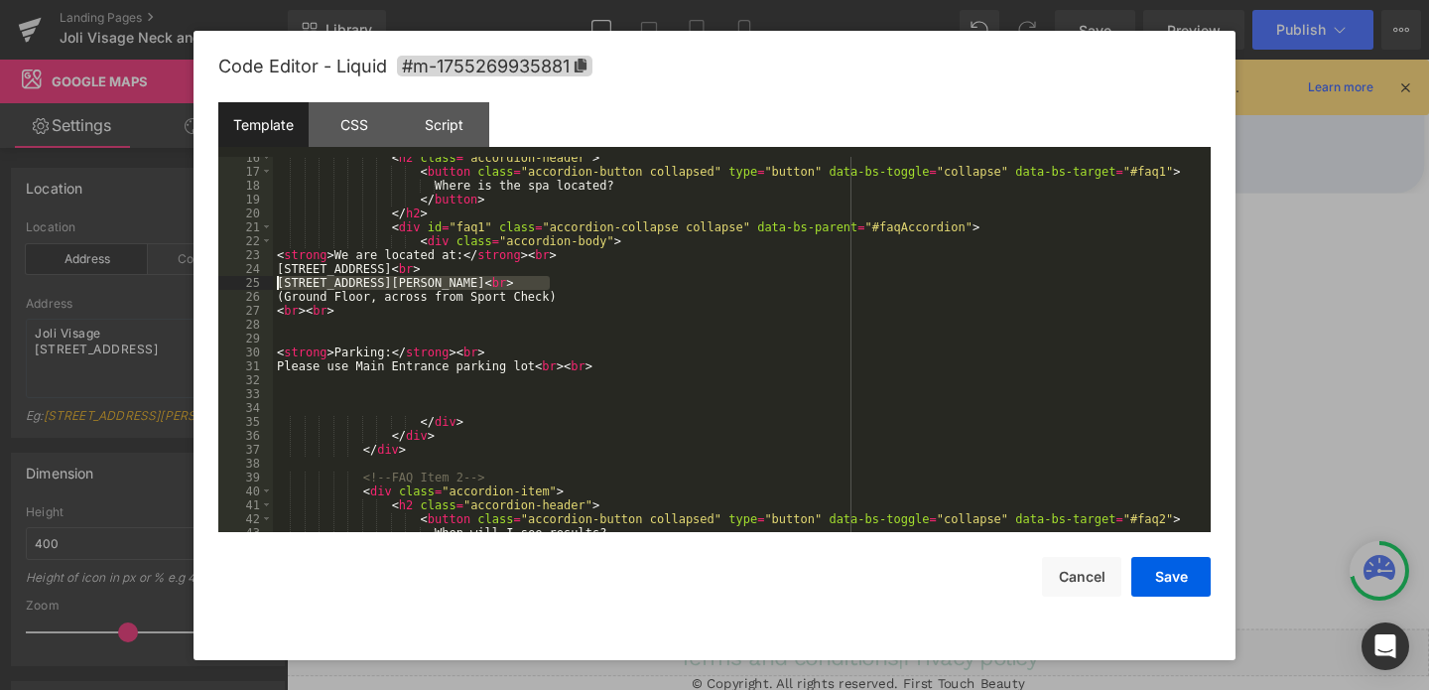
drag, startPoint x: 553, startPoint y: 282, endPoint x: 267, endPoint y: 283, distance: 285.8
click at [267, 283] on pre "16 17 18 19 20 21 22 23 24 25 26 27 28 29 30 31 32 33 34 35 36 37 38 39 40 41 4…" at bounding box center [714, 344] width 992 height 375
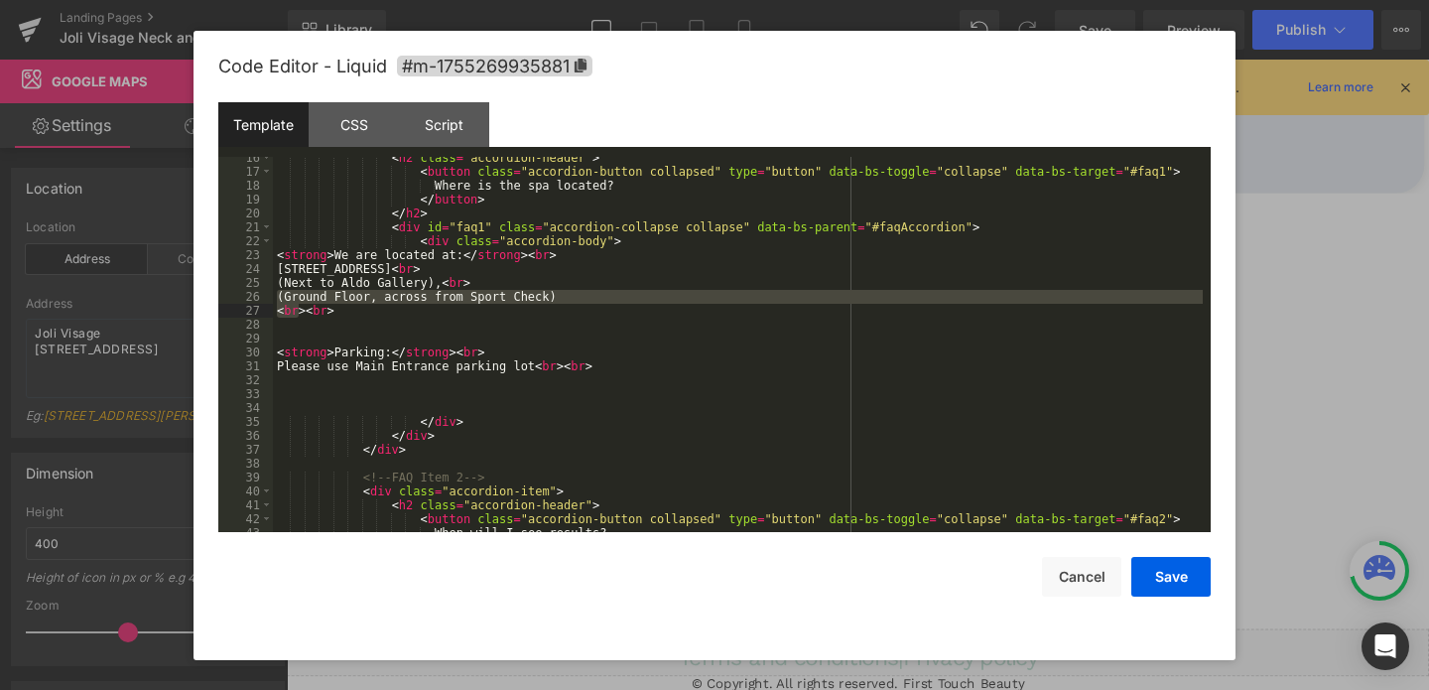
drag, startPoint x: 279, startPoint y: 294, endPoint x: 300, endPoint y: 311, distance: 26.8
click at [302, 314] on div "< h2 class = "accordion-header" > < button class = "accordion-button collapsed"…" at bounding box center [738, 352] width 930 height 403
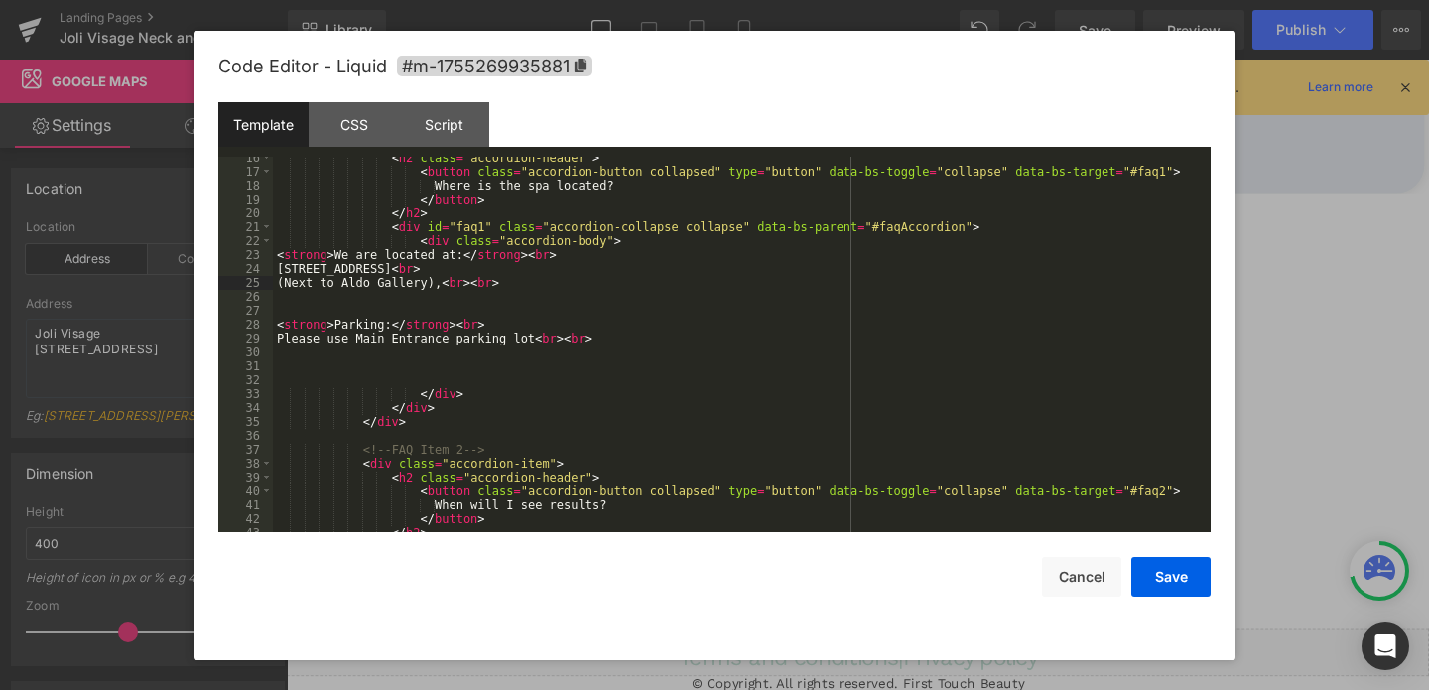
click at [442, 279] on div "< h2 class = "accordion-header" > < button class = "accordion-button collapsed"…" at bounding box center [738, 352] width 930 height 403
click at [493, 331] on div "< h2 class = "accordion-header" > < button class = "accordion-button collapsed"…" at bounding box center [738, 352] width 930 height 403
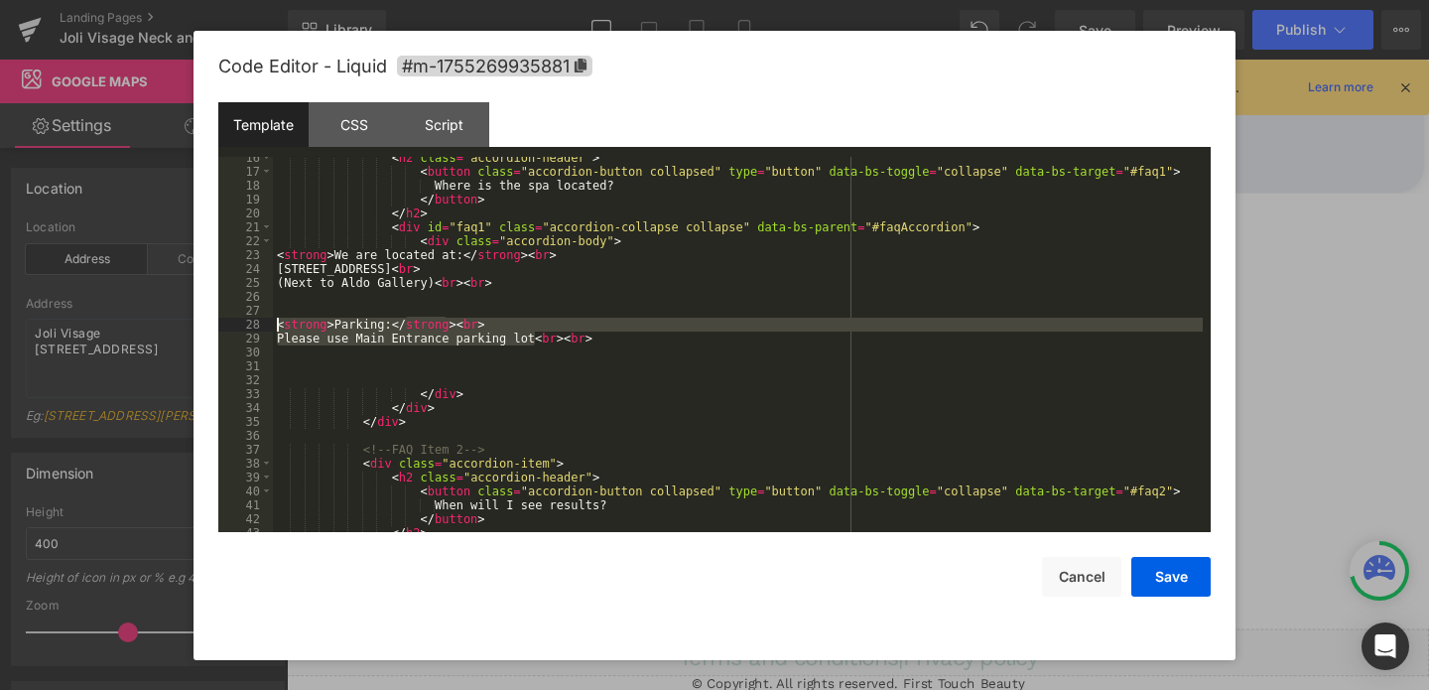
drag, startPoint x: 534, startPoint y: 336, endPoint x: 243, endPoint y: 329, distance: 290.8
click at [243, 329] on pre "16 17 18 19 20 21 22 23 24 25 26 27 28 29 30 31 32 33 34 35 36 37 38 39 40 41 4…" at bounding box center [714, 344] width 992 height 375
click at [239, 329] on div "28" at bounding box center [245, 325] width 55 height 14
click at [522, 341] on div "< h2 class = "accordion-header" > < button class = "accordion-button collapsed"…" at bounding box center [738, 352] width 930 height 403
drag, startPoint x: 533, startPoint y: 340, endPoint x: 271, endPoint y: 341, distance: 262.0
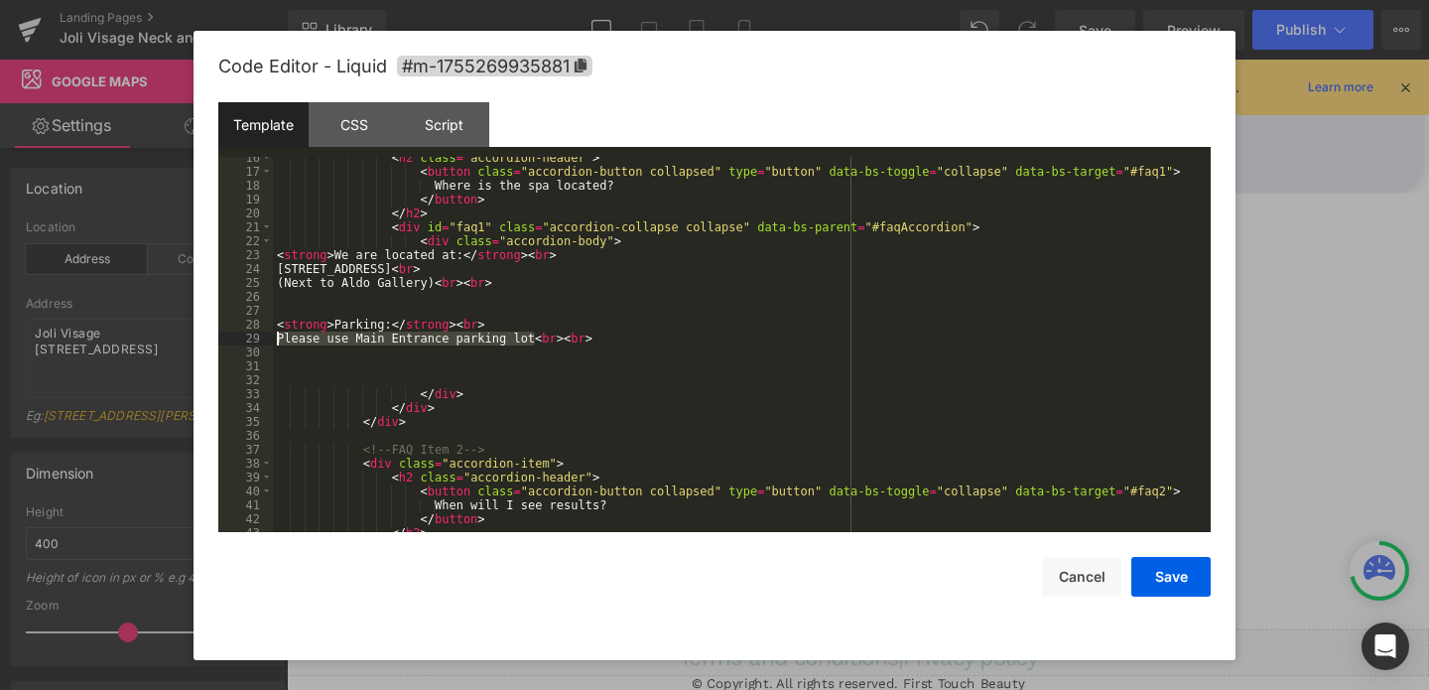
click at [271, 341] on pre "16 17 18 19 20 21 22 23 24 25 26 27 28 29 30 31 32 33 34 35 36 37 38 39 40 41 4…" at bounding box center [714, 344] width 992 height 375
paste textarea
click at [284, 340] on div "< h2 class = "accordion-header" > < button class = "accordion-button collapsed"…" at bounding box center [738, 352] width 930 height 403
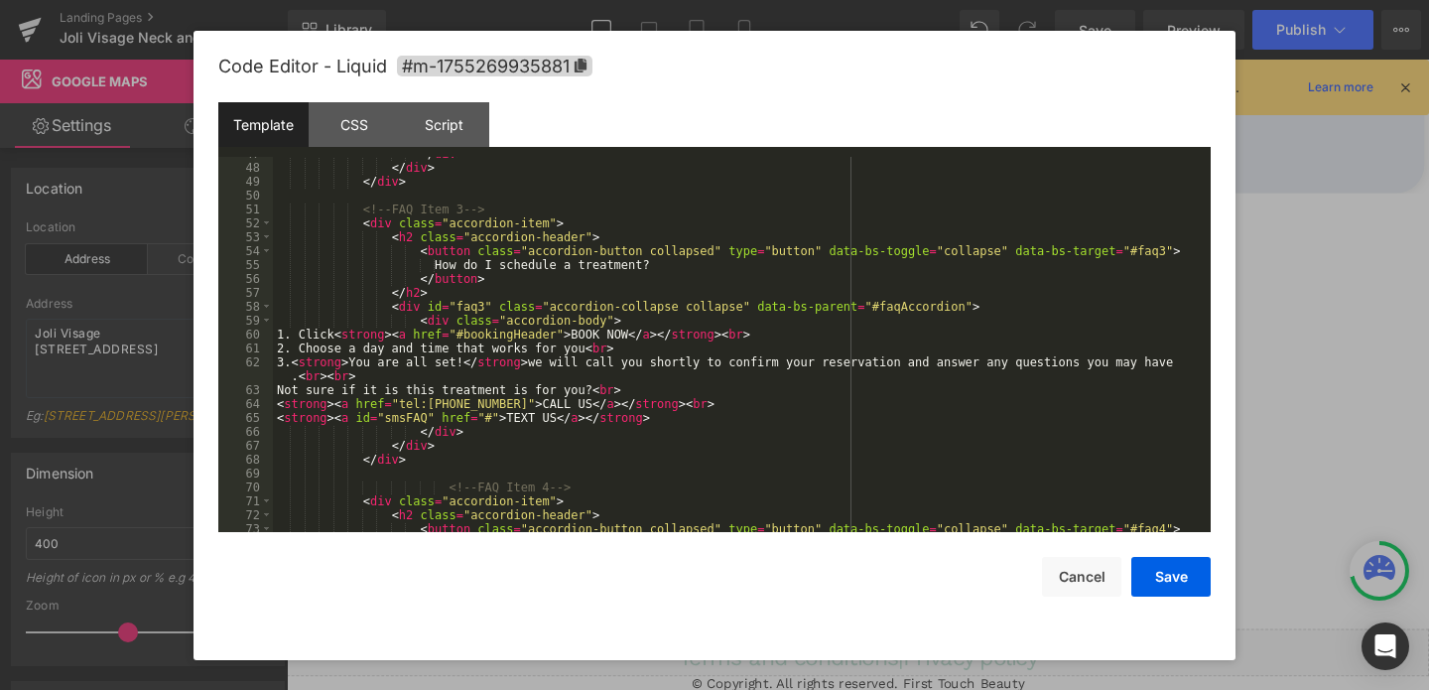
scroll to position [692, 0]
drag, startPoint x: 501, startPoint y: 405, endPoint x: 397, endPoint y: 405, distance: 104.2
click at [397, 405] on div "</ div > </ div > </ div > <!-- FAQ Item 3 --> < div class = "accordion-item" >…" at bounding box center [738, 346] width 930 height 403
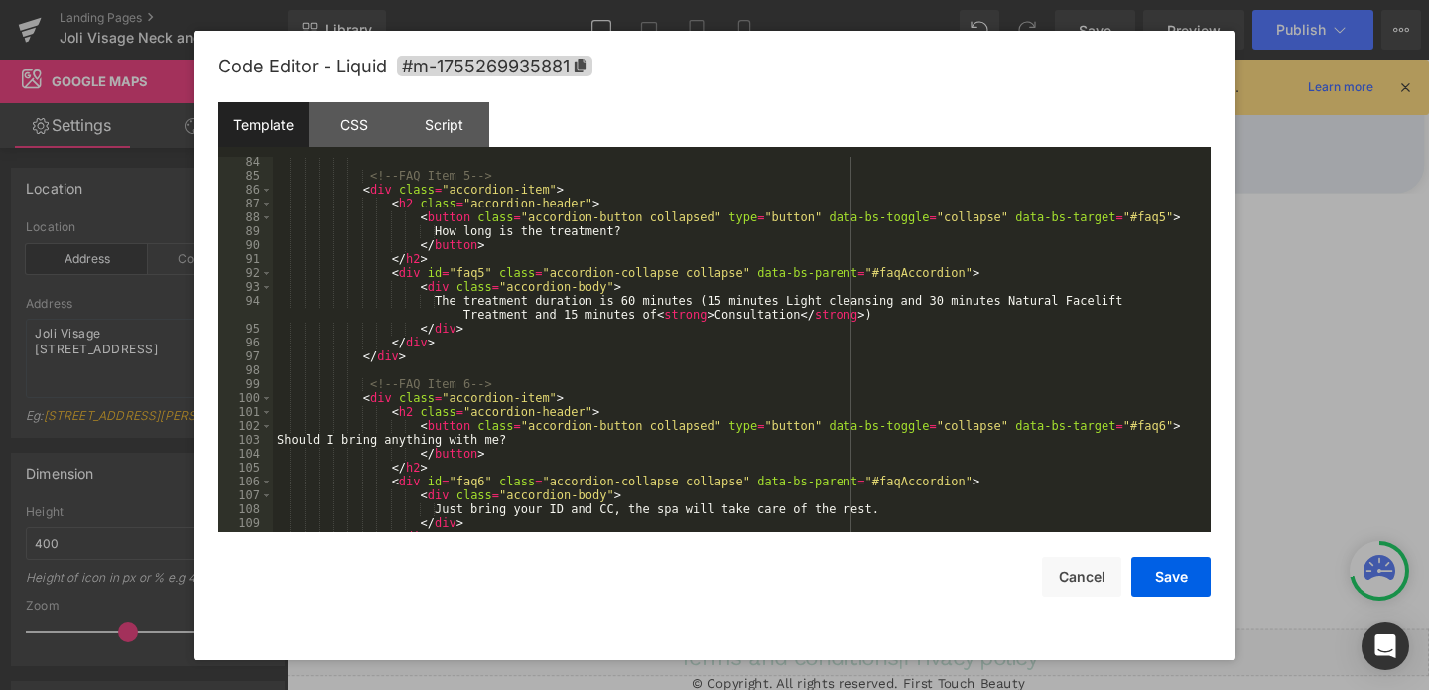
scroll to position [1218, 0]
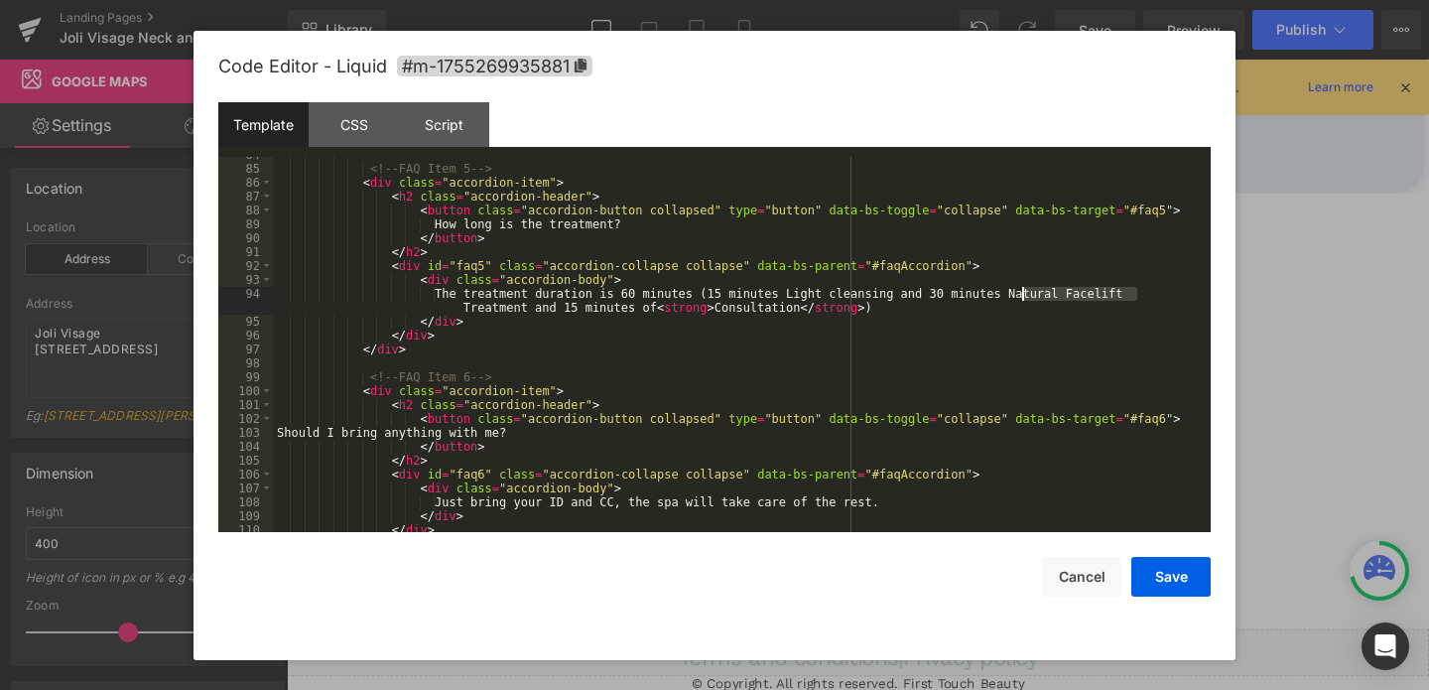
drag, startPoint x: 1135, startPoint y: 295, endPoint x: 1027, endPoint y: 299, distance: 108.2
click at [1027, 299] on div "<!-- FAQ Item 5 --> < div class = "accordion-item" > < h2 class = "accordion-he…" at bounding box center [738, 349] width 930 height 403
click at [1040, 299] on div "<!-- FAQ Item 5 --> < div class = "accordion-item" > < h2 class = "accordion-he…" at bounding box center [738, 349] width 930 height 403
click at [644, 296] on div "<!-- FAQ Item 5 --> < div class = "accordion-item" > < h2 class = "accordion-he…" at bounding box center [738, 349] width 930 height 403
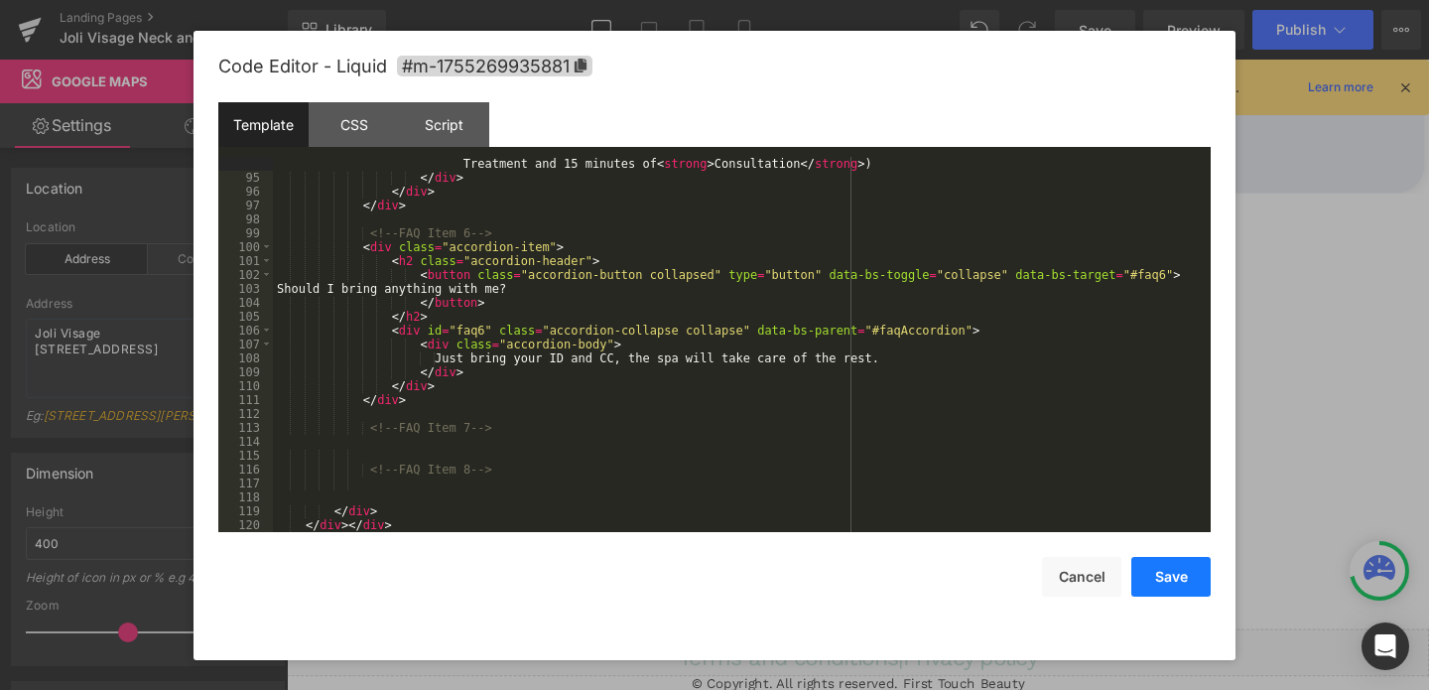
click at [1142, 587] on button "Save" at bounding box center [1170, 577] width 79 height 40
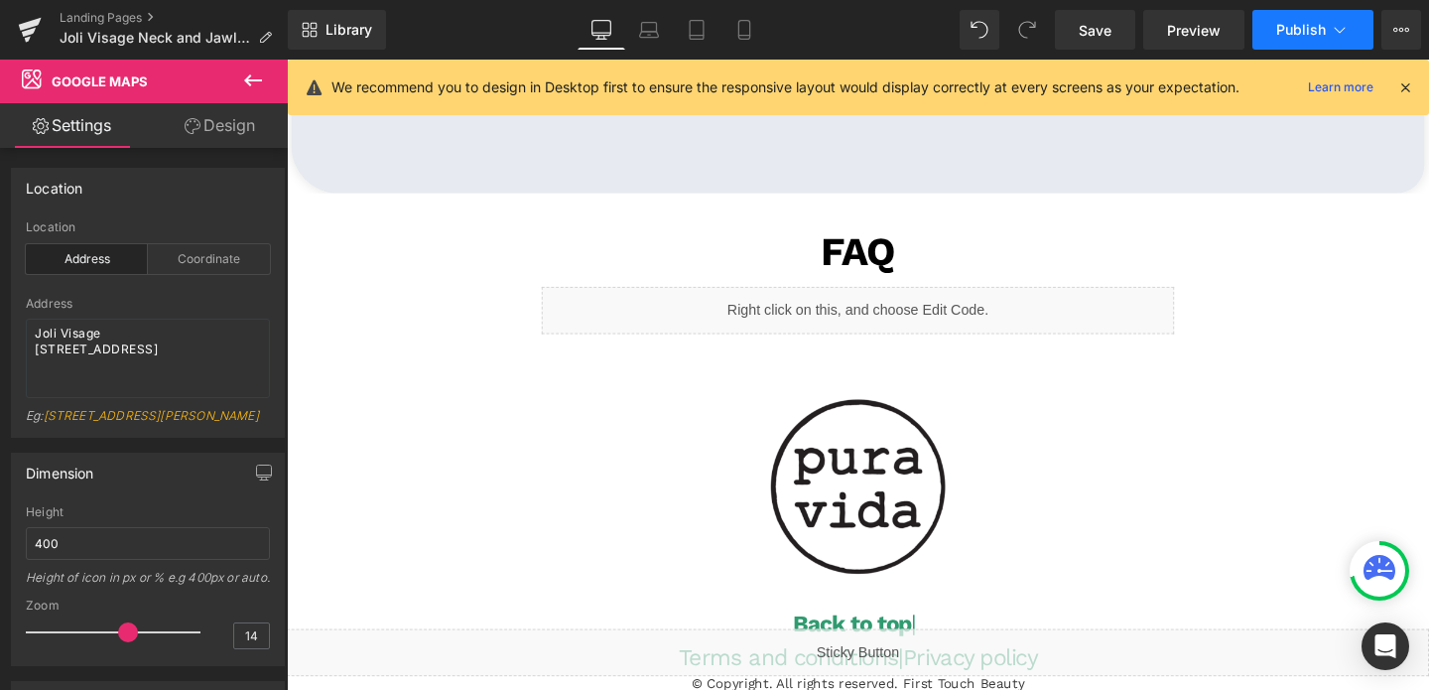
click at [1294, 44] on button "Publish" at bounding box center [1312, 30] width 121 height 40
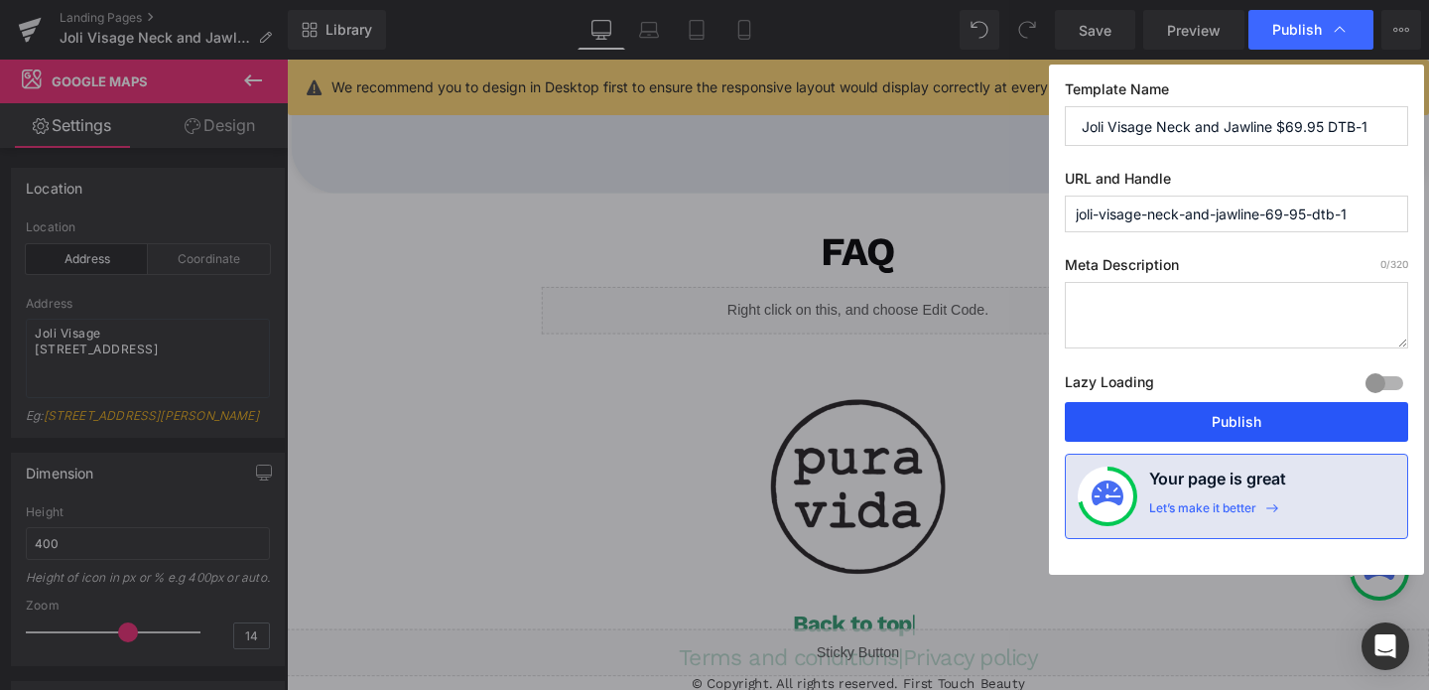
click at [1214, 405] on button "Publish" at bounding box center [1236, 422] width 343 height 40
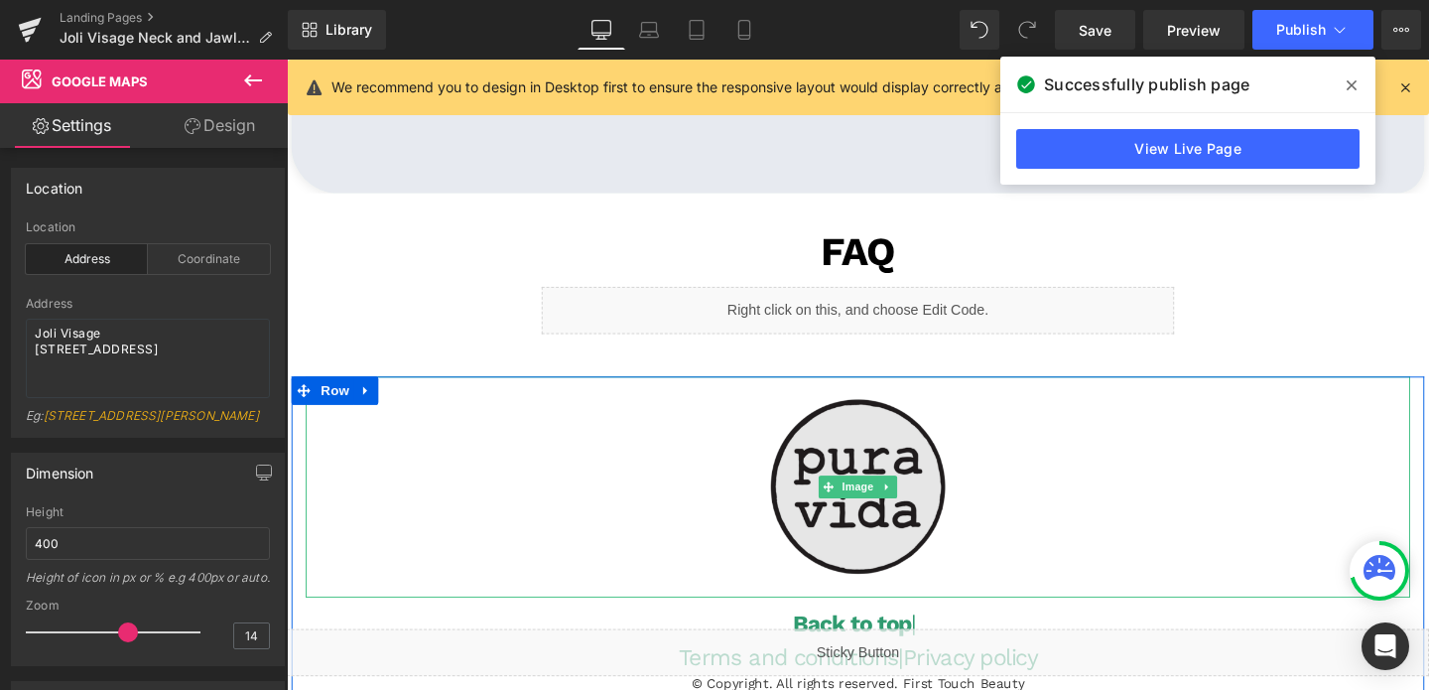
click at [878, 529] on img at bounding box center [887, 509] width 232 height 232
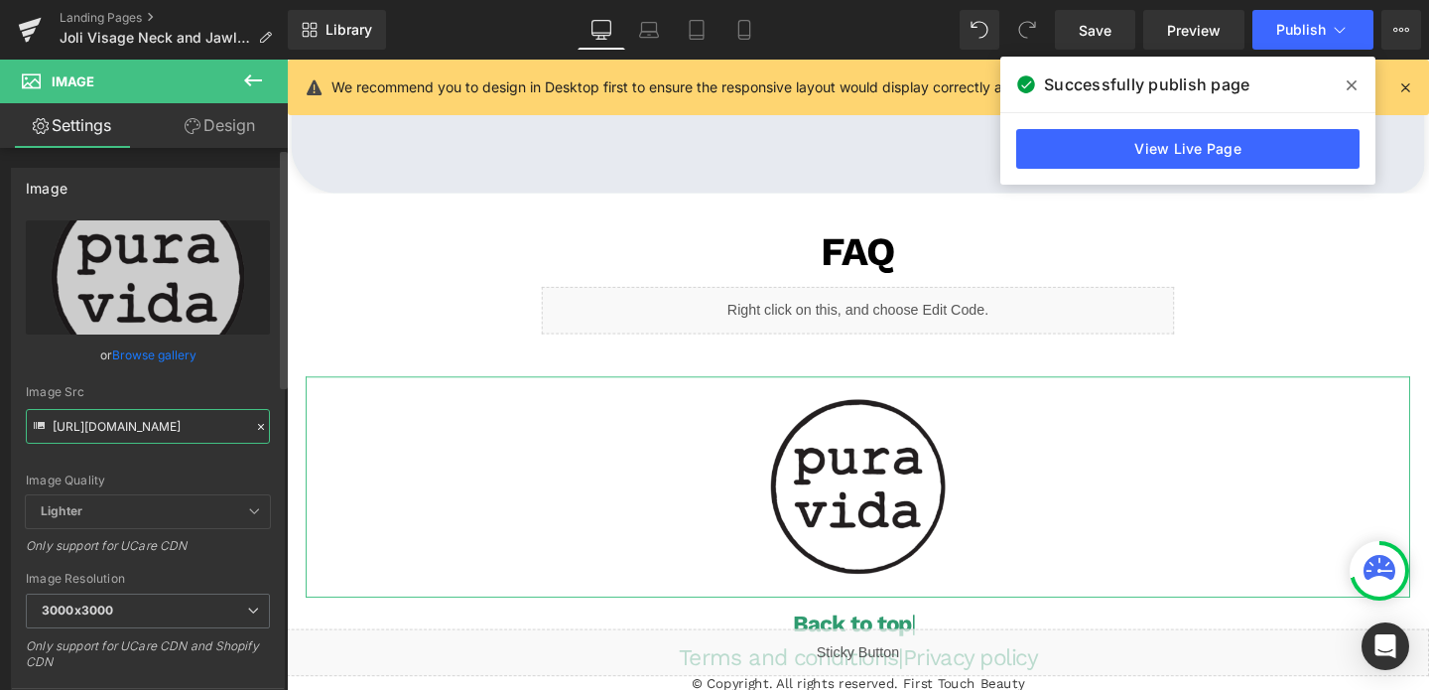
click at [130, 431] on input "[URL][DOMAIN_NAME]" at bounding box center [148, 426] width 244 height 35
paste input "Joli_Visage1_3000x3000.png?v=1725981691"
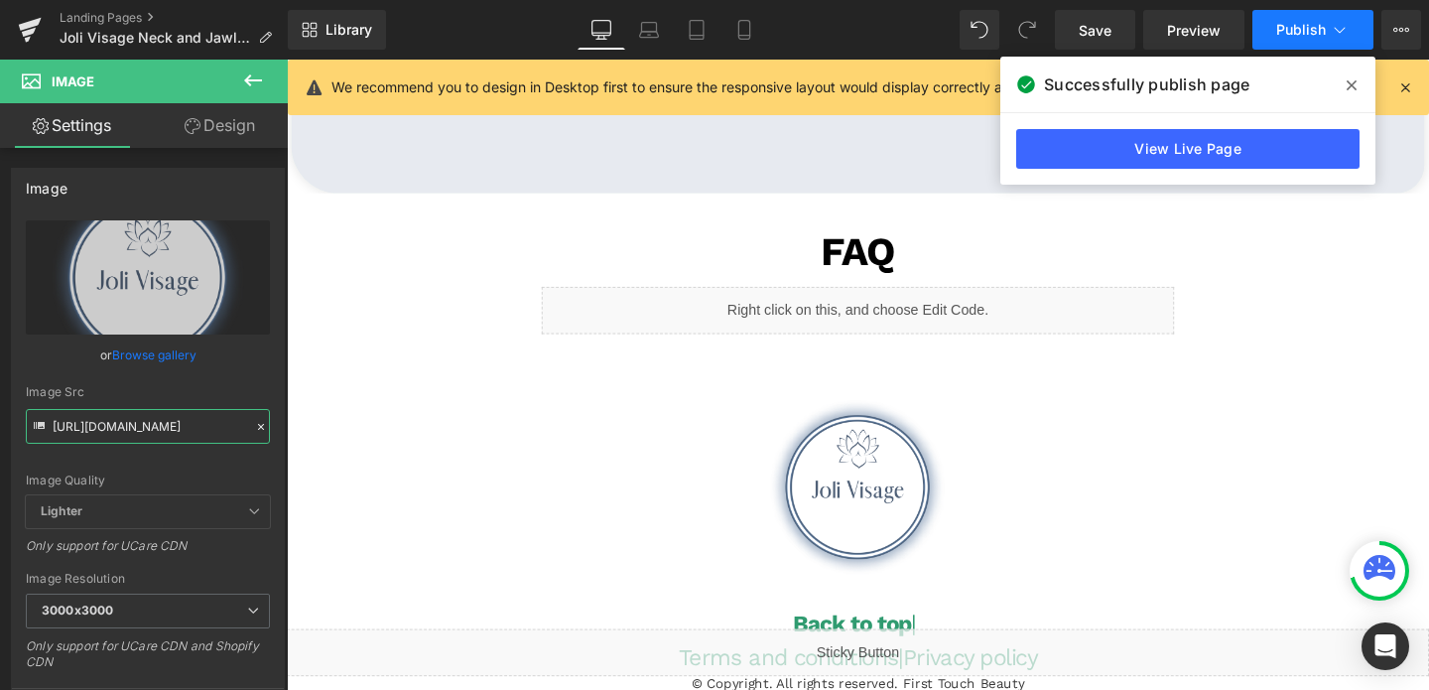
type input "[URL][DOMAIN_NAME]"
click at [1273, 39] on button "Publish" at bounding box center [1312, 30] width 121 height 40
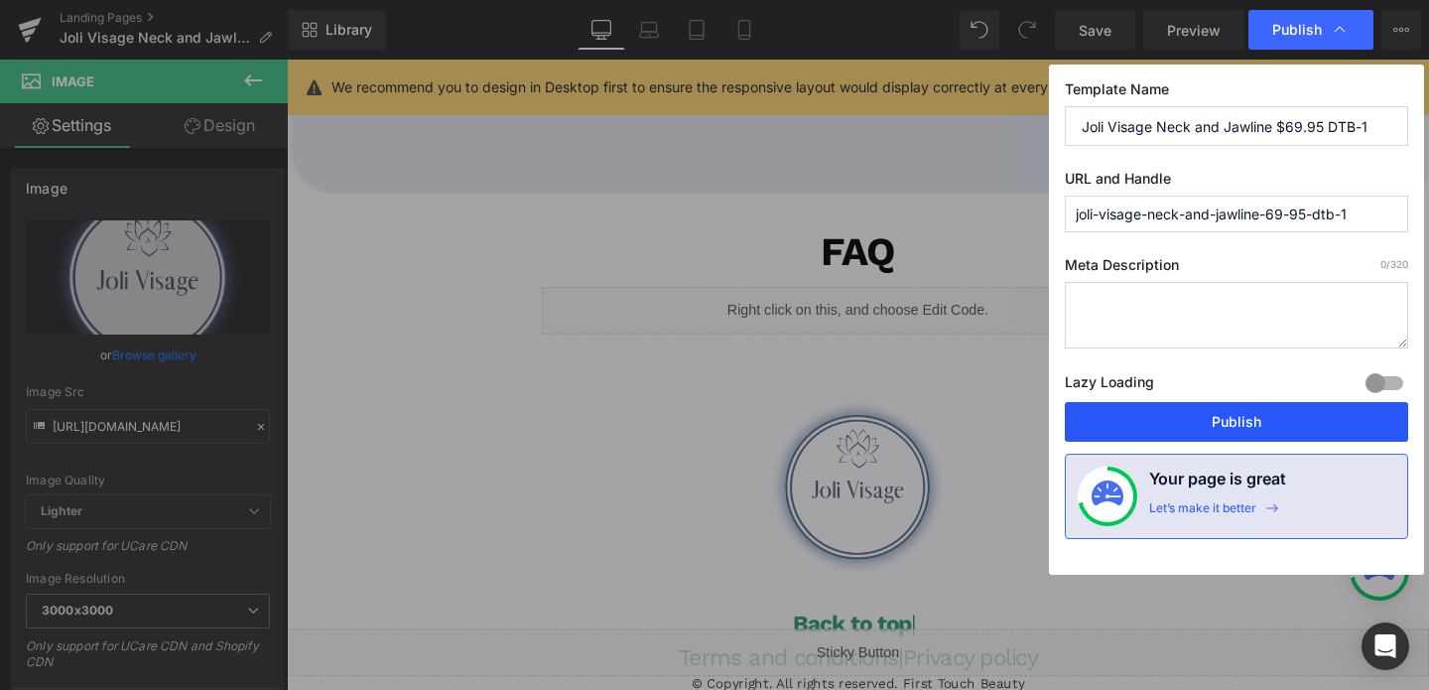
click at [1198, 426] on button "Publish" at bounding box center [1236, 422] width 343 height 40
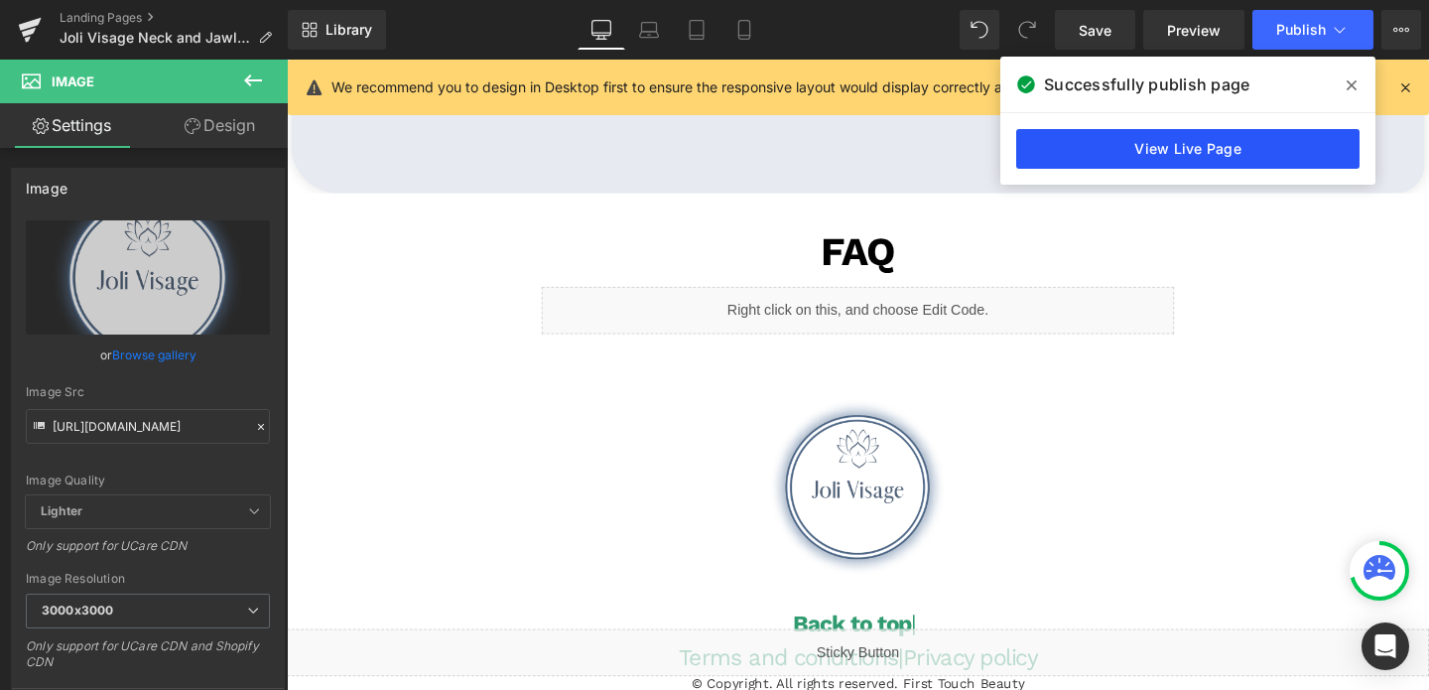
click at [1162, 157] on link "View Live Page" at bounding box center [1187, 149] width 343 height 40
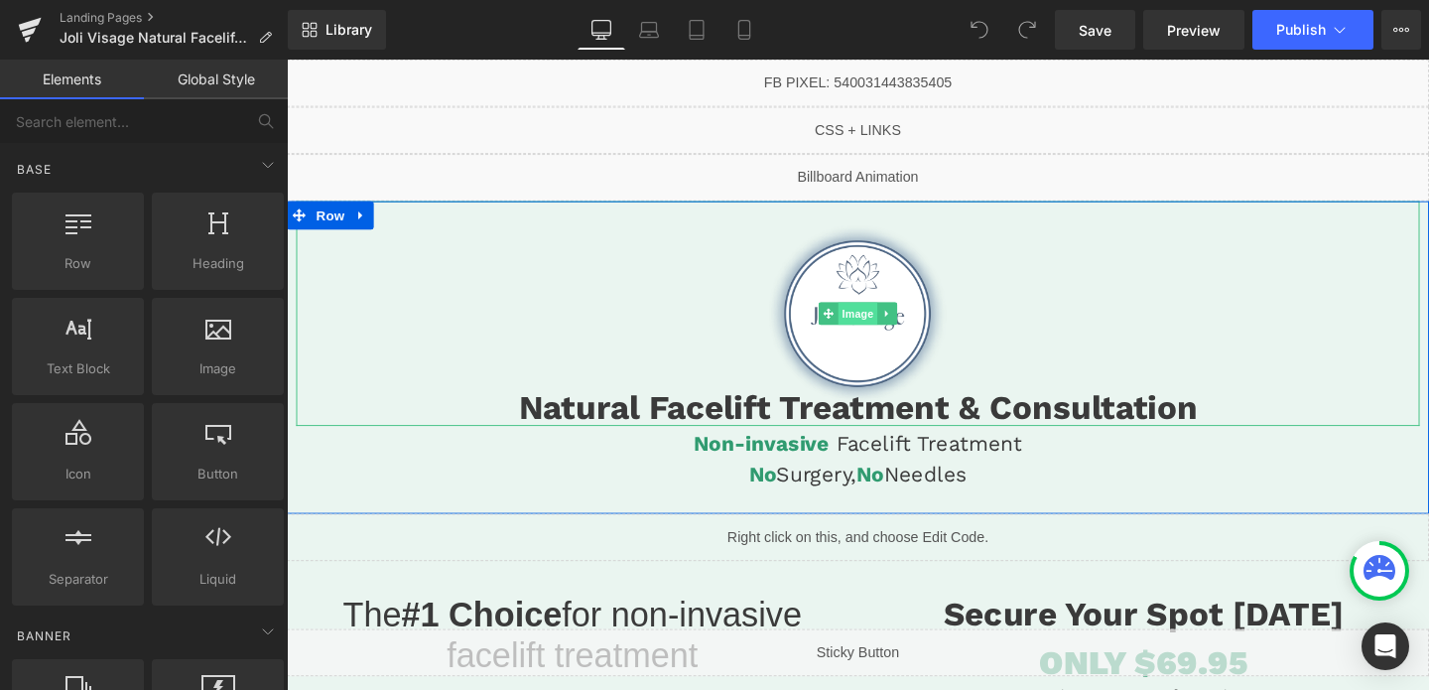
click at [894, 328] on span "Image" at bounding box center [887, 327] width 42 height 24
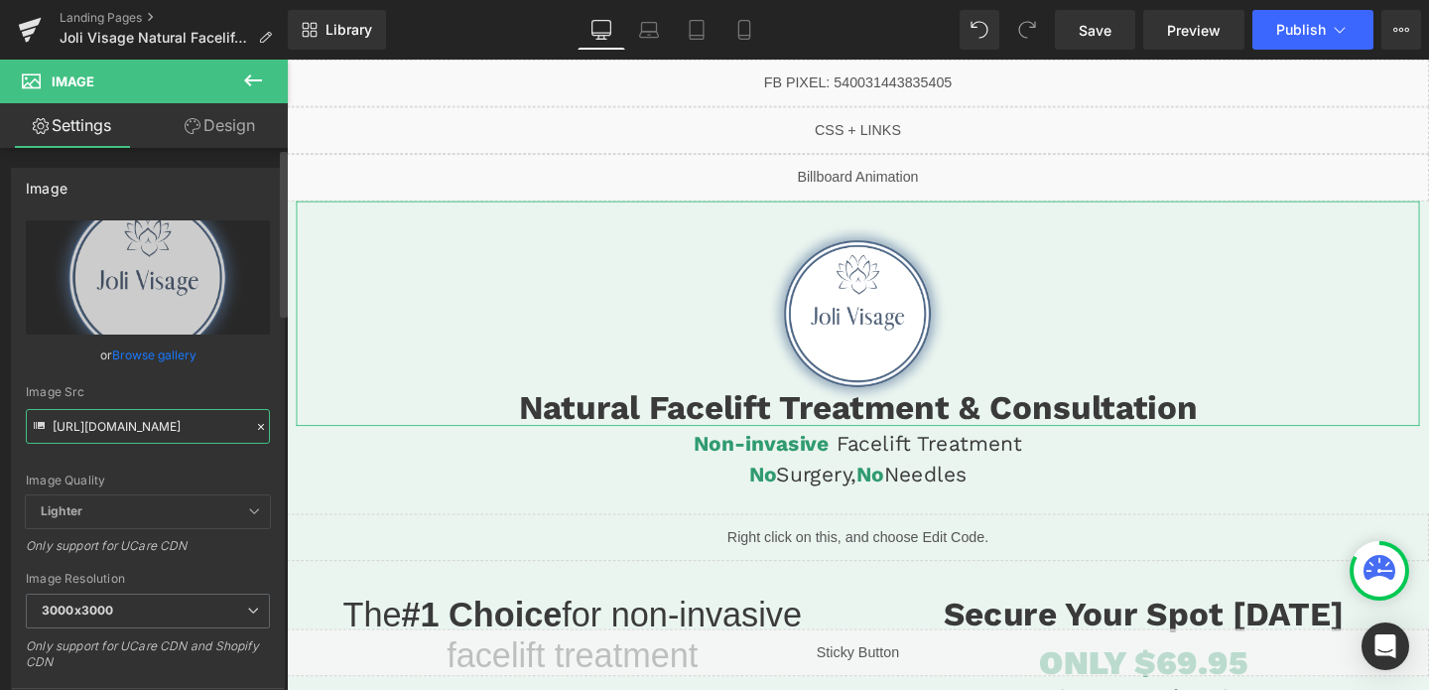
click at [118, 422] on input "[URL][DOMAIN_NAME]" at bounding box center [148, 426] width 244 height 35
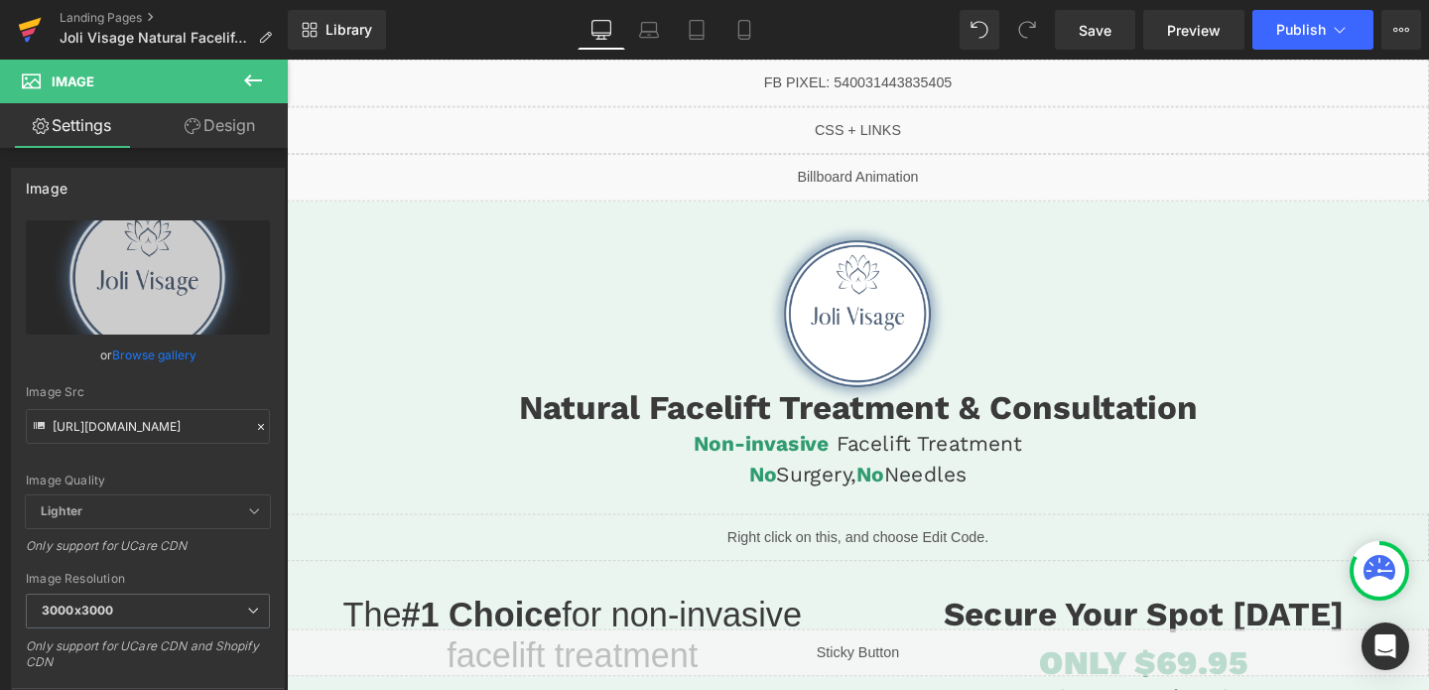
click at [20, 34] on icon at bounding box center [30, 30] width 24 height 50
